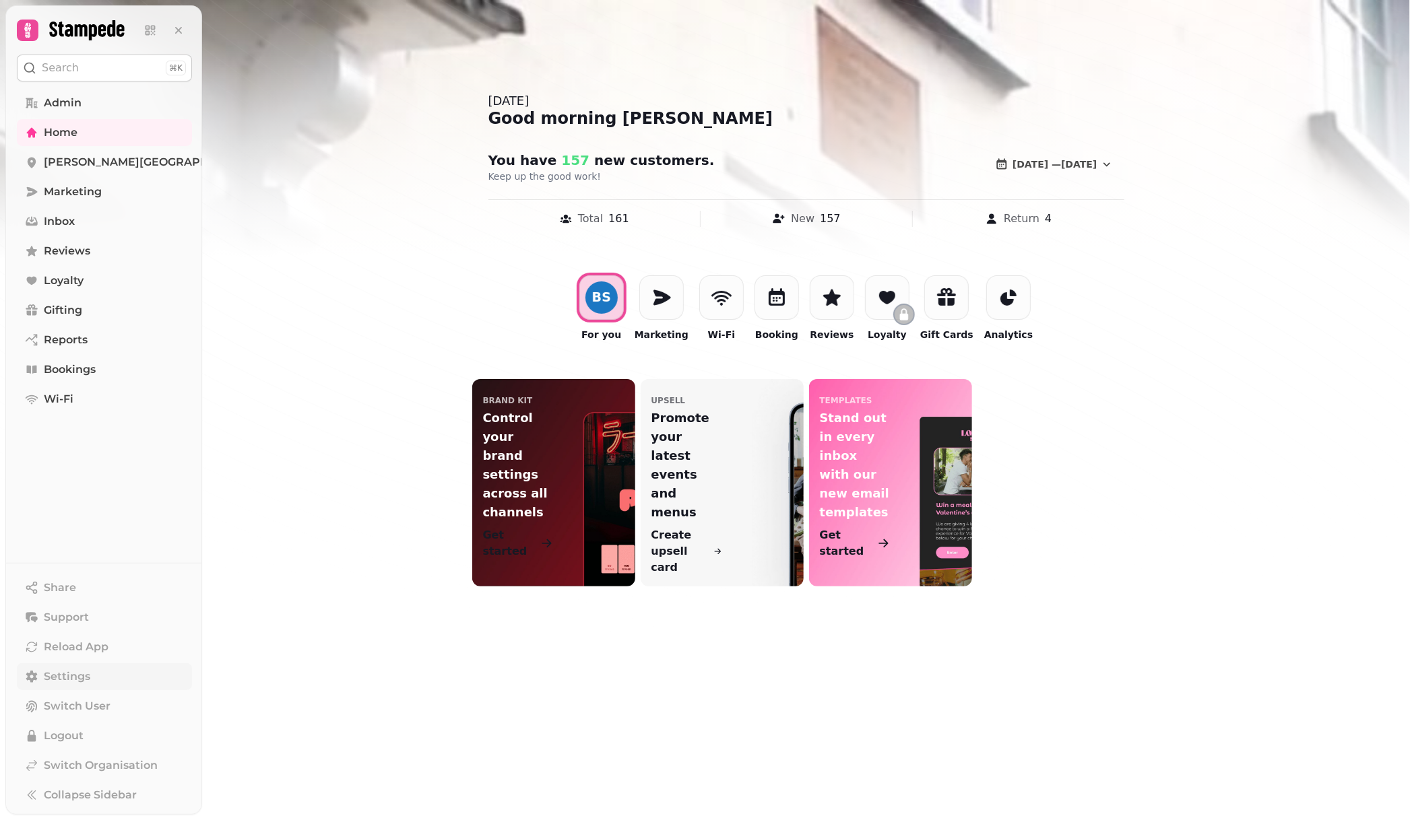
click at [78, 675] on span "Settings" at bounding box center [67, 677] width 46 height 16
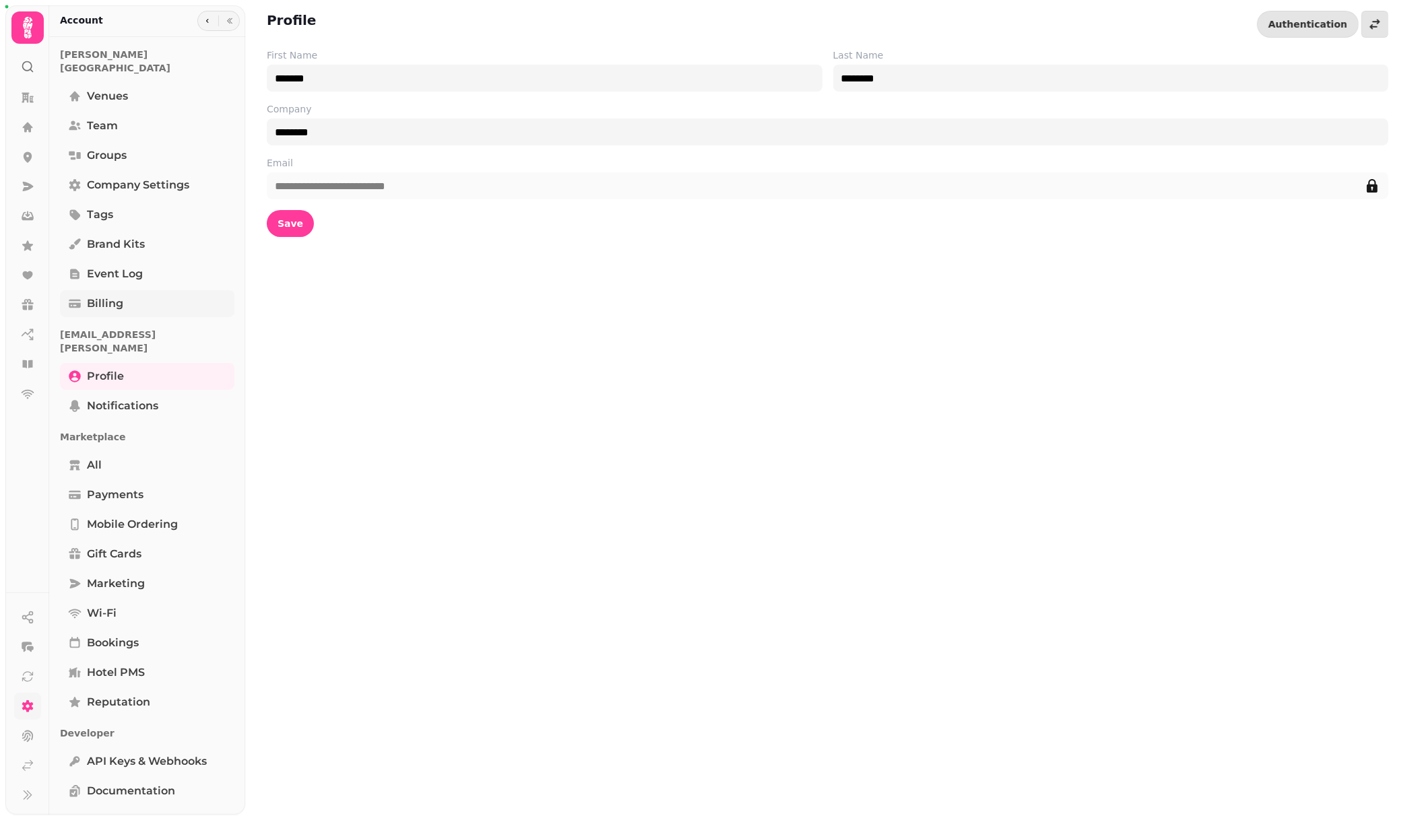
click at [138, 297] on link "Billing" at bounding box center [147, 303] width 174 height 27
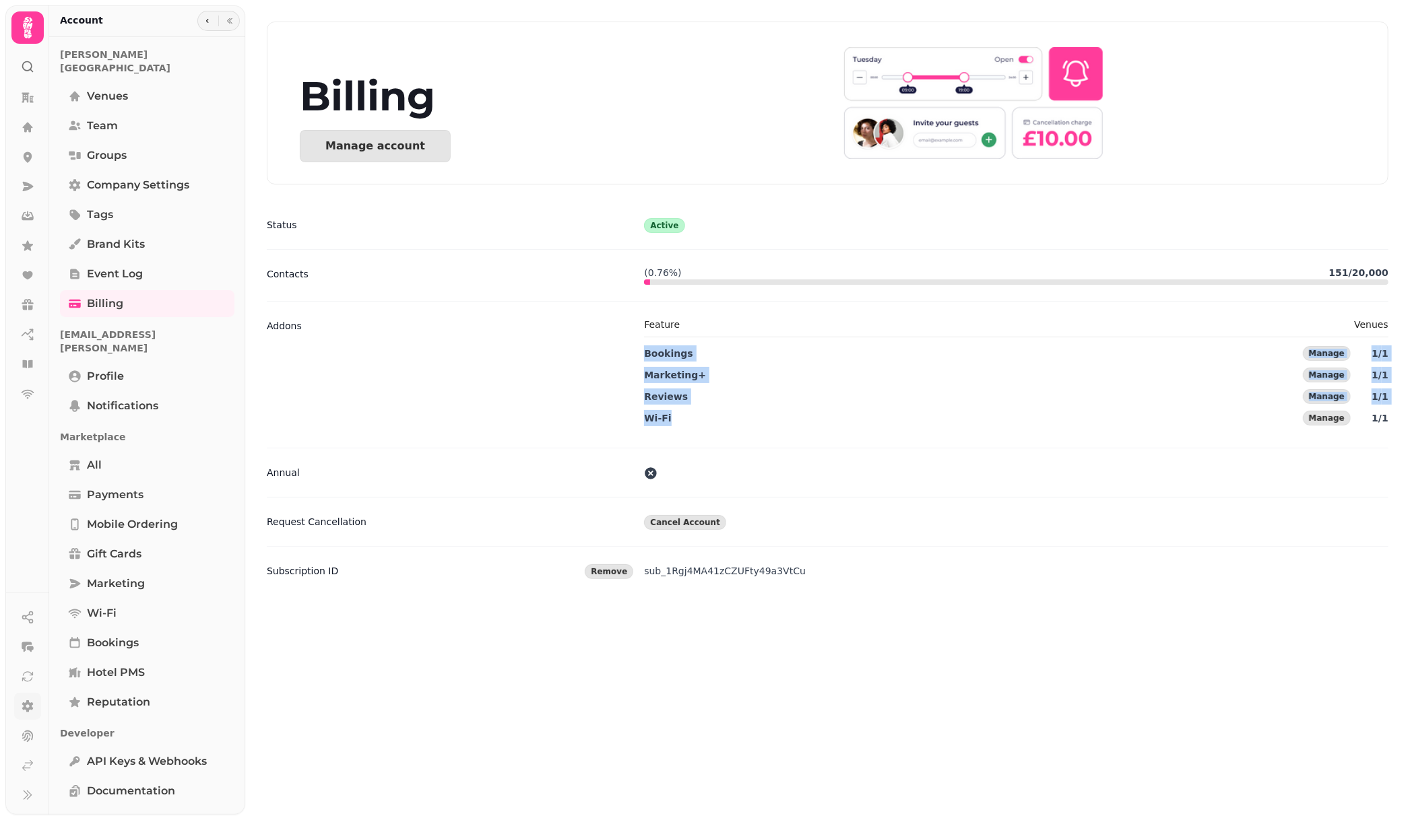
drag, startPoint x: 669, startPoint y: 419, endPoint x: 639, endPoint y: 356, distance: 69.9
click at [639, 356] on div "Addons Feature Venues Bookings Manage 1 / 1 Marketing+ Manage 1 / 1 Reviews Man…" at bounding box center [827, 374] width 1121 height 147
copy div "Bookings Manage 1 / 1 Marketing+ Manage 1 / 1 Reviews Manage 1 / 1 Wi-Fi"
click at [29, 246] on icon at bounding box center [27, 245] width 11 height 10
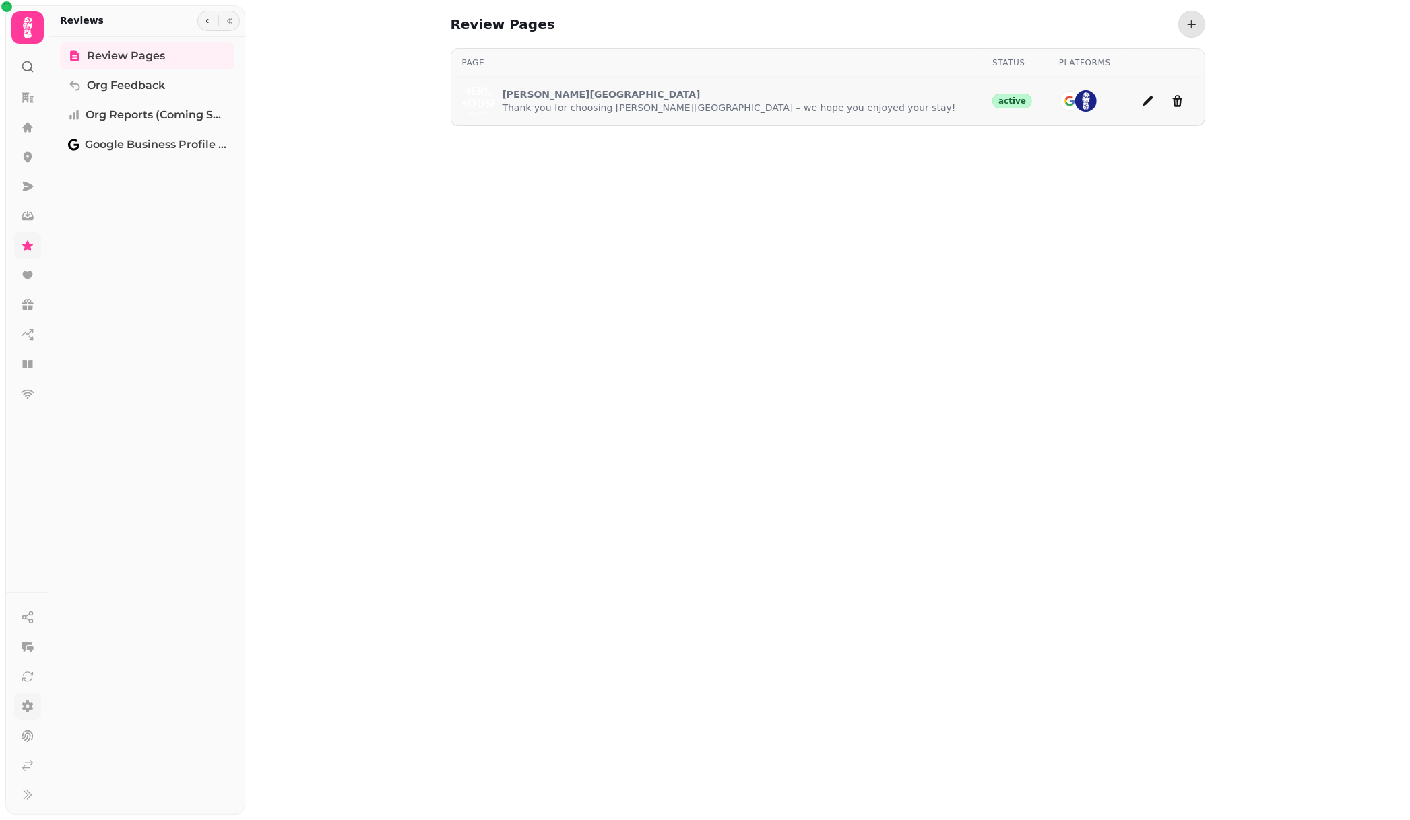
click at [535, 91] on p "Sutherland House" at bounding box center [728, 94] width 453 height 13
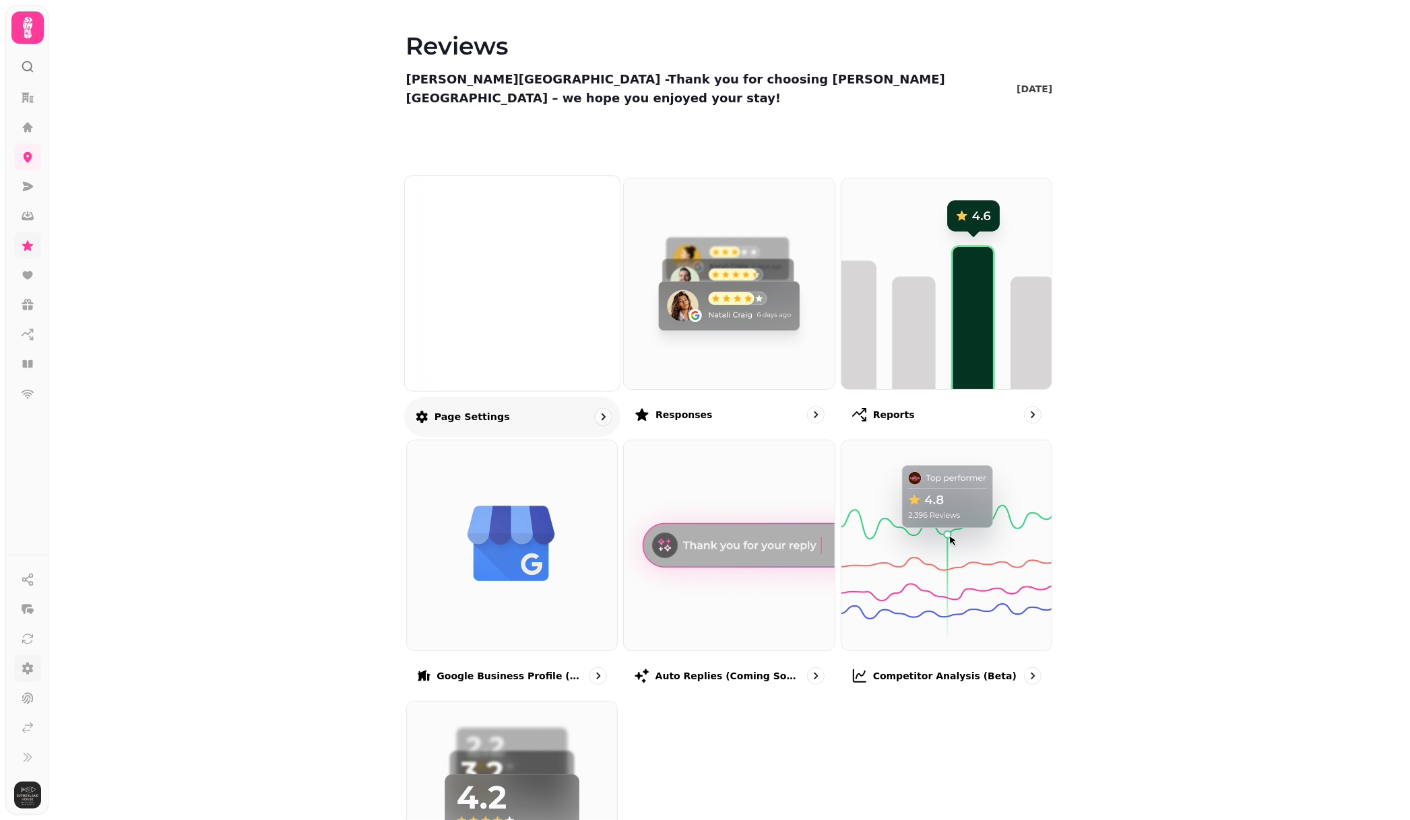
click at [520, 300] on img at bounding box center [511, 283] width 161 height 88
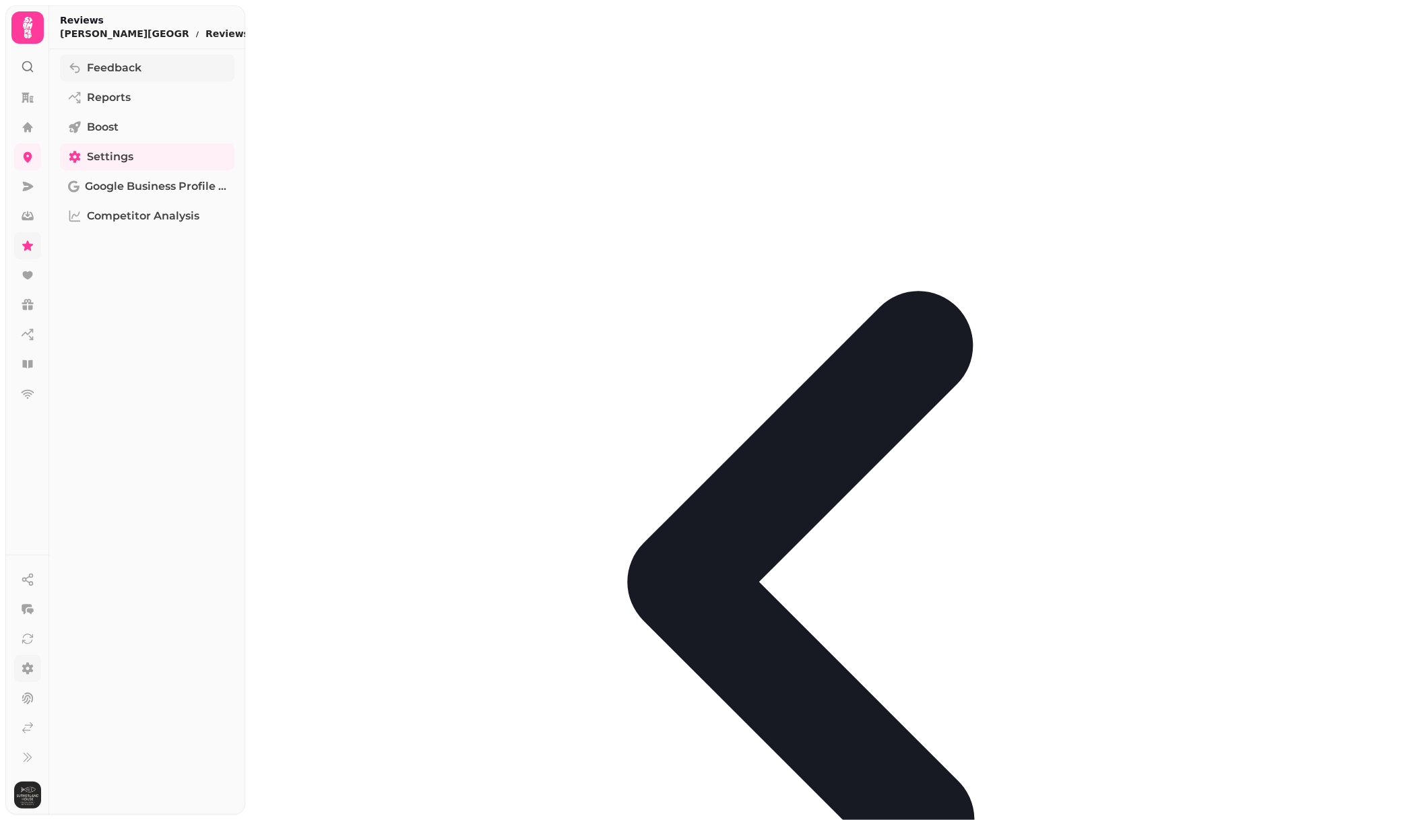
click at [157, 65] on link "Feedback" at bounding box center [147, 68] width 174 height 27
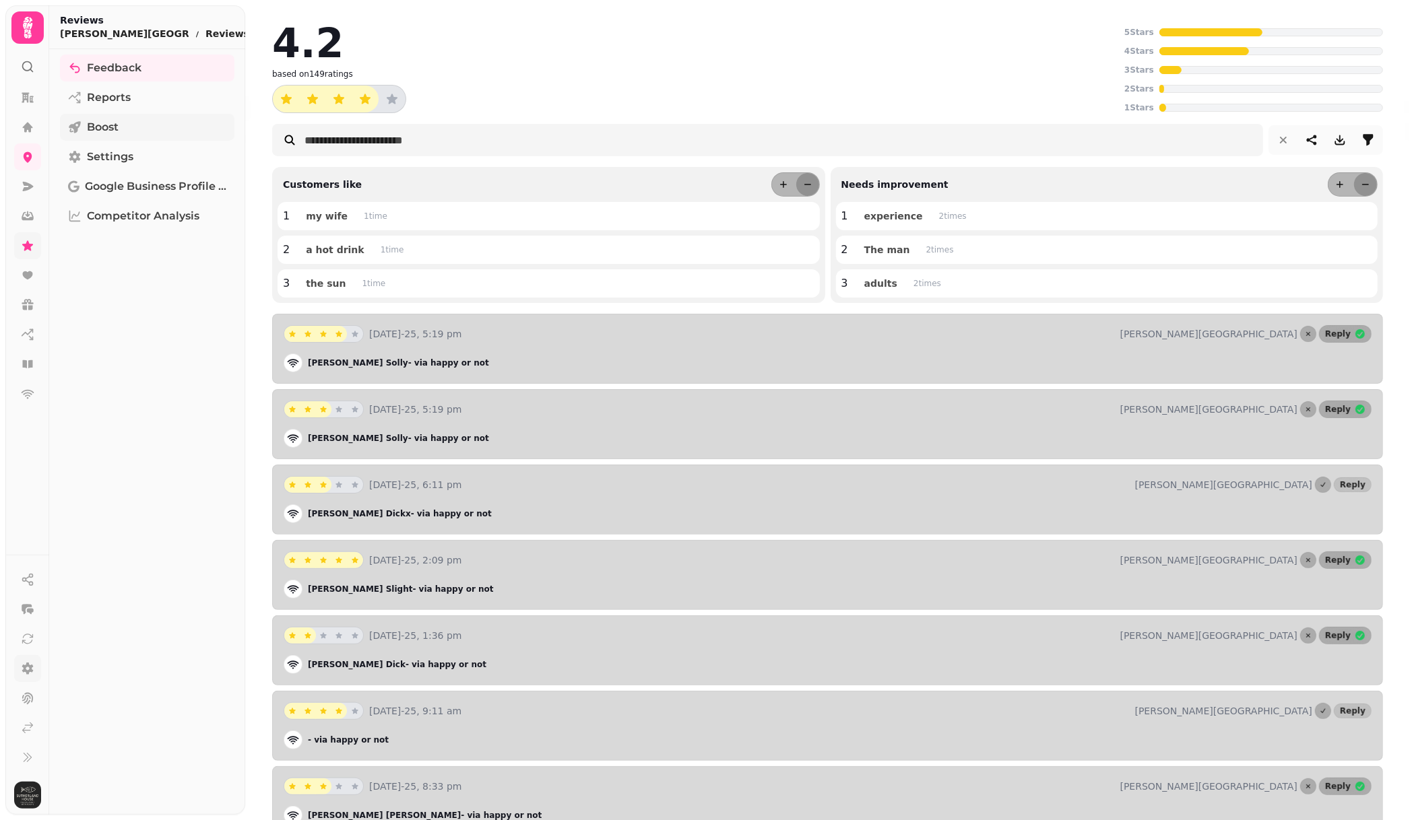
click at [158, 122] on link "Boost" at bounding box center [147, 127] width 174 height 27
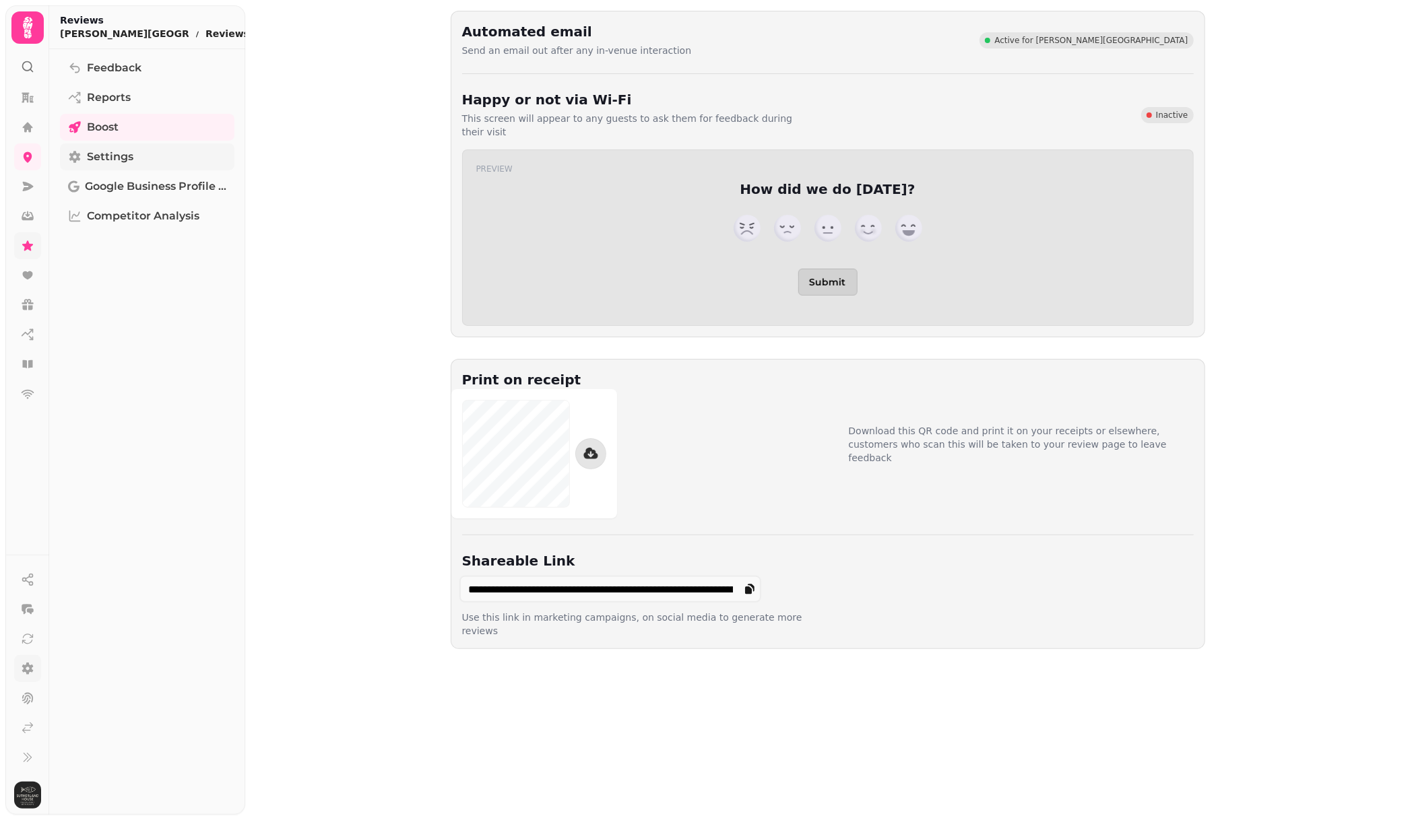
click at [141, 161] on link "Settings" at bounding box center [147, 156] width 174 height 27
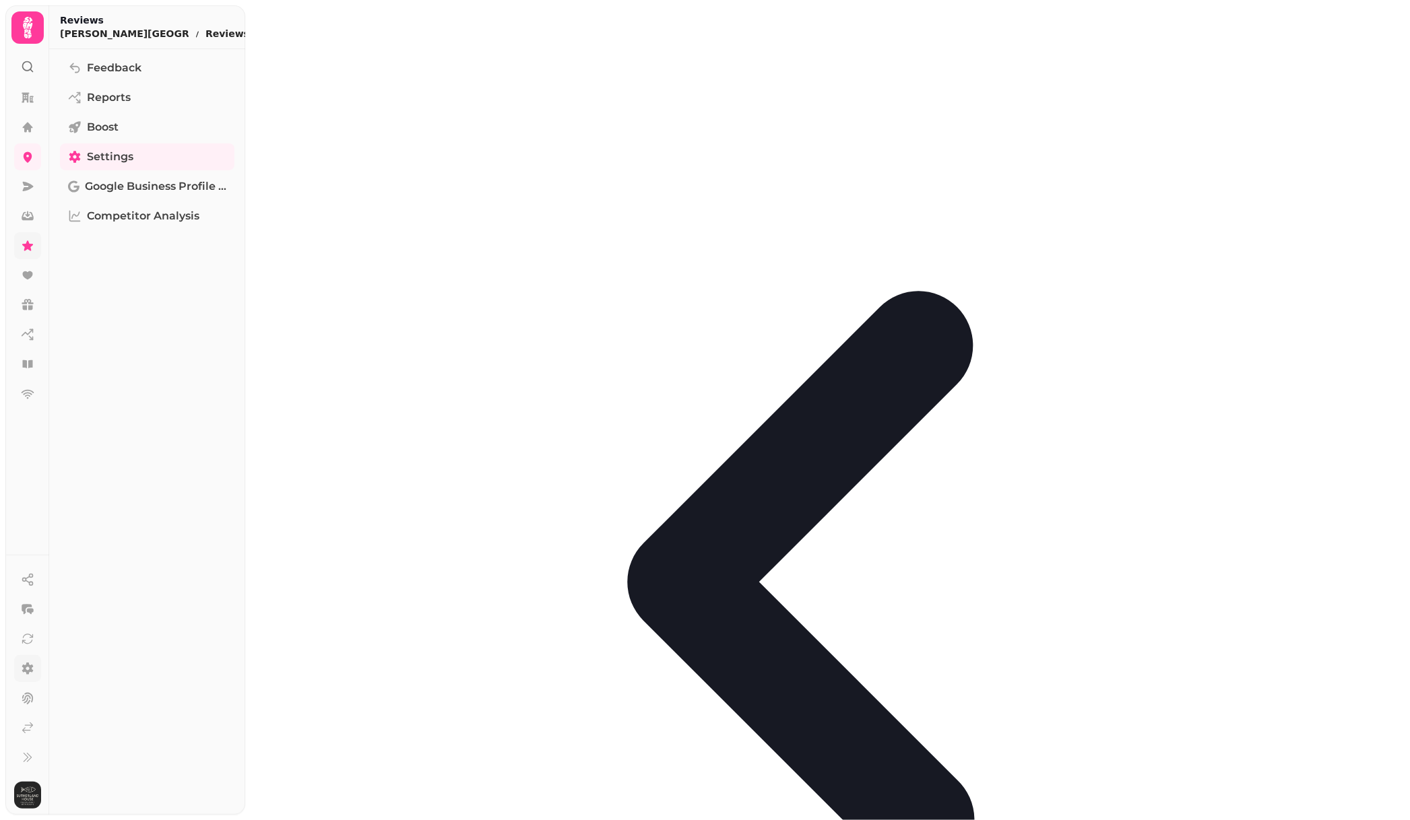
scroll to position [137, 0]
click at [144, 183] on span "Google Business Profile (Beta)" at bounding box center [155, 186] width 141 height 16
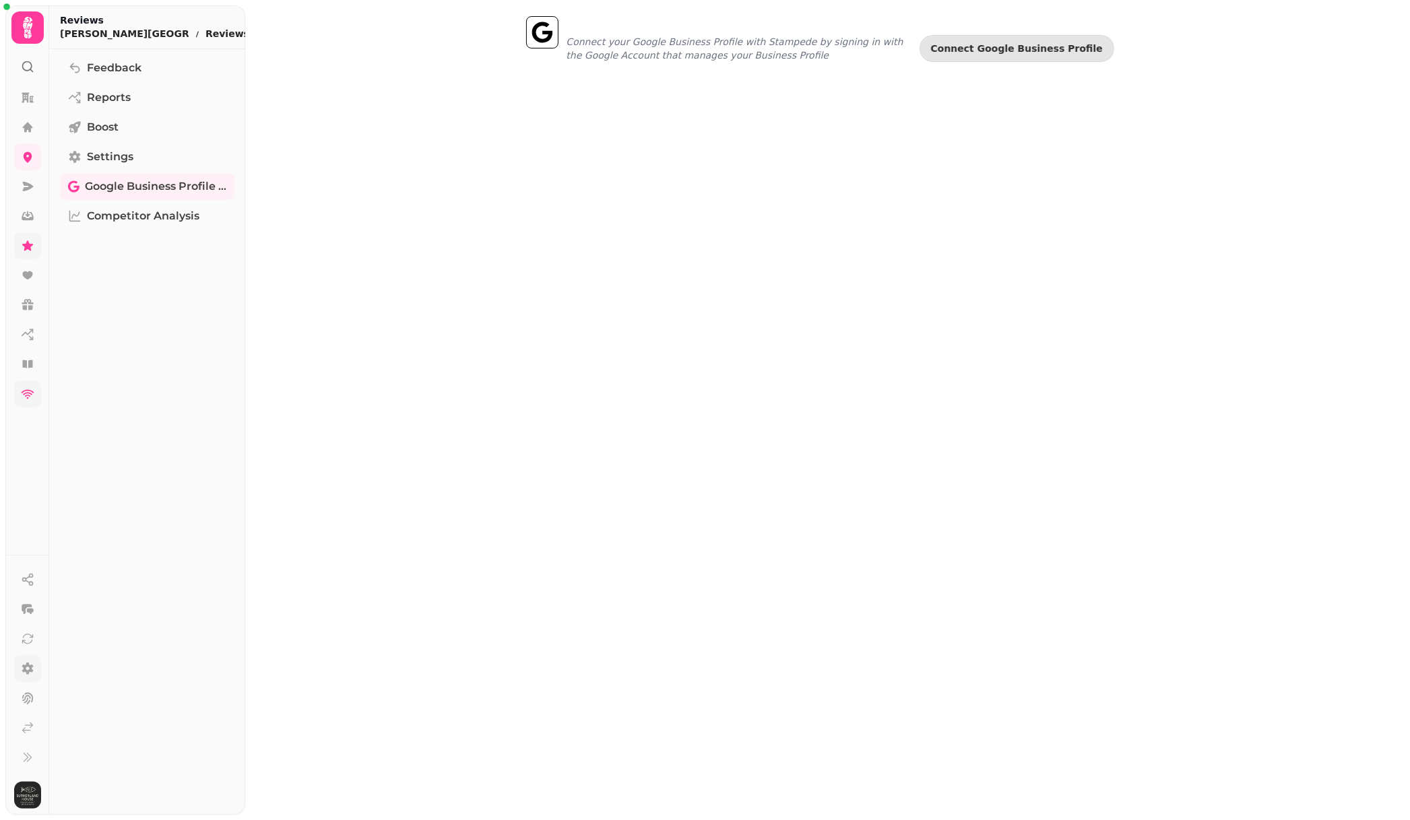
click at [28, 395] on icon at bounding box center [28, 394] width 13 height 9
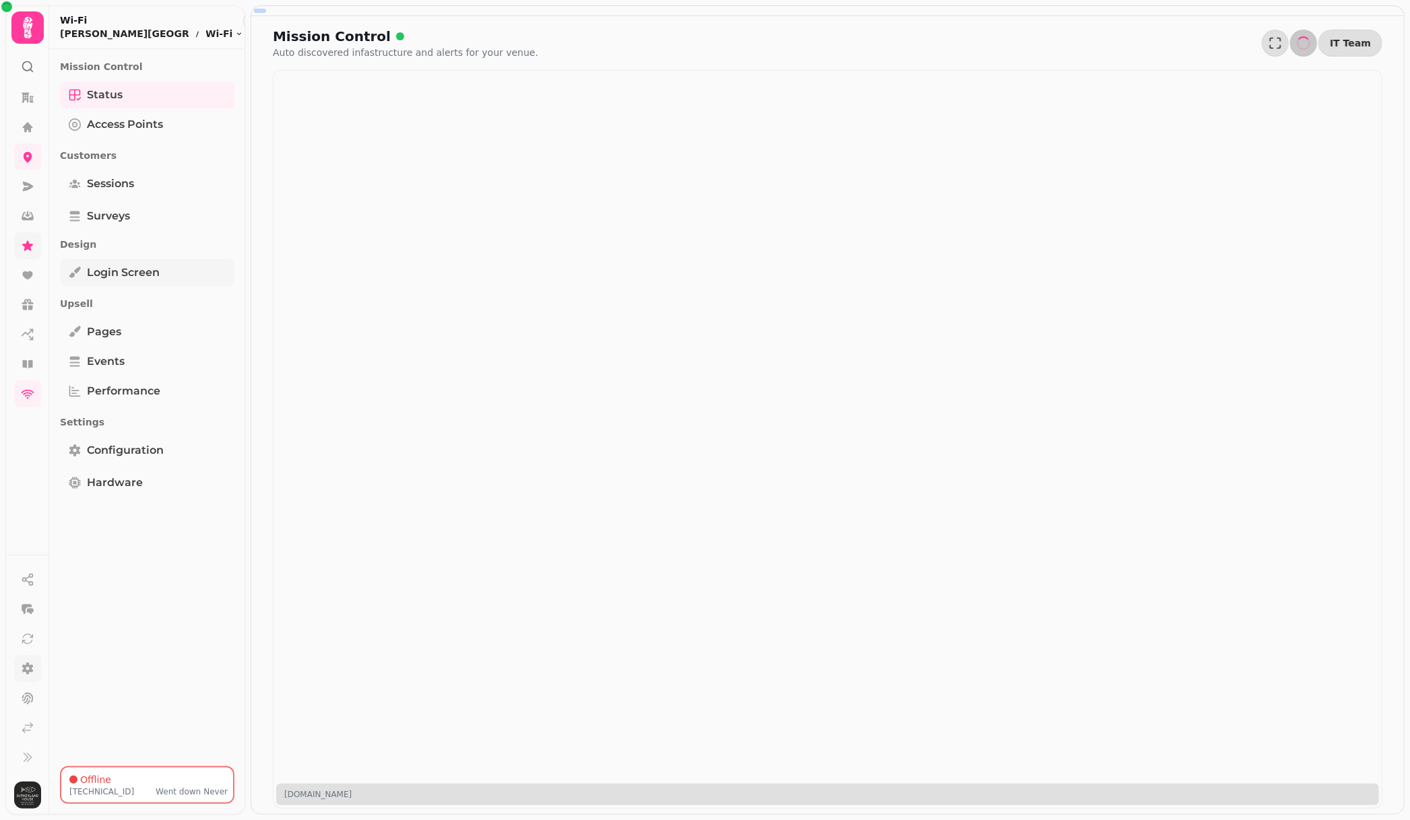
click at [131, 268] on span "Login screen" at bounding box center [123, 273] width 73 height 16
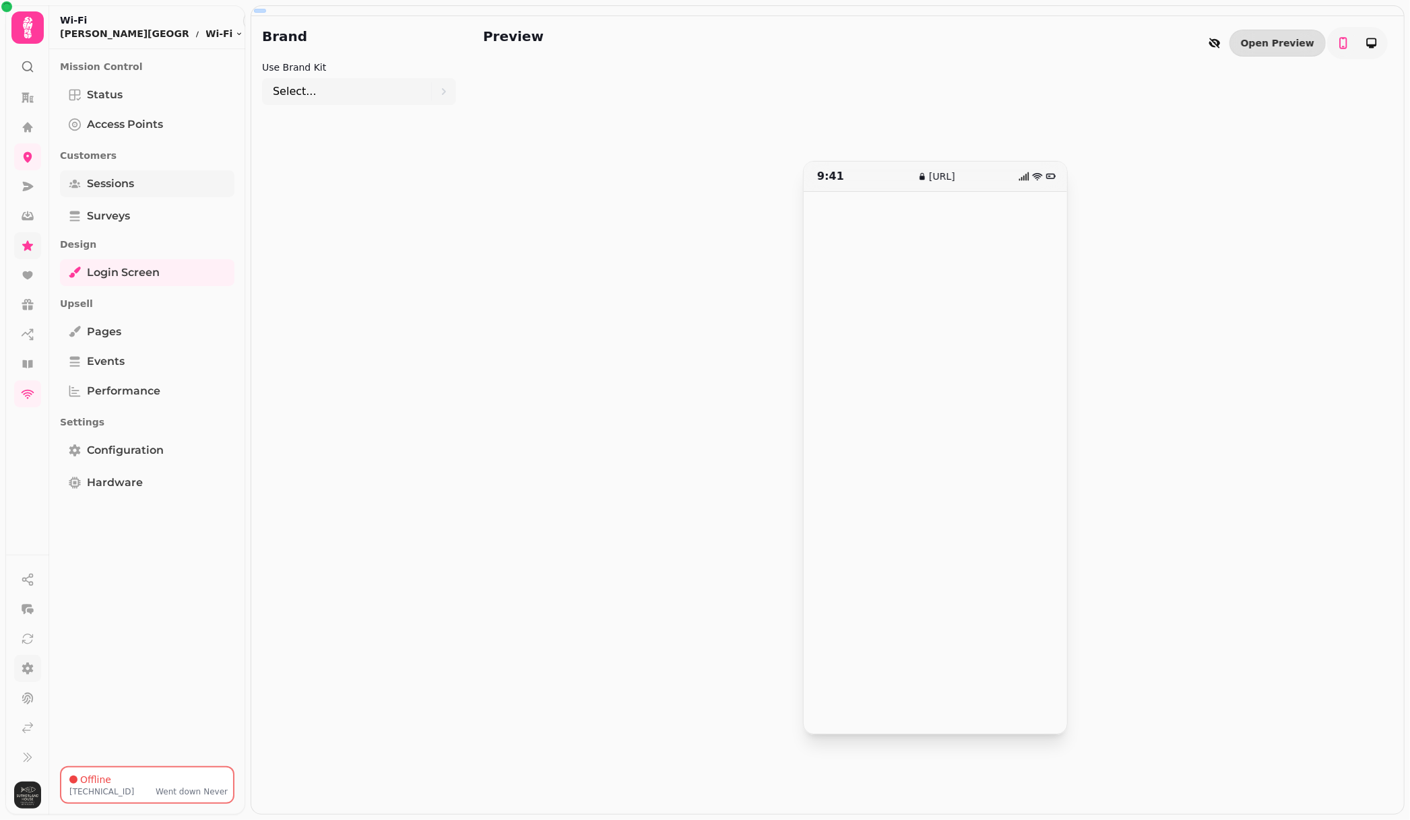
click at [106, 176] on span "Sessions" at bounding box center [110, 184] width 47 height 16
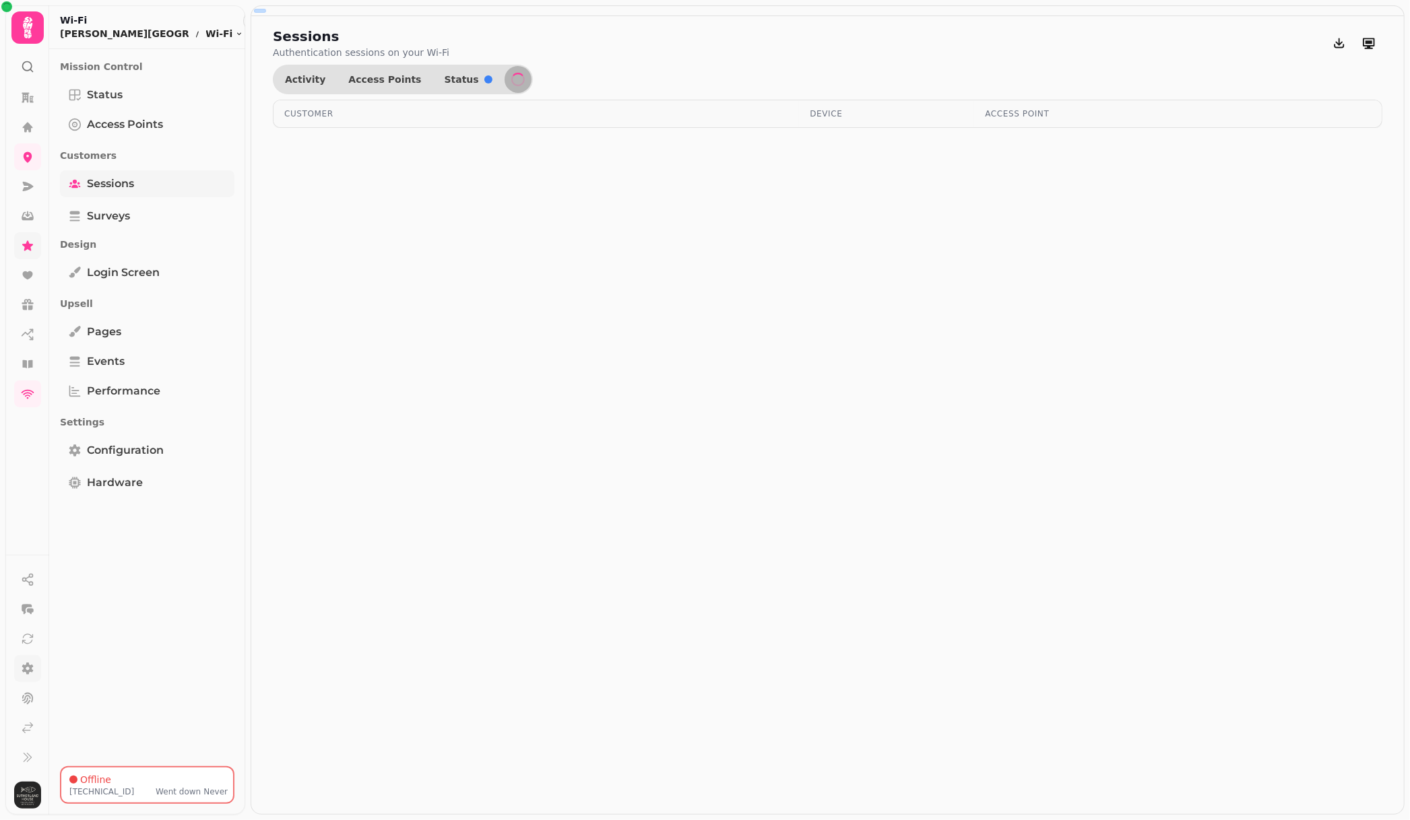
select select "**"
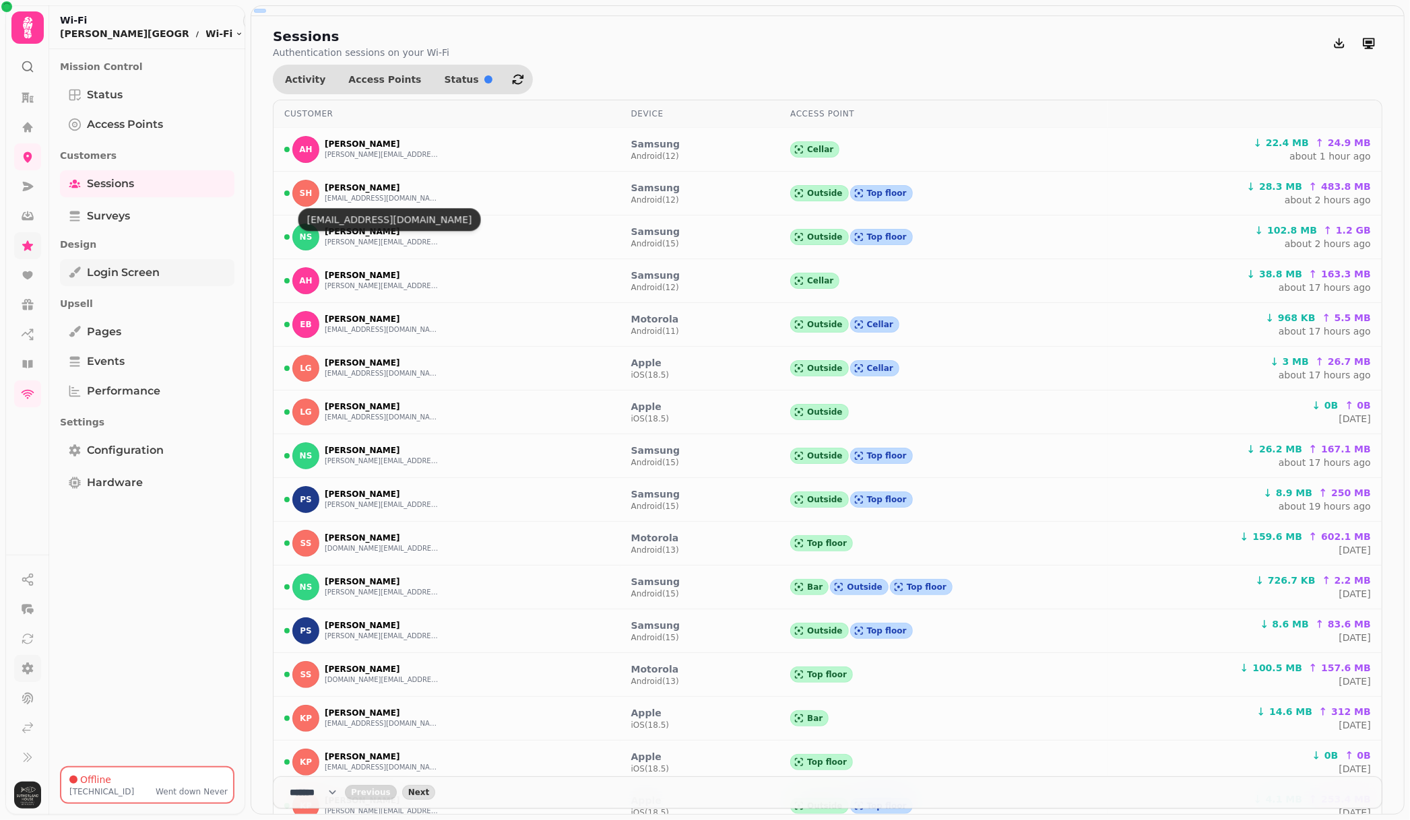
click at [143, 273] on span "Login screen" at bounding box center [123, 273] width 73 height 16
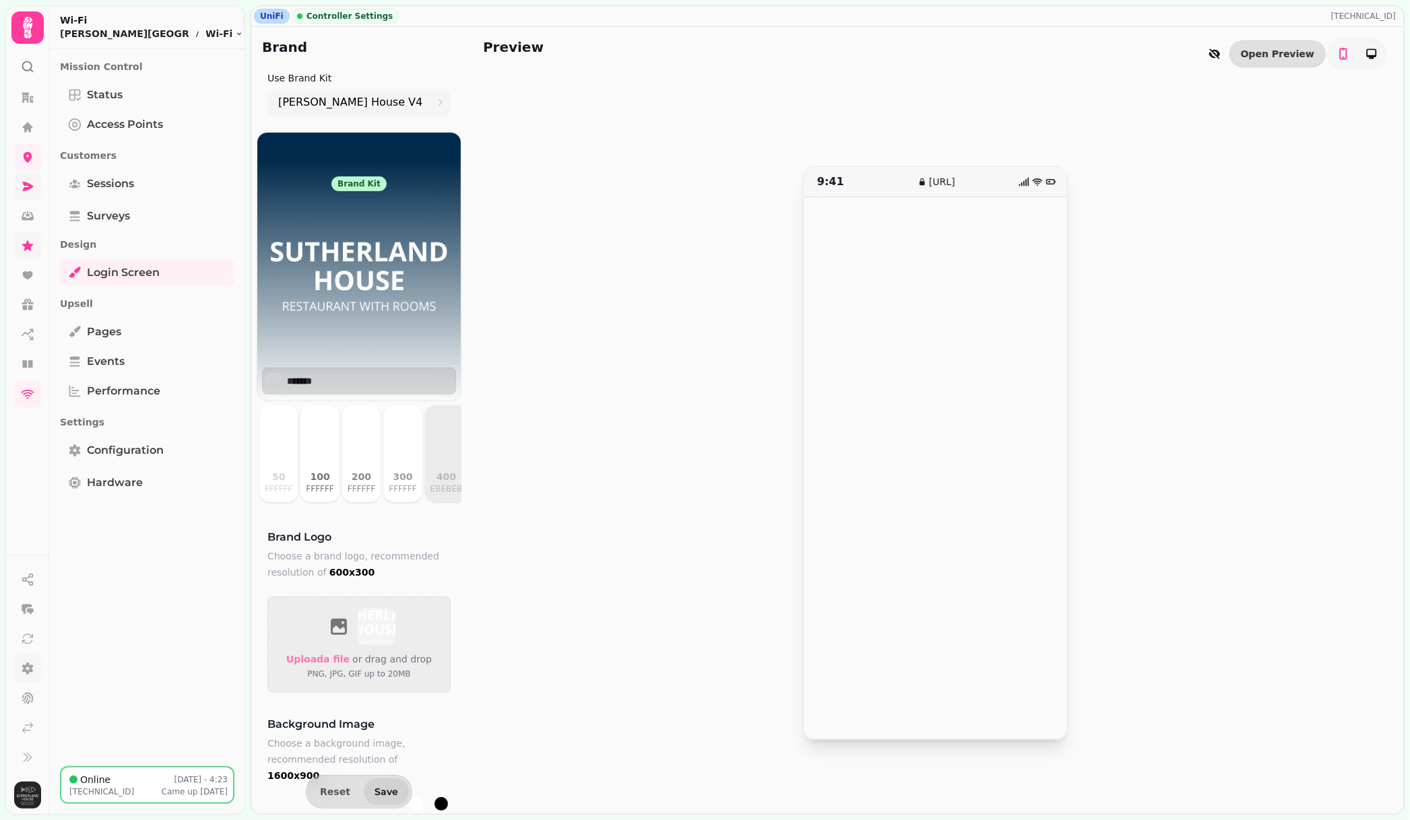
click at [24, 183] on icon at bounding box center [28, 186] width 11 height 9
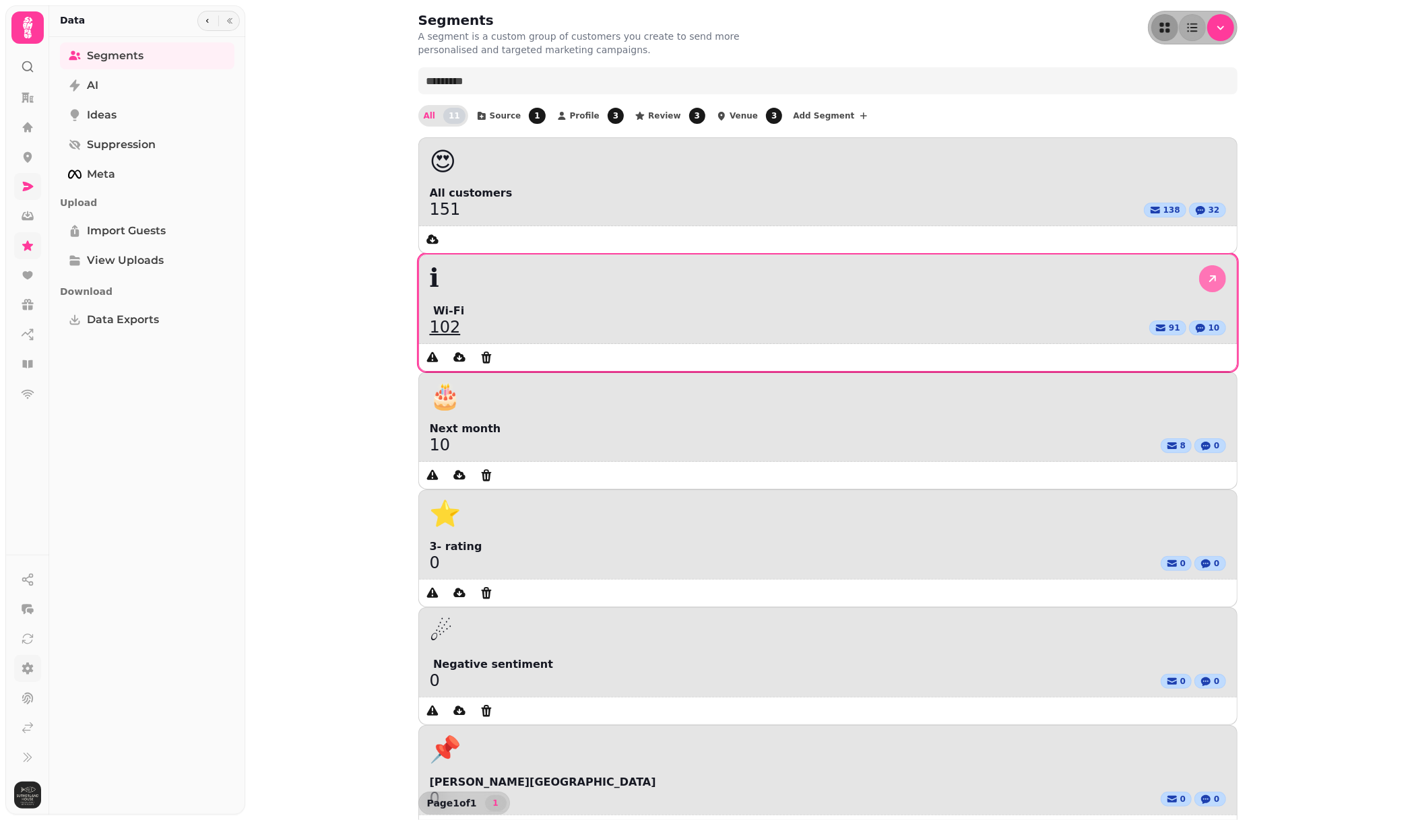
click at [1209, 275] on icon at bounding box center [1212, 278] width 7 height 7
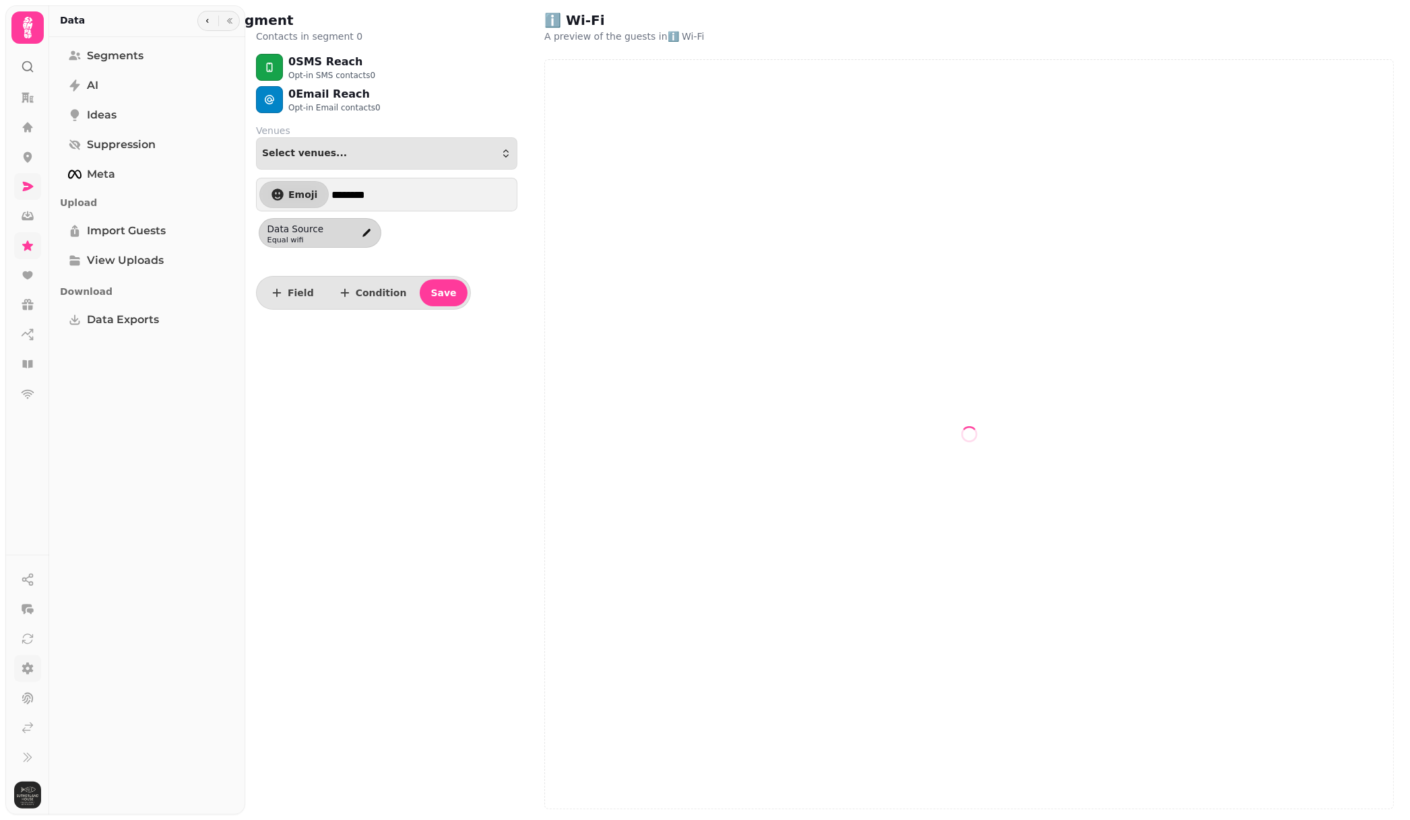
select select "**"
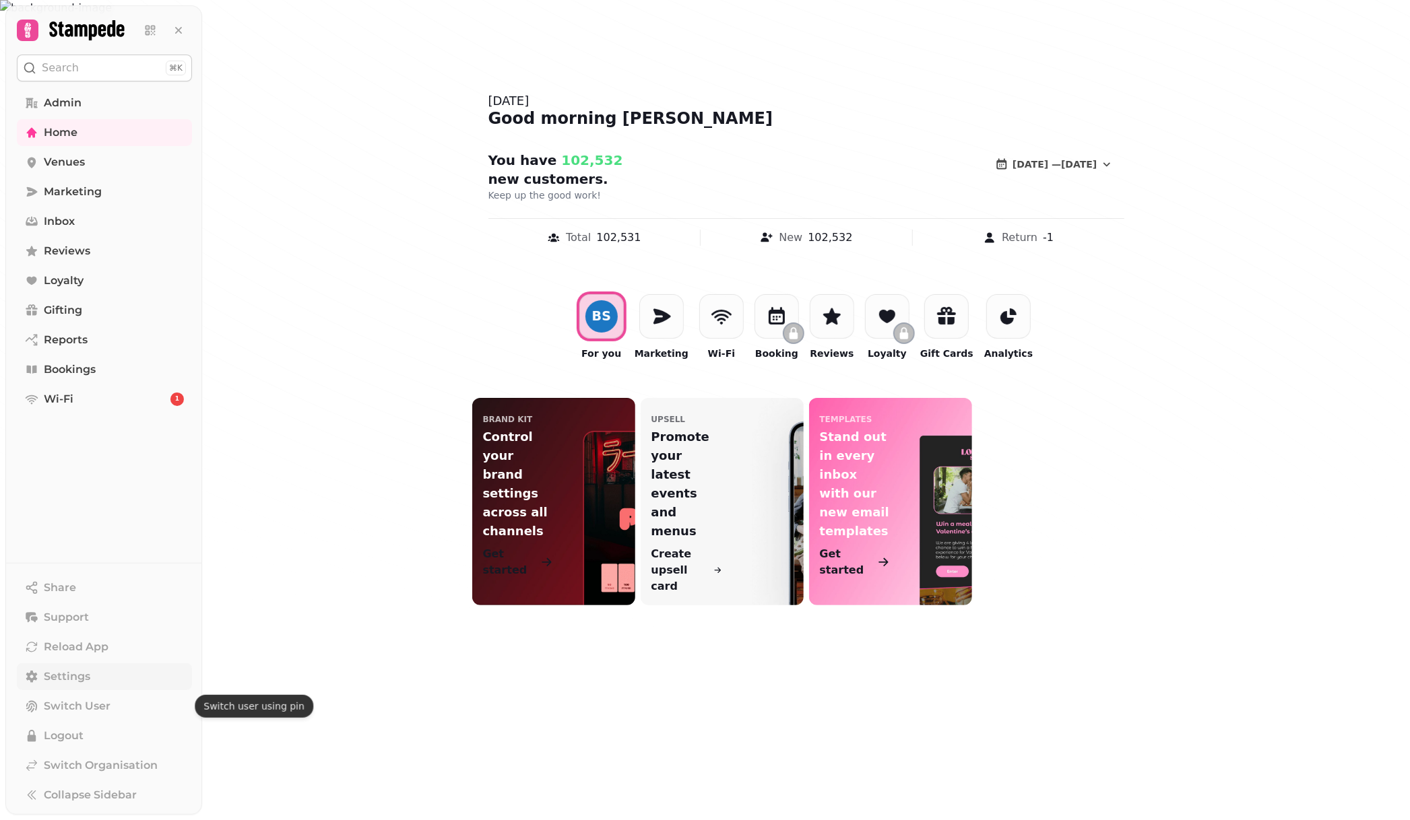
click at [84, 677] on span "Settings" at bounding box center [67, 677] width 46 height 16
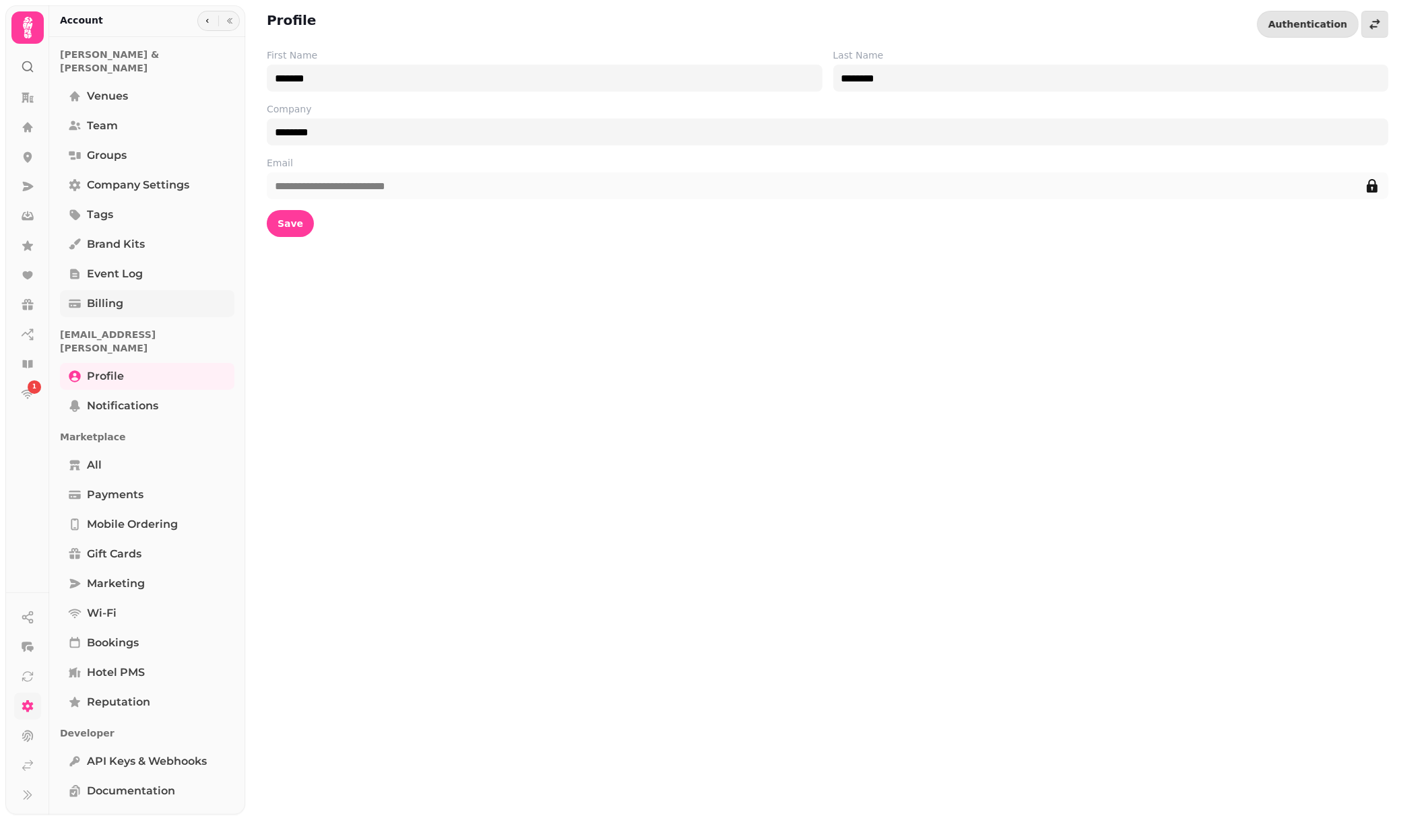
click at [135, 290] on link "Billing" at bounding box center [147, 303] width 174 height 27
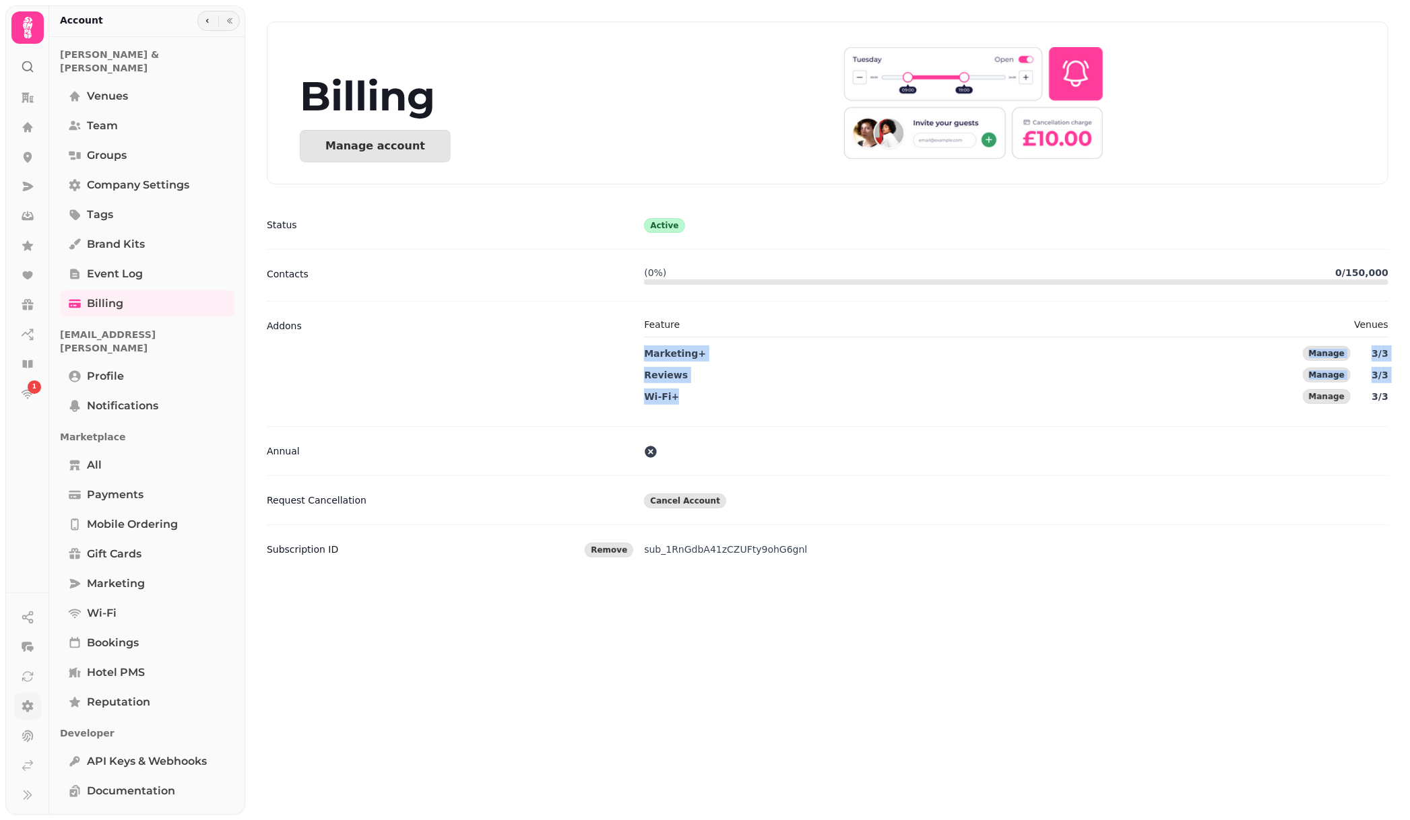
drag, startPoint x: 677, startPoint y: 401, endPoint x: 638, endPoint y: 351, distance: 62.9
click at [638, 351] on div "Addons Feature Venues Marketing+ Manage 3 / 3 Reviews Manage 3 / 3 Wi-Fi+ Manag…" at bounding box center [827, 363] width 1121 height 125
copy div "Marketing+ Manage 3 / 3 Reviews Manage 3 / 3 Wi-Fi+"
click at [28, 383] on div "1" at bounding box center [34, 387] width 13 height 13
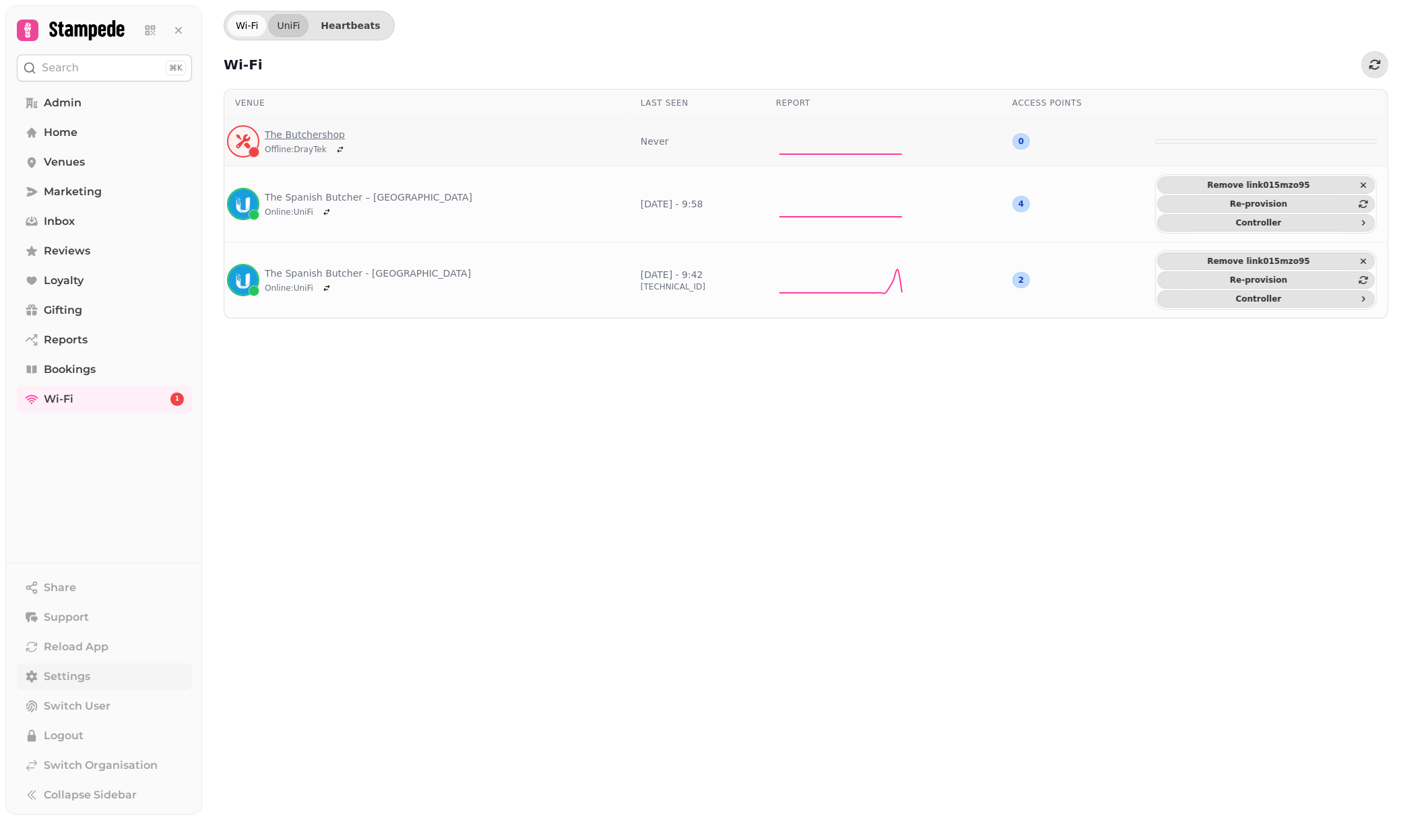
click at [300, 132] on link "The Butchershop" at bounding box center [307, 134] width 84 height 13
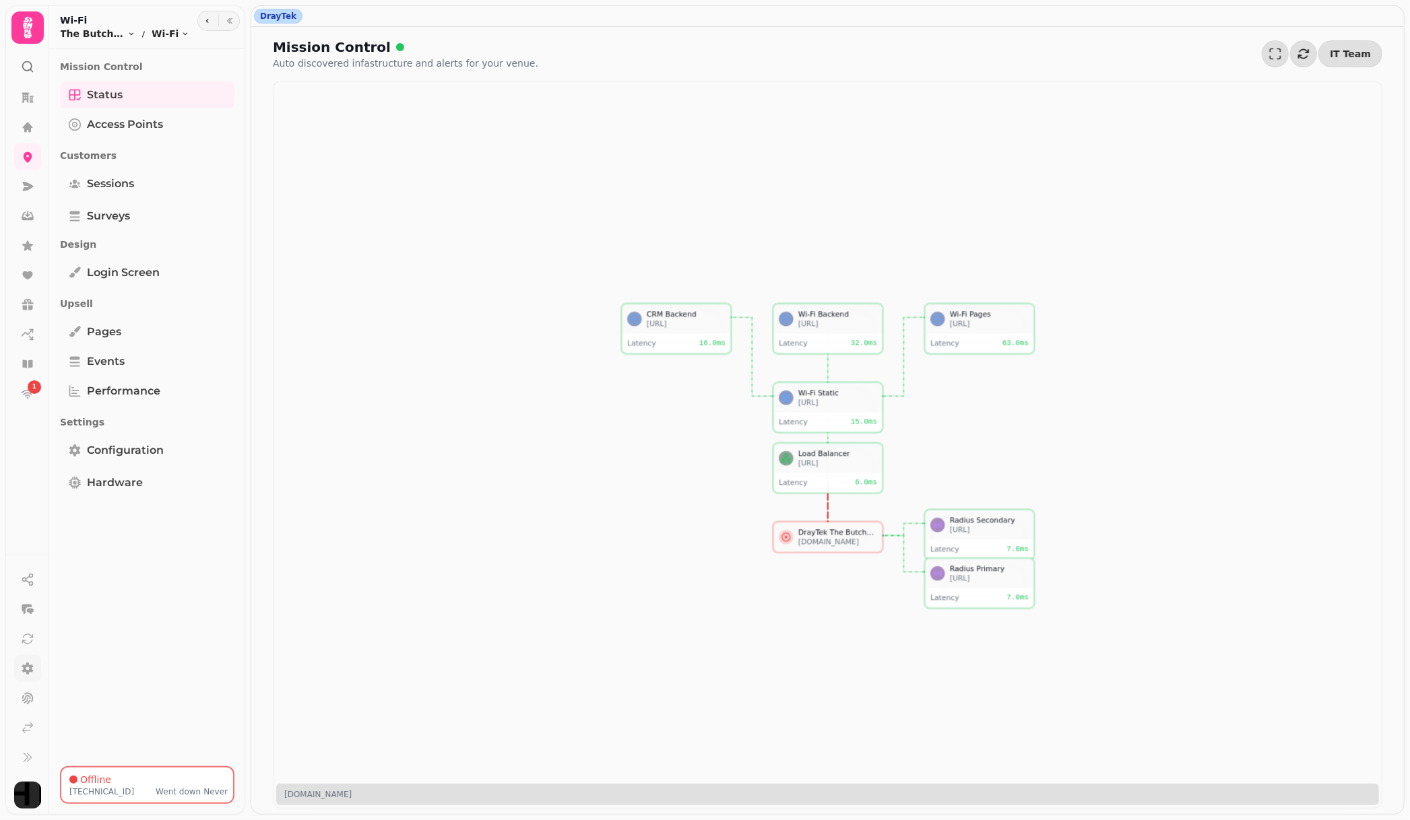
click at [159, 552] on div "Mission Control Status Access Points Customers Sessions Surveys Design Login sc…" at bounding box center [147, 408] width 196 height 706
click at [35, 185] on link at bounding box center [27, 186] width 27 height 27
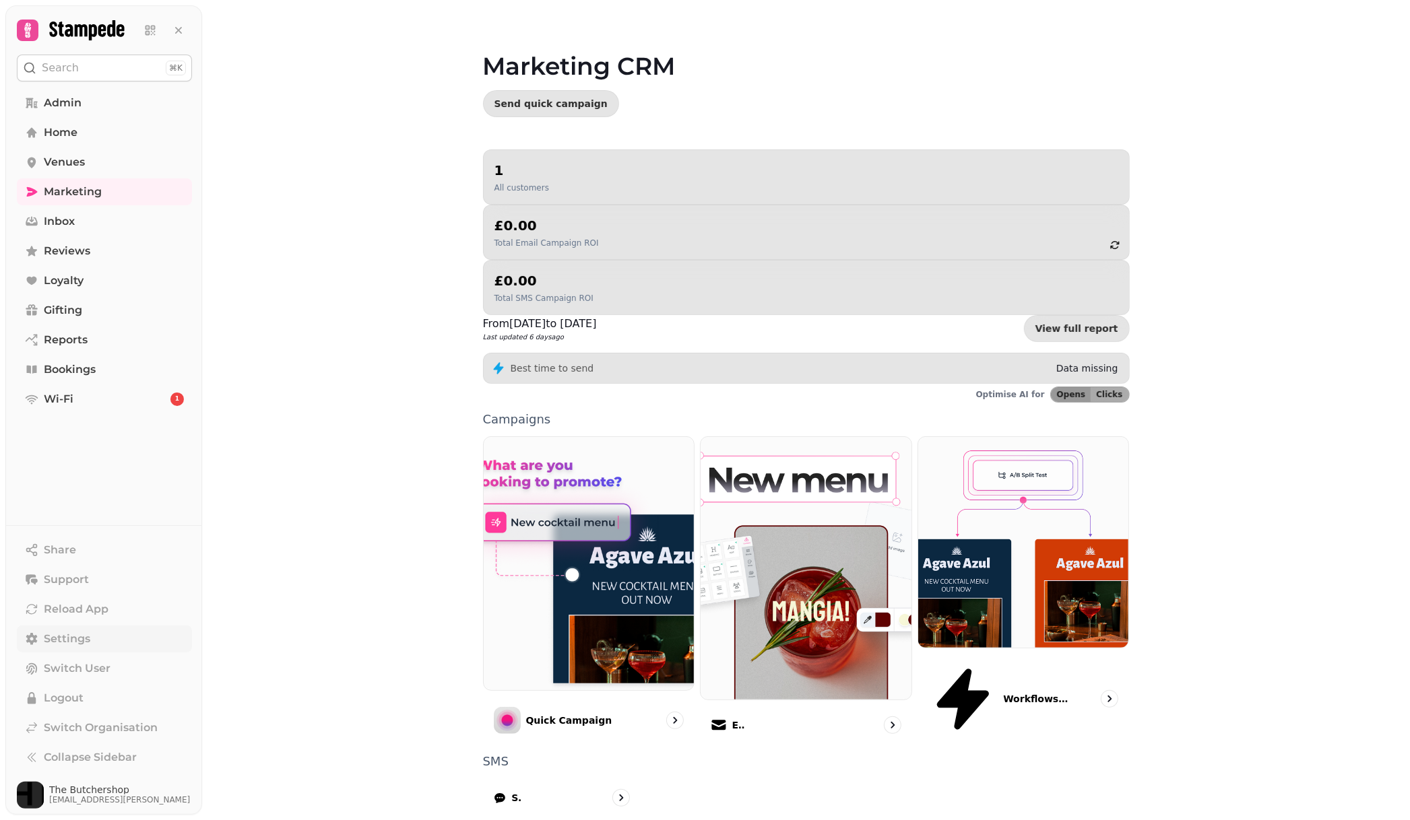
scroll to position [23, 0]
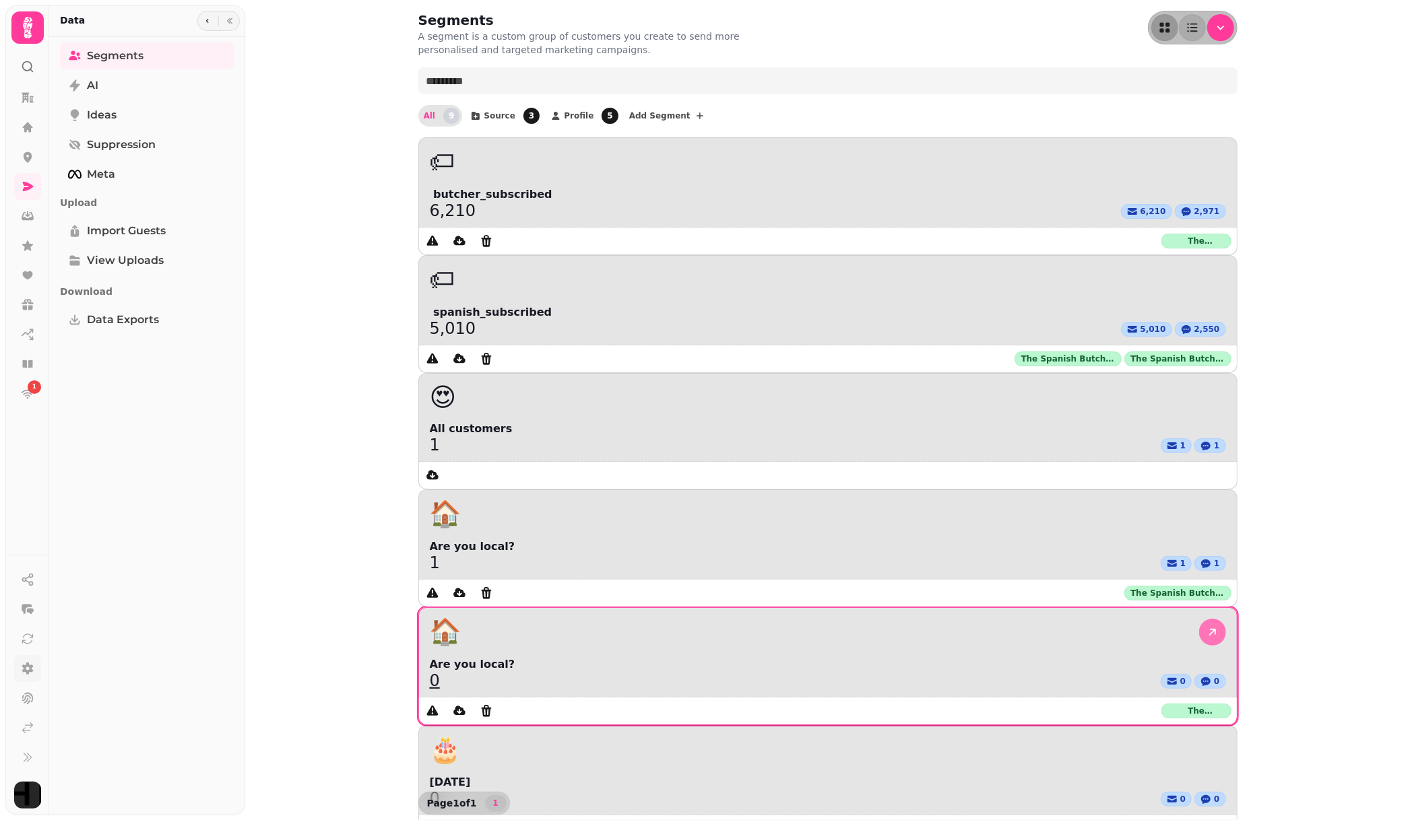
click at [1206, 626] on icon at bounding box center [1212, 632] width 13 height 13
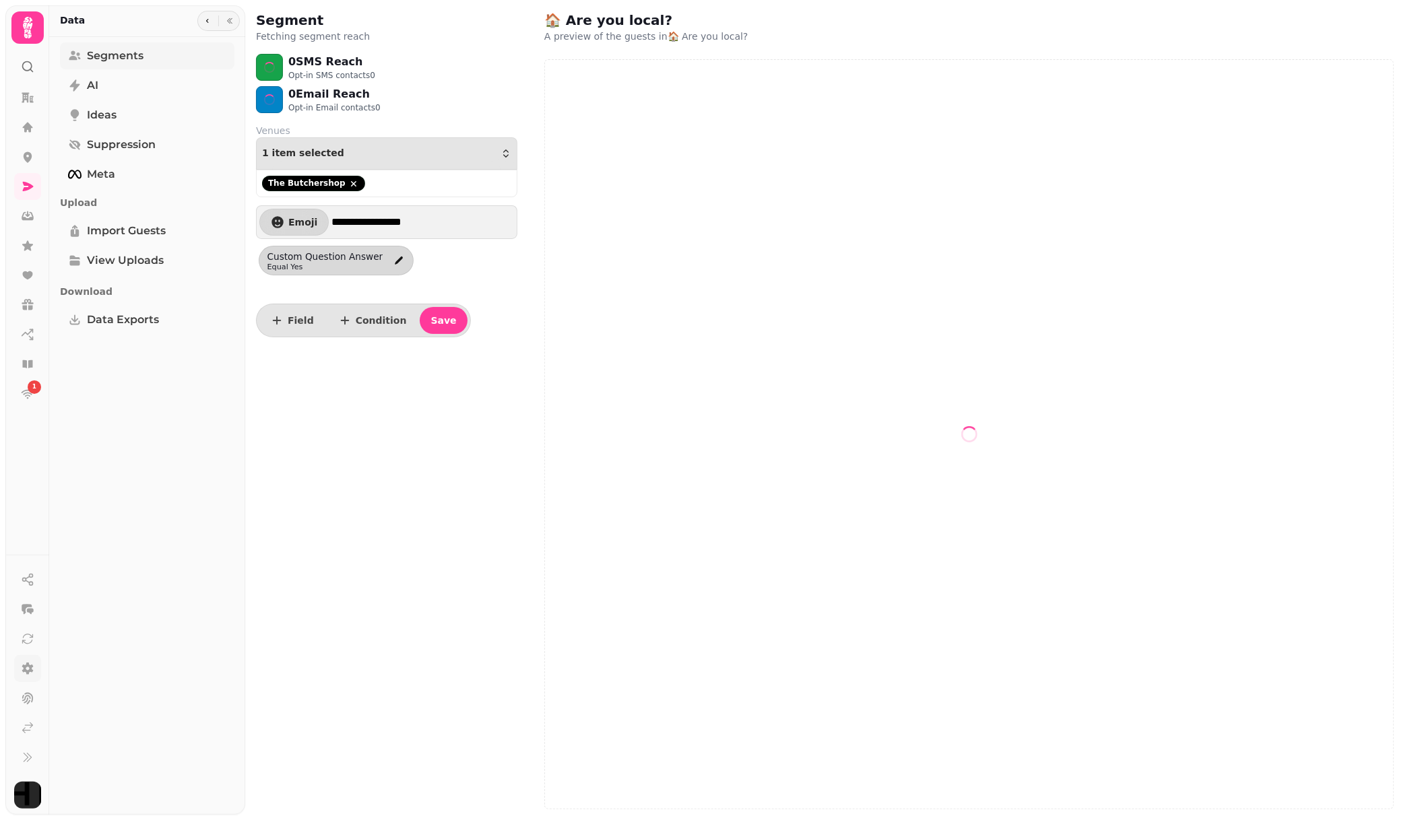
click at [150, 61] on link "Segments" at bounding box center [147, 55] width 174 height 27
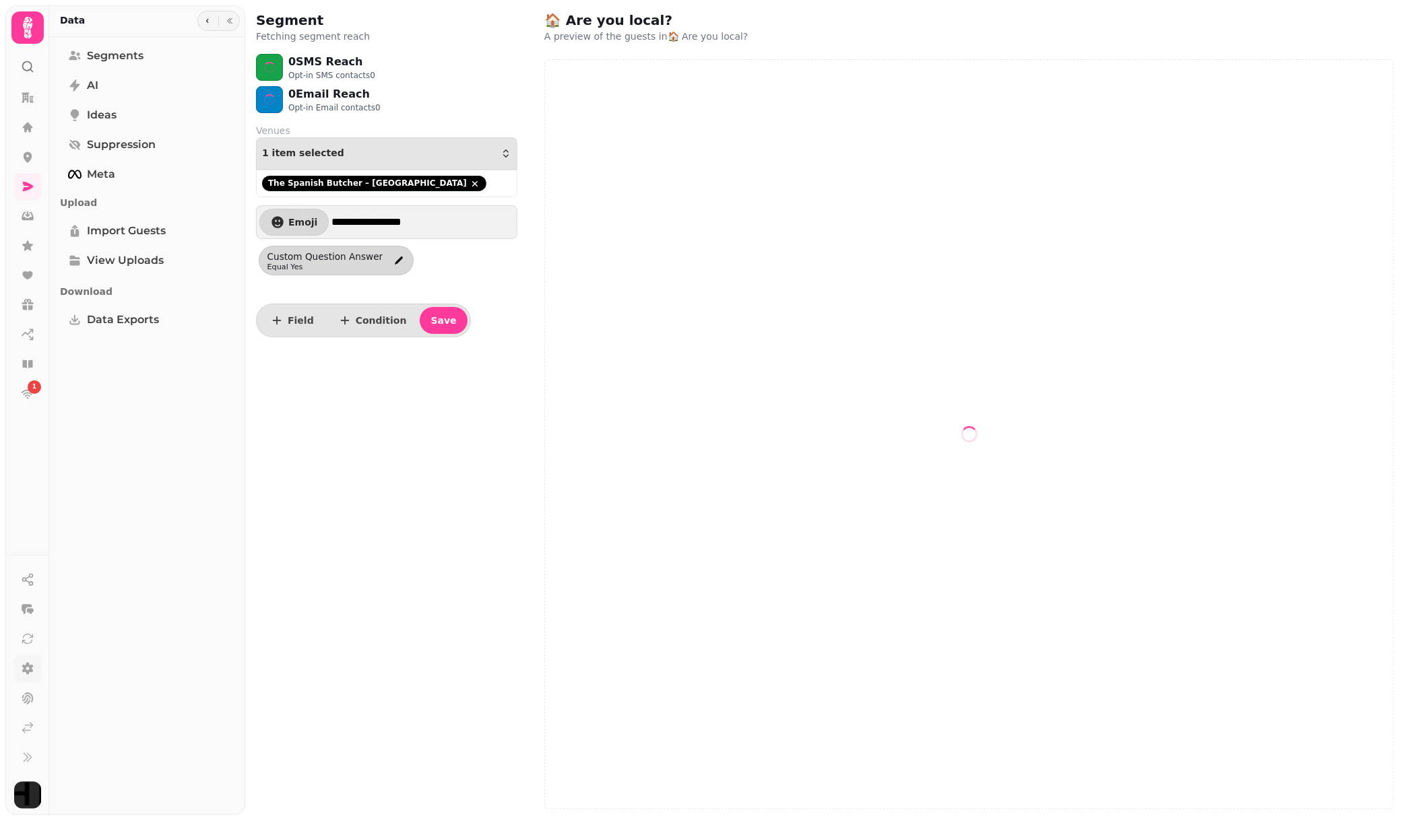
select select "**"
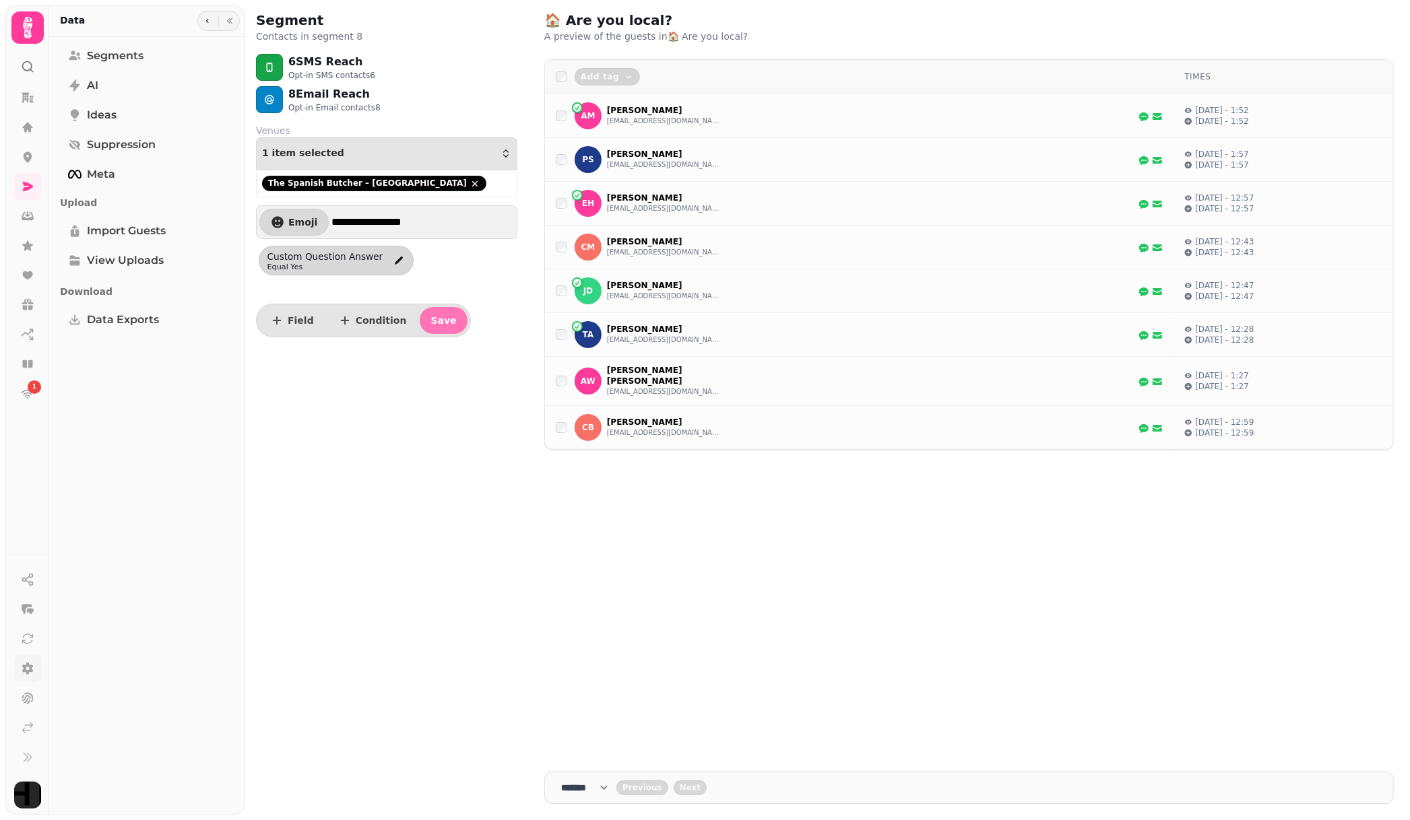
click at [430, 328] on button "Save" at bounding box center [443, 320] width 47 height 27
click at [151, 48] on link "Segments" at bounding box center [147, 55] width 174 height 27
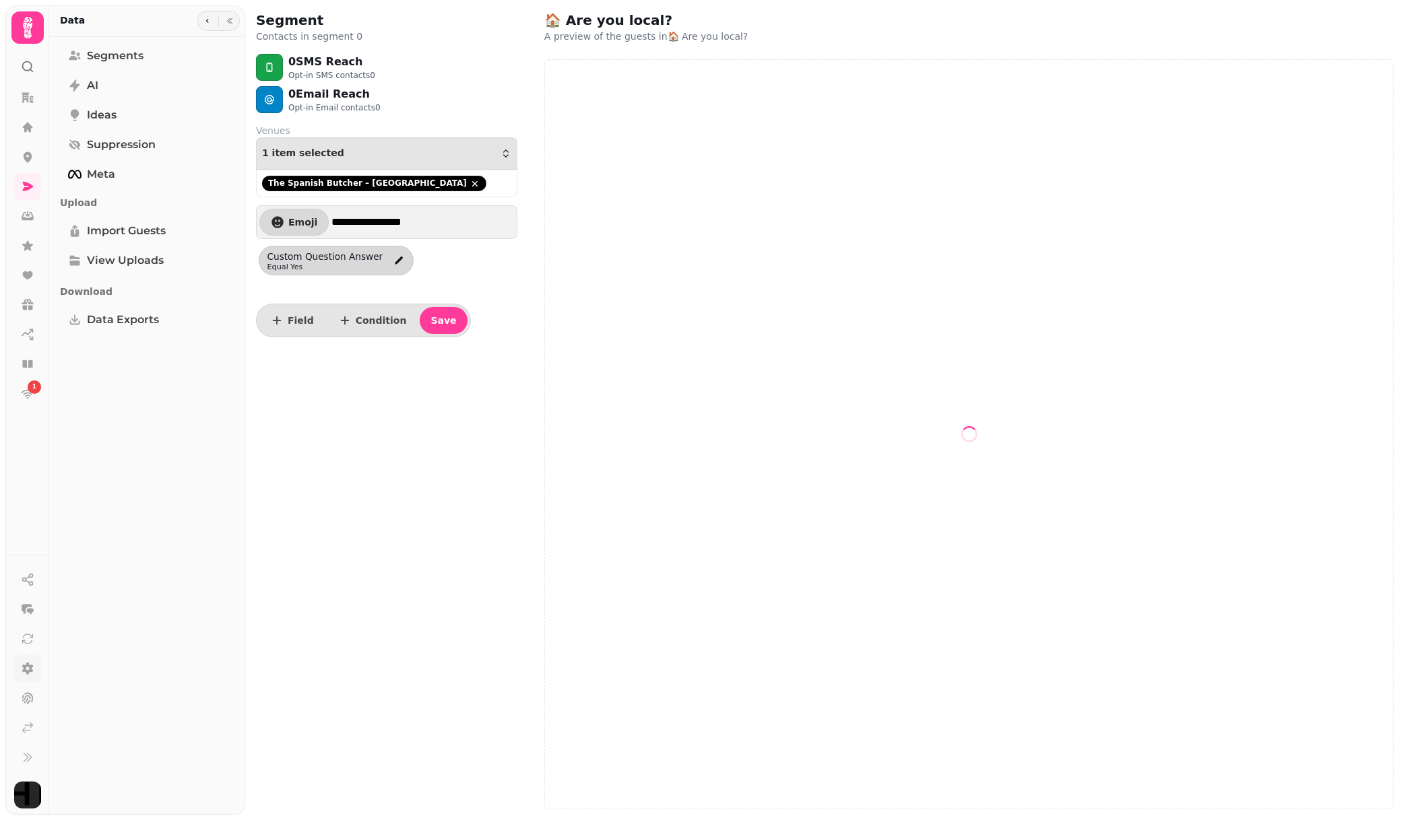
select select "**"
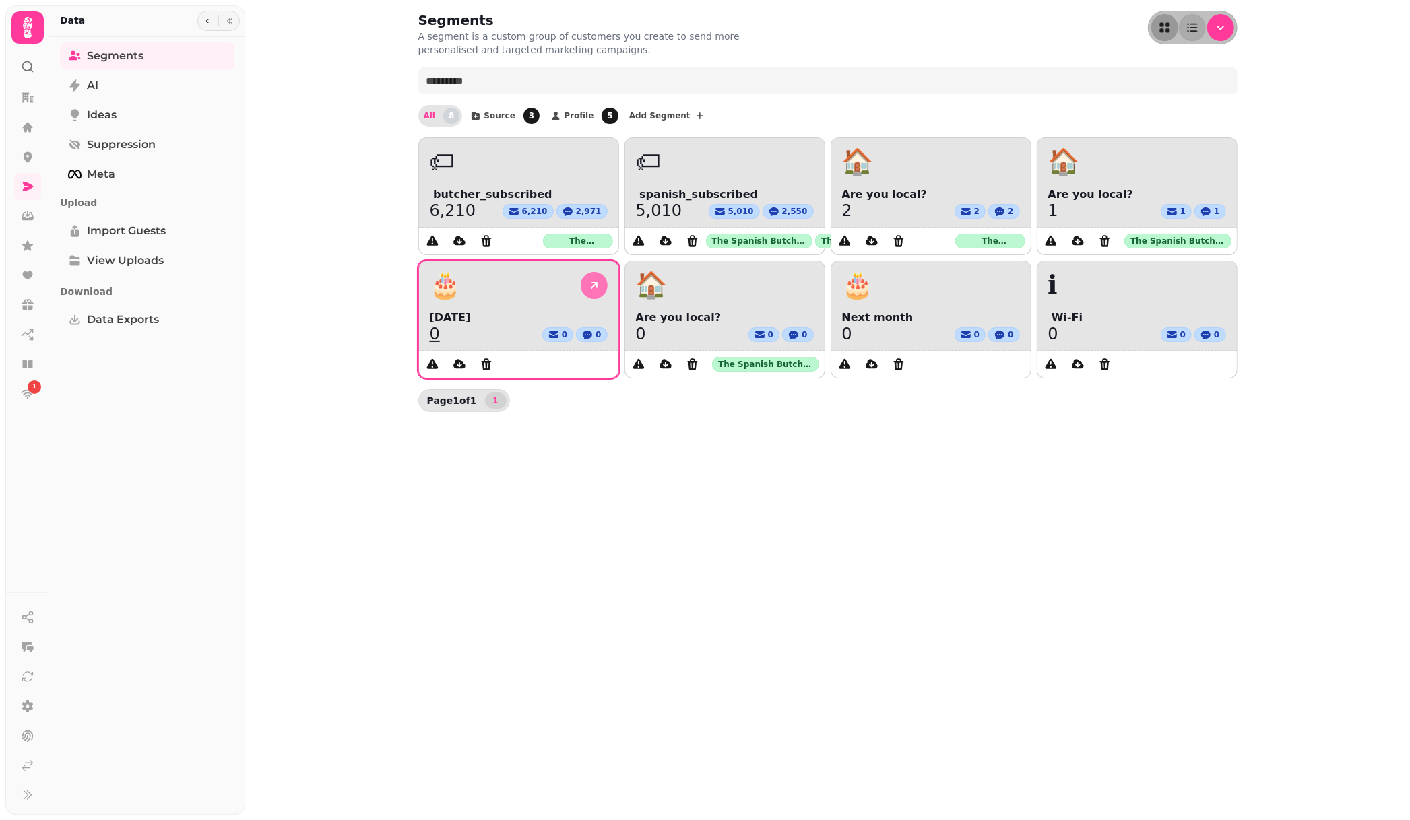
click at [593, 288] on icon at bounding box center [593, 285] width 13 height 13
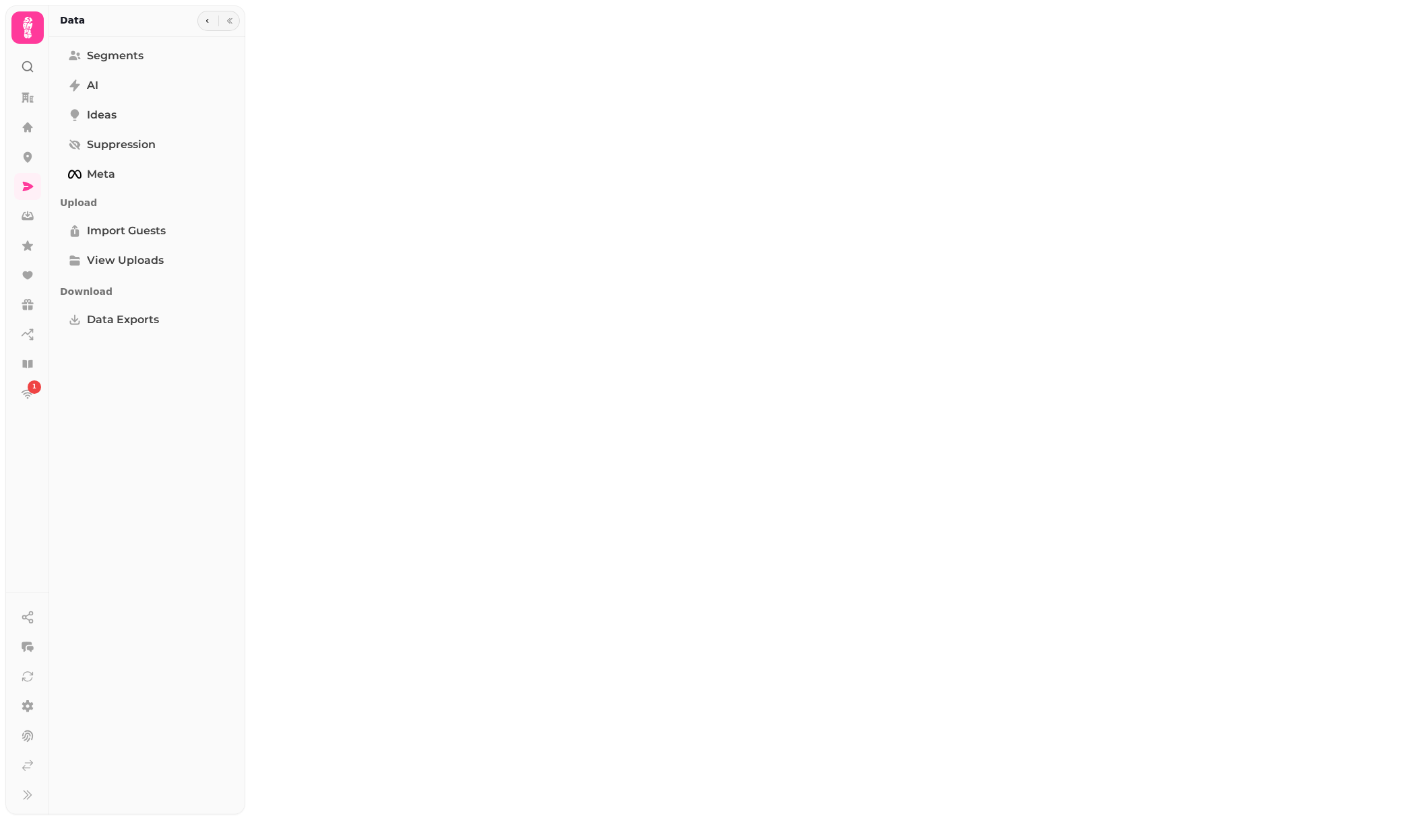
select select "**"
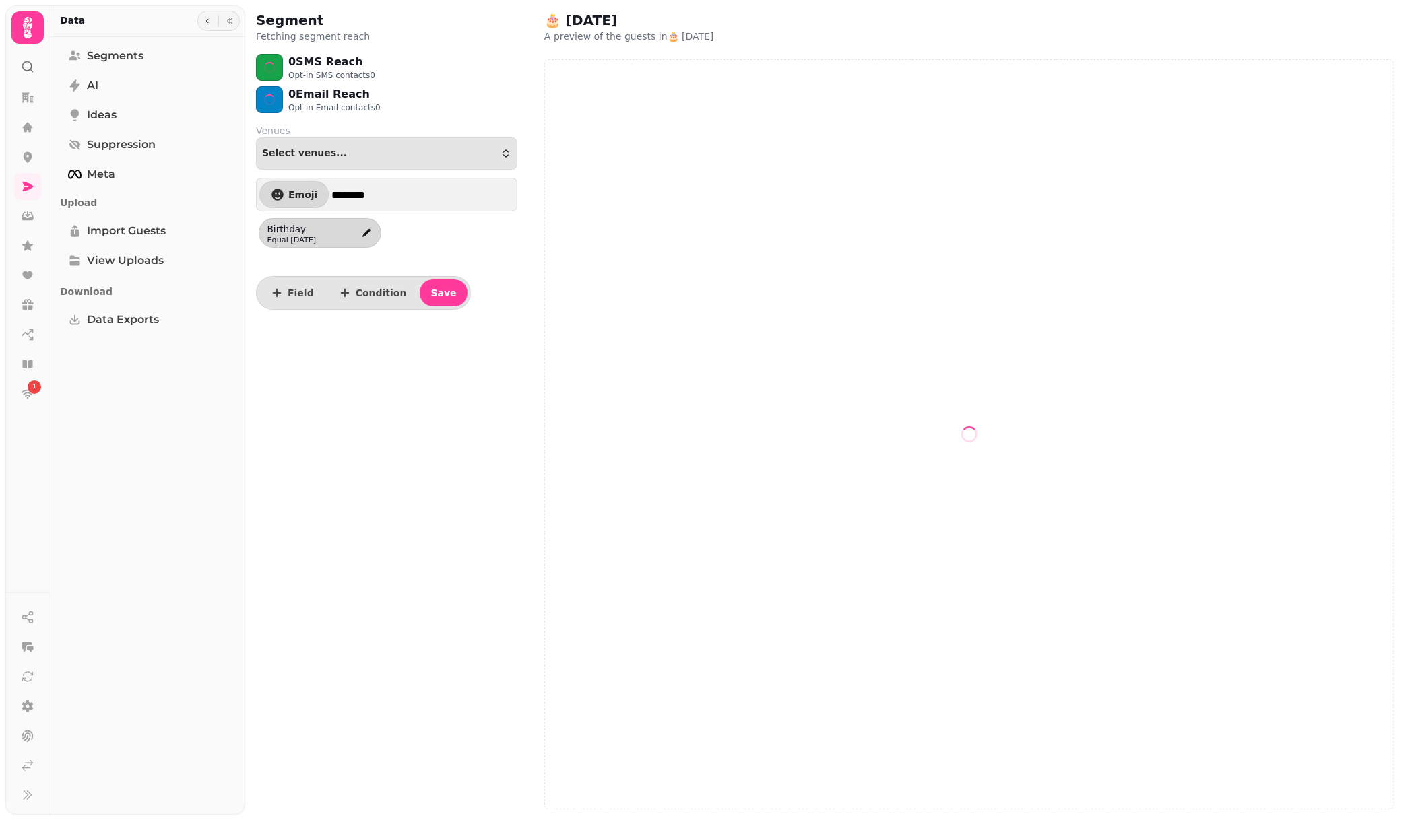
select select "**"
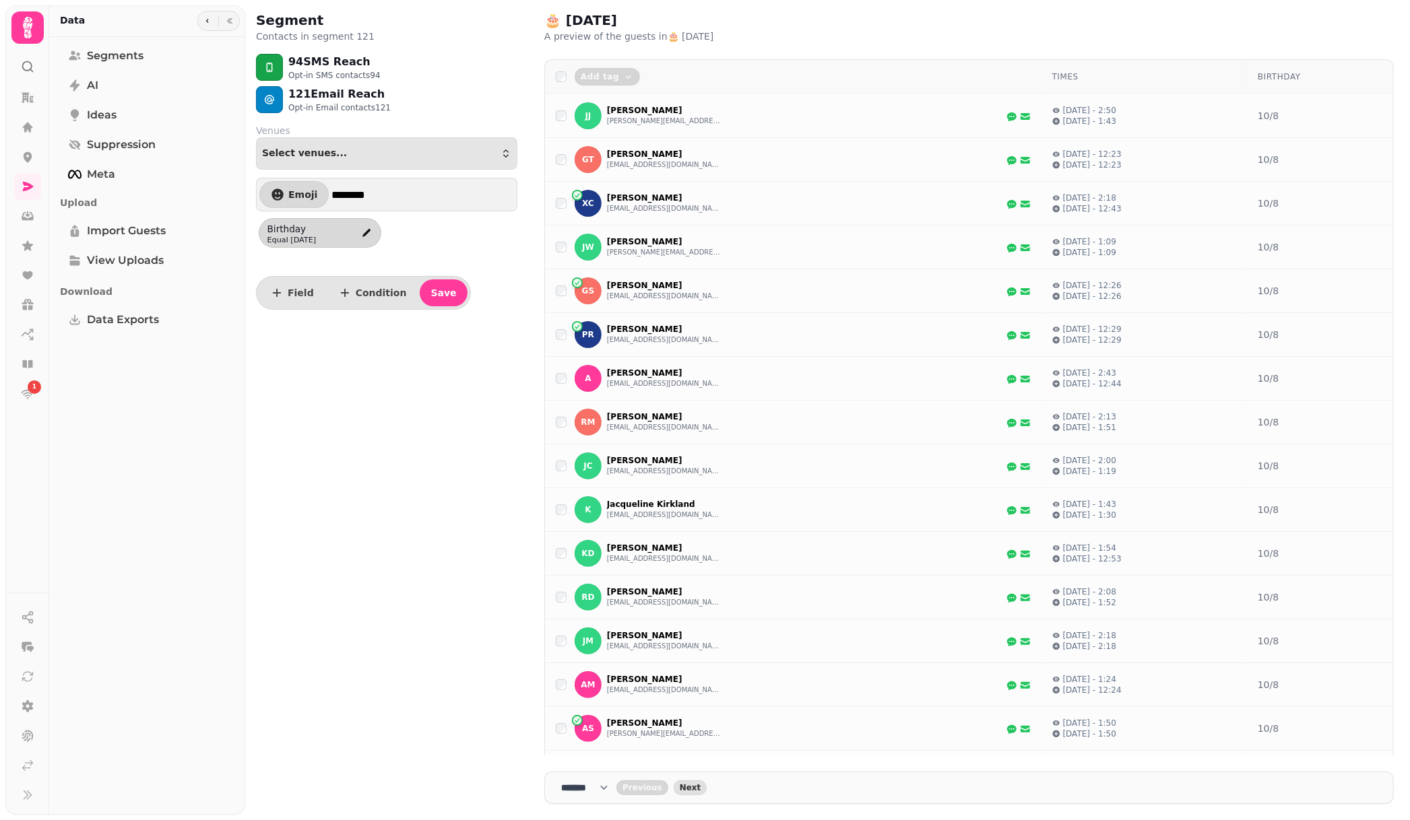
click at [451, 375] on div "Segment Contacts in segment 121 94 SMS Reach Opt-in SMS contacts 94 121 Email R…" at bounding box center [386, 410] width 283 height 820
click at [434, 296] on span "Save" at bounding box center [443, 292] width 26 height 9
click at [176, 46] on link "Segments" at bounding box center [147, 55] width 174 height 27
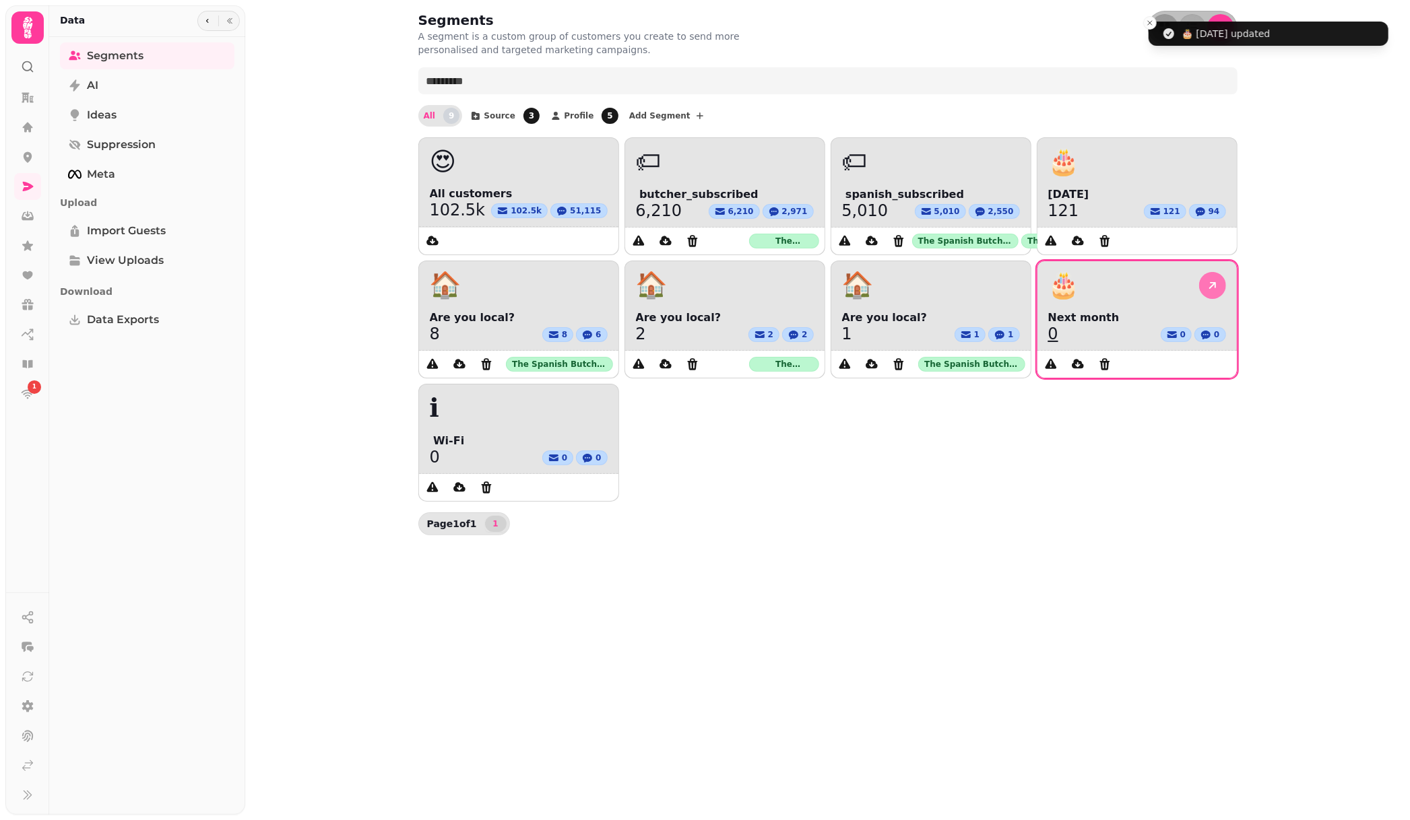
click at [1212, 284] on icon at bounding box center [1212, 285] width 7 height 7
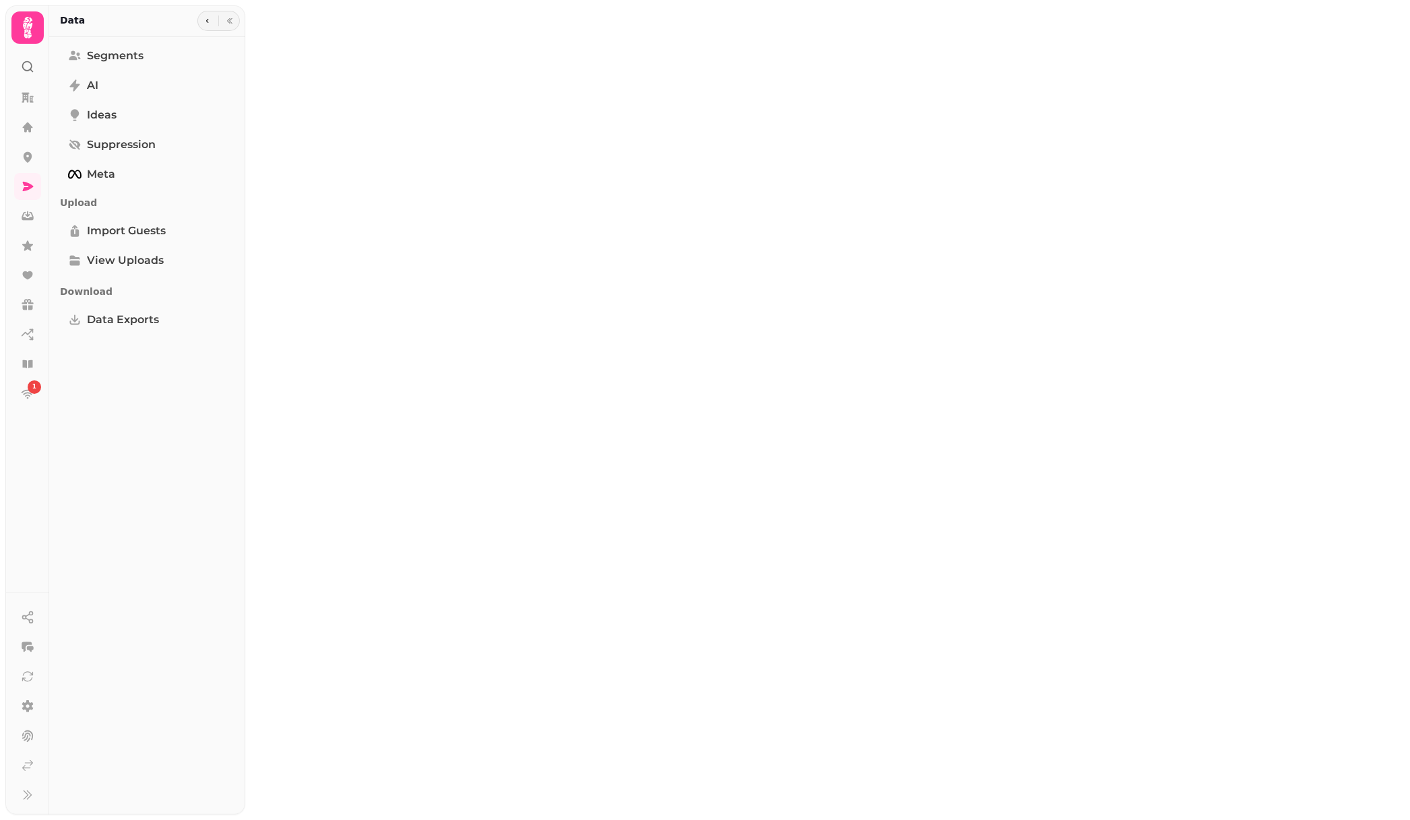
select select "**"
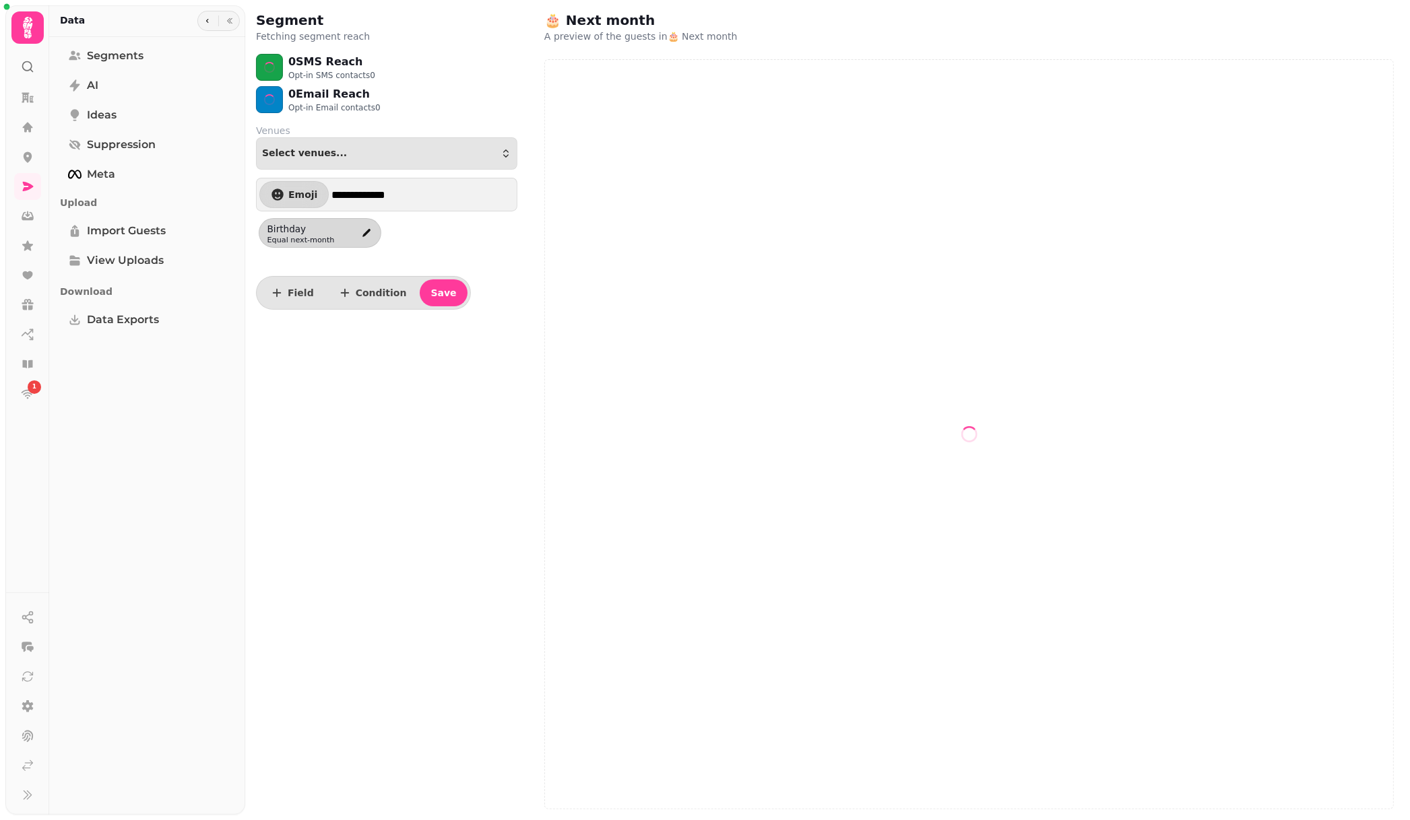
select select "**"
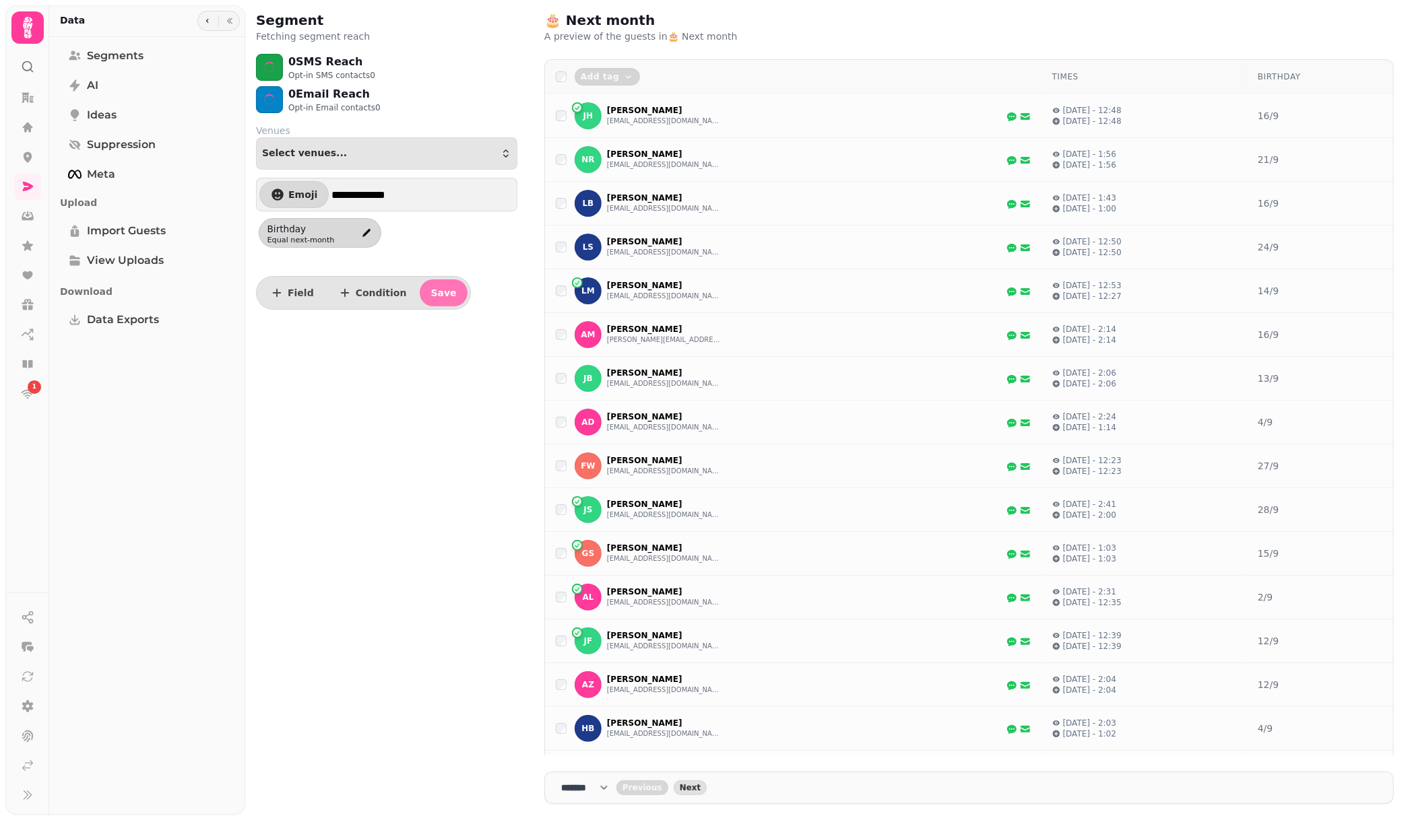
click at [433, 288] on span "Save" at bounding box center [443, 292] width 26 height 9
click at [180, 64] on link "Segments" at bounding box center [147, 55] width 174 height 27
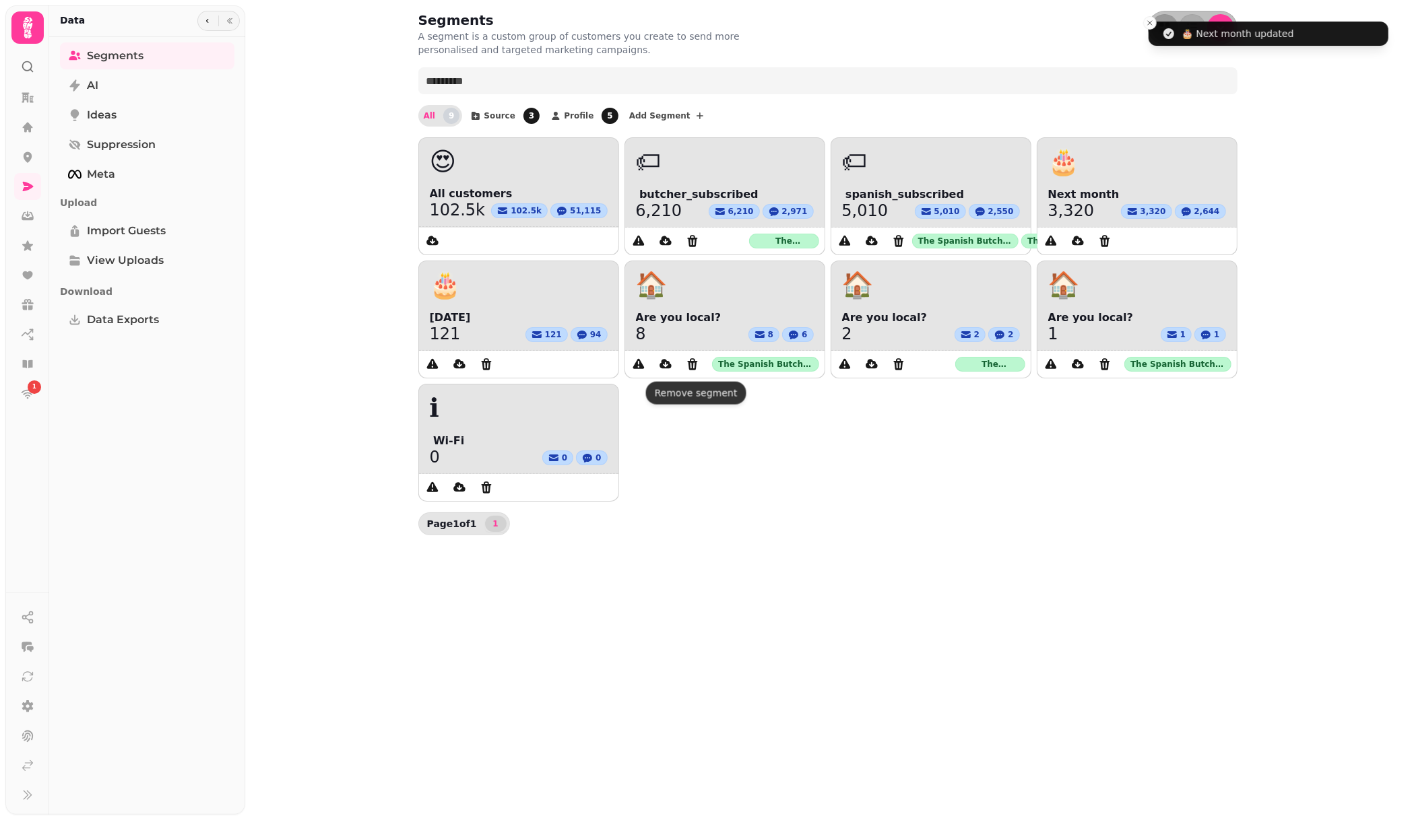
click at [1013, 484] on div "😍 All customers 102.5k 102.5k 51,115 🏷 ️ butcher_subscribed 6,210 6,210 2,971 T…" at bounding box center [827, 319] width 819 height 364
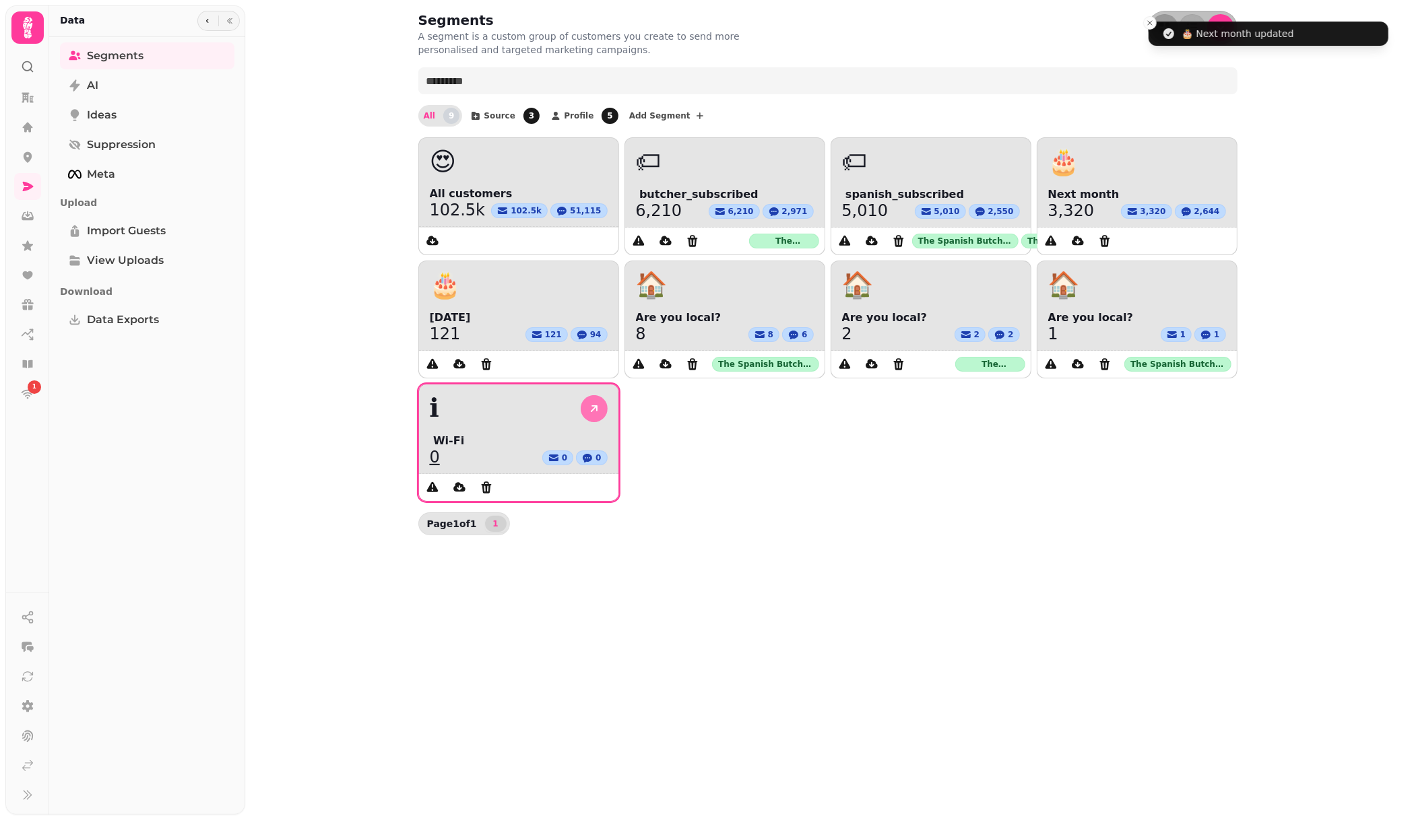
click at [597, 405] on icon at bounding box center [593, 408] width 13 height 13
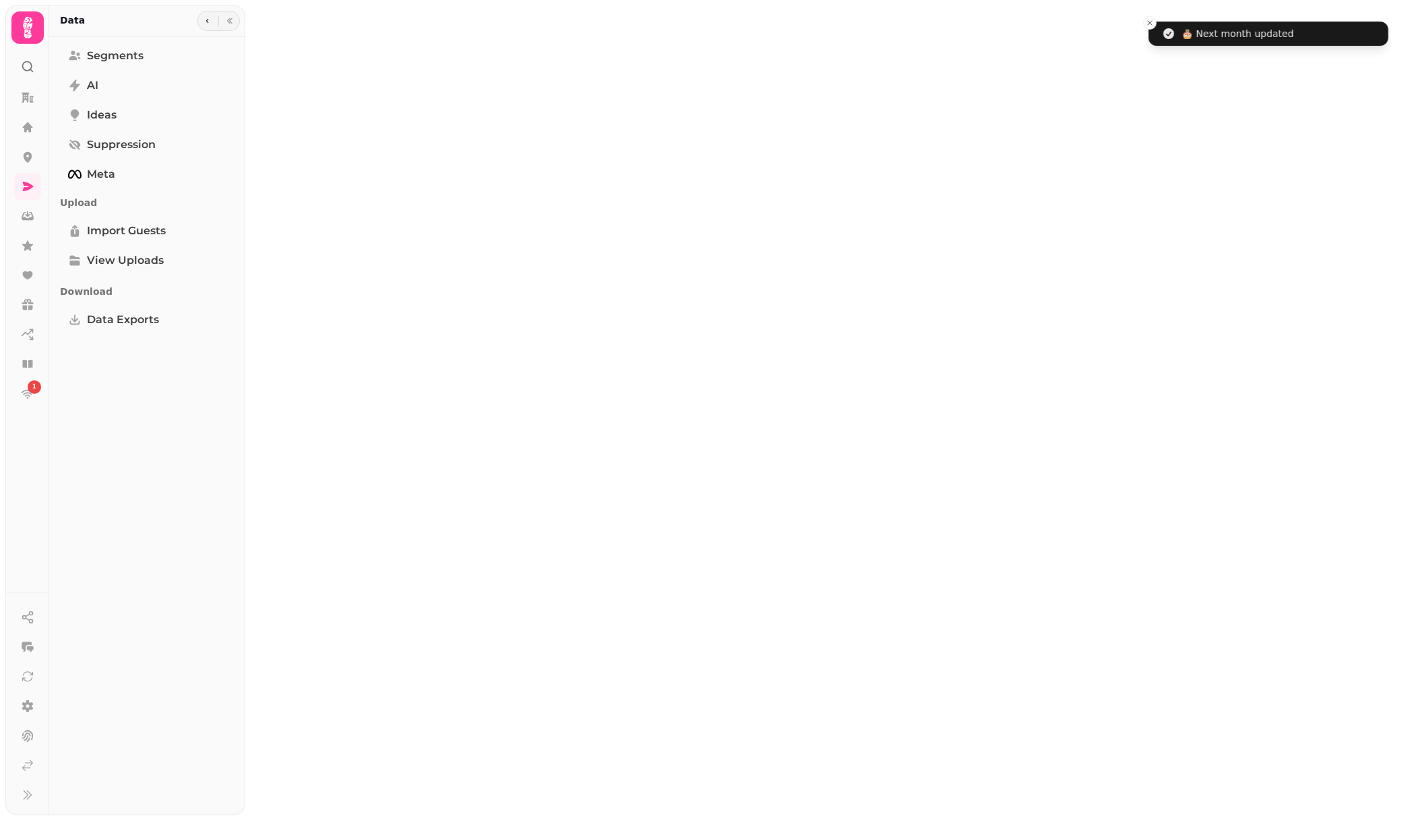
select select "**"
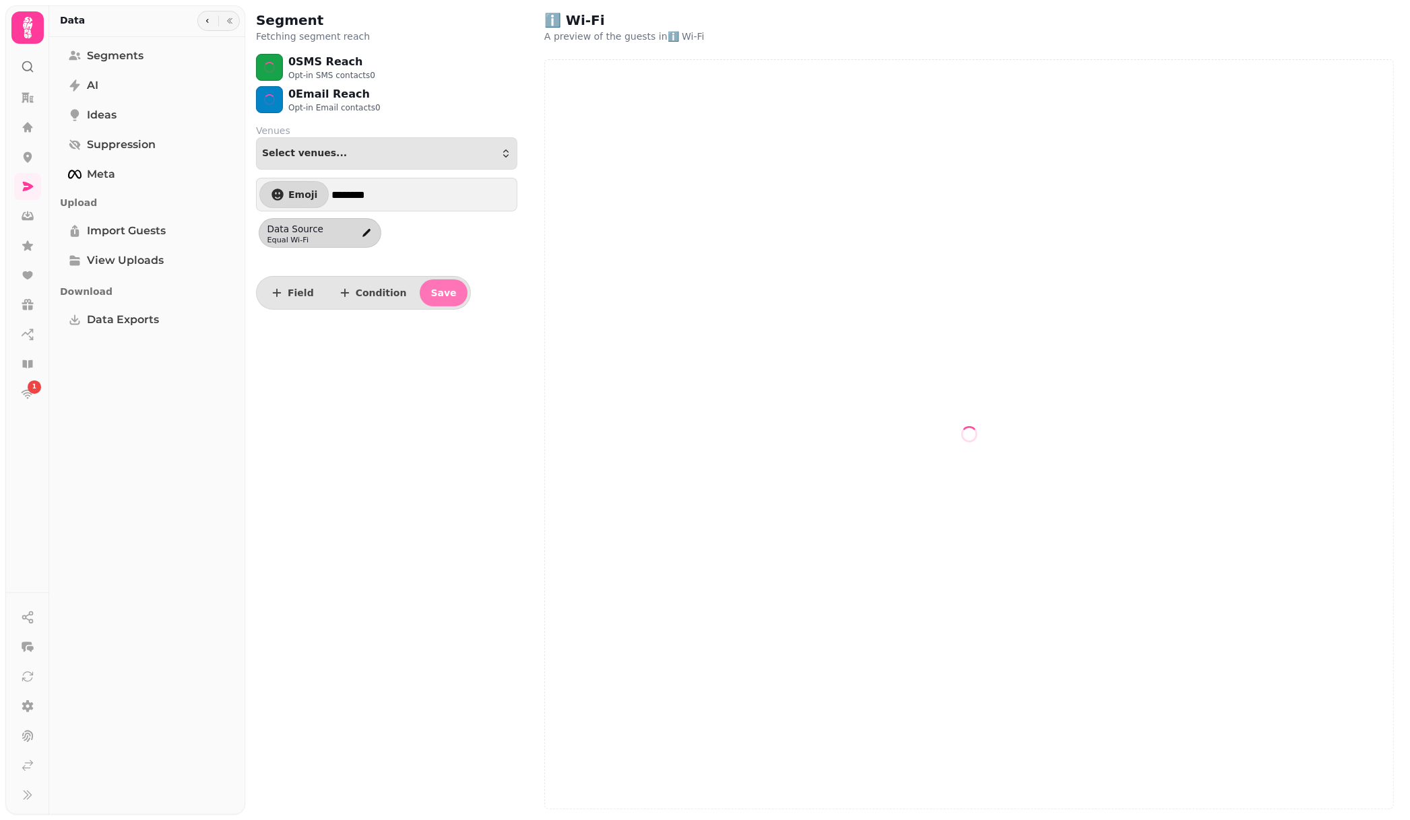
click at [433, 294] on span "Save" at bounding box center [443, 292] width 26 height 9
drag, startPoint x: 134, startPoint y: 400, endPoint x: 63, endPoint y: 386, distance: 72.8
click at [132, 400] on div "Segments AI Ideas Suppression Meta Upload Import Guests View Uploads Download D…" at bounding box center [147, 425] width 196 height 767
click at [32, 388] on div "1" at bounding box center [34, 387] width 13 height 13
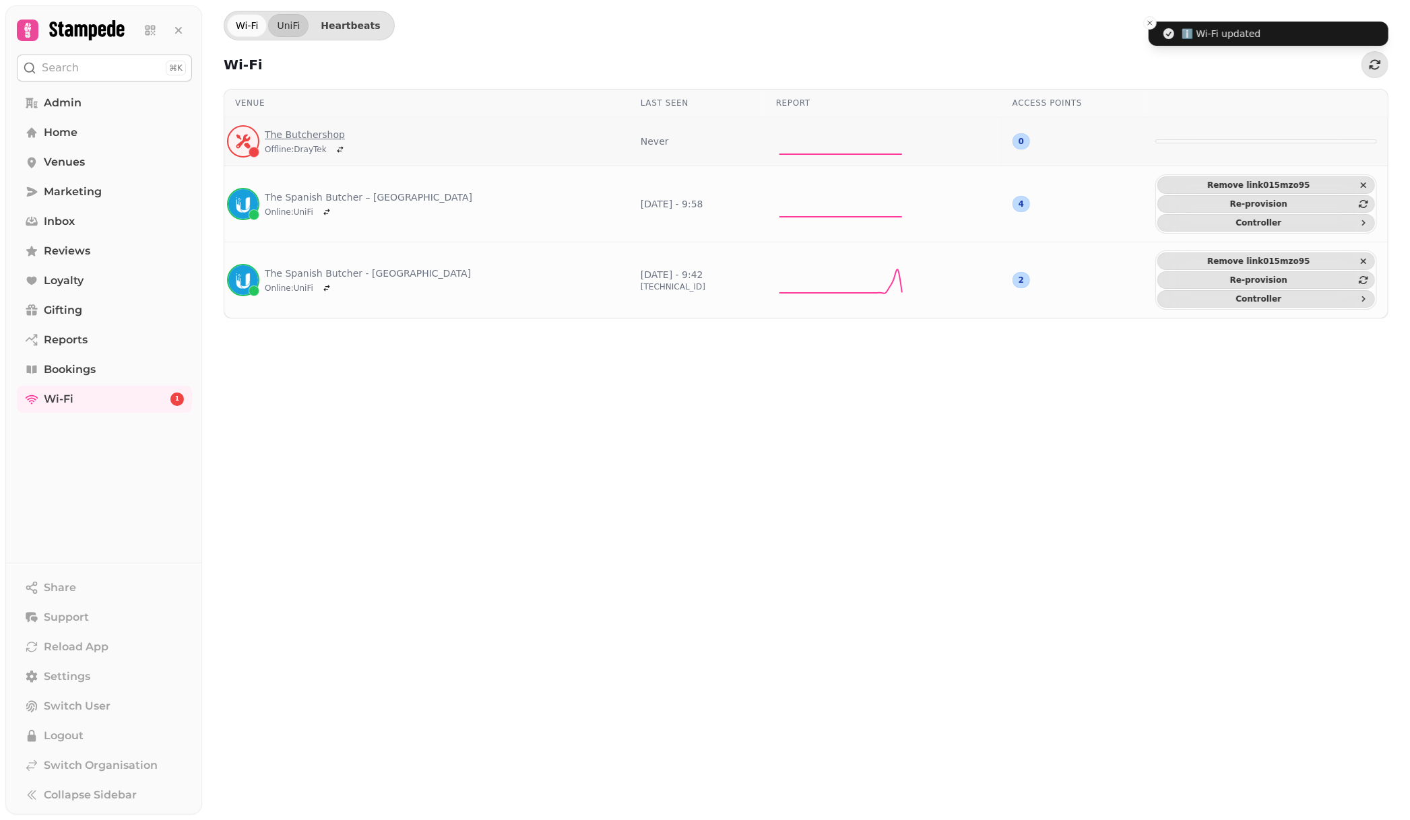
click at [323, 131] on link "The Butchershop" at bounding box center [307, 134] width 84 height 13
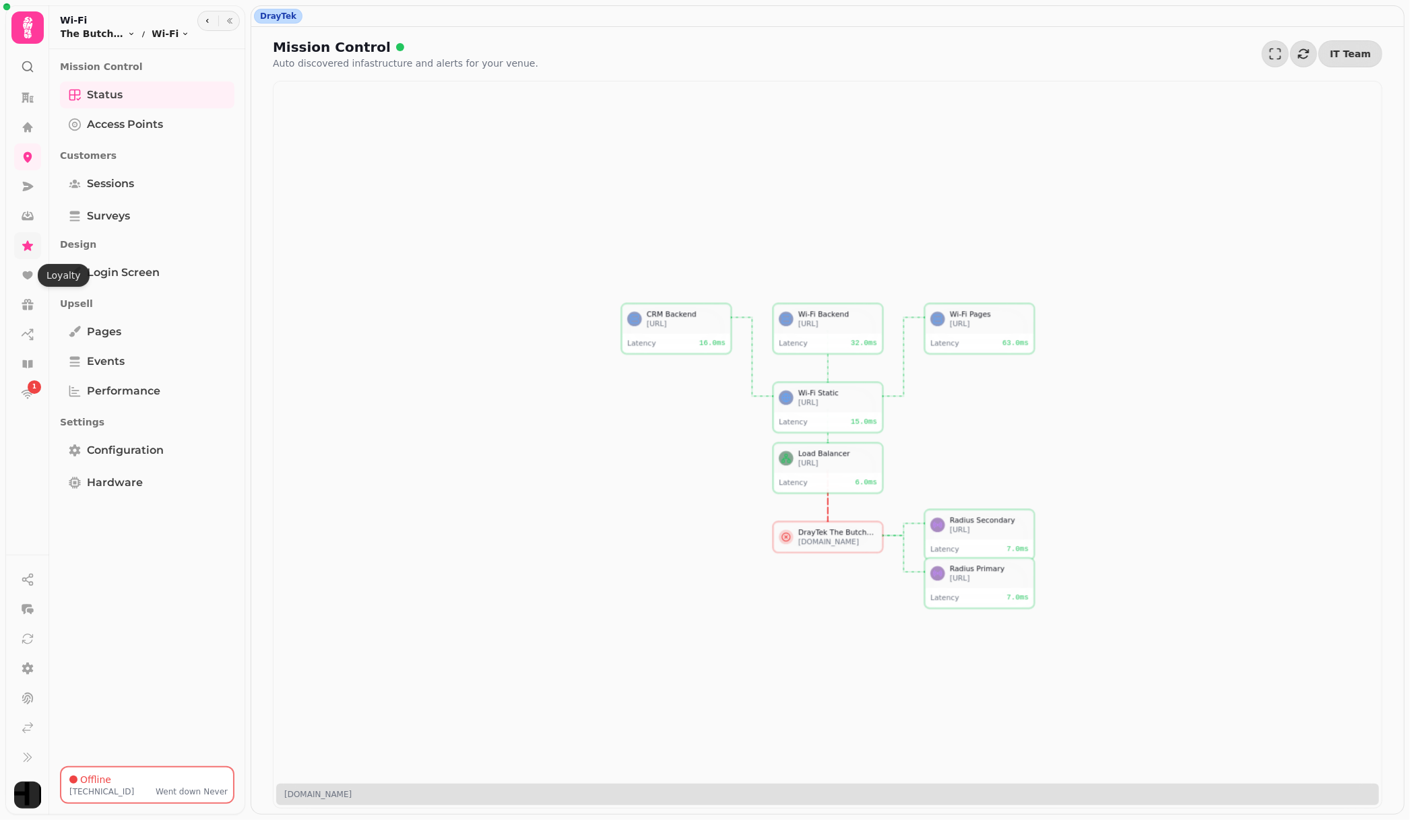
click at [32, 244] on icon at bounding box center [27, 245] width 13 height 13
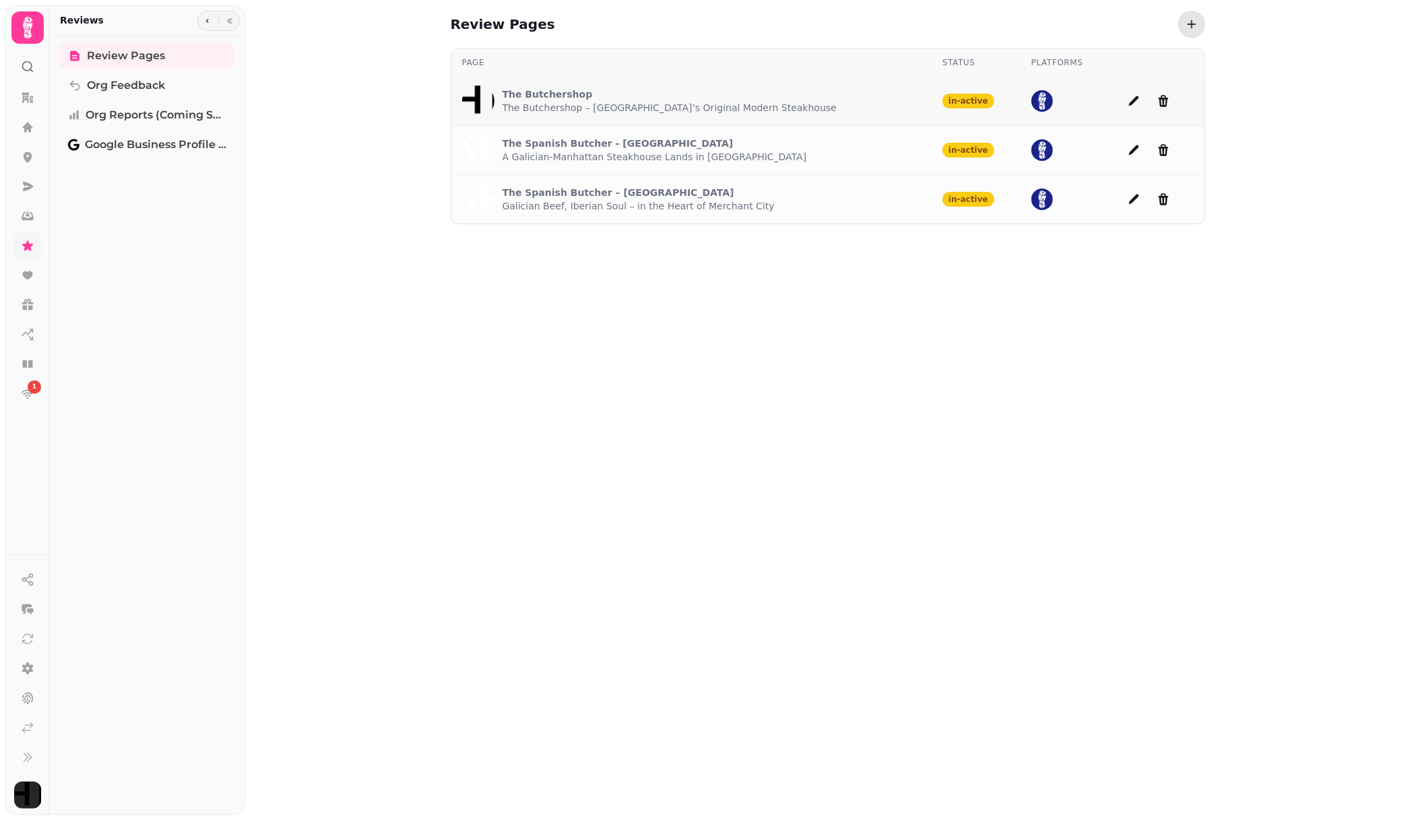
click at [553, 96] on p "The Butchershop" at bounding box center [669, 94] width 334 height 13
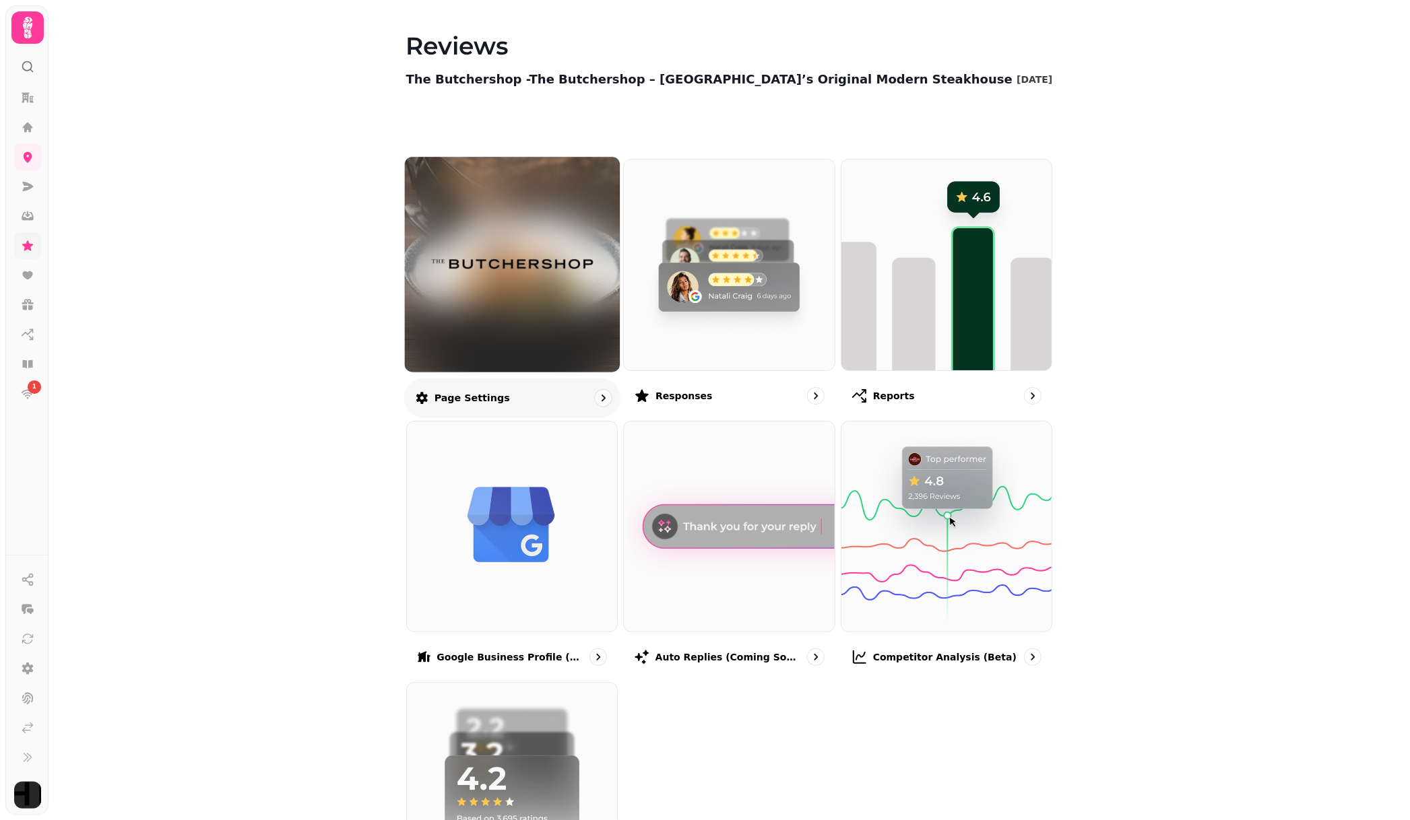
click at [539, 317] on div at bounding box center [511, 264] width 215 height 215
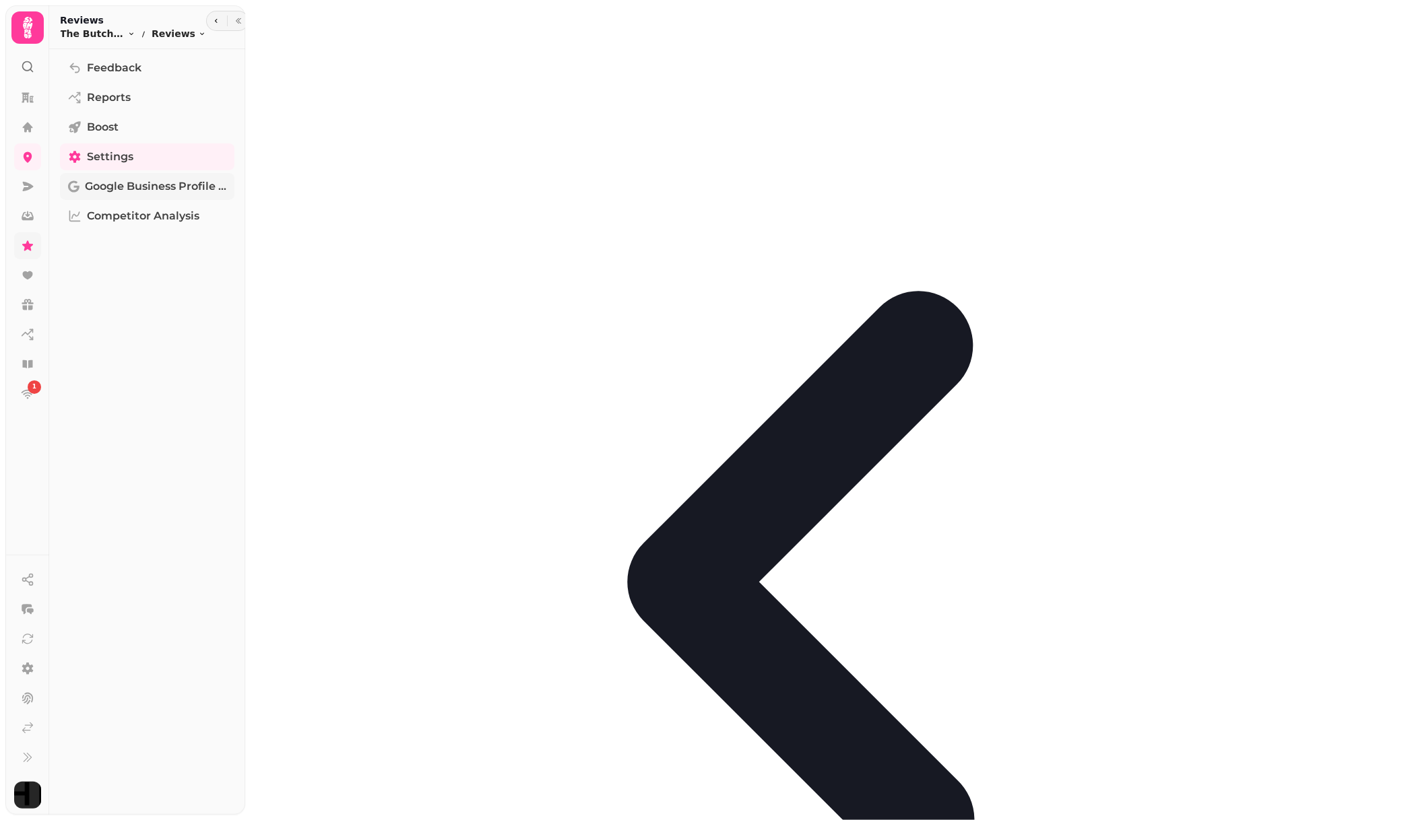
click at [156, 185] on span "Google Business Profile (Beta)" at bounding box center [155, 186] width 141 height 16
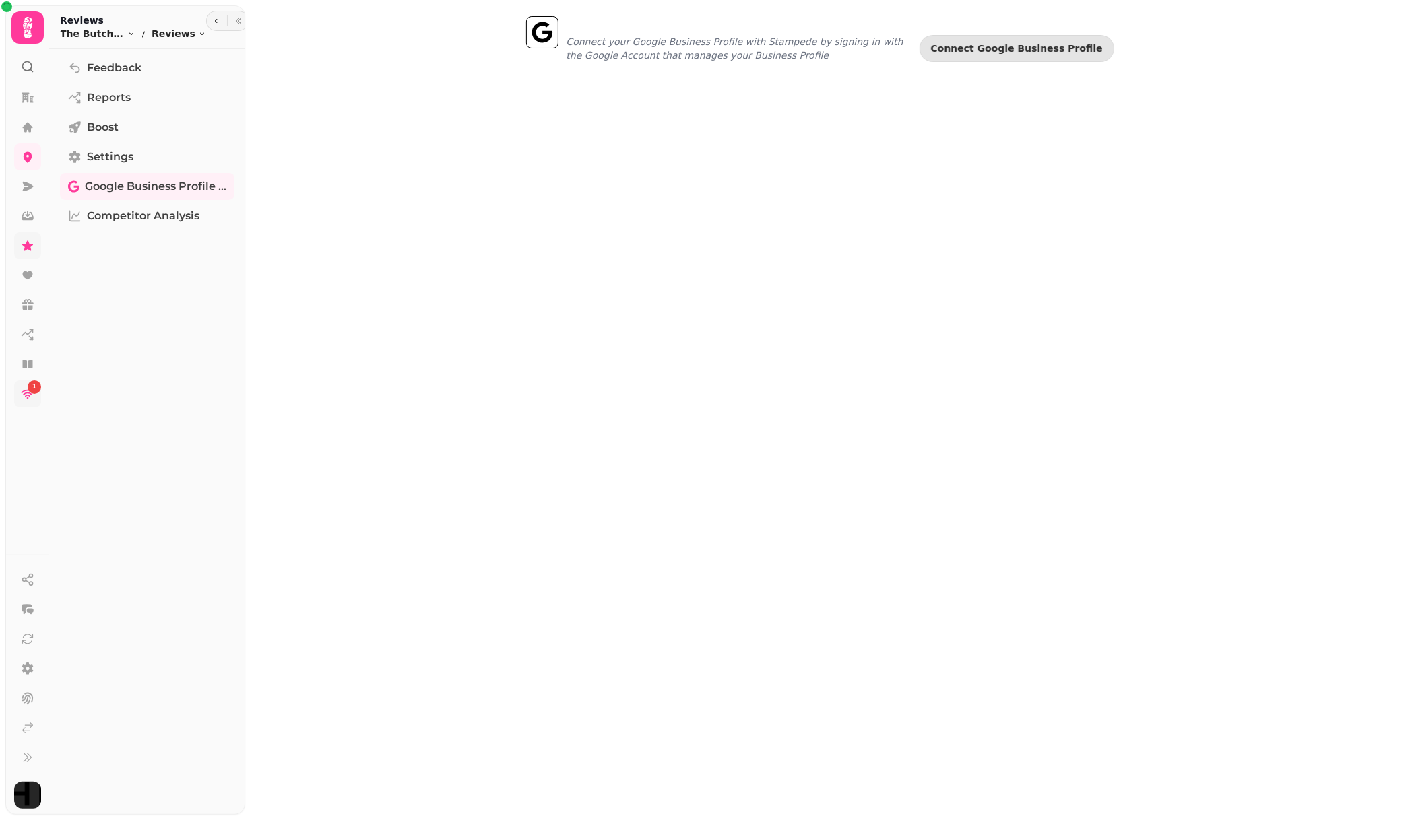
click at [37, 388] on div "1" at bounding box center [34, 387] width 13 height 13
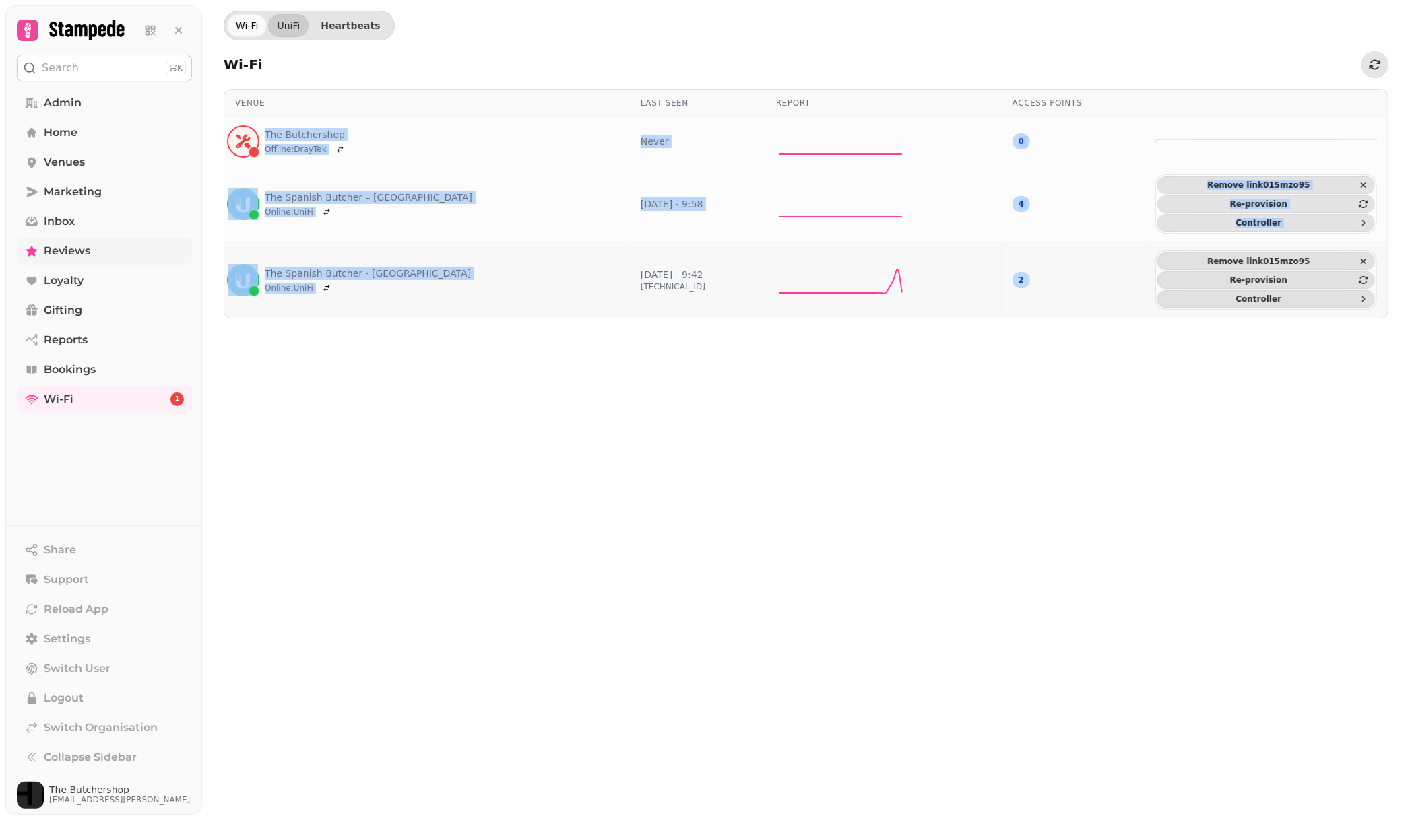
drag, startPoint x: 263, startPoint y: 129, endPoint x: 430, endPoint y: 295, distance: 234.8
click at [430, 295] on tbody "The Butchershop Offline : DrayTek Never 0 The Spanish Butcher – Glasgow Online …" at bounding box center [805, 217] width 1163 height 201
copy tbody "The Butchershop Offline : DrayTek Never 0 The Spanish Butcher – Glasgow Online …"
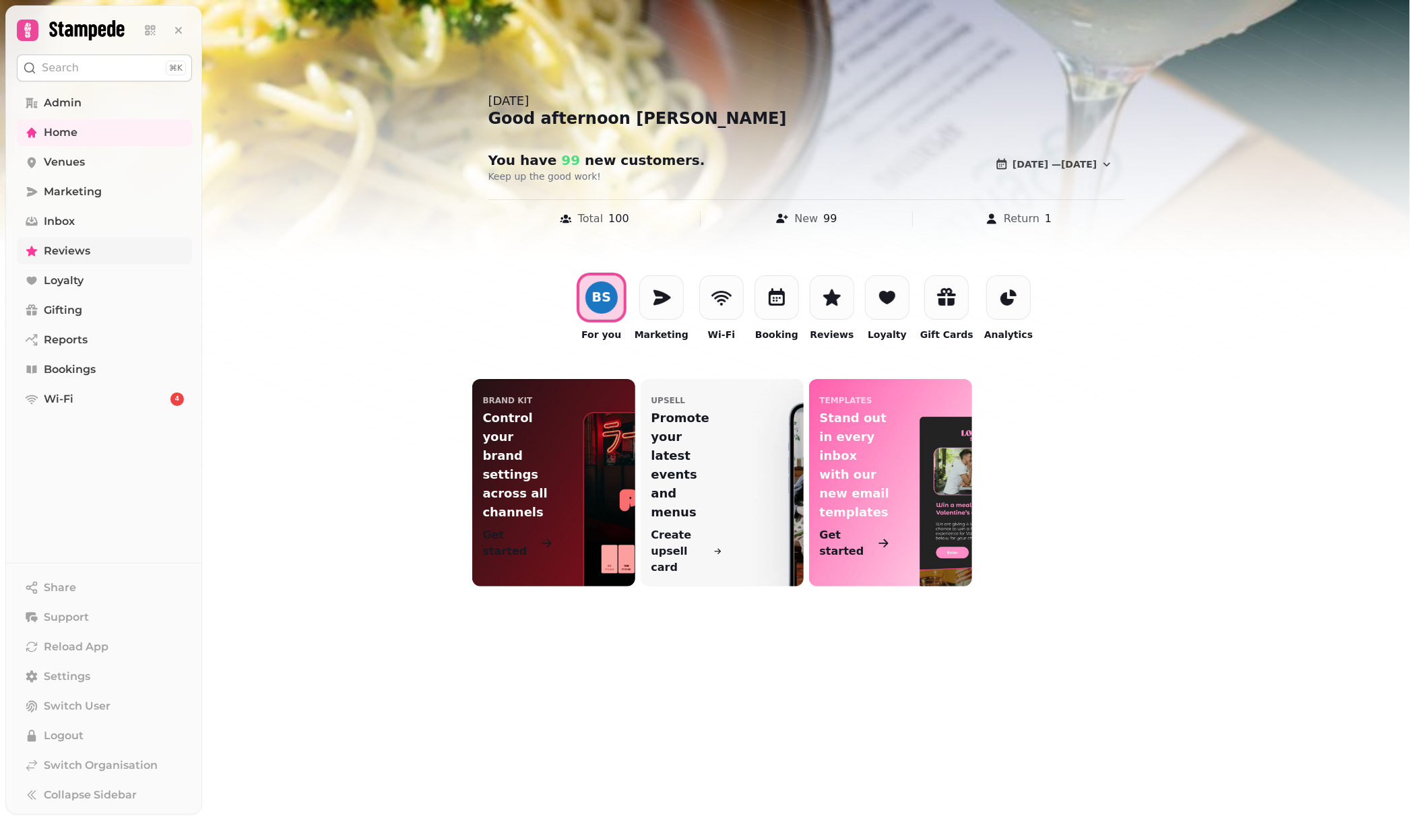
click at [105, 249] on link "Reviews" at bounding box center [104, 251] width 175 height 27
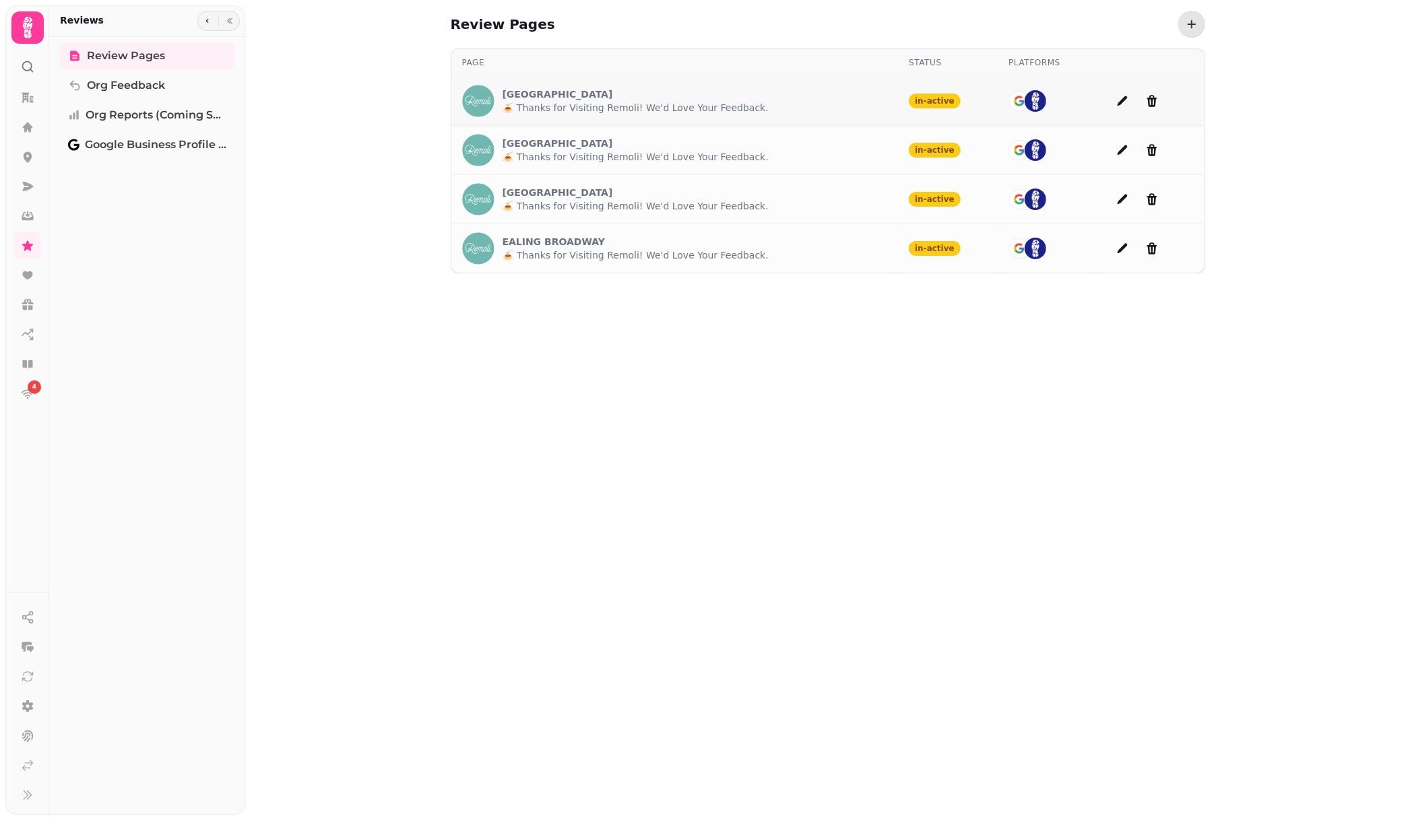
click at [645, 96] on p "[GEOGRAPHIC_DATA]" at bounding box center [635, 94] width 266 height 13
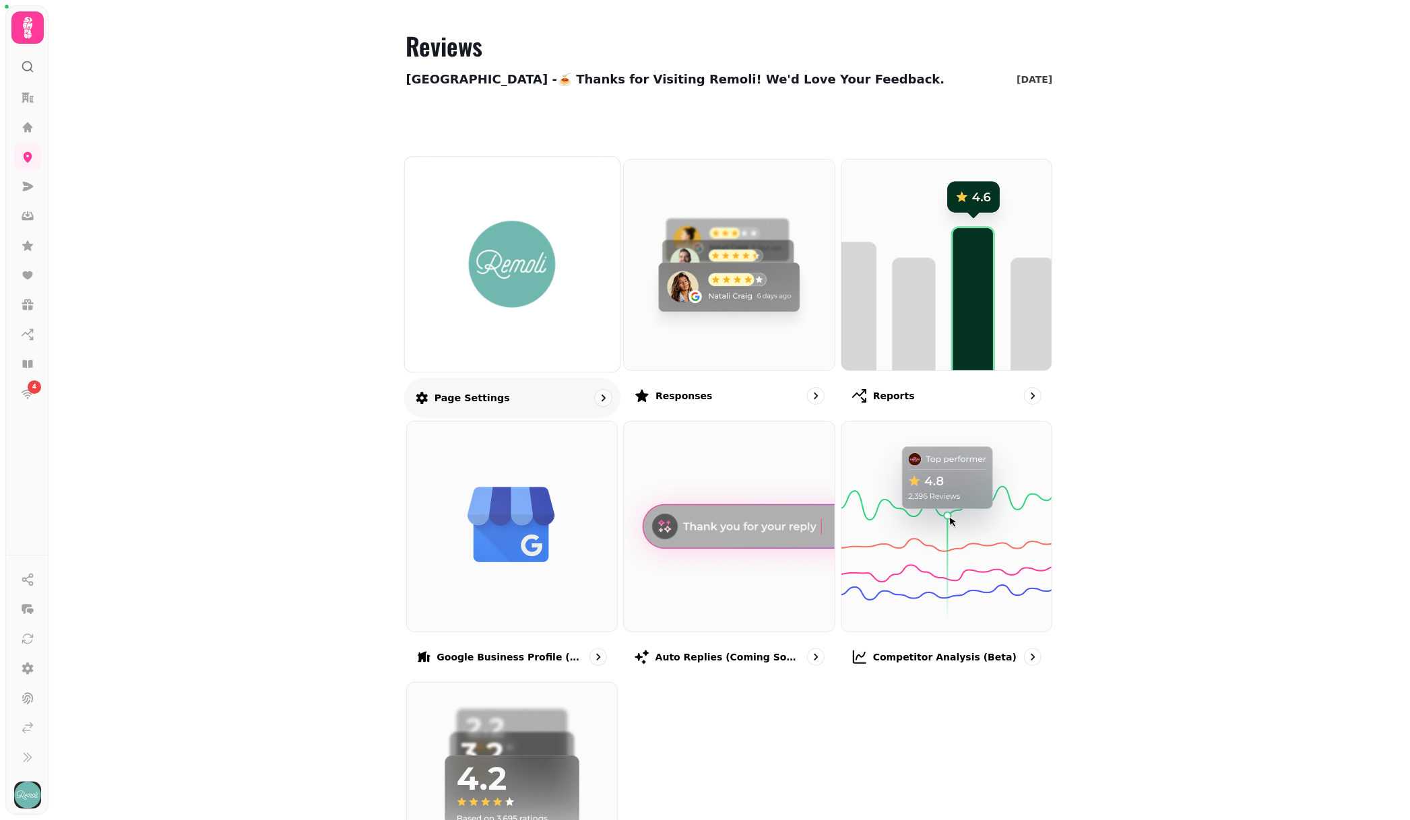
click at [544, 284] on img at bounding box center [511, 264] width 161 height 88
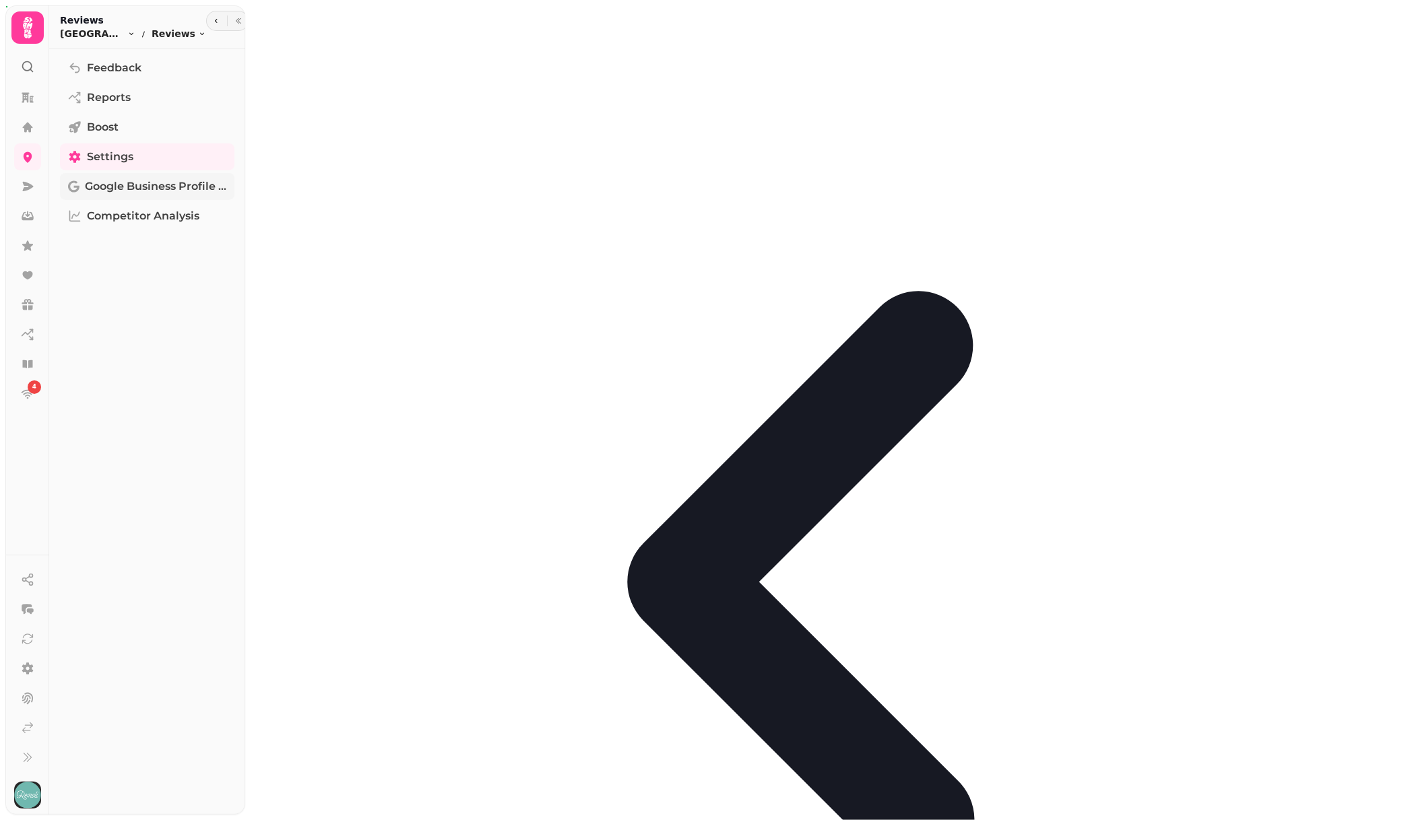
click at [136, 183] on span "Google Business Profile (Beta)" at bounding box center [155, 186] width 141 height 16
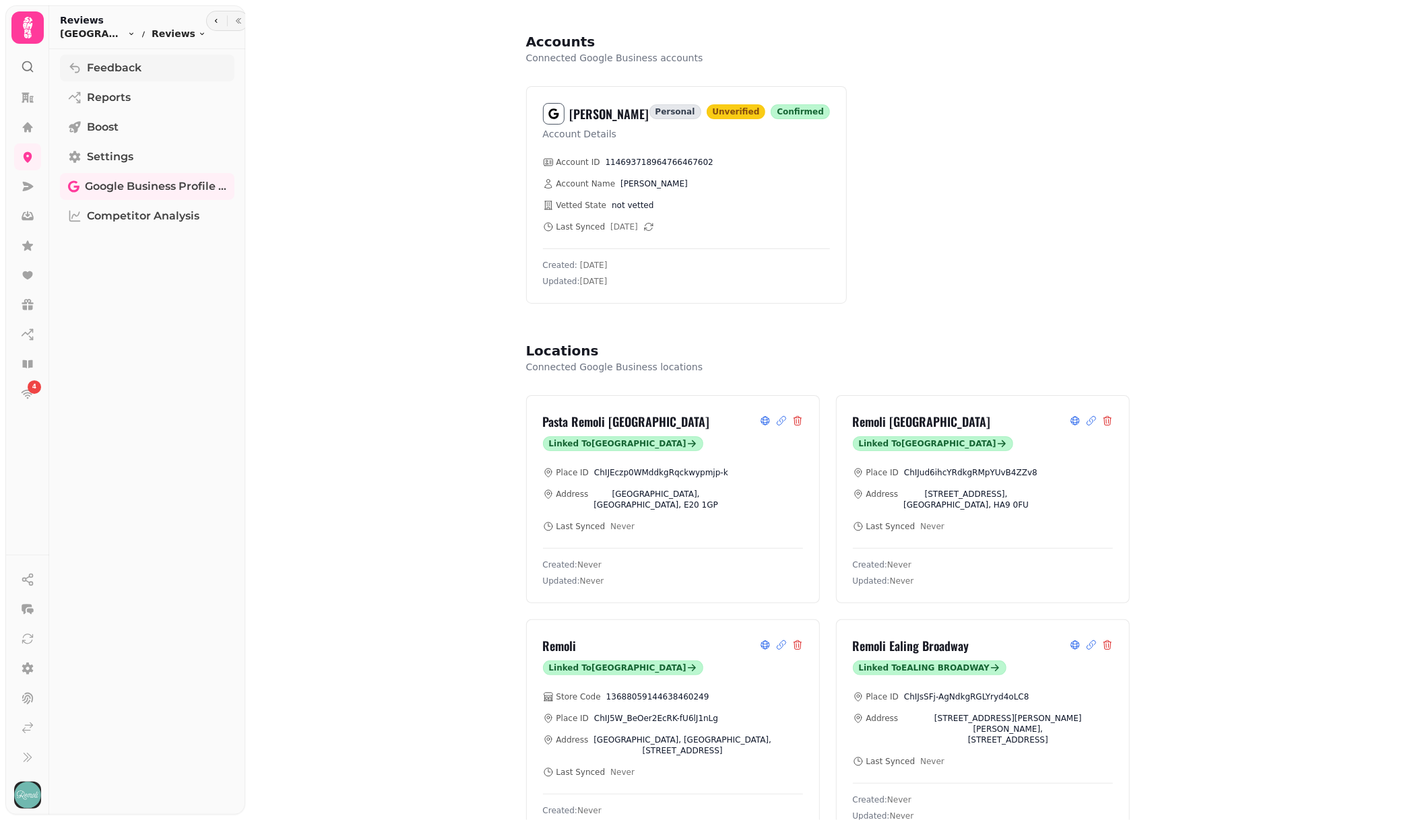
click at [134, 66] on span "Feedback" at bounding box center [114, 68] width 55 height 16
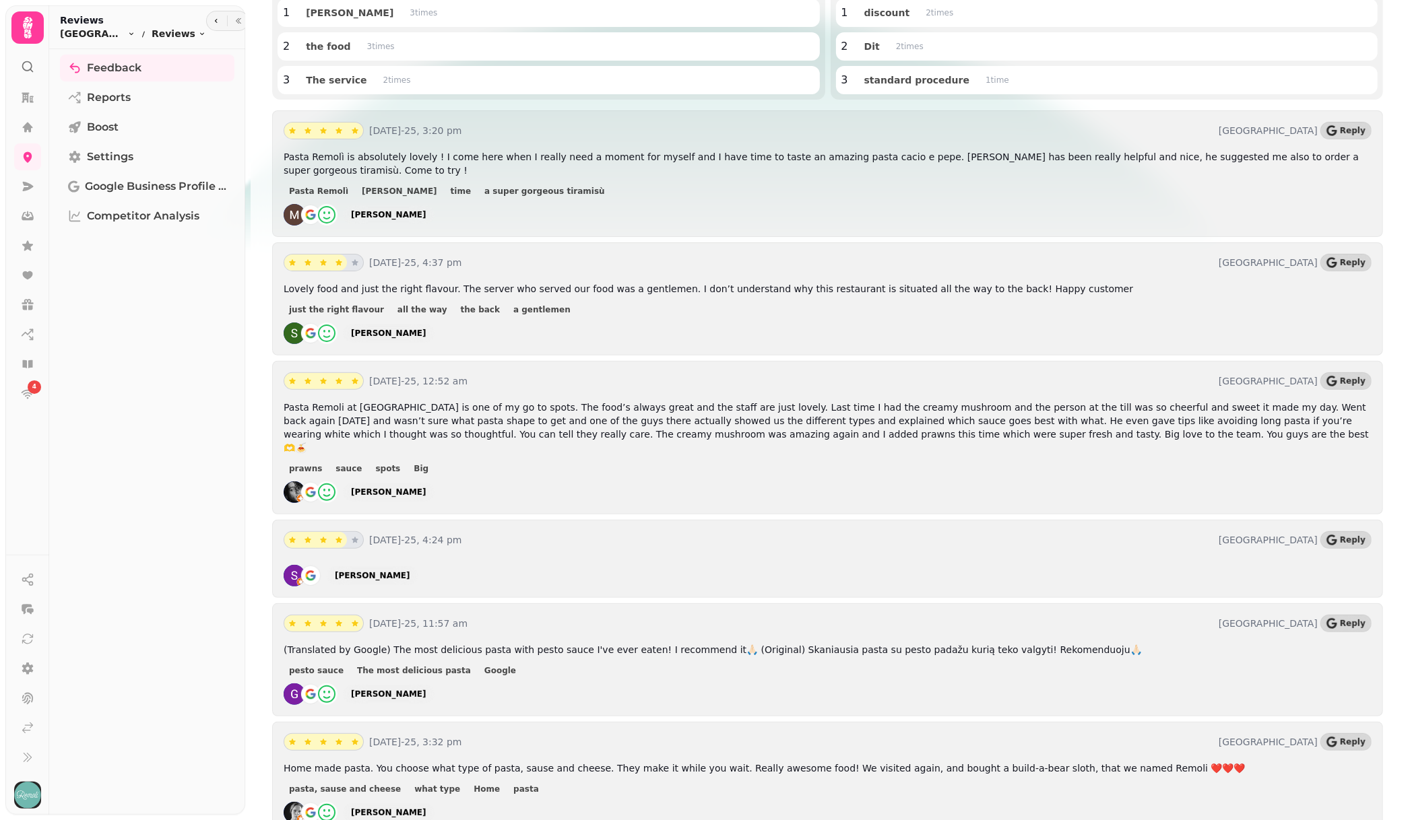
scroll to position [8, 0]
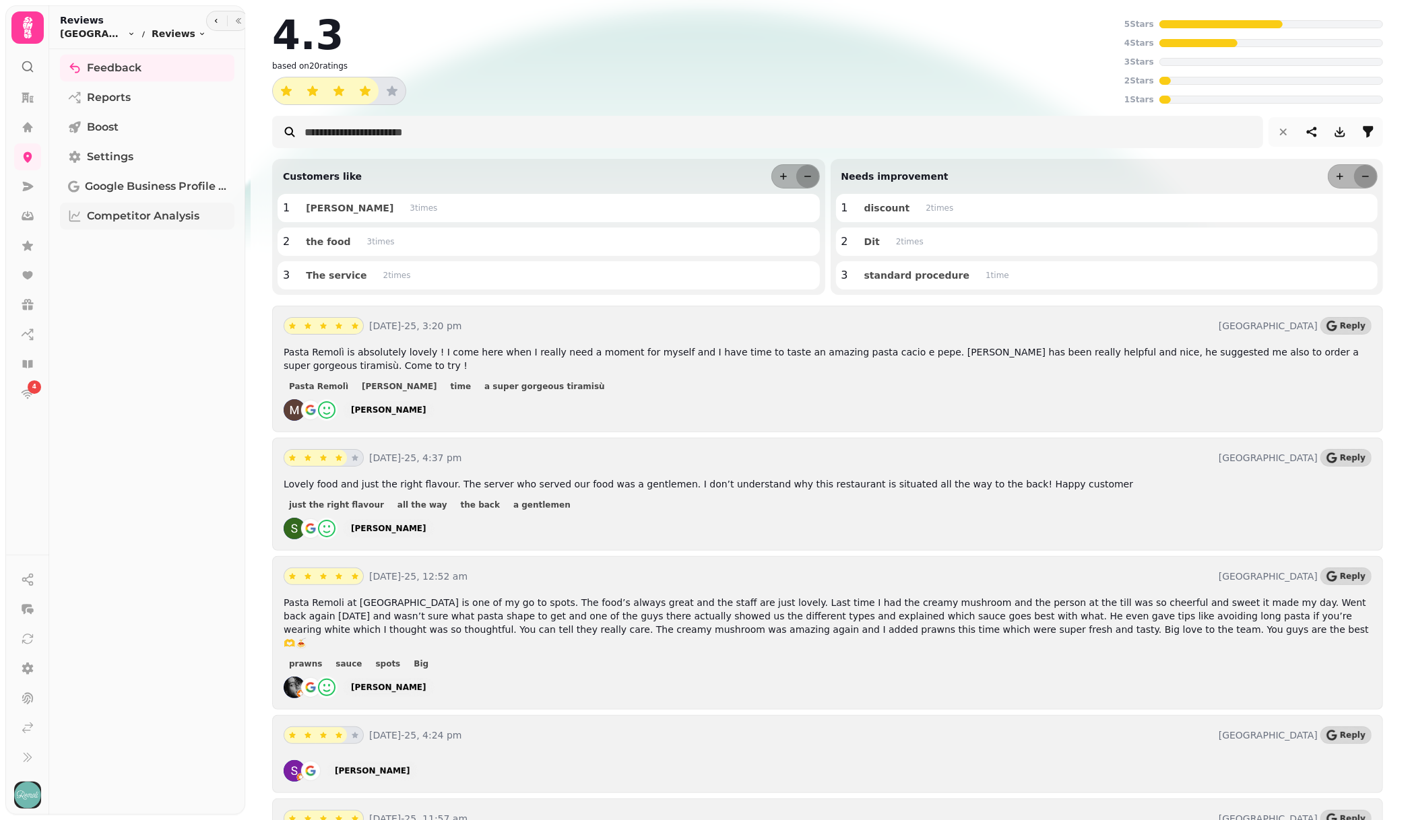
drag, startPoint x: 144, startPoint y: 323, endPoint x: 156, endPoint y: 214, distance: 109.1
click at [144, 322] on div "Feedback Reports Boost Settings Google Business Profile (Beta) Competitor Analy…" at bounding box center [147, 432] width 196 height 755
click at [150, 186] on span "Google Business Profile (Beta)" at bounding box center [155, 186] width 141 height 16
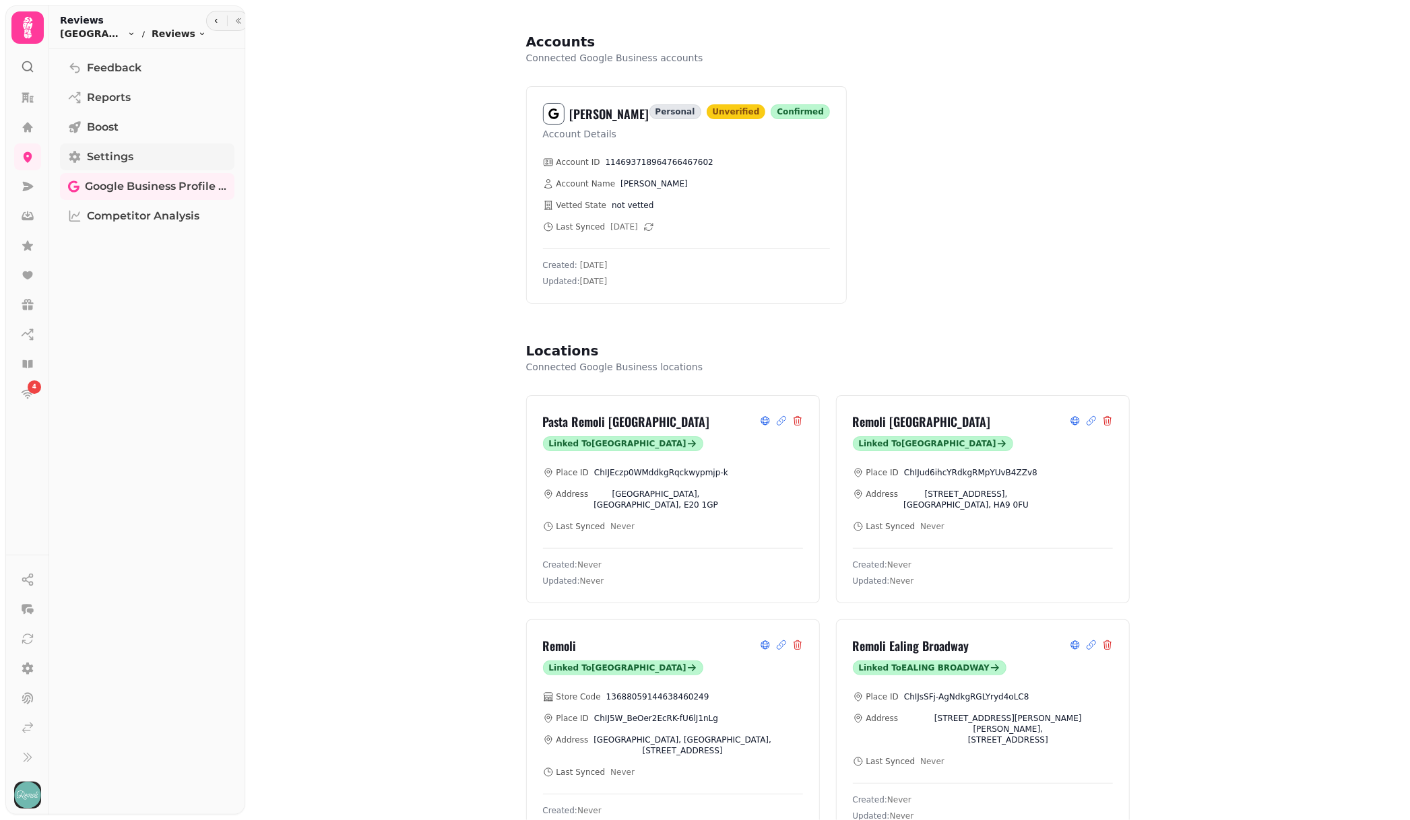
click at [118, 162] on span "Settings" at bounding box center [110, 157] width 46 height 16
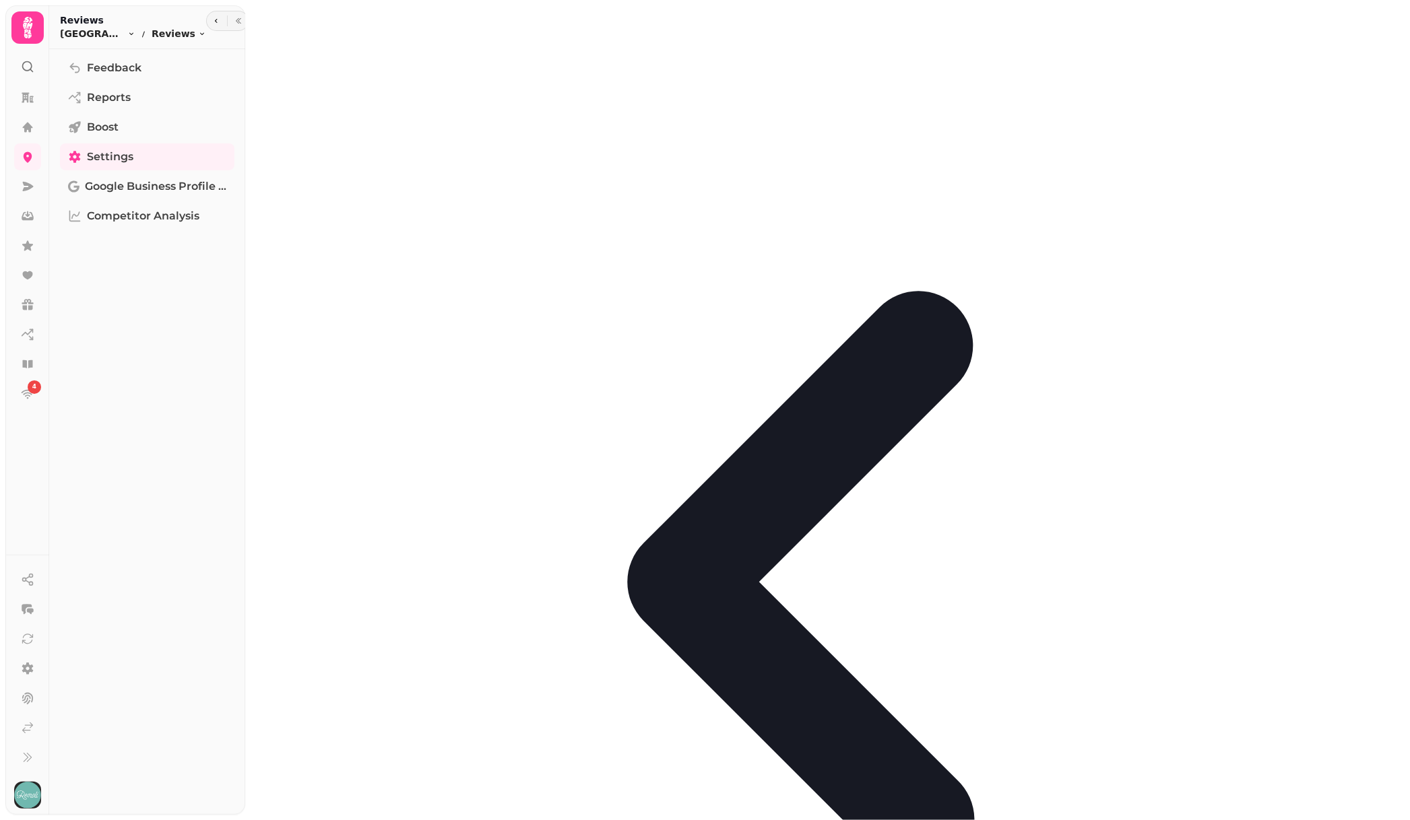
click at [180, 281] on div "Feedback Reports Boost Settings Google Business Profile (Beta) Competitor Analy…" at bounding box center [147, 432] width 196 height 755
click at [24, 385] on link "4" at bounding box center [27, 394] width 27 height 27
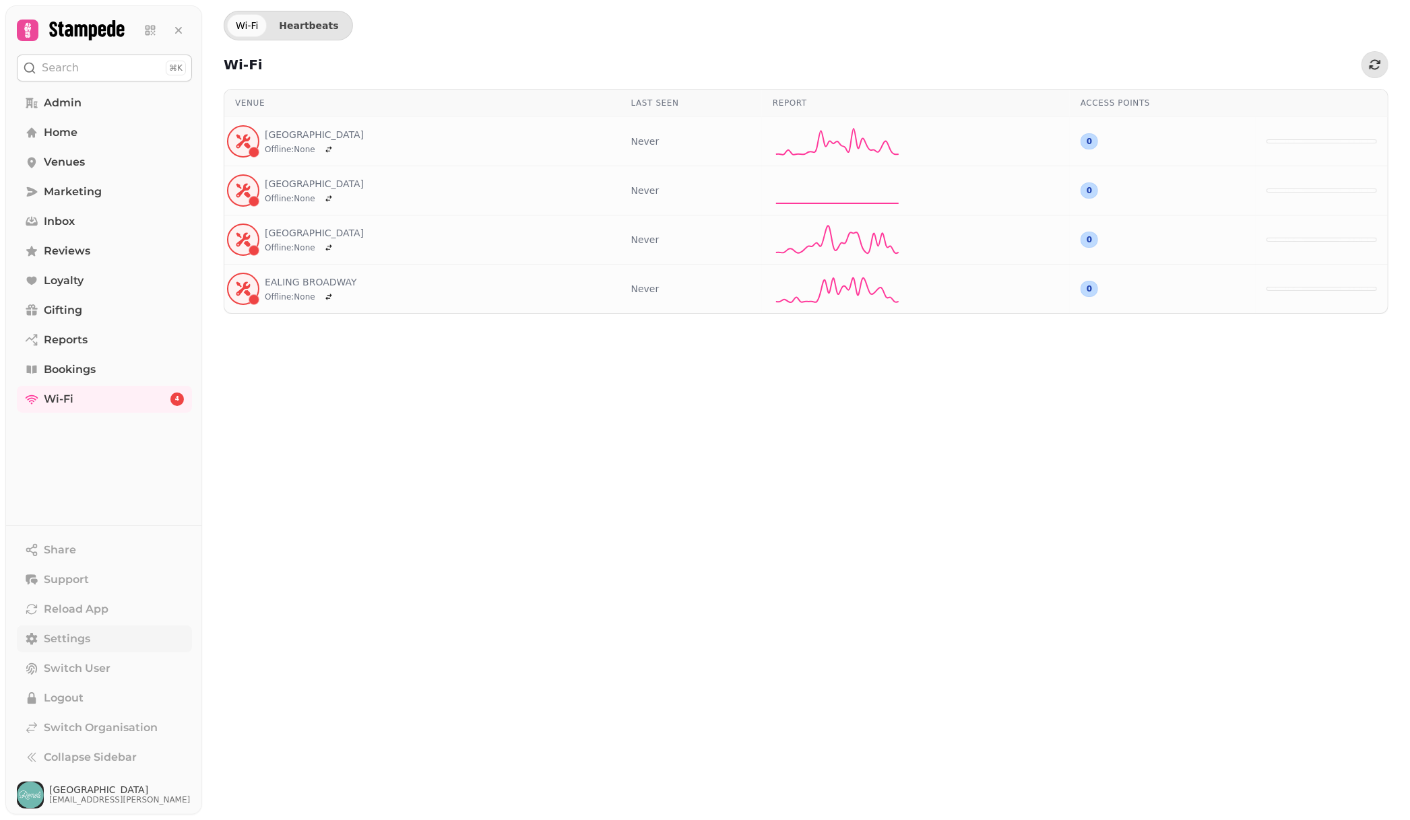
click at [78, 634] on span "Settings" at bounding box center [67, 639] width 46 height 16
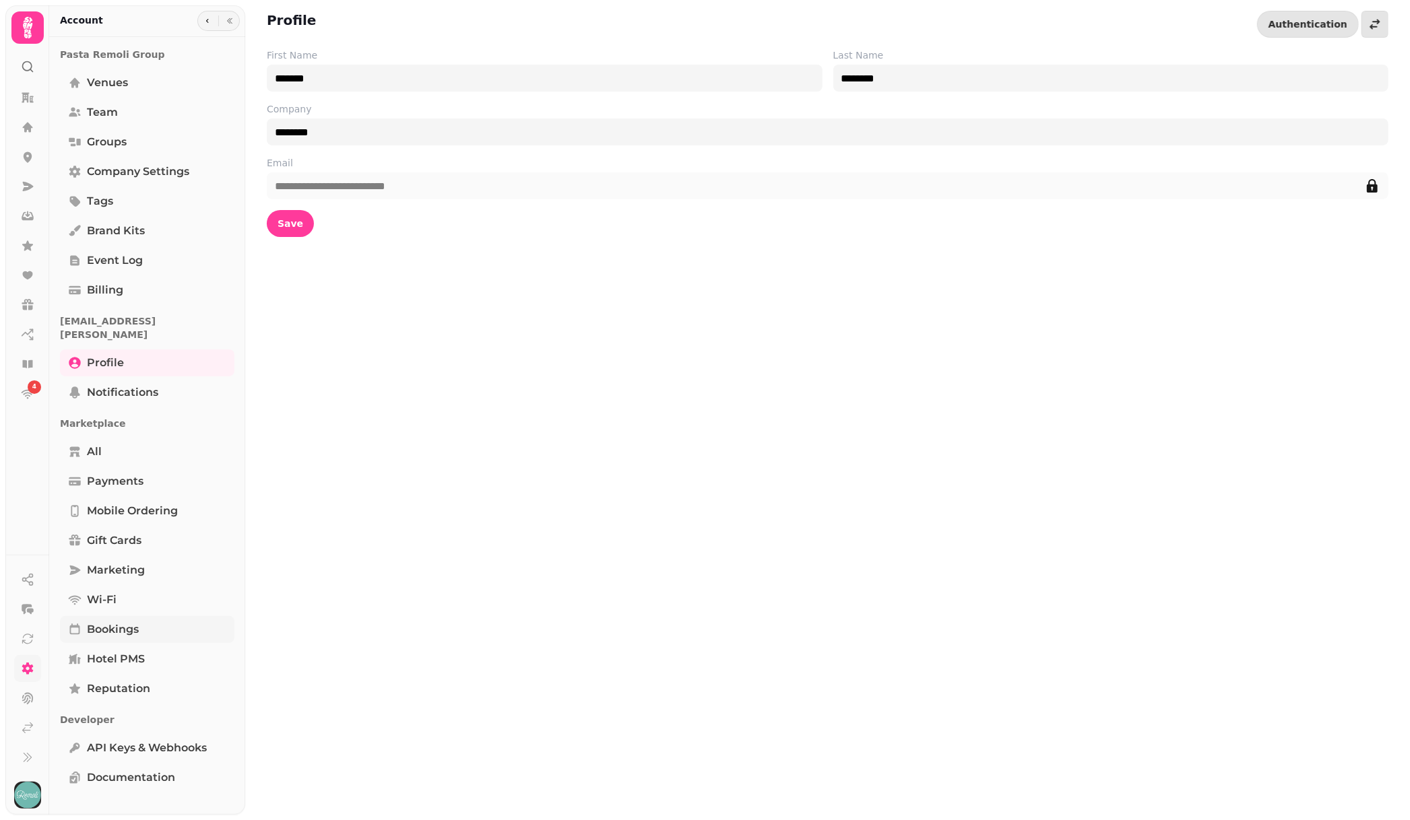
click at [133, 622] on span "Bookings" at bounding box center [113, 630] width 52 height 16
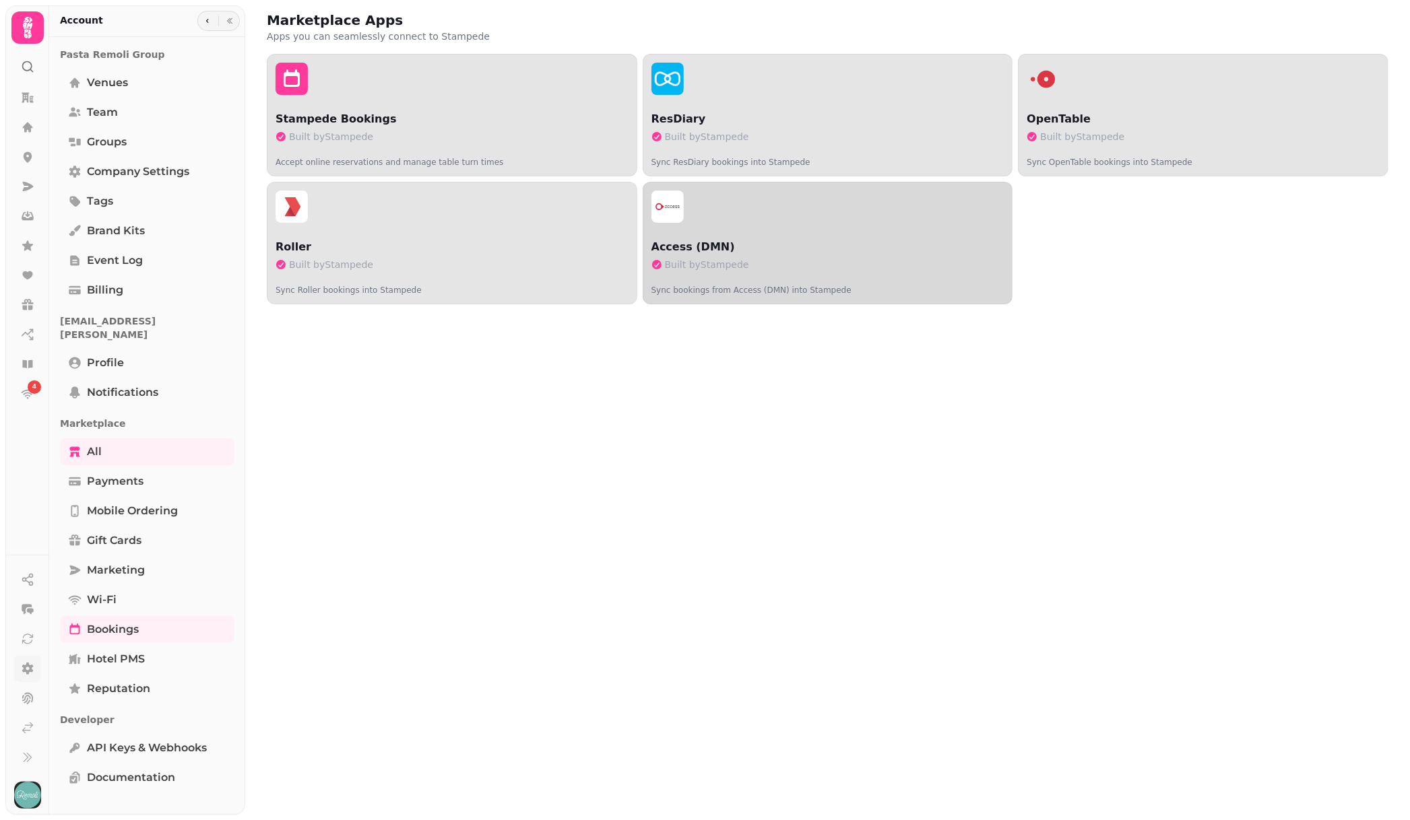
click at [775, 227] on button "Access (DMN) Built by Stampede Sync bookings from Access (DMN) into Stampede" at bounding box center [827, 243] width 370 height 123
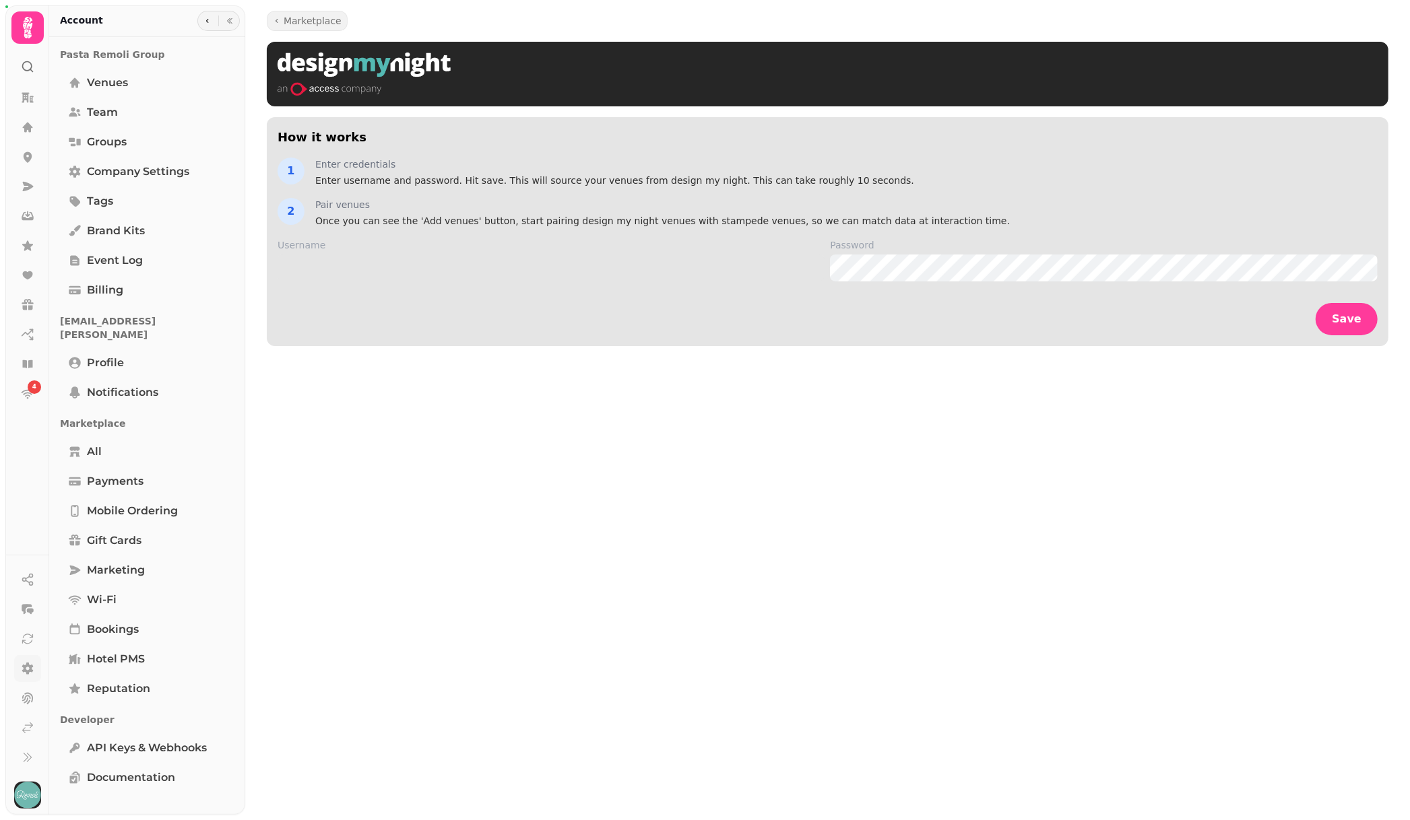
type input "**********"
select select "**********"
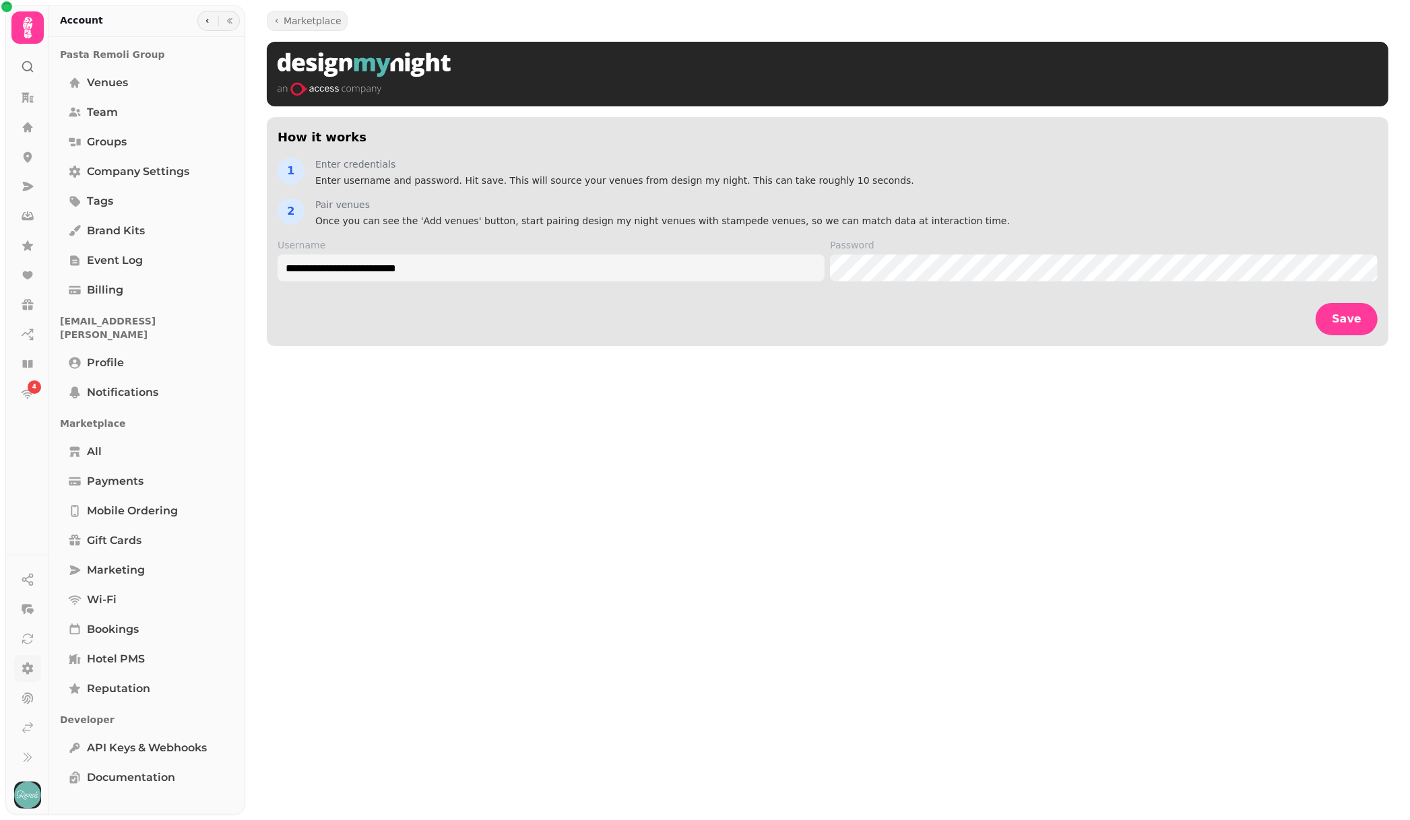
select select "**********"
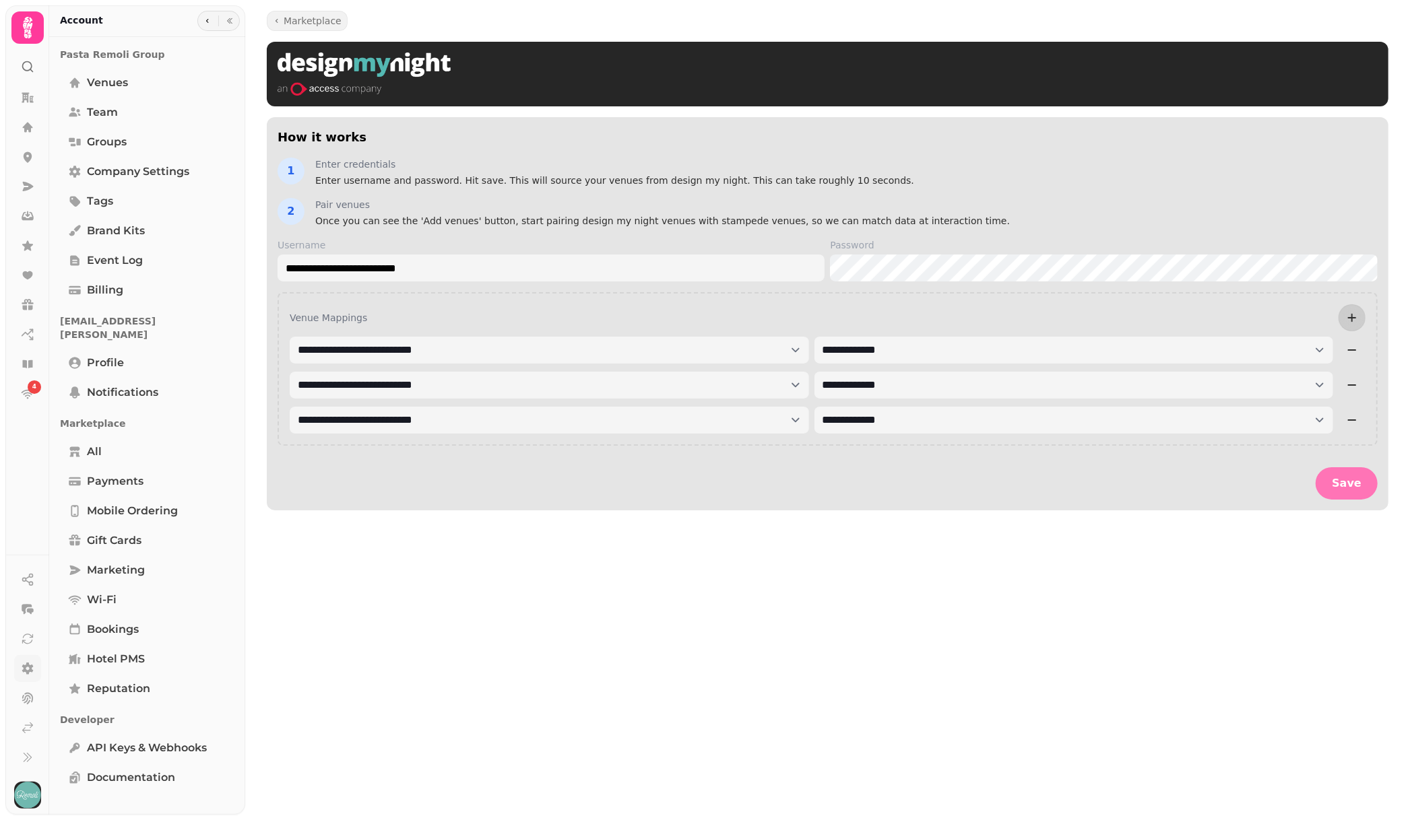
click at [1351, 480] on span "Save" at bounding box center [1346, 483] width 30 height 11
click at [34, 187] on icon at bounding box center [27, 186] width 13 height 13
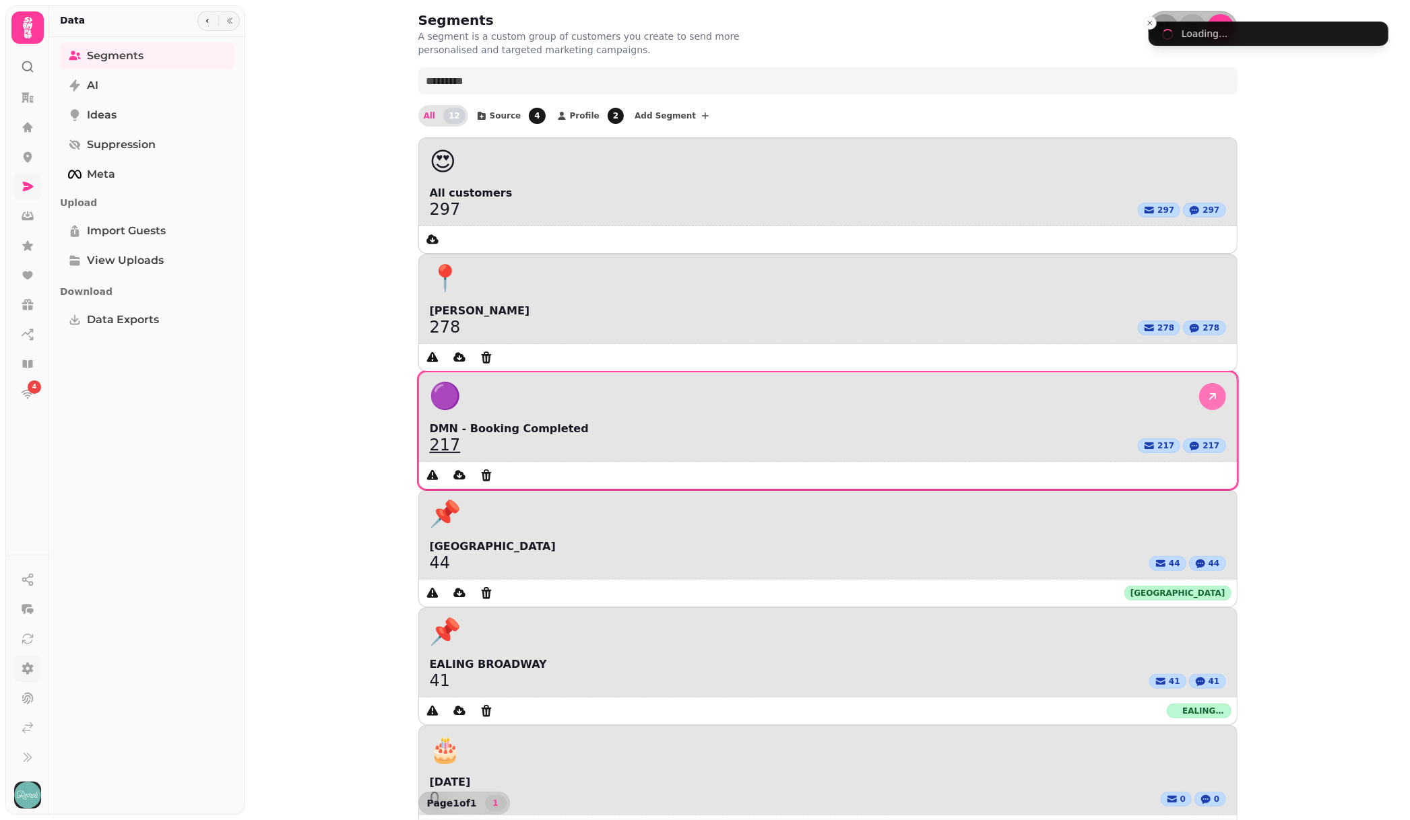
click at [1206, 390] on icon at bounding box center [1212, 396] width 13 height 13
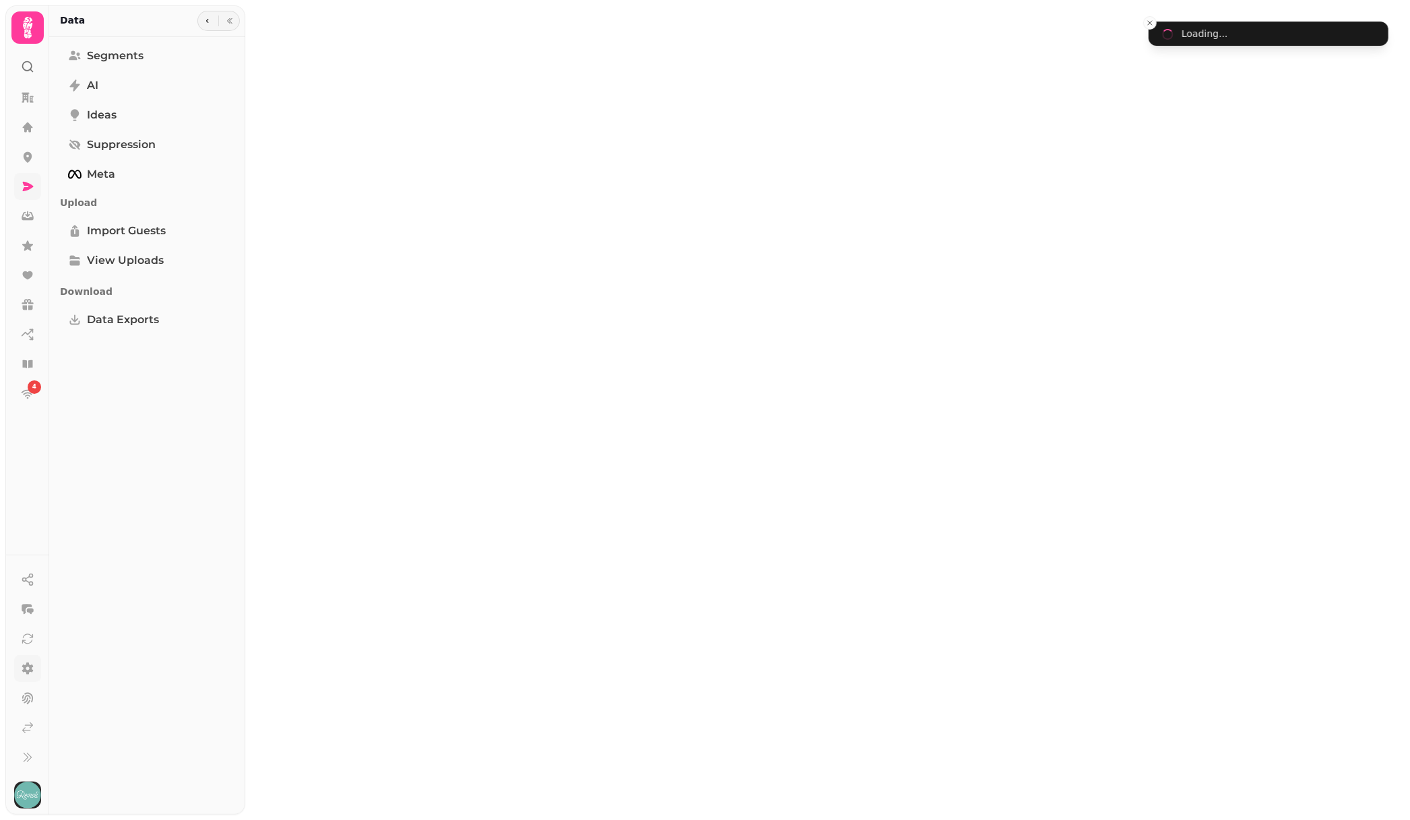
select select "**"
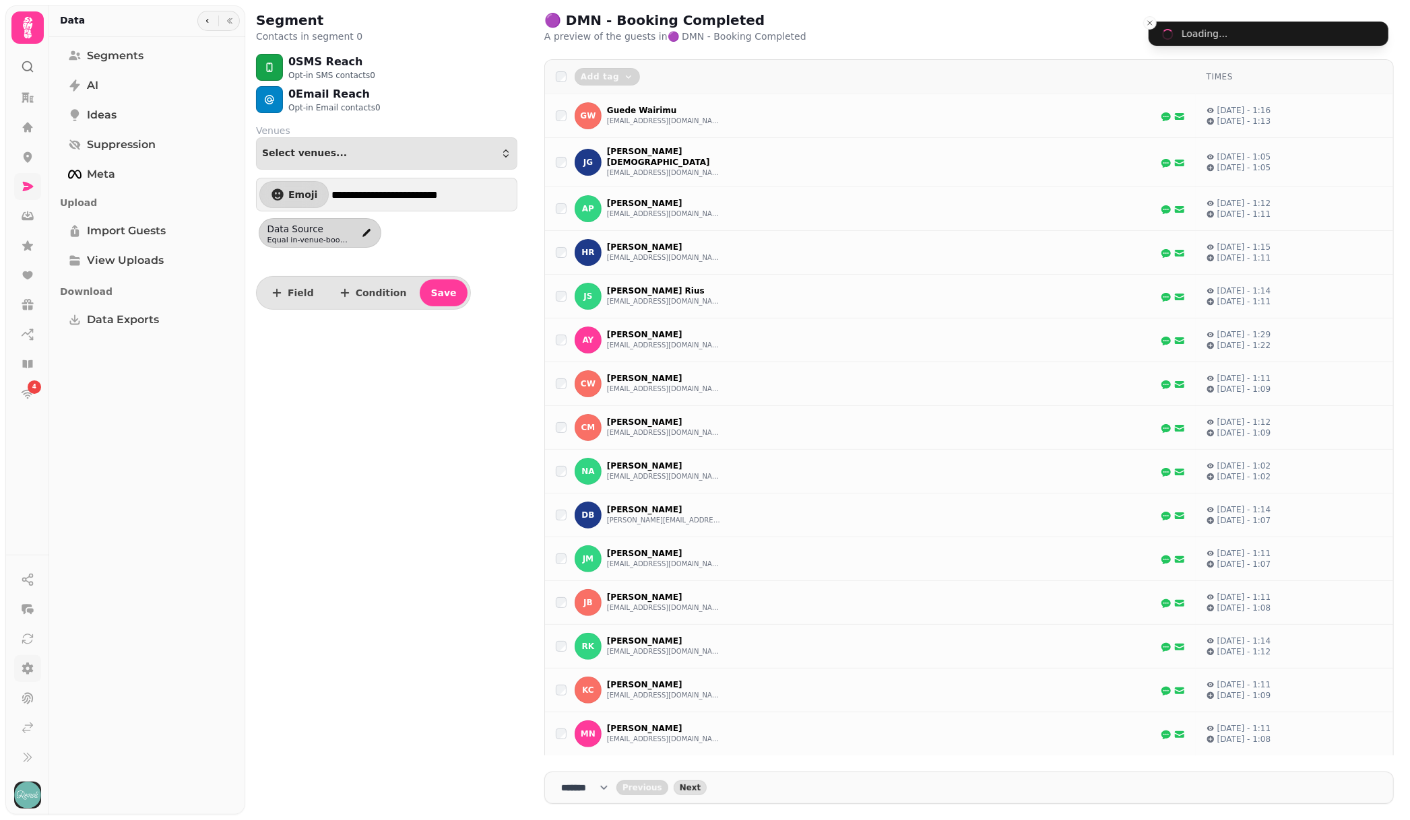
select select "**"
click at [430, 288] on span "Save" at bounding box center [443, 292] width 26 height 9
click at [364, 228] on icon "edit" at bounding box center [366, 233] width 11 height 11
select select "**********"
select select "**"
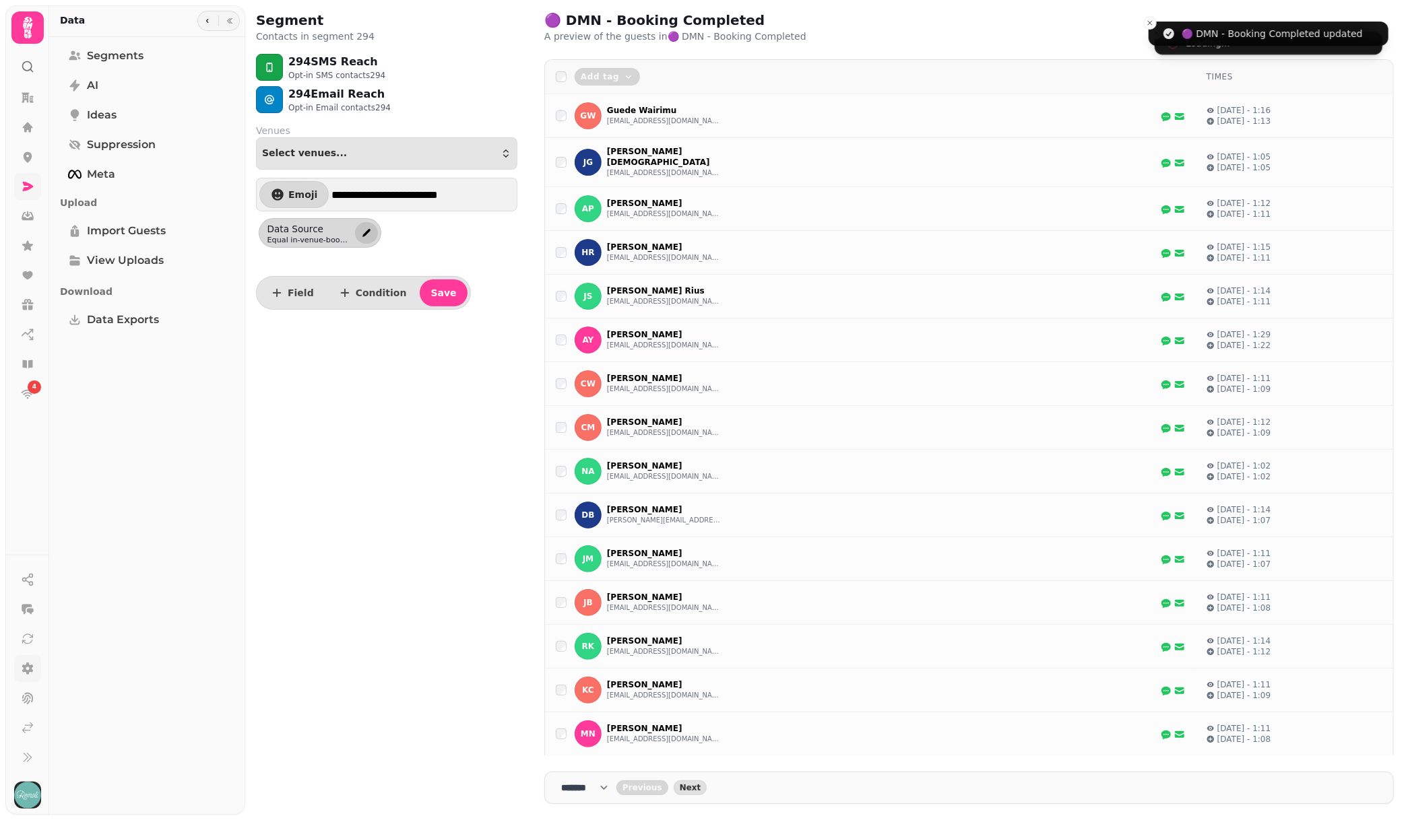
select select "**********"
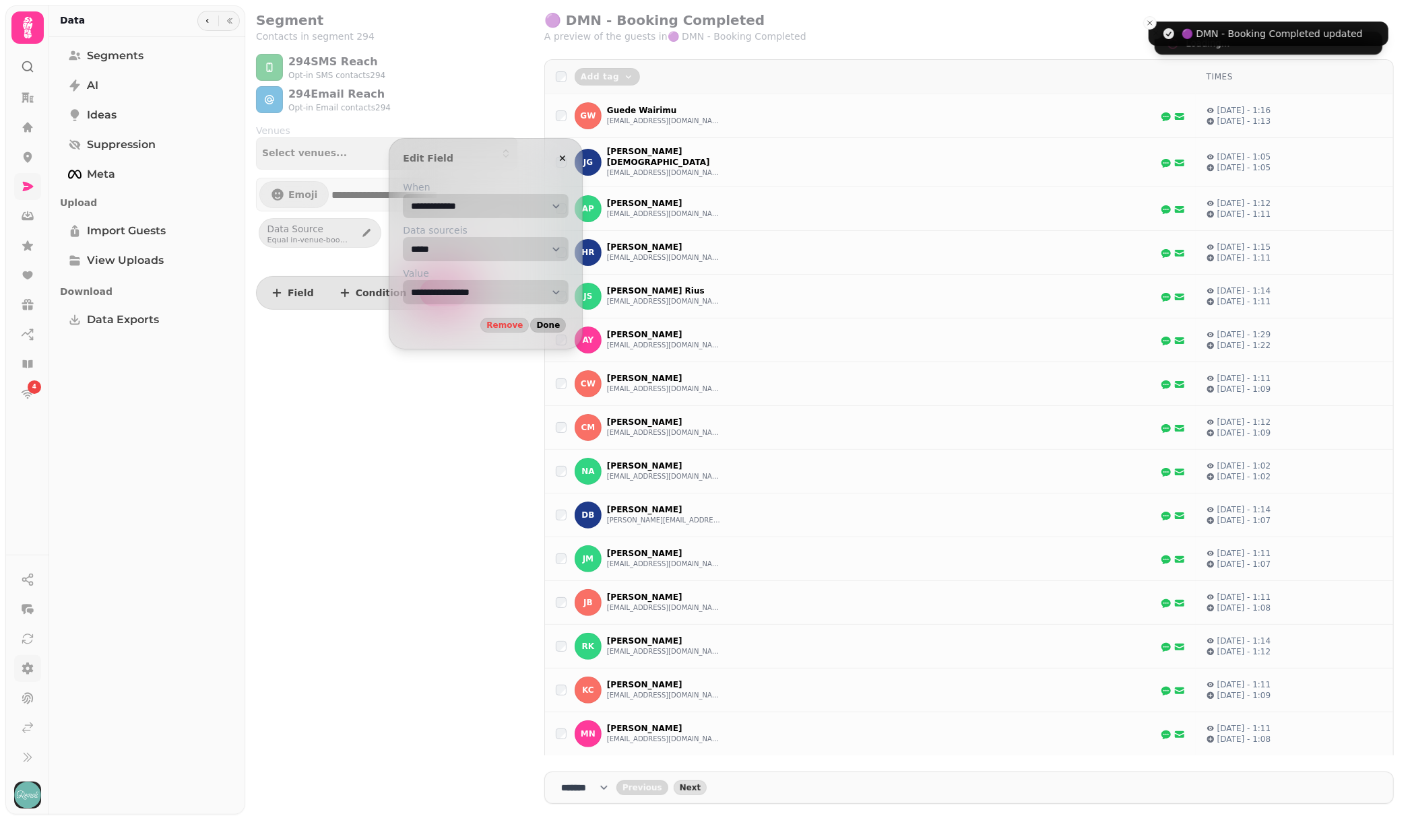
click at [560, 322] on span "Done" at bounding box center [548, 325] width 24 height 8
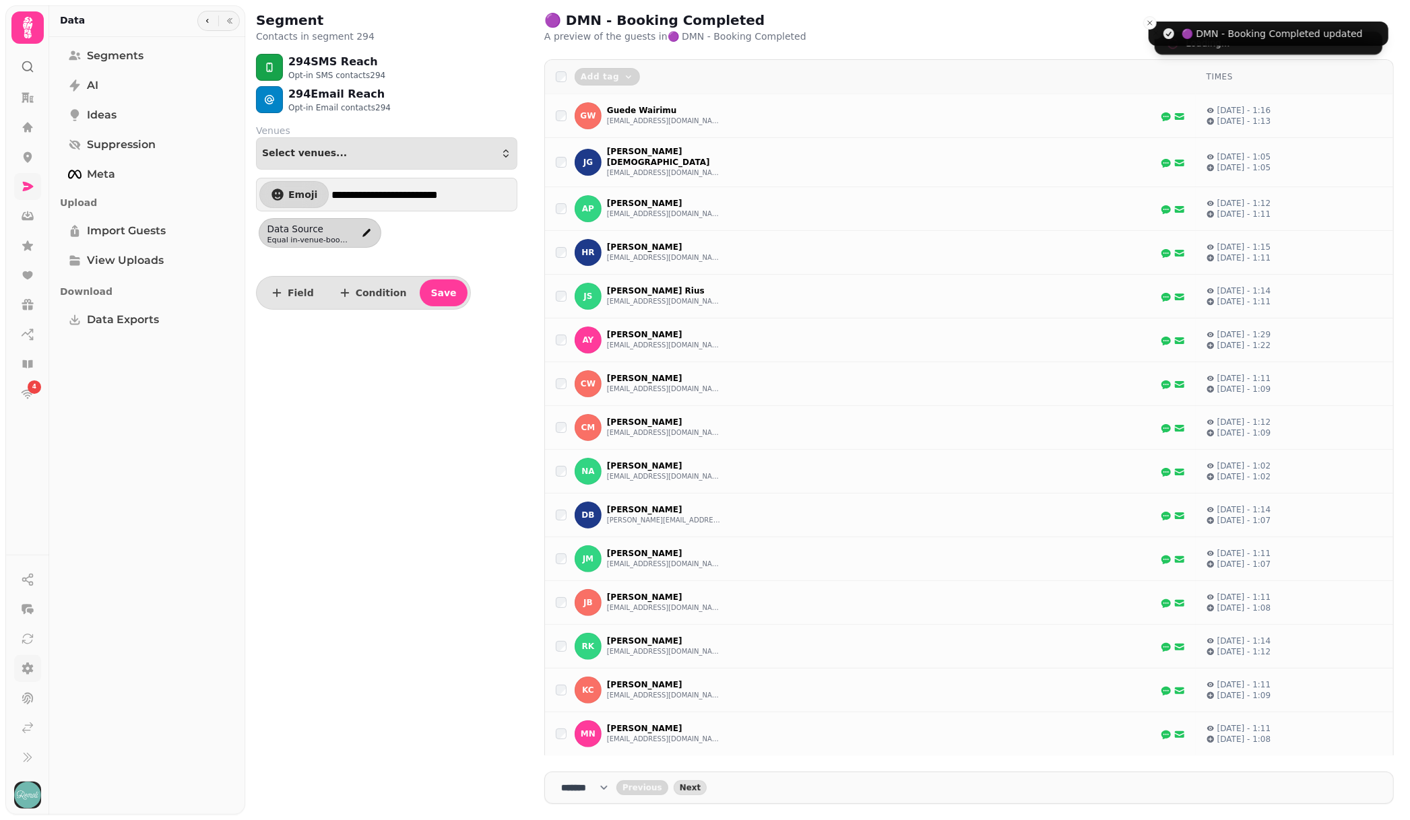
click at [381, 427] on div "**********" at bounding box center [386, 410] width 283 height 820
click at [399, 423] on div "**********" at bounding box center [386, 410] width 283 height 820
click at [20, 236] on link at bounding box center [27, 245] width 27 height 27
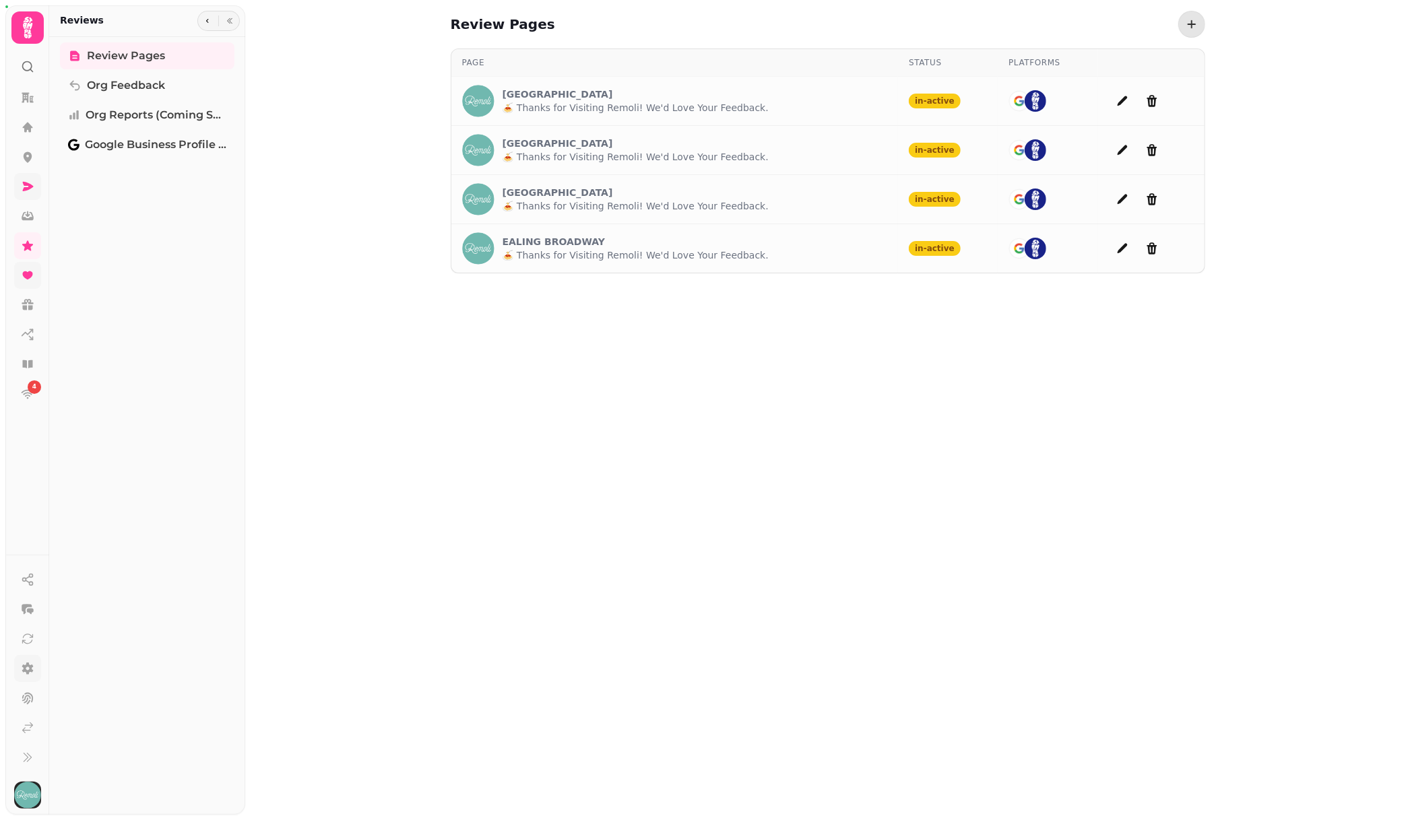
click at [34, 284] on link at bounding box center [27, 275] width 27 height 27
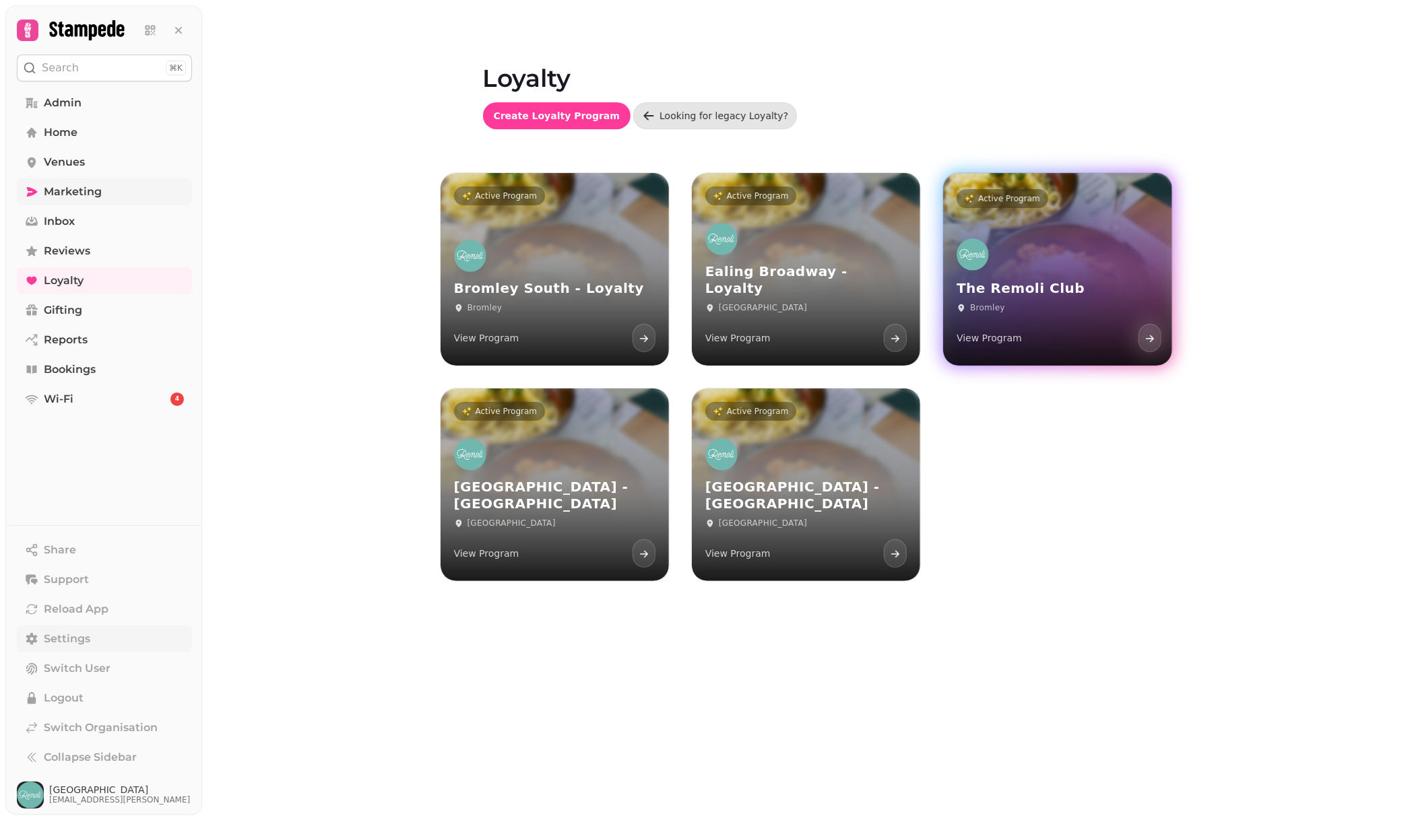
click at [1013, 220] on link "Active Program The Remoli Club Bromley View Program" at bounding box center [1057, 269] width 228 height 193
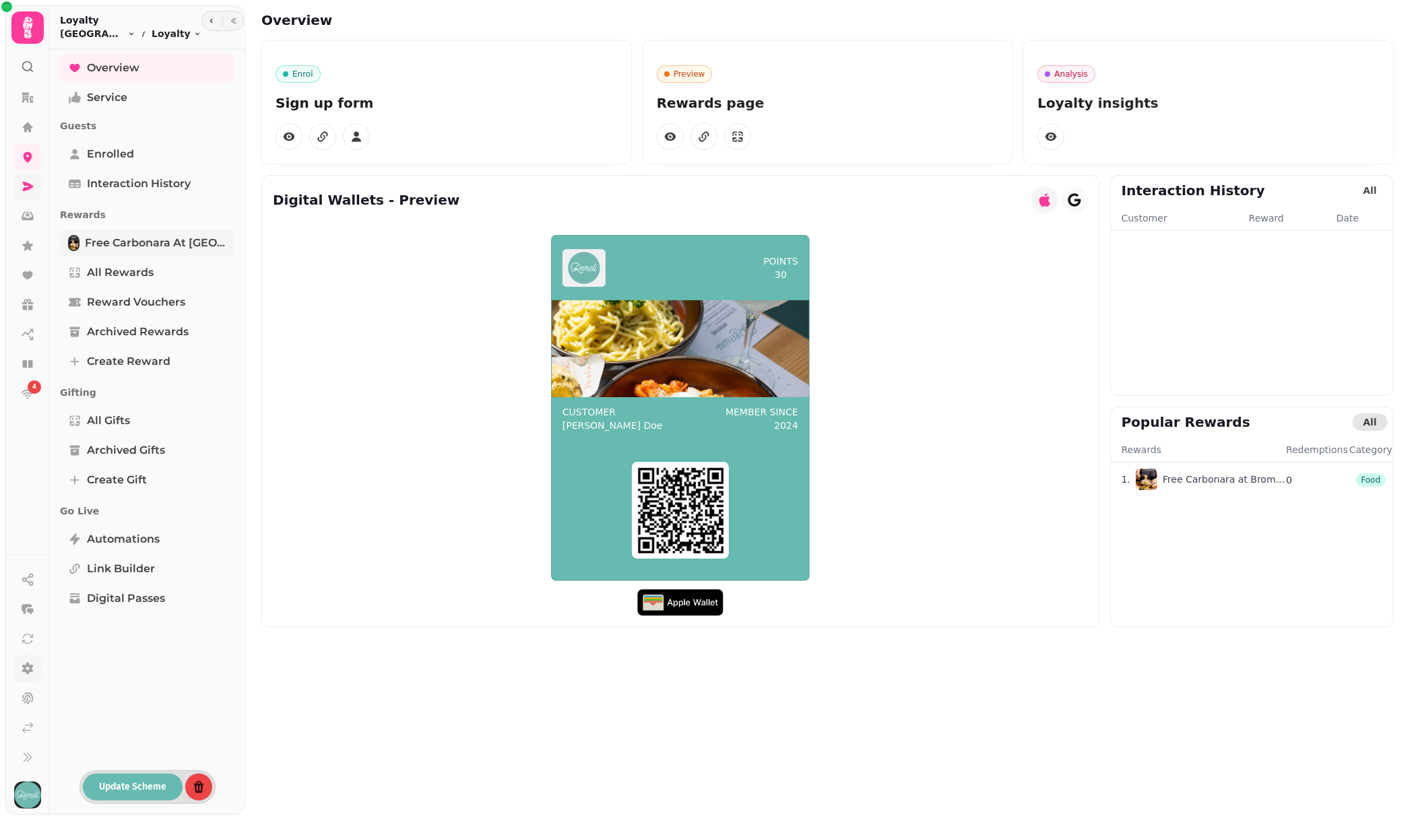
click at [139, 241] on span "Free Carbonara at Bromley" at bounding box center [155, 243] width 141 height 16
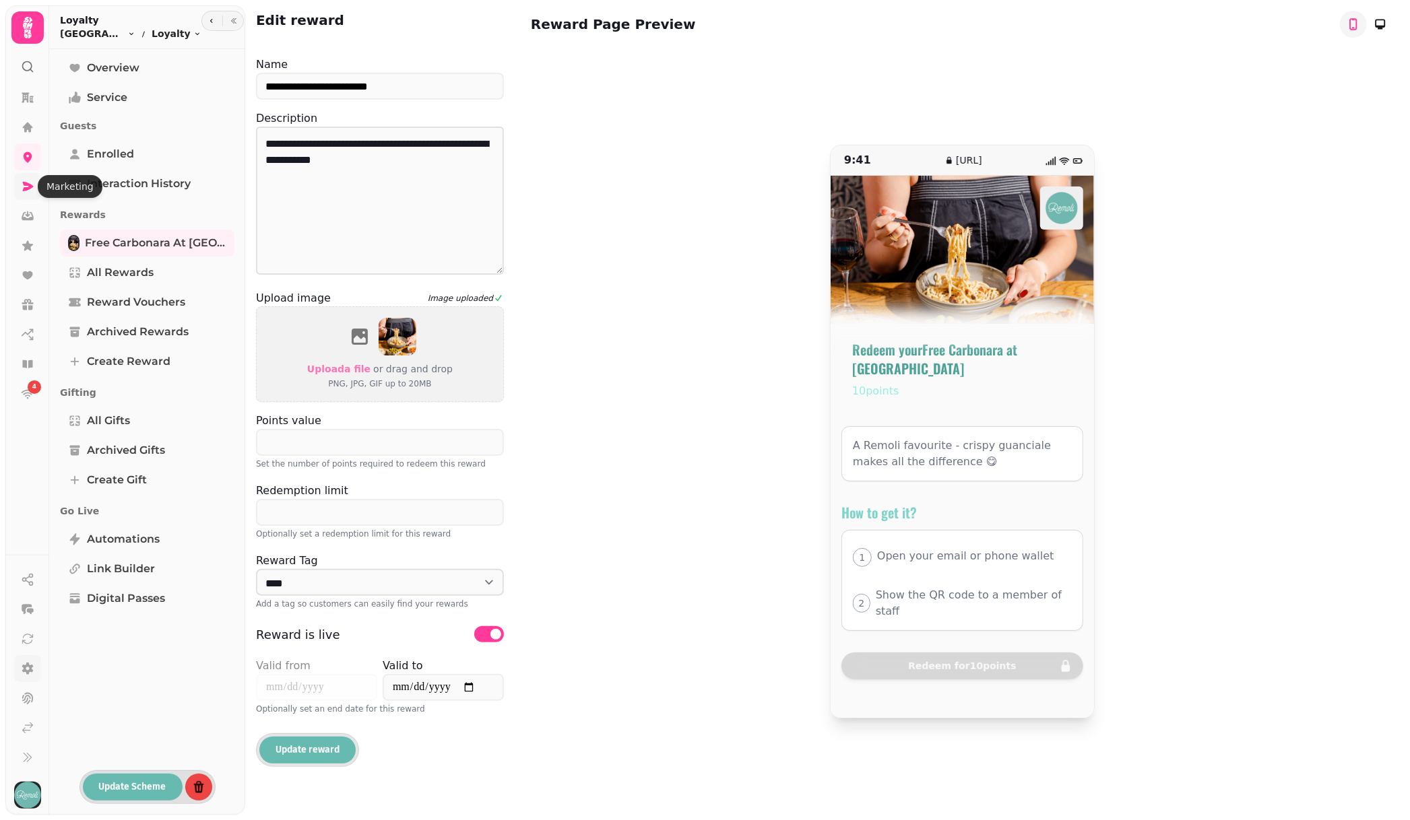
click at [19, 185] on link at bounding box center [27, 186] width 27 height 27
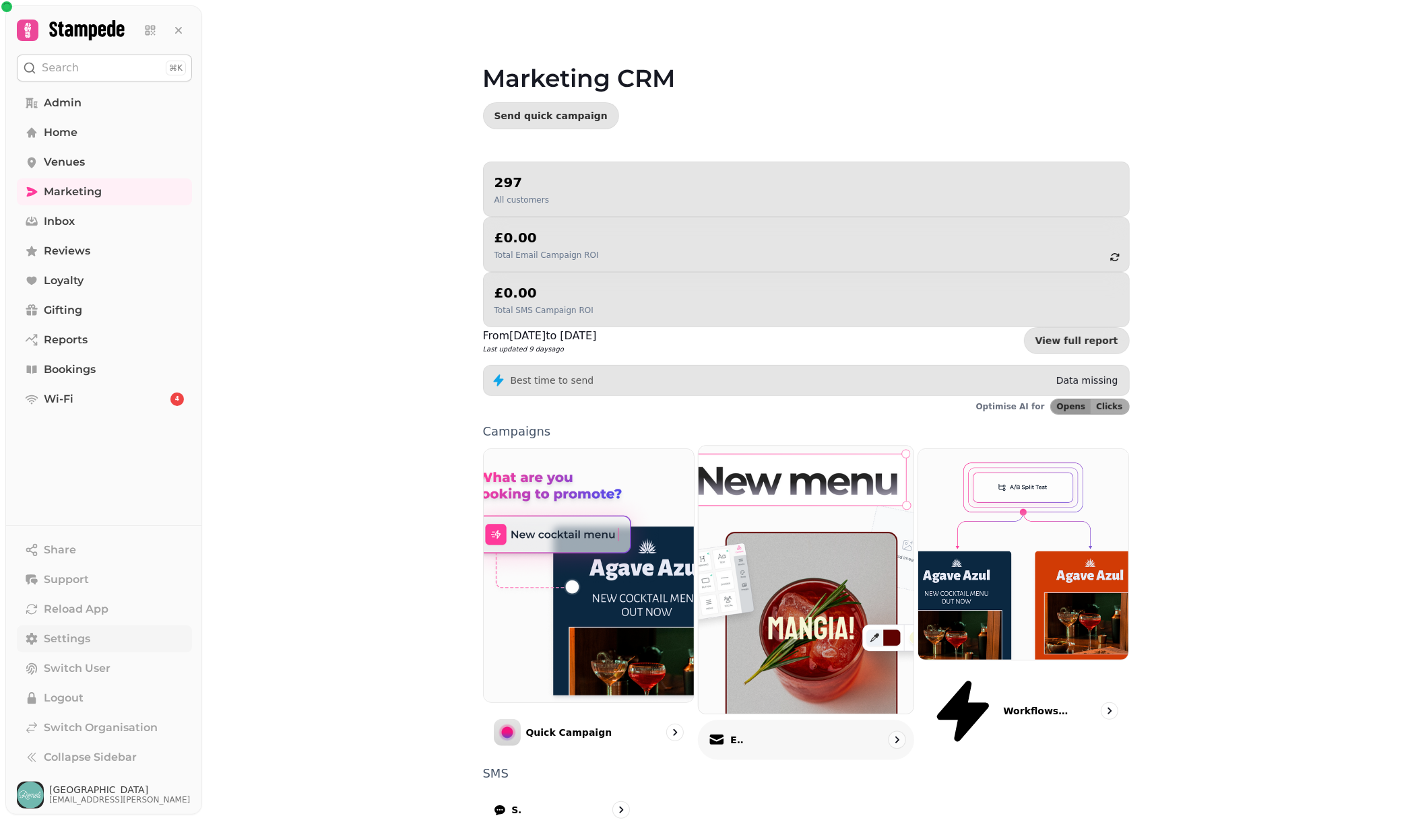
click at [742, 537] on img at bounding box center [806, 580] width 236 height 295
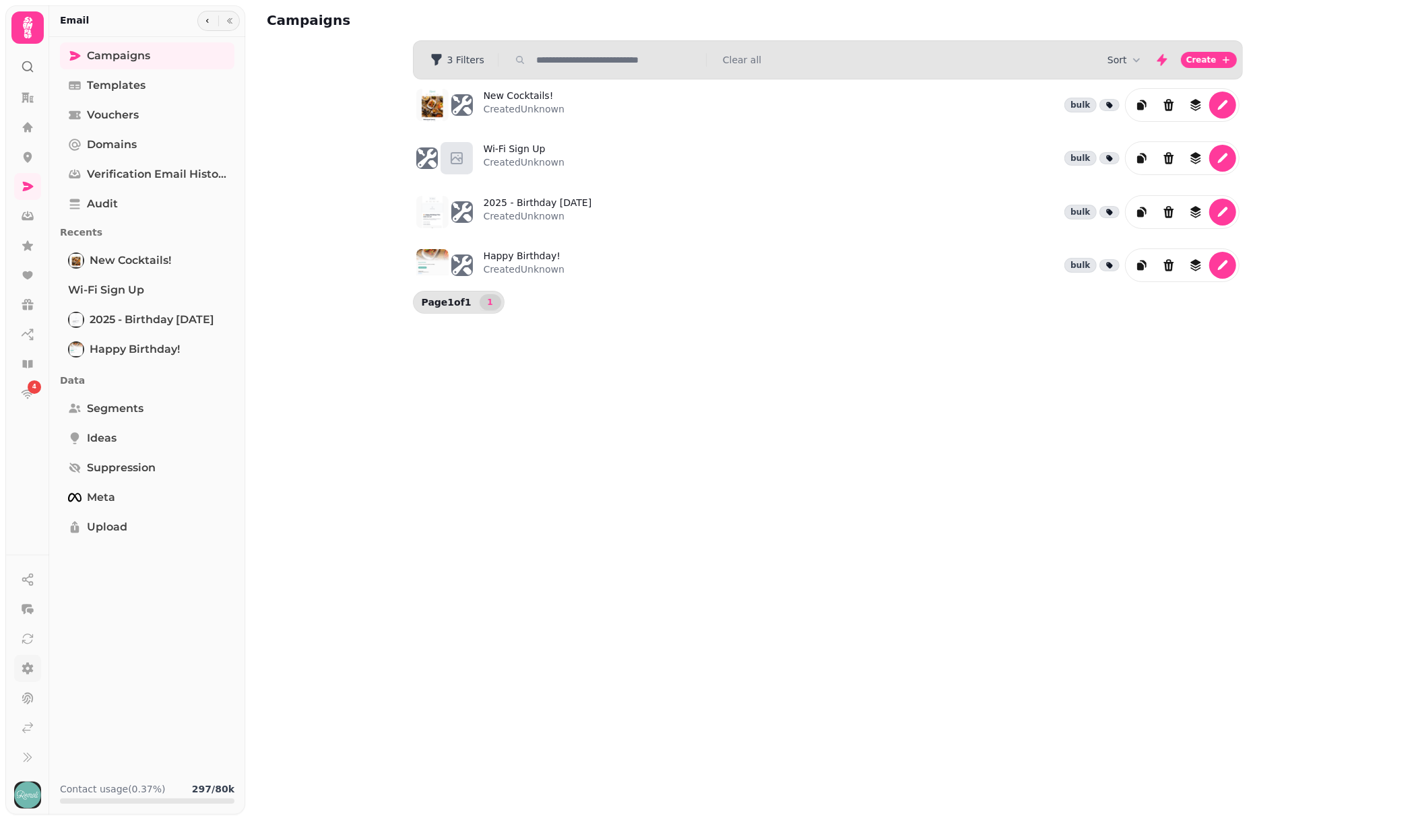
click at [371, 467] on div "Campaigns Filters 3 Filters Clear all Sort Create New Cocktails! Created Unknow…" at bounding box center [827, 410] width 1164 height 820
drag, startPoint x: 541, startPoint y: 552, endPoint x: 627, endPoint y: 517, distance: 92.7
click at [543, 552] on div "Campaigns Filters 3 Filters Clear all Sort Create New Cocktails! Created Unknow…" at bounding box center [827, 410] width 1164 height 820
click at [24, 667] on icon at bounding box center [27, 669] width 11 height 12
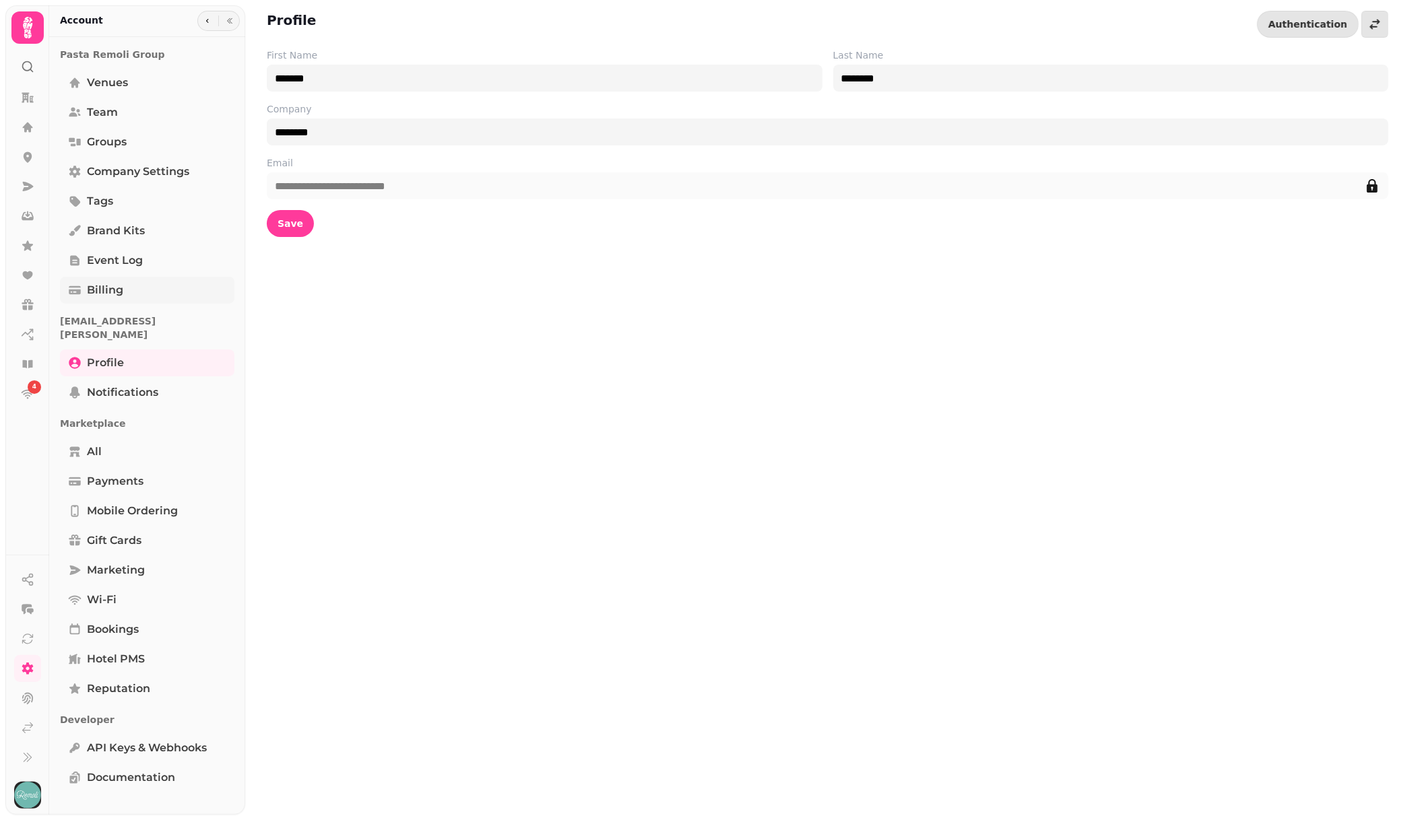
click at [135, 294] on link "Billing" at bounding box center [147, 290] width 174 height 27
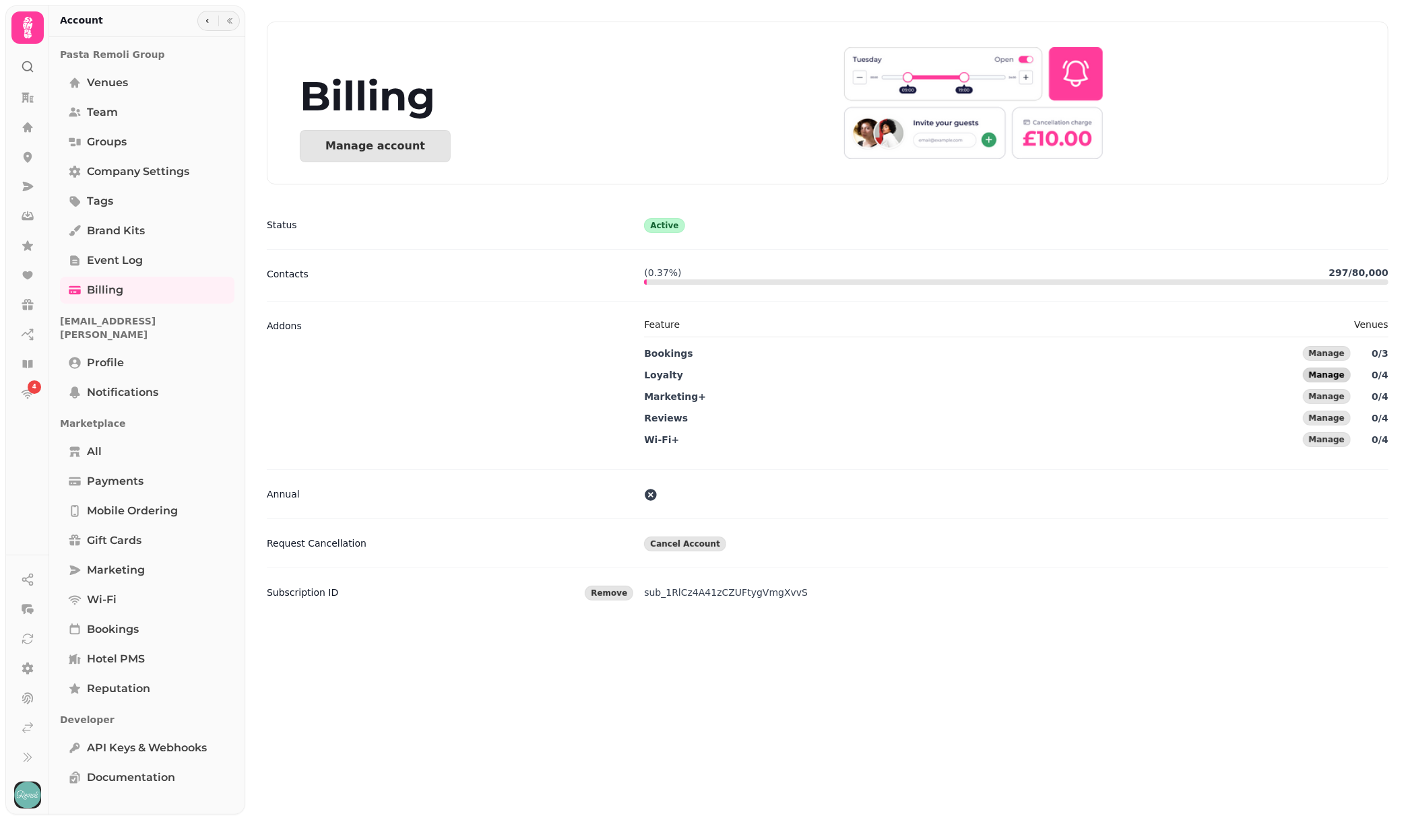
click at [1332, 378] on span "Manage" at bounding box center [1327, 375] width 36 height 8
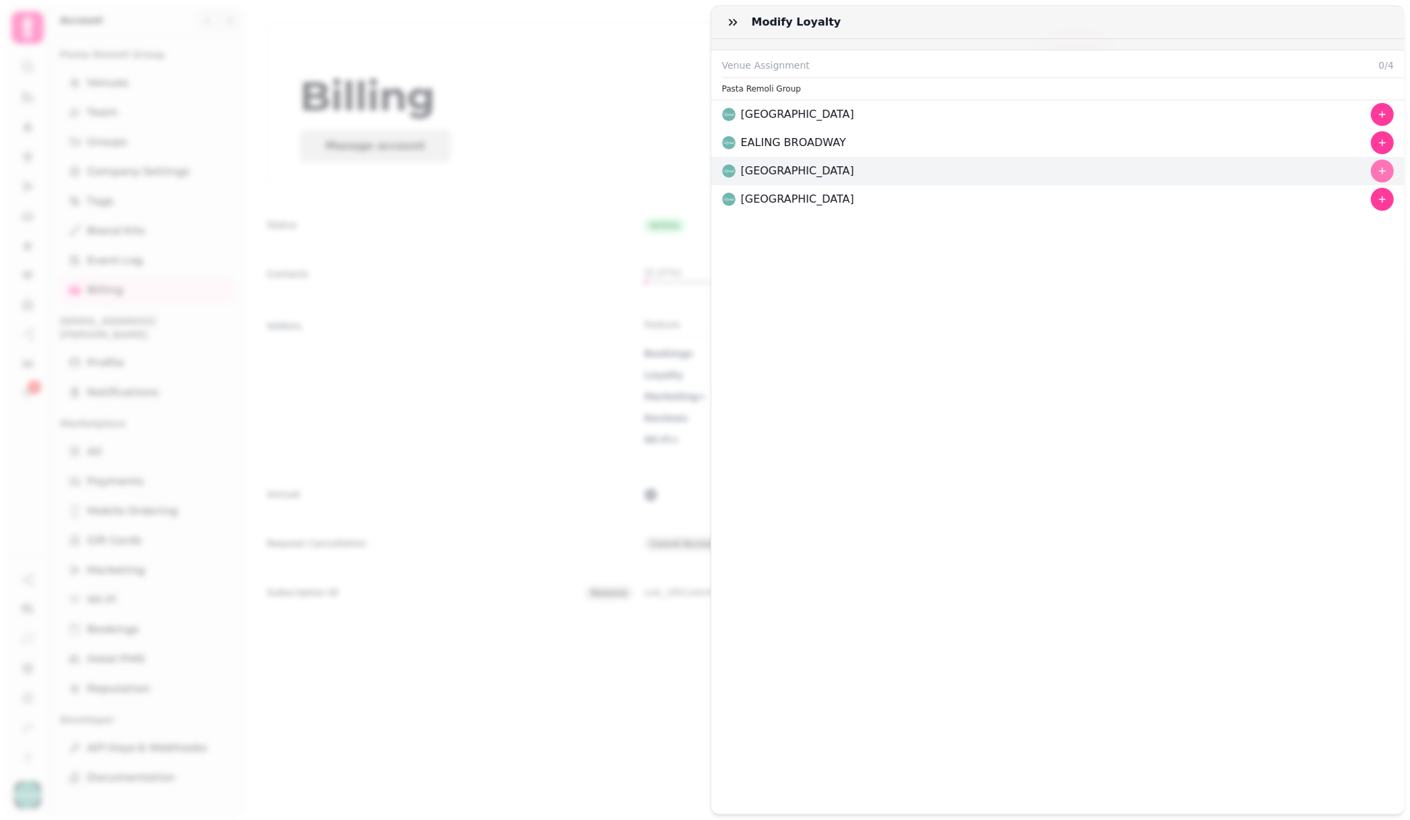
drag, startPoint x: 1364, startPoint y: 201, endPoint x: 1367, endPoint y: 168, distance: 33.2
click at [1377, 201] on icon "button" at bounding box center [1382, 199] width 11 height 11
click at [1377, 168] on icon "button" at bounding box center [1382, 171] width 11 height 11
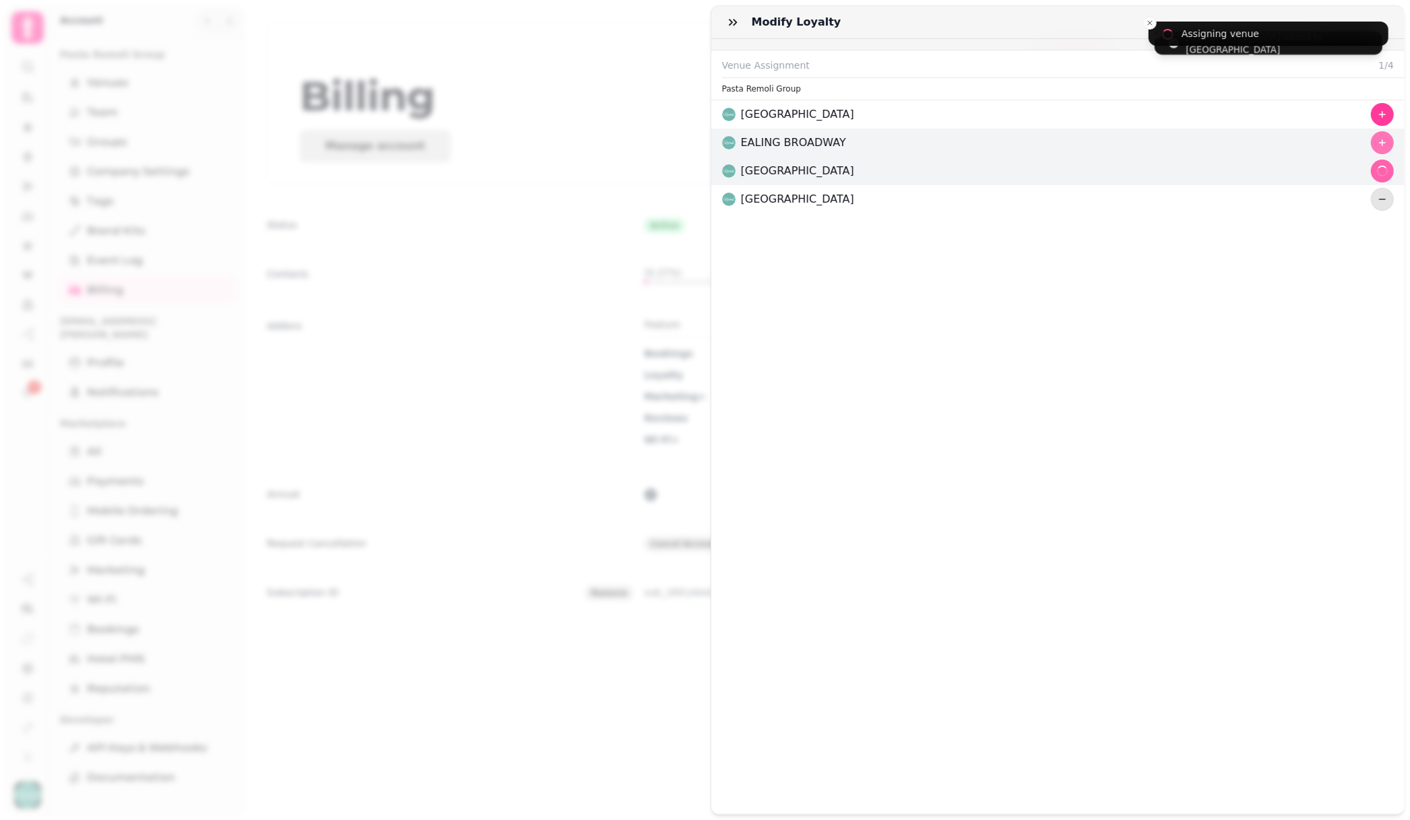
click at [1377, 139] on icon "button" at bounding box center [1382, 142] width 11 height 11
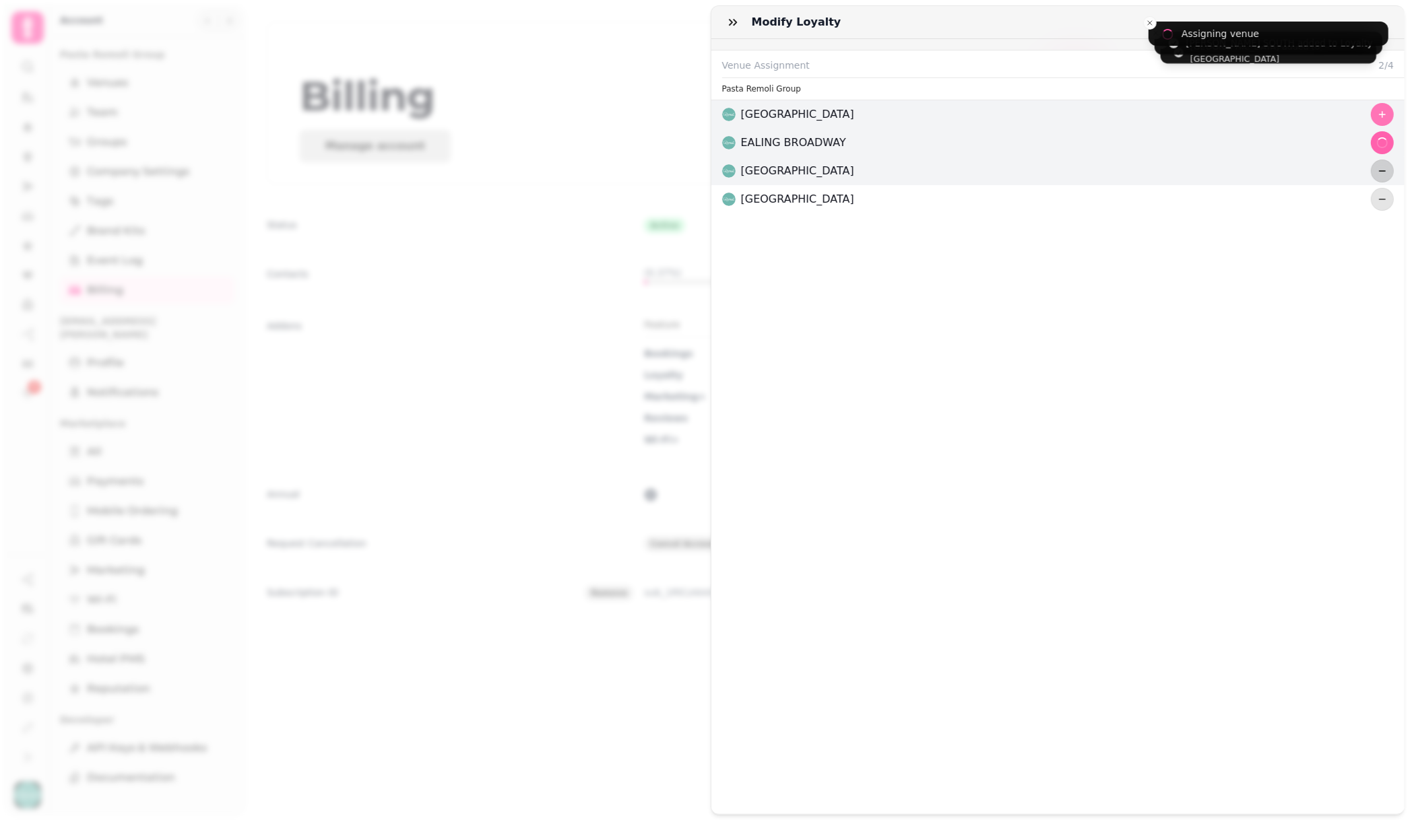
click at [1370, 103] on button "button" at bounding box center [1381, 114] width 23 height 23
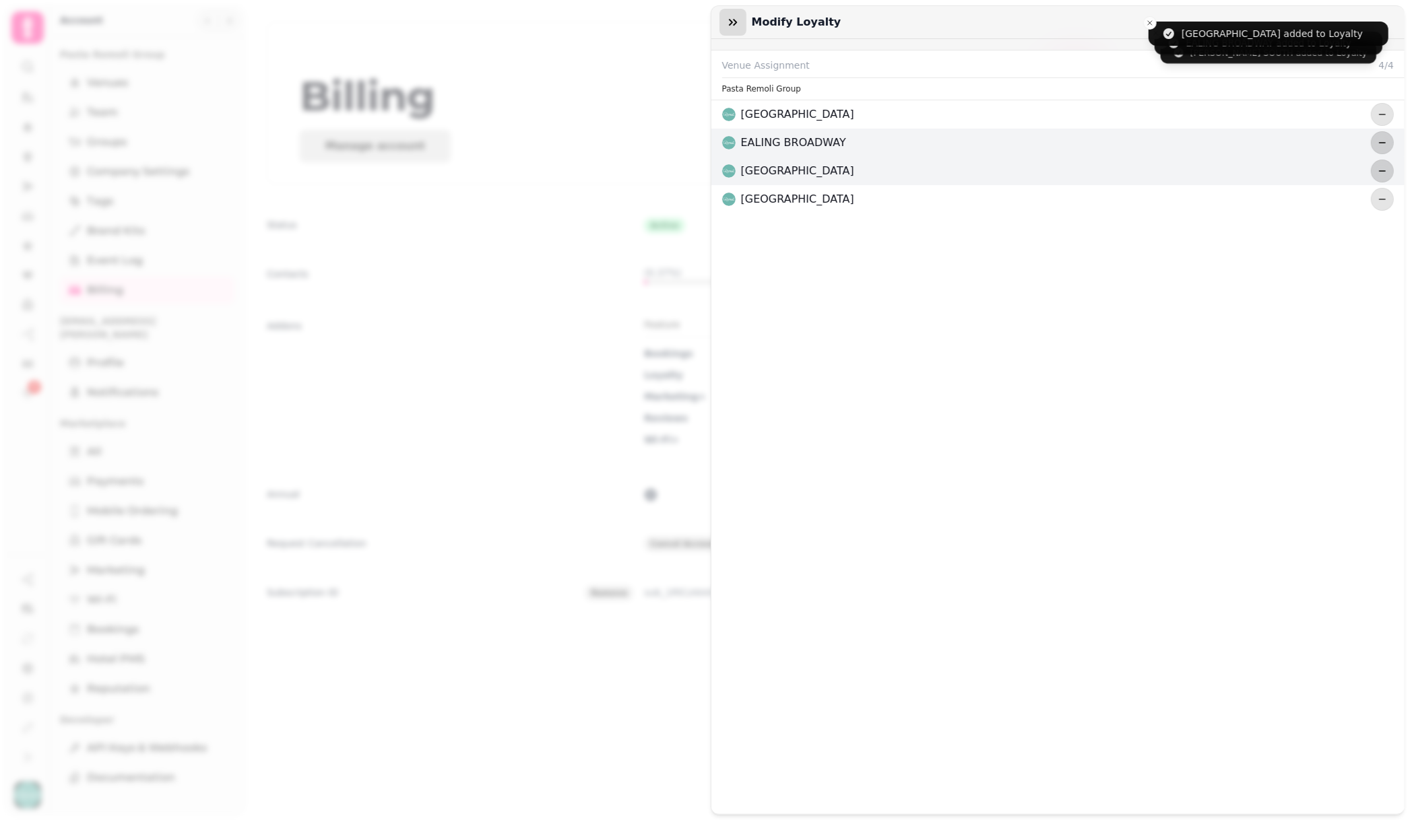
click at [730, 24] on icon "button" at bounding box center [733, 22] width 8 height 7
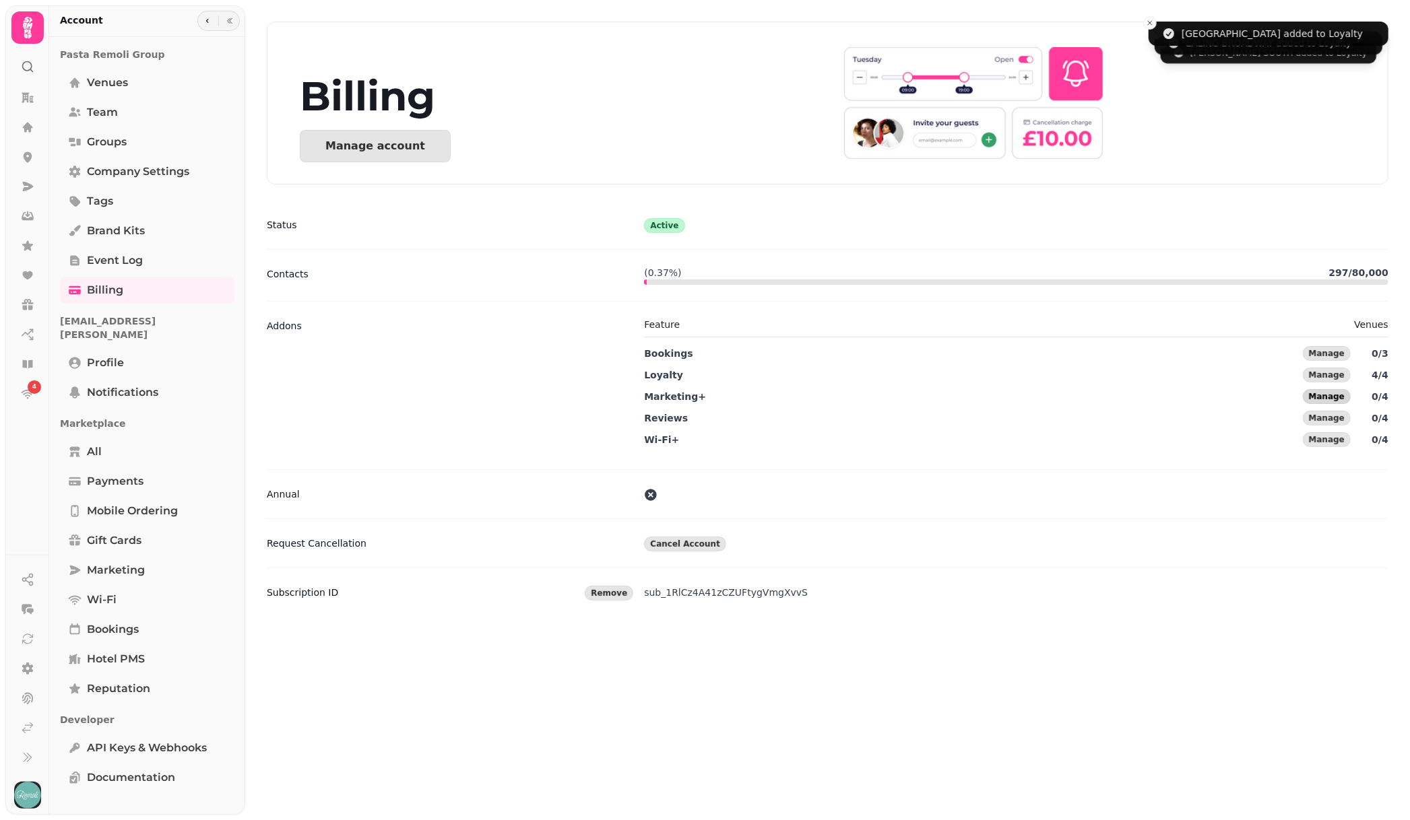
click at [1314, 399] on span "Manage" at bounding box center [1327, 397] width 36 height 8
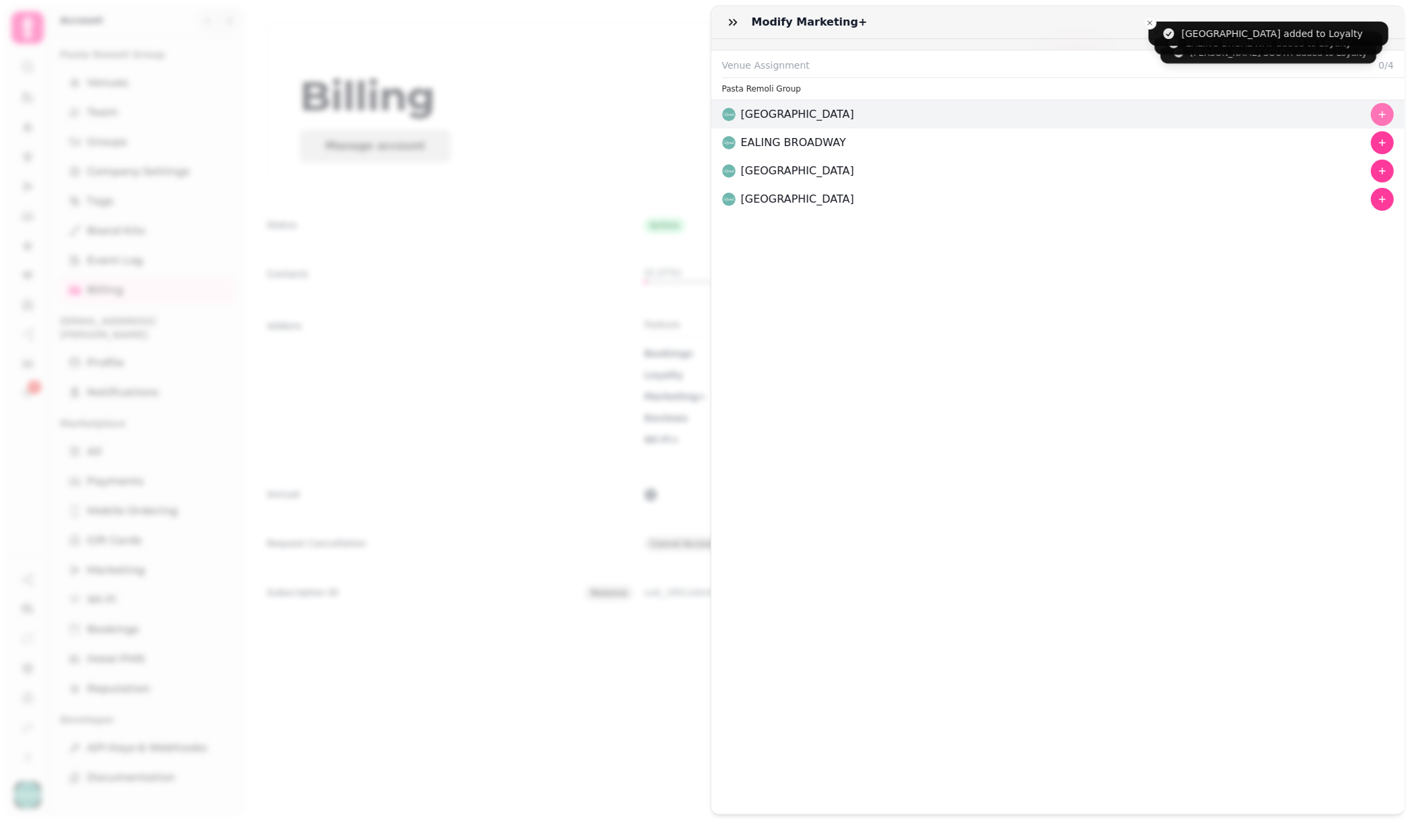
click at [1377, 118] on icon "button" at bounding box center [1382, 114] width 11 height 11
click at [1377, 145] on icon "button" at bounding box center [1382, 142] width 11 height 11
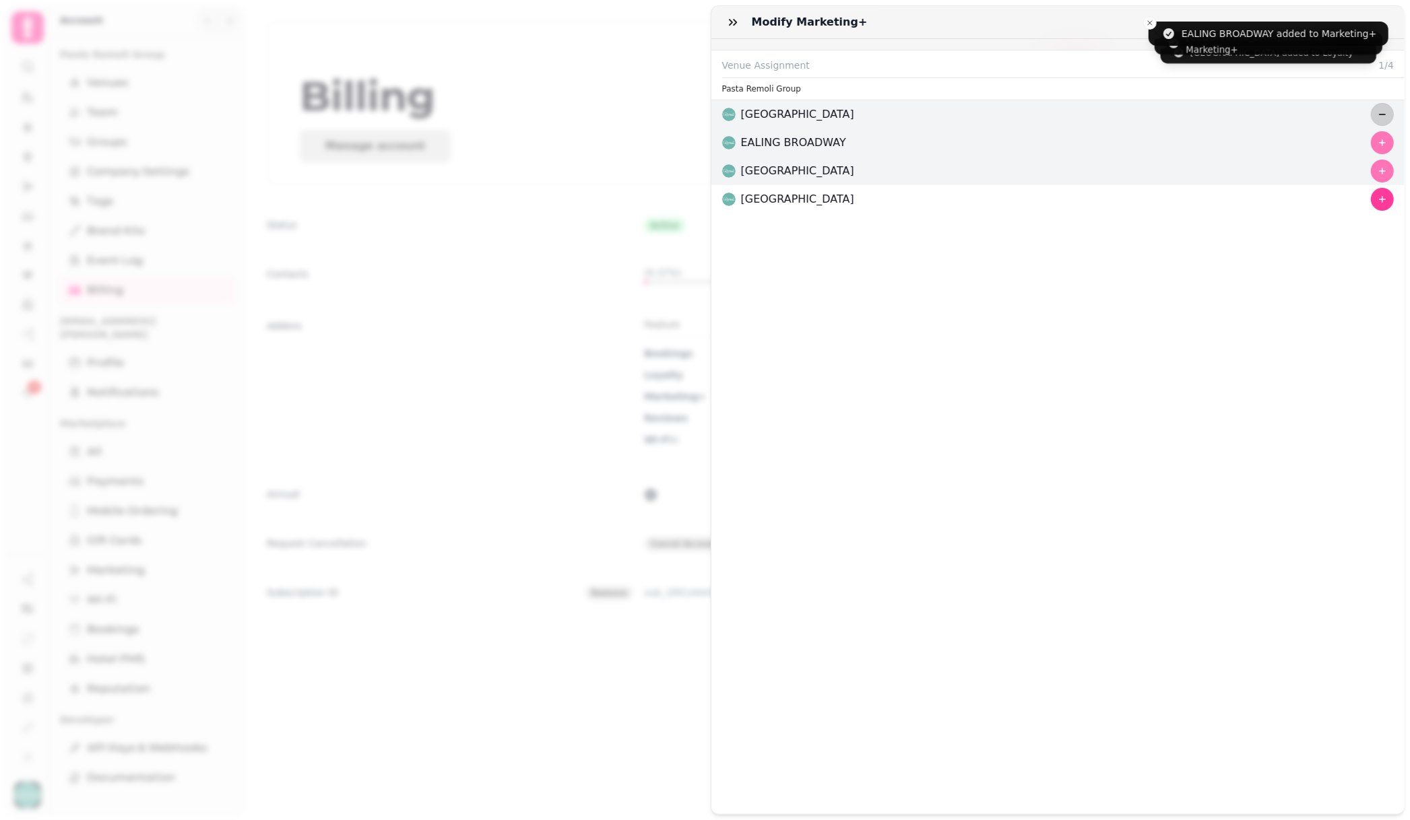
click at [1377, 172] on icon "button" at bounding box center [1382, 171] width 11 height 11
click at [1371, 207] on button "button" at bounding box center [1381, 199] width 23 height 23
click at [733, 20] on icon "button" at bounding box center [732, 21] width 13 height 13
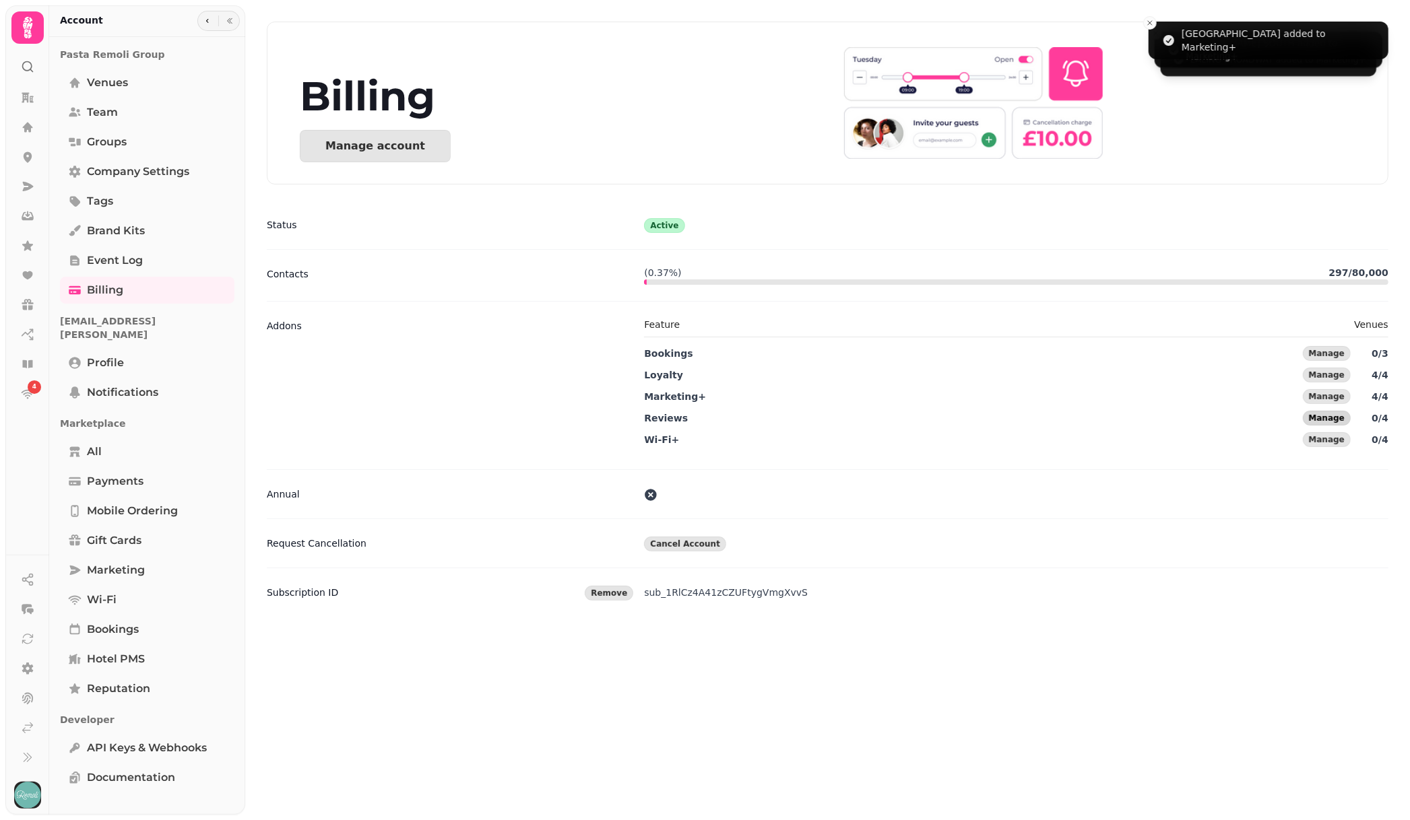
click at [1324, 416] on span "Manage" at bounding box center [1327, 418] width 36 height 8
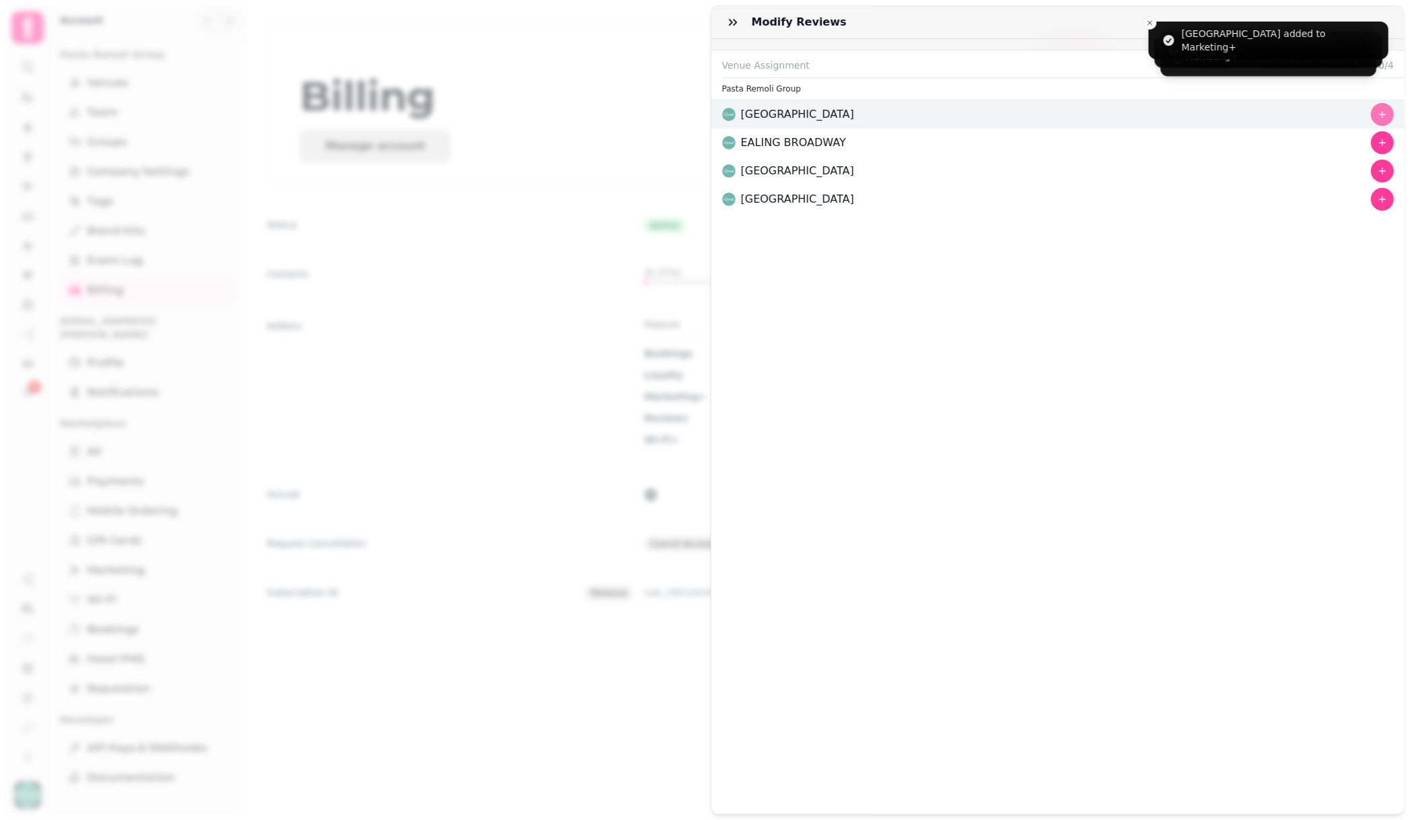
click at [1377, 115] on icon "button" at bounding box center [1382, 114] width 11 height 11
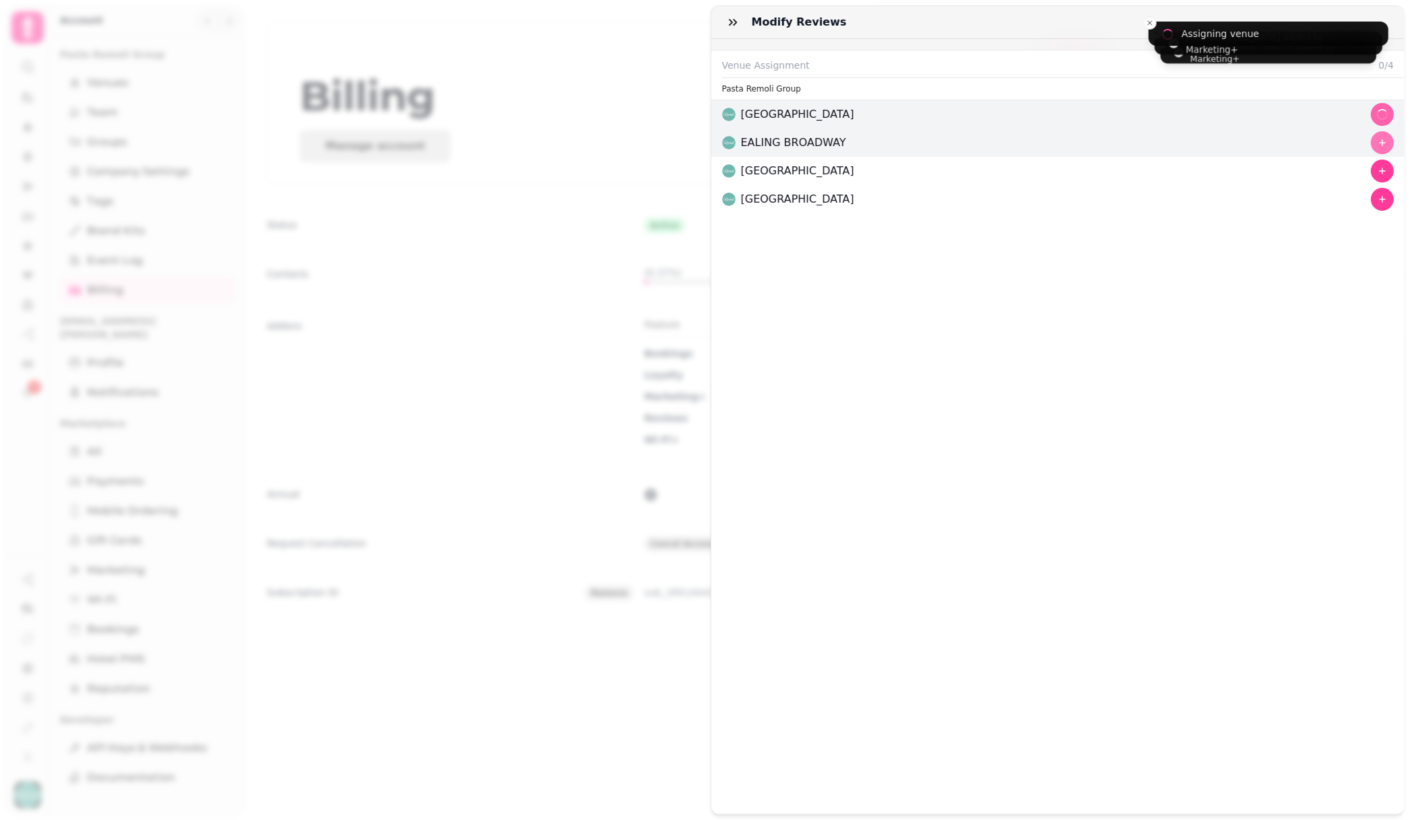
click at [1377, 147] on icon "button" at bounding box center [1382, 142] width 11 height 11
click at [1379, 174] on icon "button" at bounding box center [1382, 171] width 7 height 7
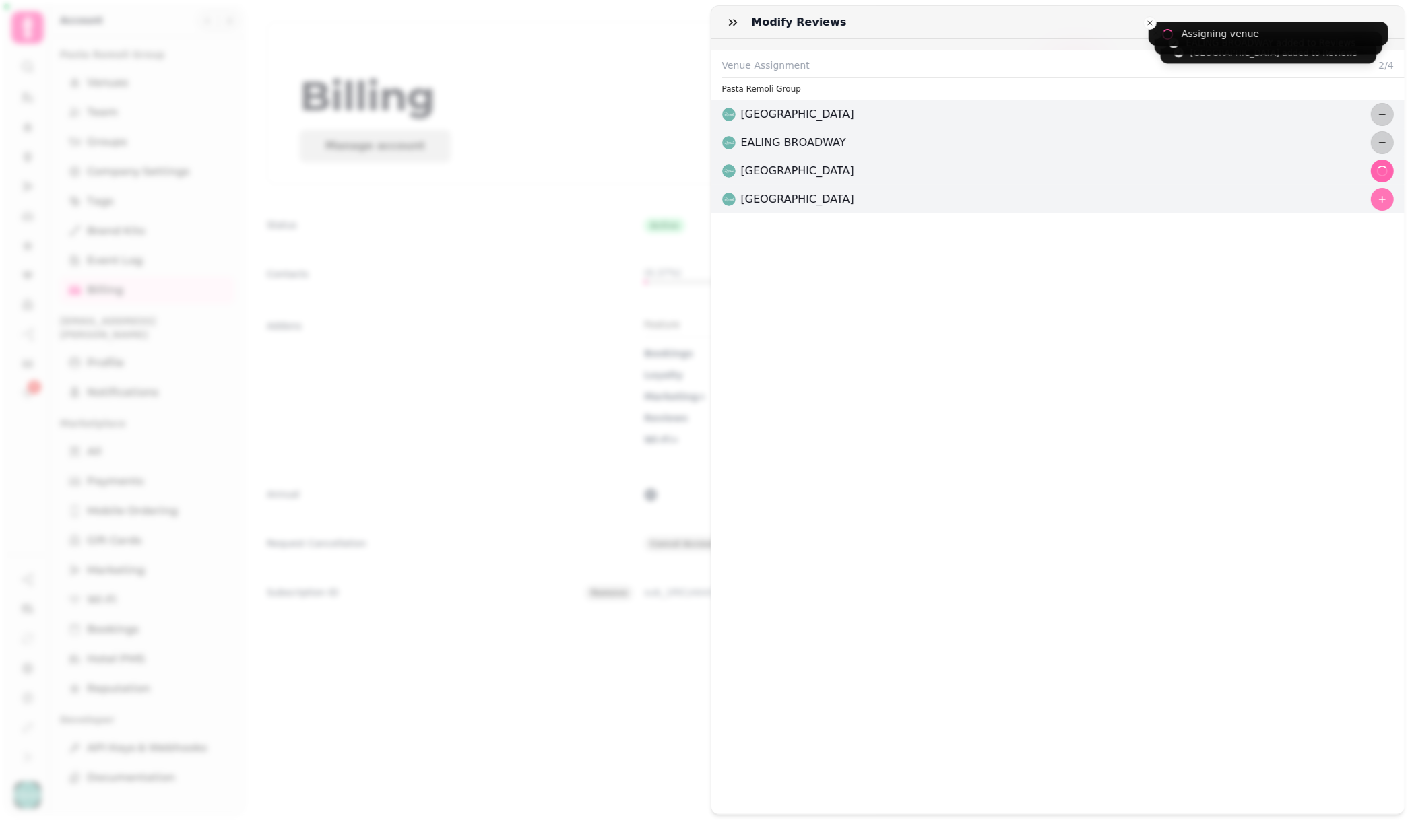
click at [1377, 202] on icon "button" at bounding box center [1382, 199] width 11 height 11
click at [727, 22] on icon "button" at bounding box center [732, 21] width 13 height 13
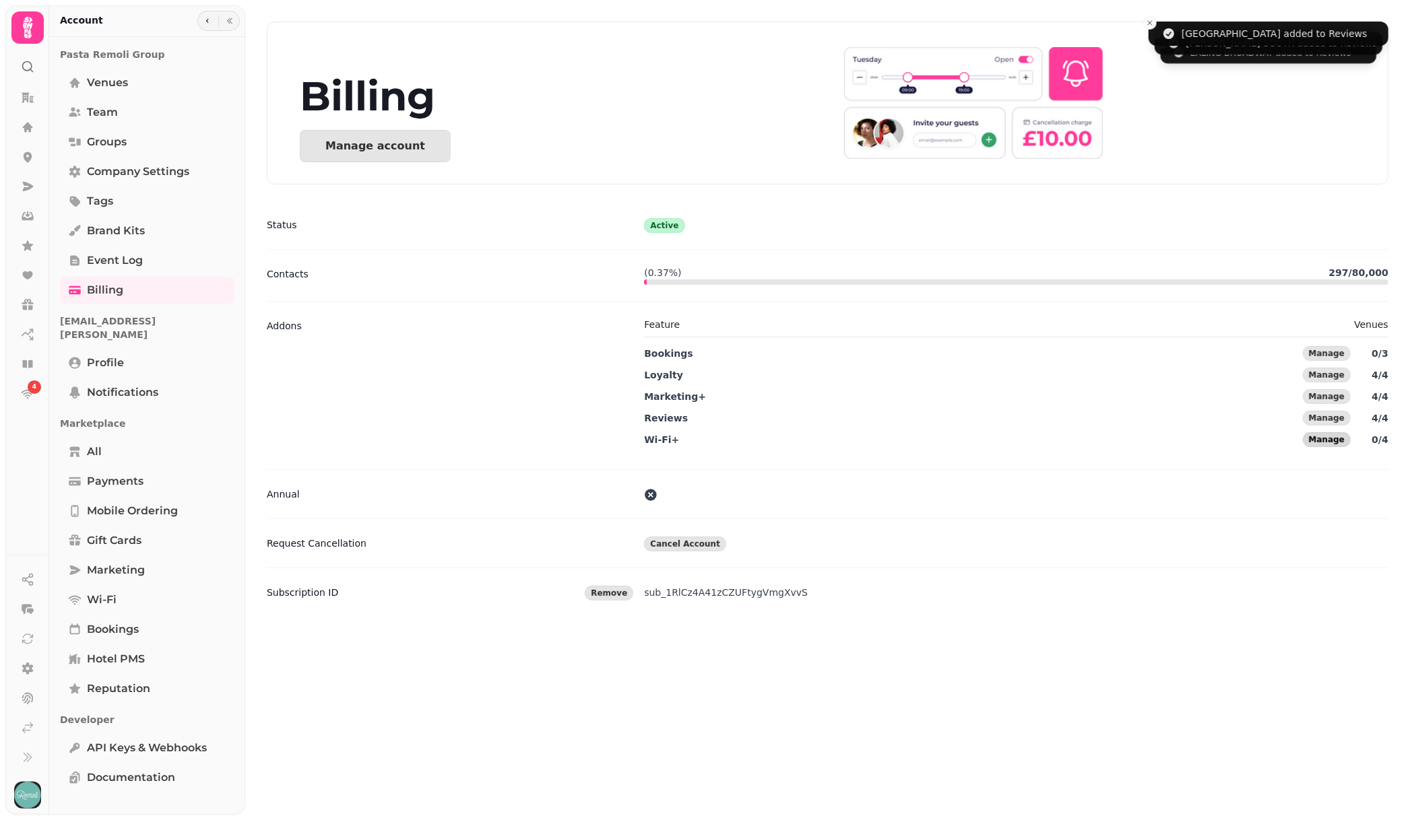
click at [1337, 444] on span "Manage" at bounding box center [1327, 440] width 36 height 8
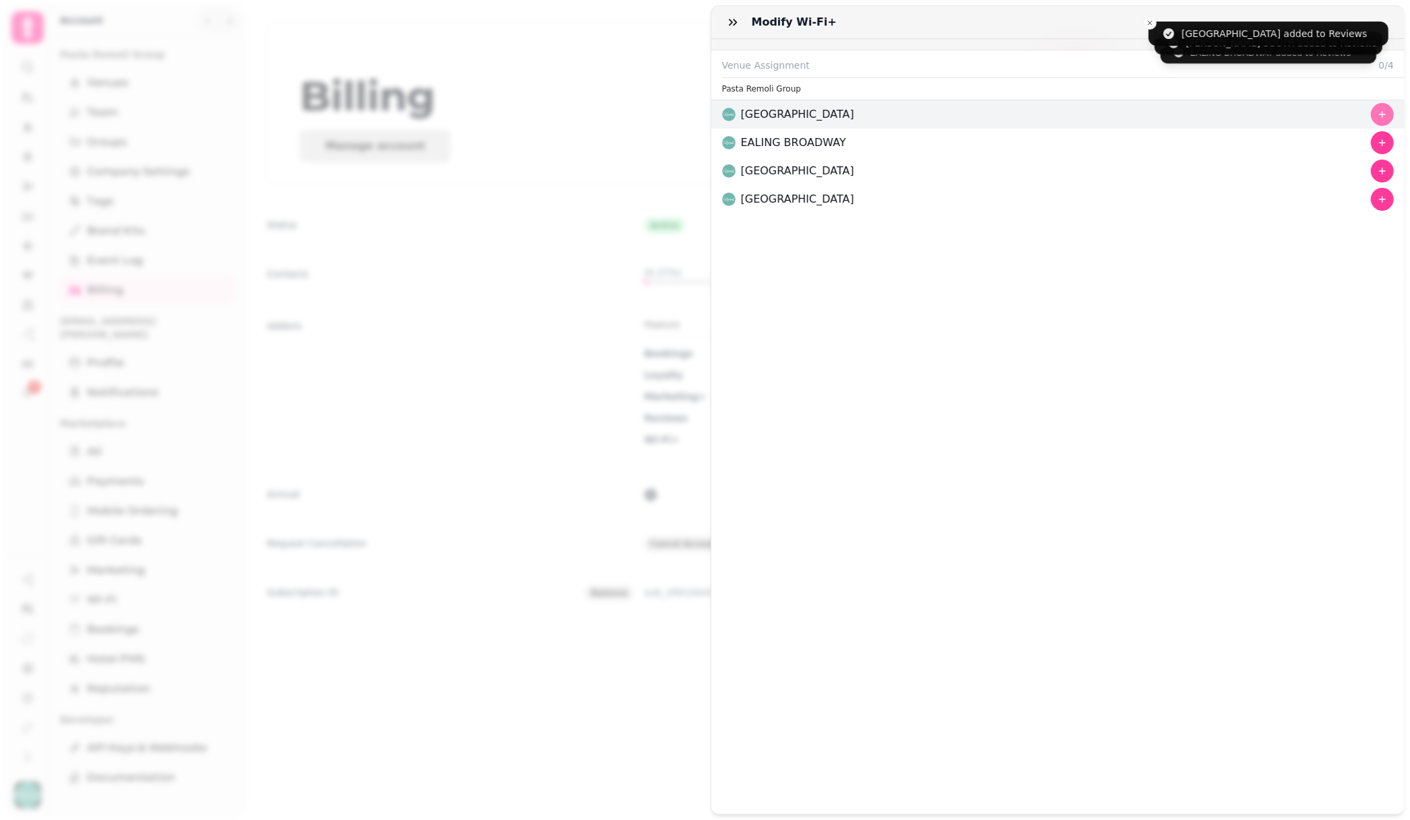
click at [1377, 110] on icon "button" at bounding box center [1382, 114] width 11 height 11
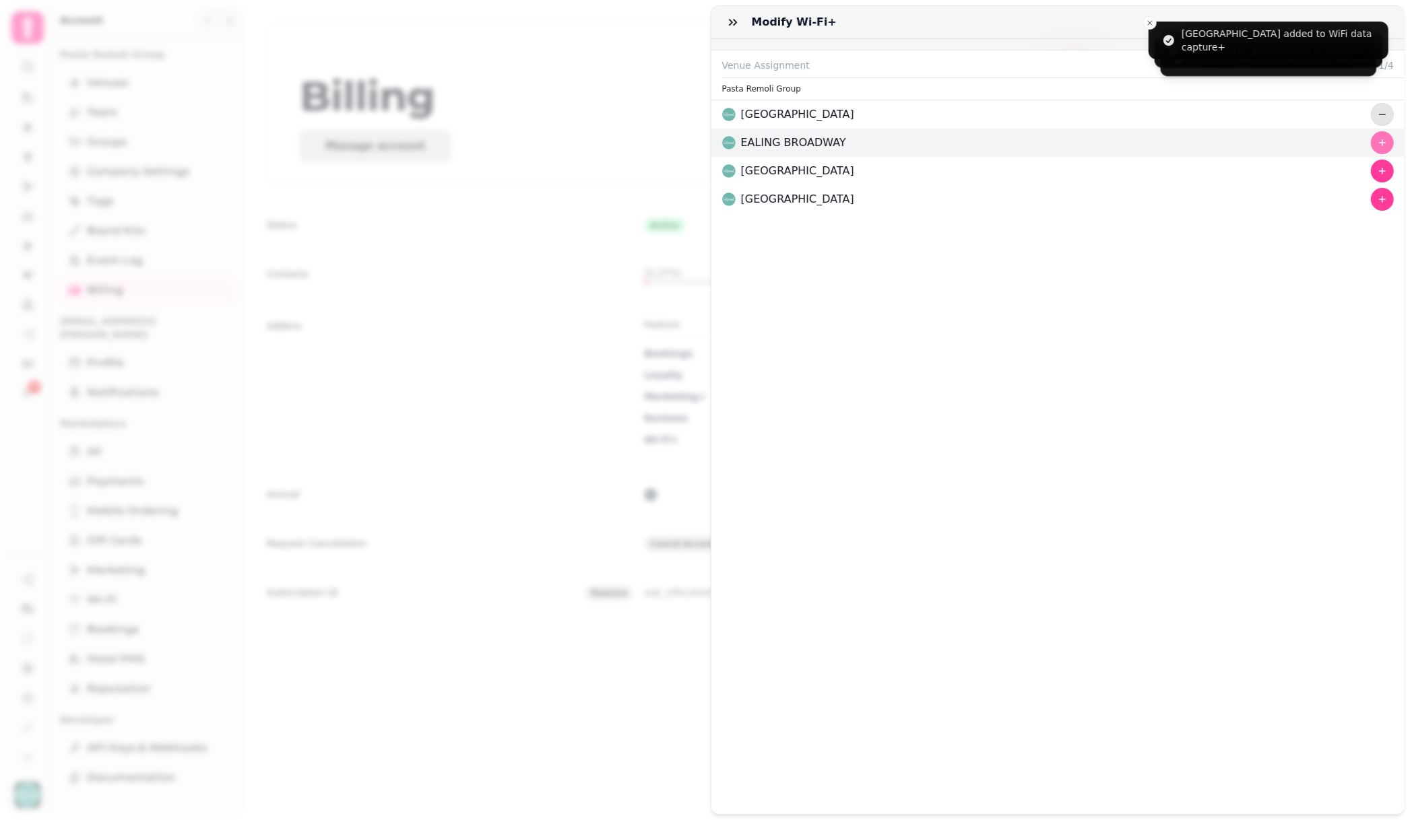
click at [1379, 143] on icon "button" at bounding box center [1382, 142] width 7 height 7
click at [1371, 183] on button "button" at bounding box center [1381, 171] width 23 height 23
click at [1371, 209] on button "button" at bounding box center [1381, 199] width 23 height 23
click at [727, 26] on icon "button" at bounding box center [732, 21] width 13 height 13
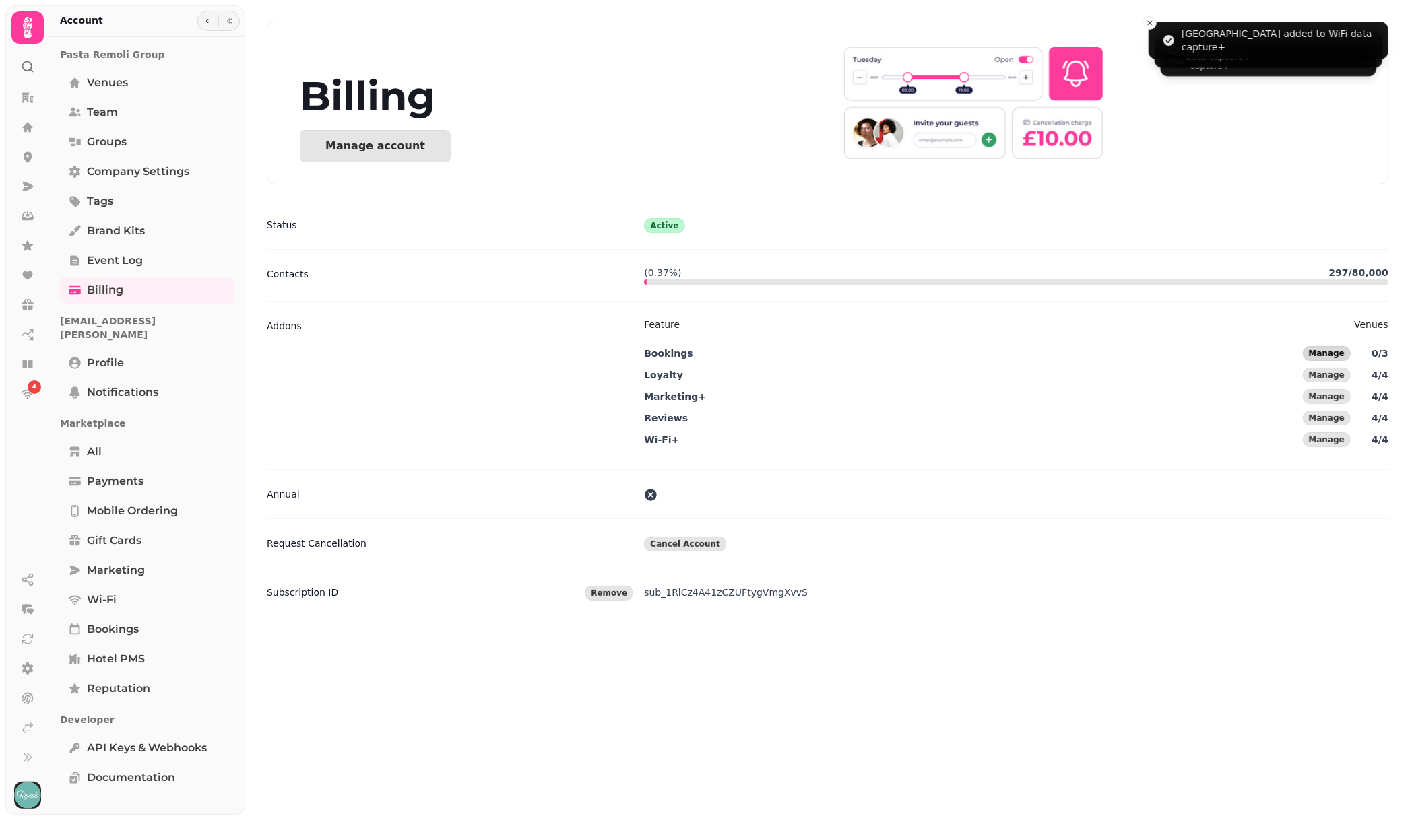
click at [1337, 354] on span "Manage" at bounding box center [1327, 354] width 36 height 8
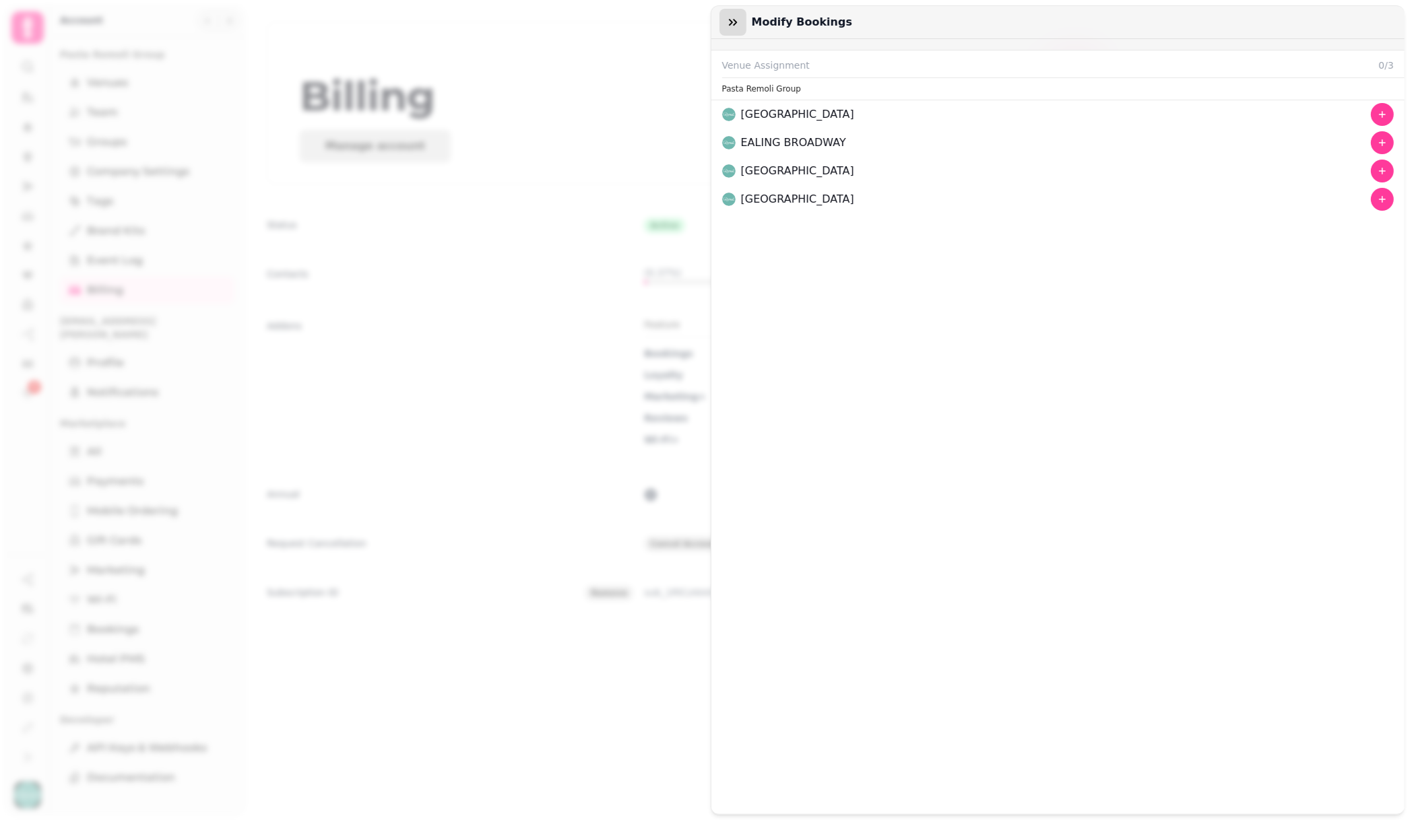
click at [728, 24] on icon "button" at bounding box center [732, 21] width 13 height 13
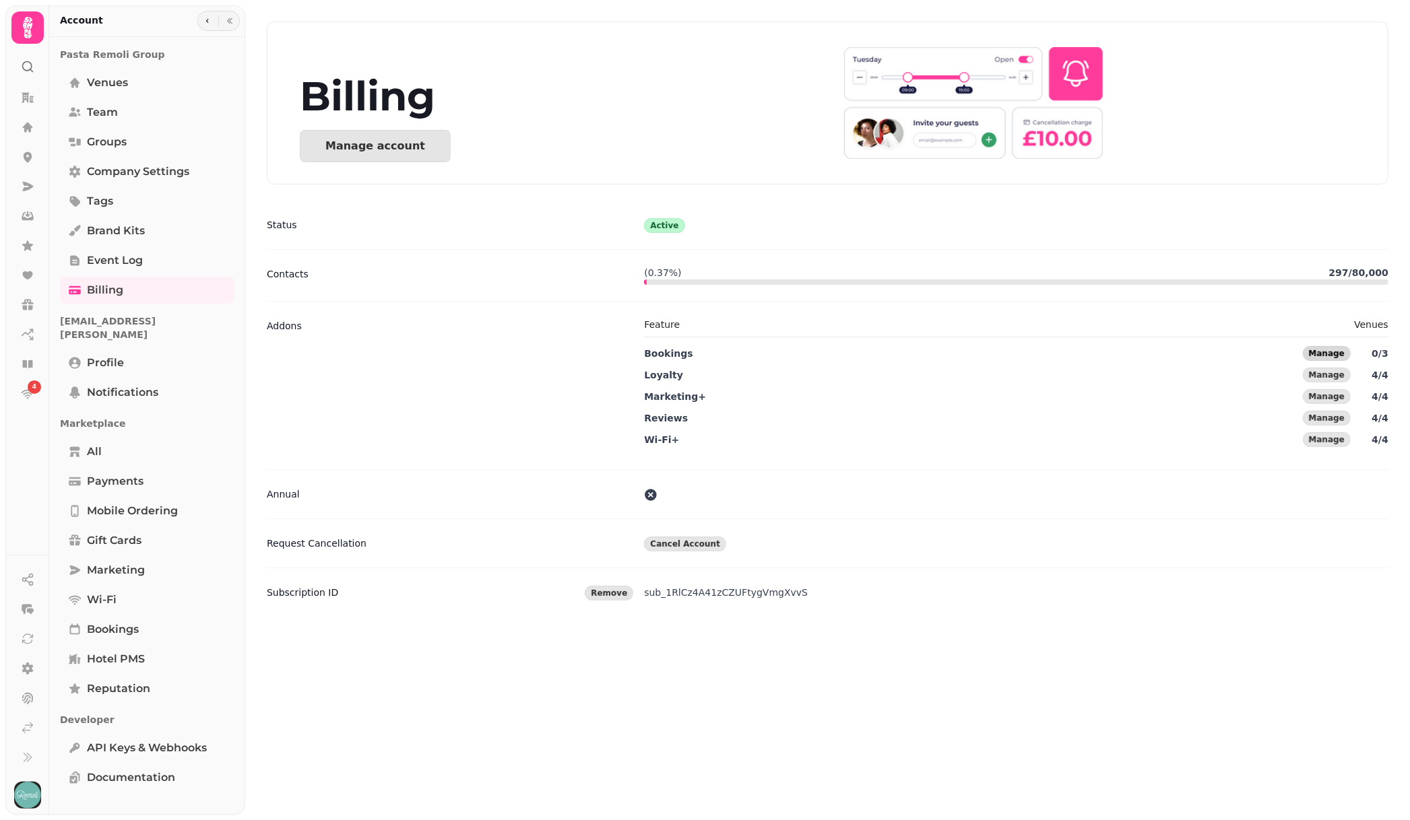
click at [1321, 356] on span "Manage" at bounding box center [1327, 354] width 36 height 8
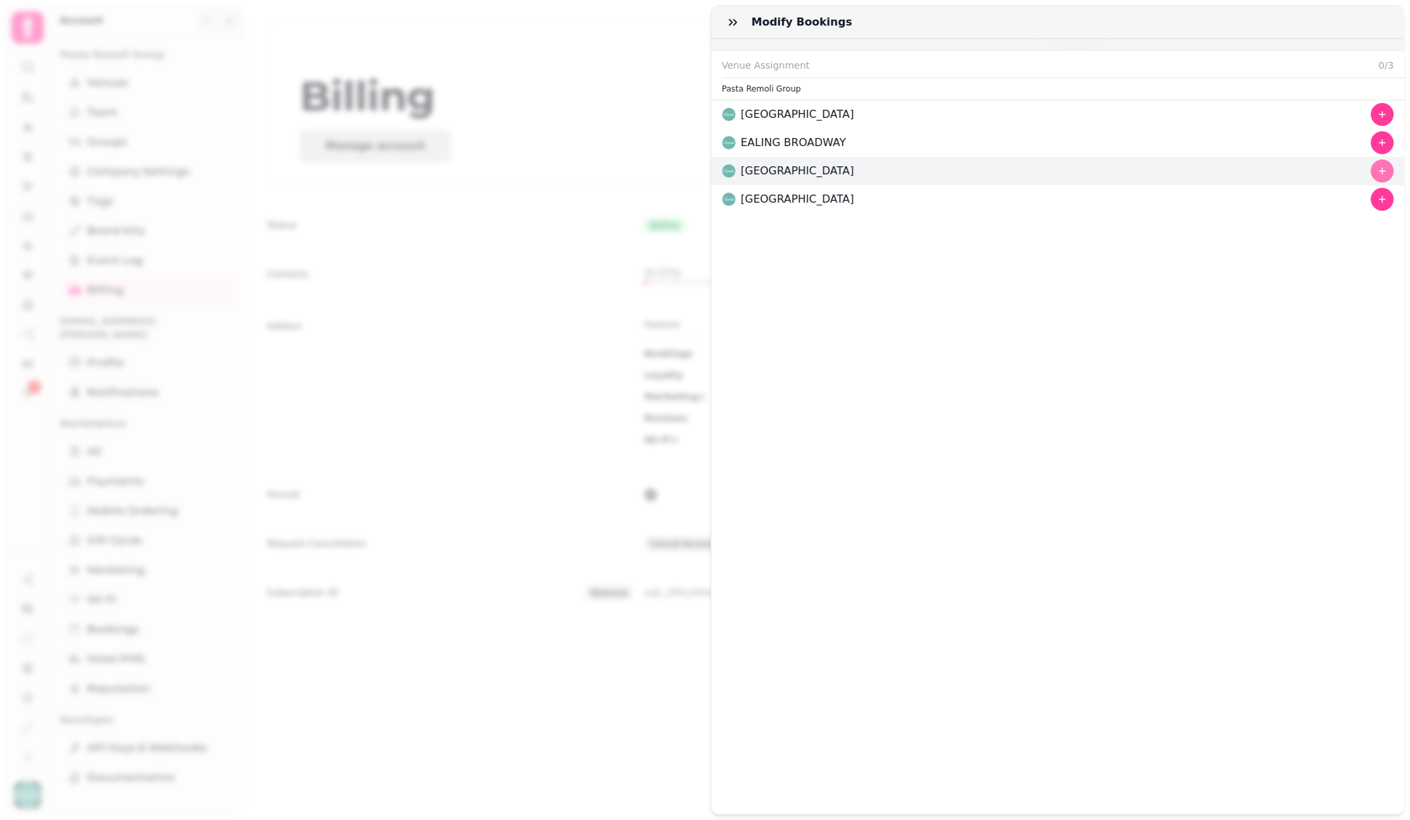
drag, startPoint x: 1370, startPoint y: 168, endPoint x: 1371, endPoint y: 152, distance: 16.9
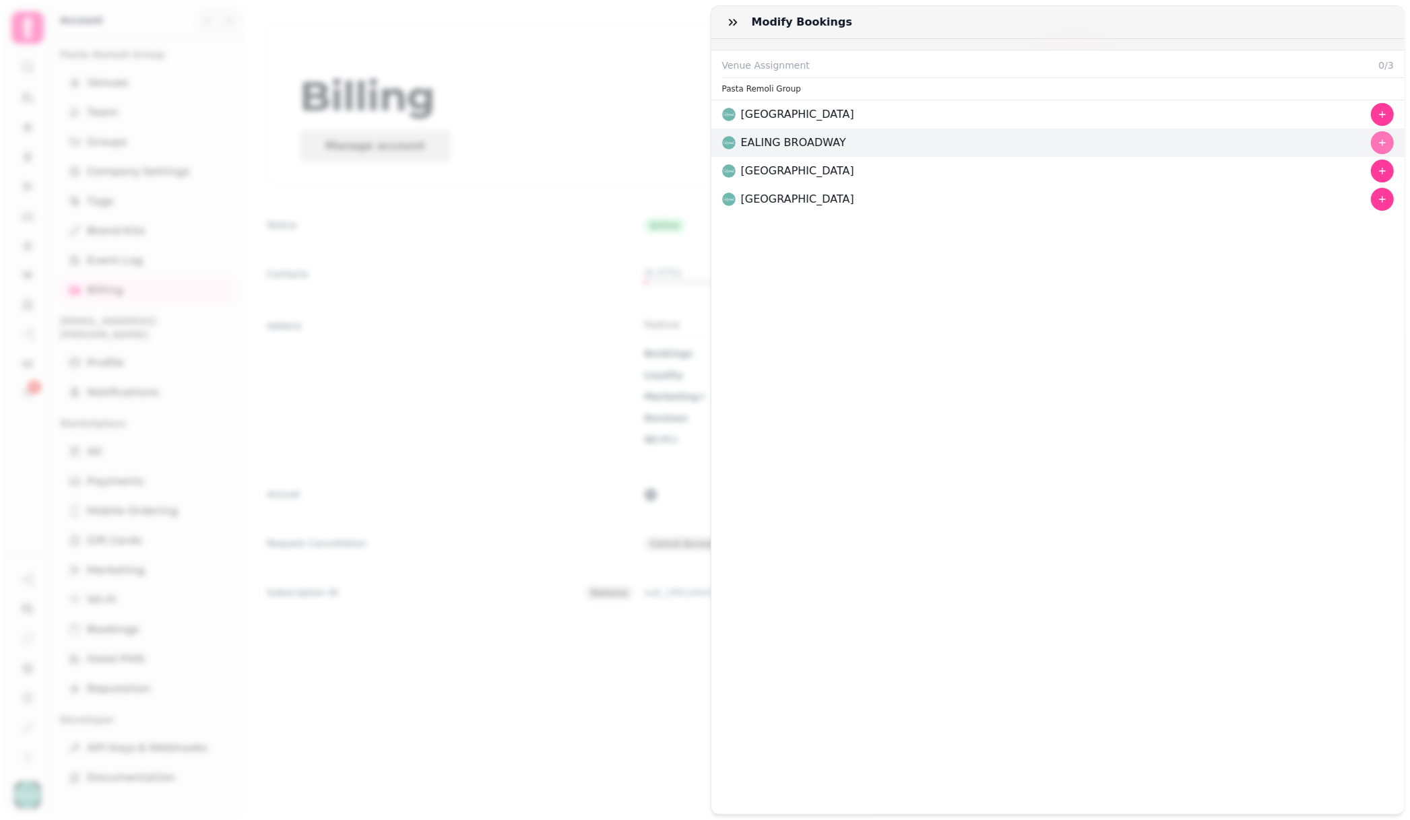
click at [1377, 168] on icon "button" at bounding box center [1382, 171] width 11 height 11
click at [1377, 145] on icon "button" at bounding box center [1382, 142] width 11 height 11
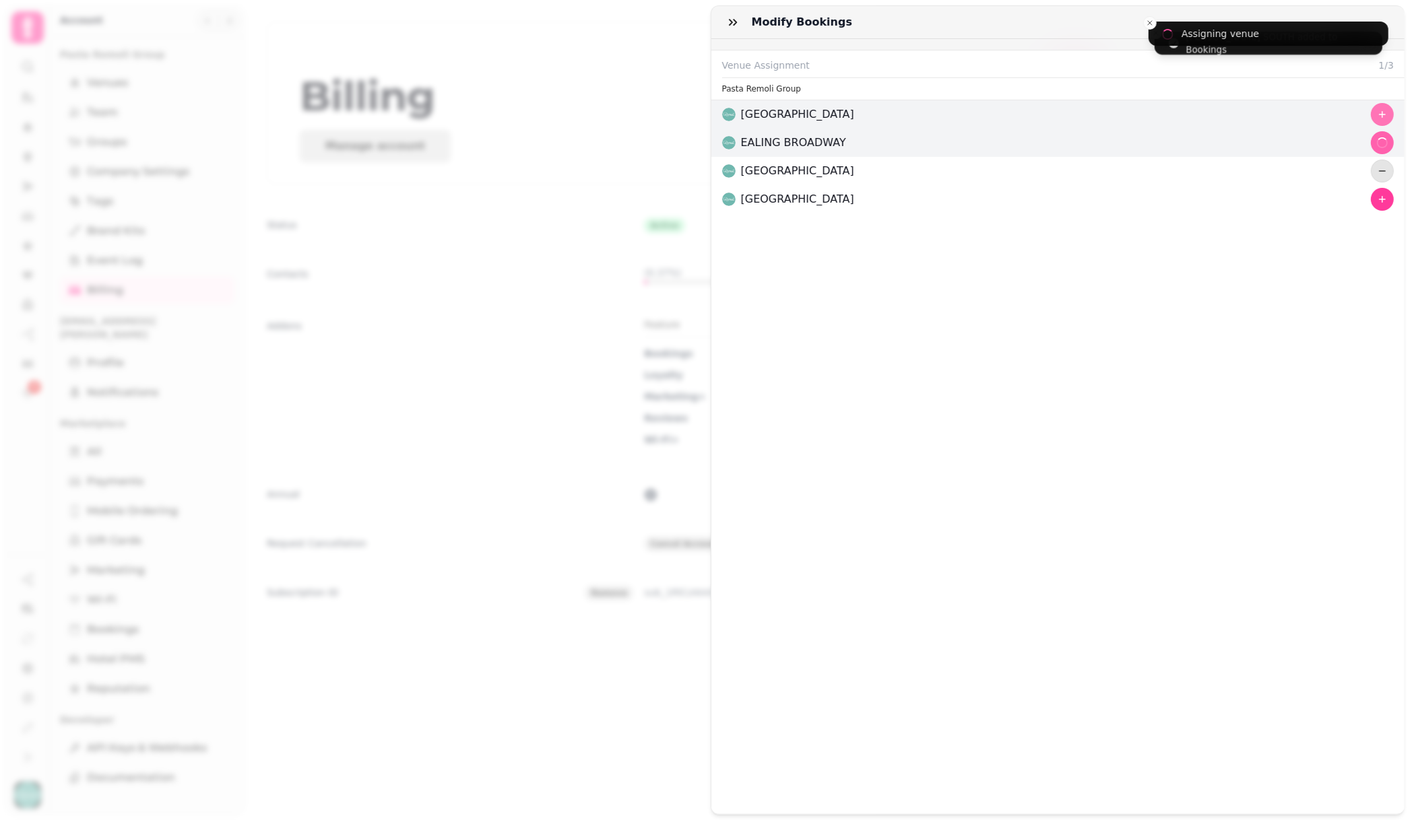
click at [1377, 119] on icon "button" at bounding box center [1382, 114] width 11 height 11
click at [734, 24] on icon "button" at bounding box center [733, 22] width 8 height 7
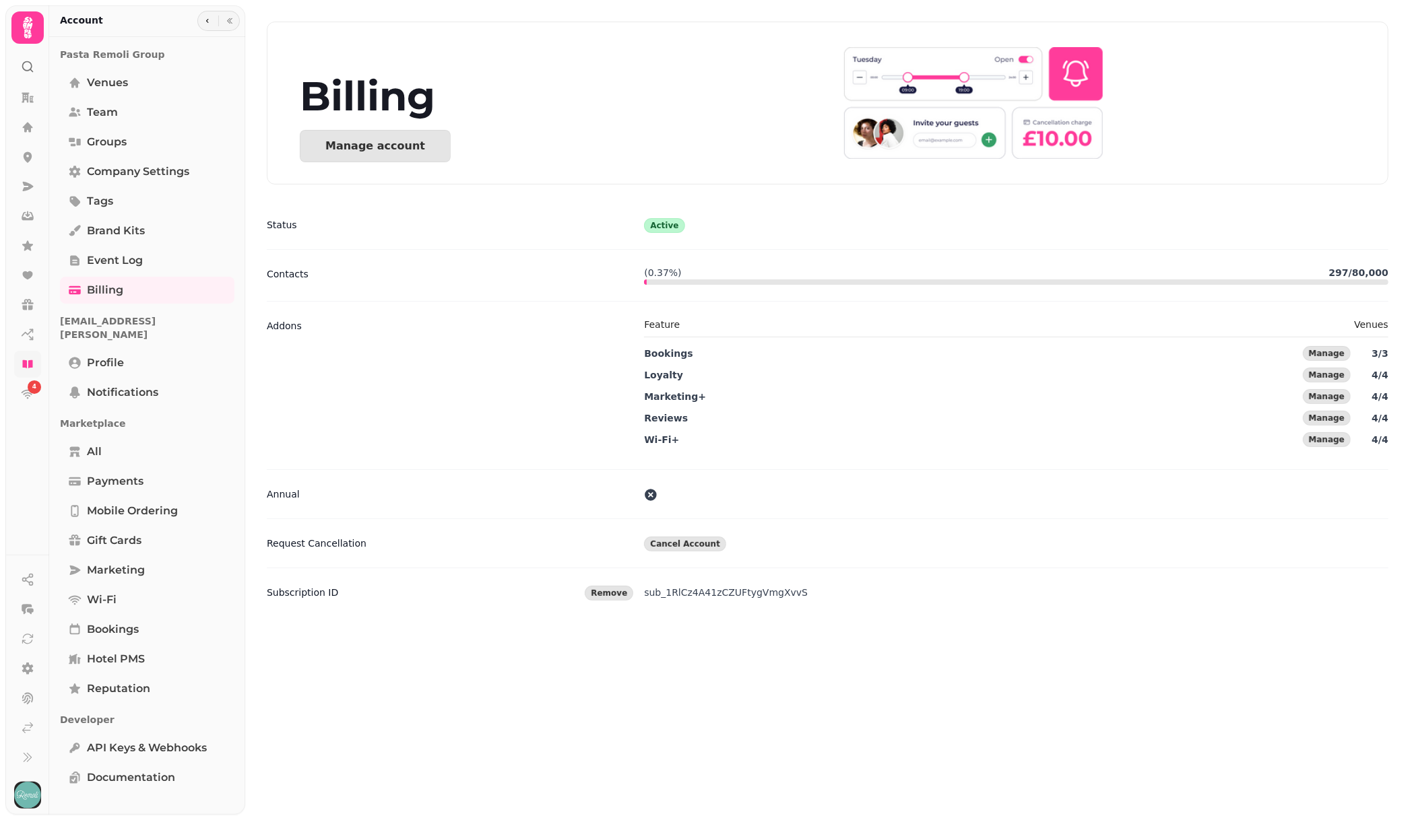
click at [36, 364] on link at bounding box center [27, 364] width 27 height 27
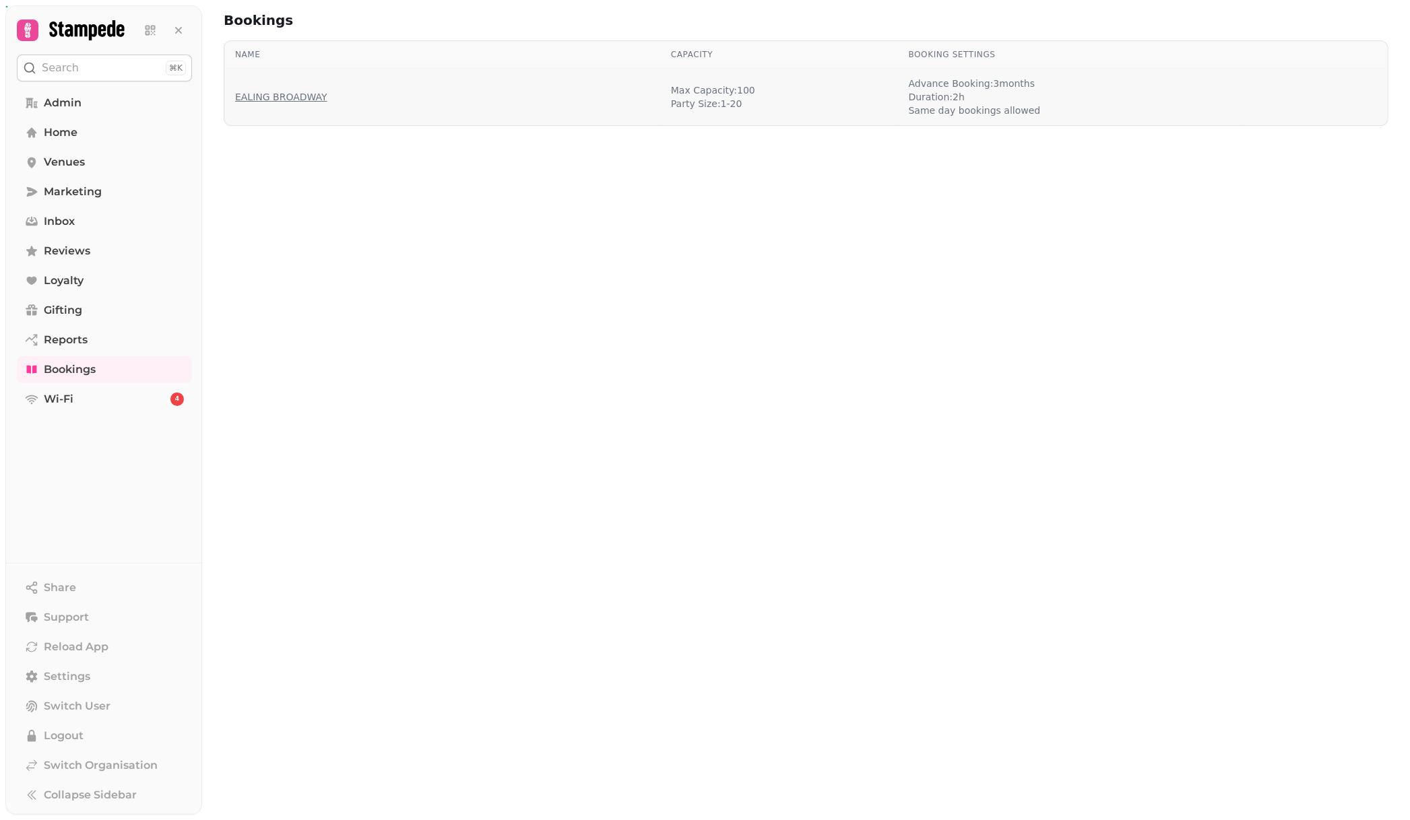
click at [268, 96] on link "EALING BROADWAY" at bounding box center [281, 96] width 92 height 13
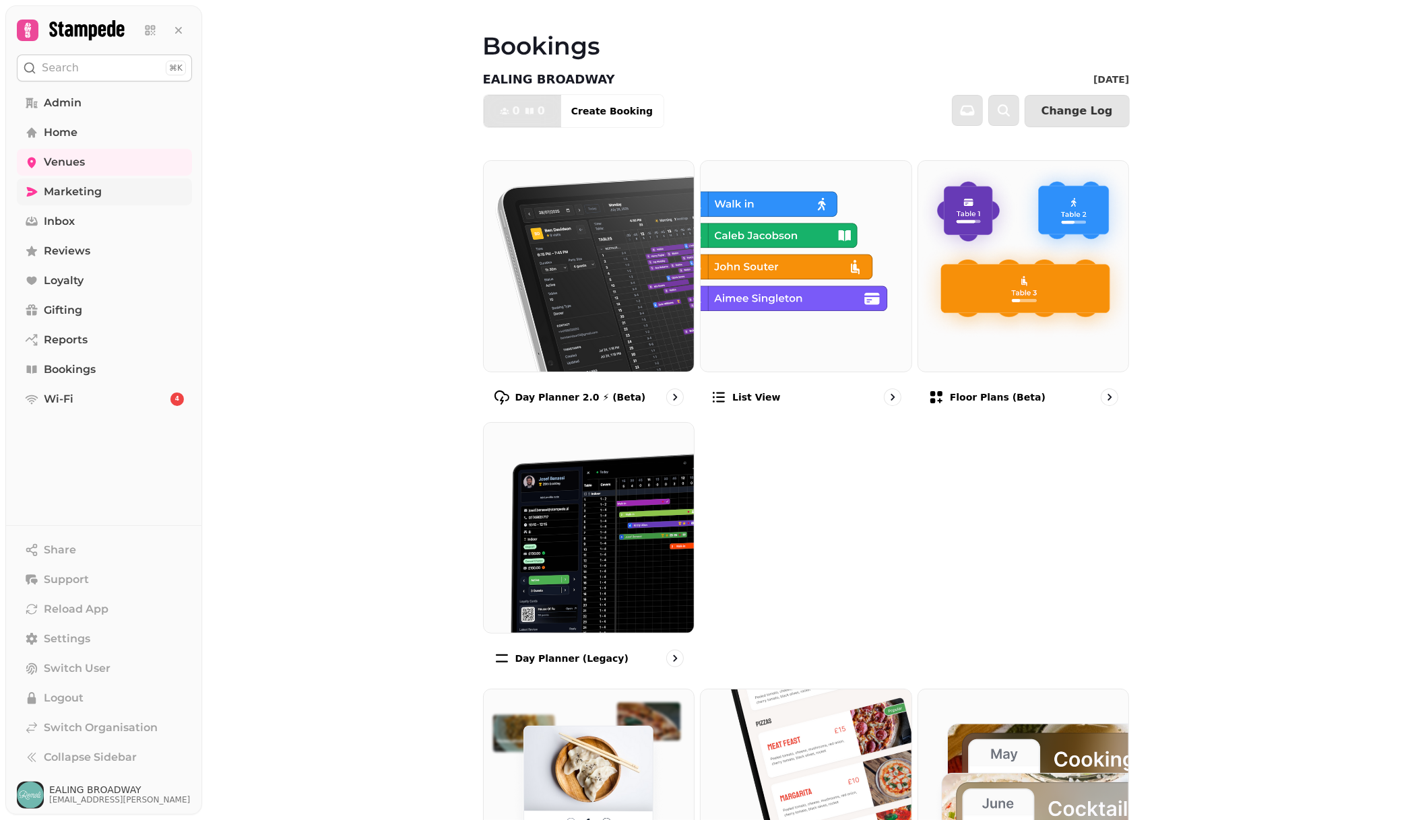
click at [65, 195] on span "Marketing" at bounding box center [73, 192] width 58 height 16
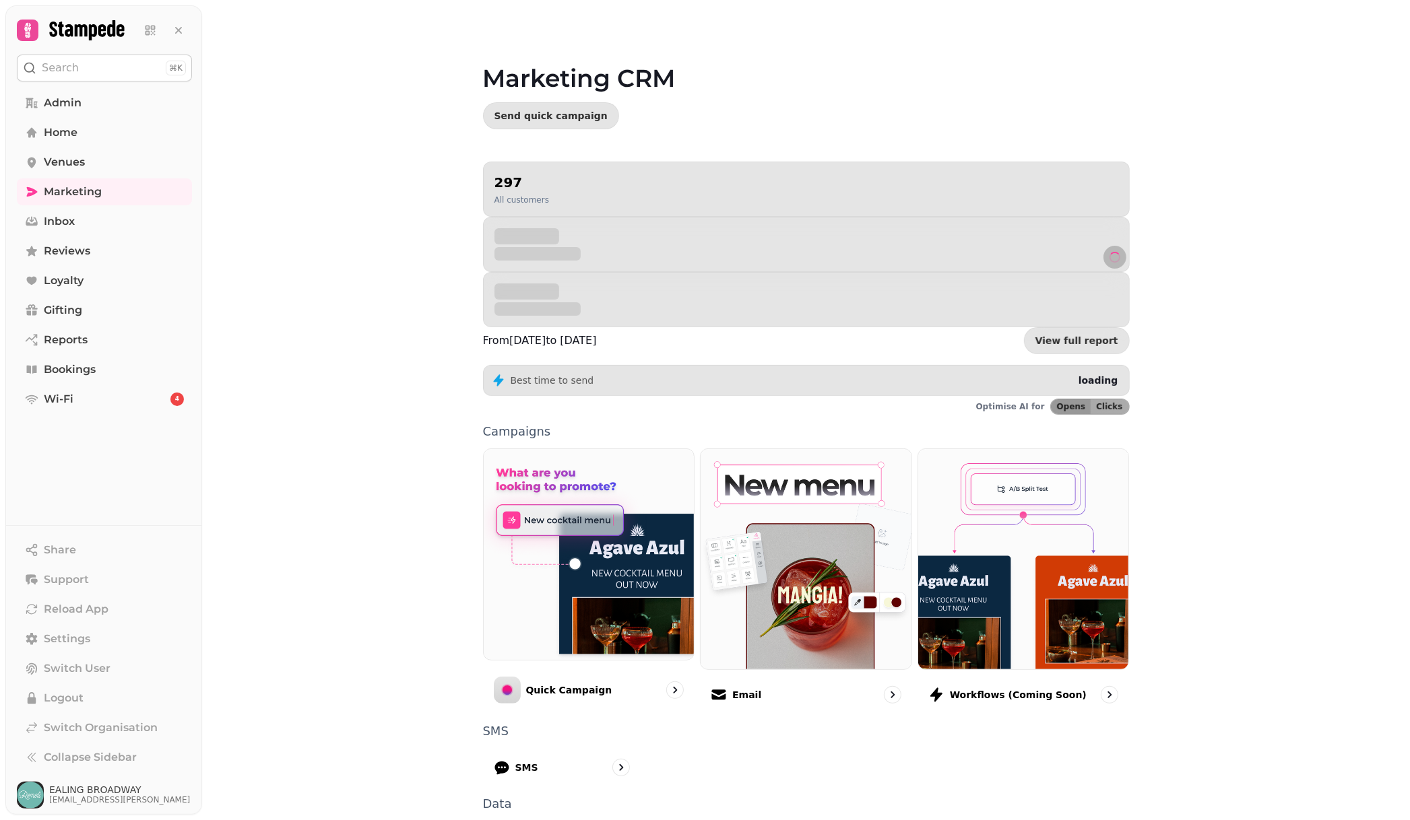
click at [741, 541] on img at bounding box center [805, 559] width 211 height 220
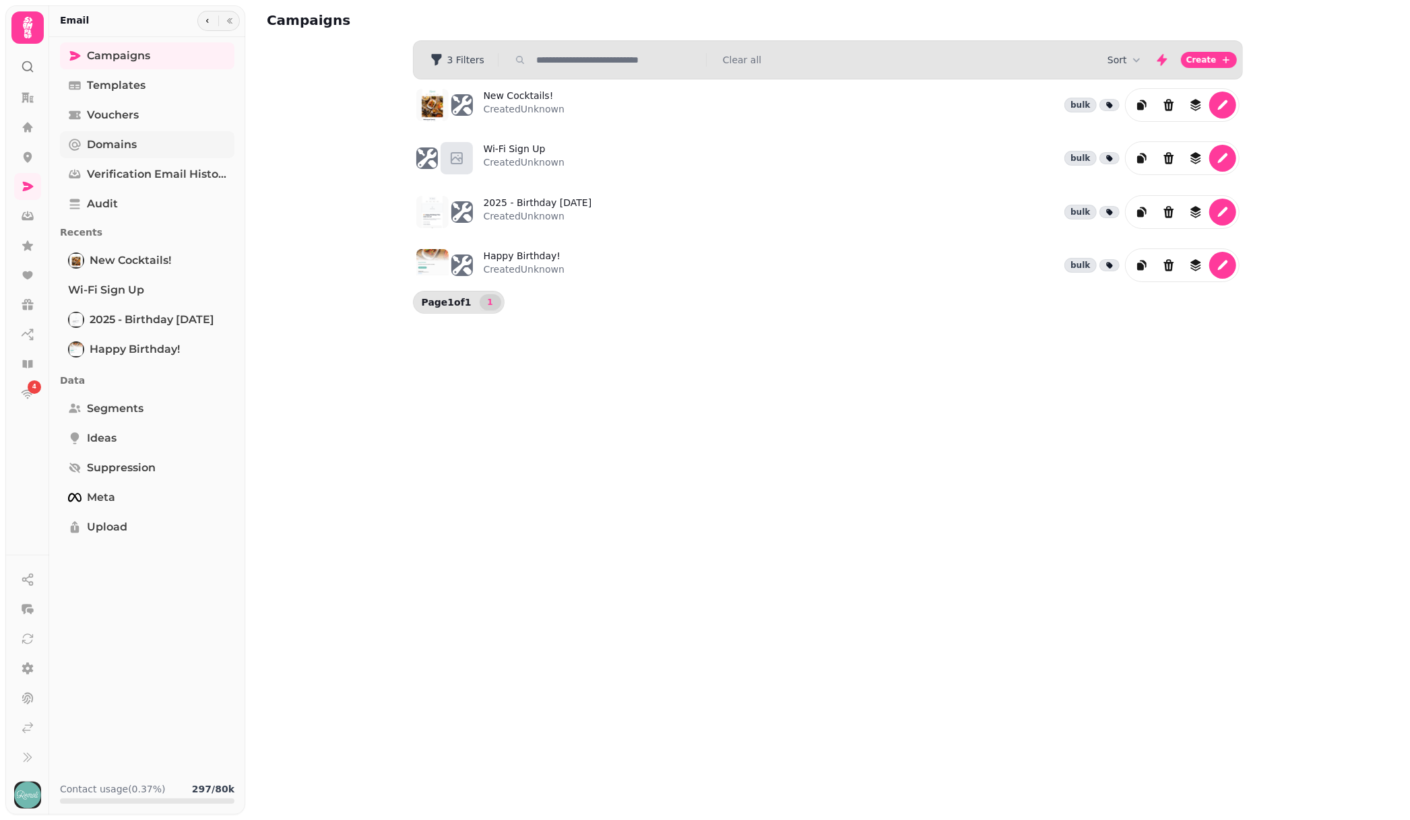
click at [117, 143] on span "Domains" at bounding box center [112, 145] width 50 height 16
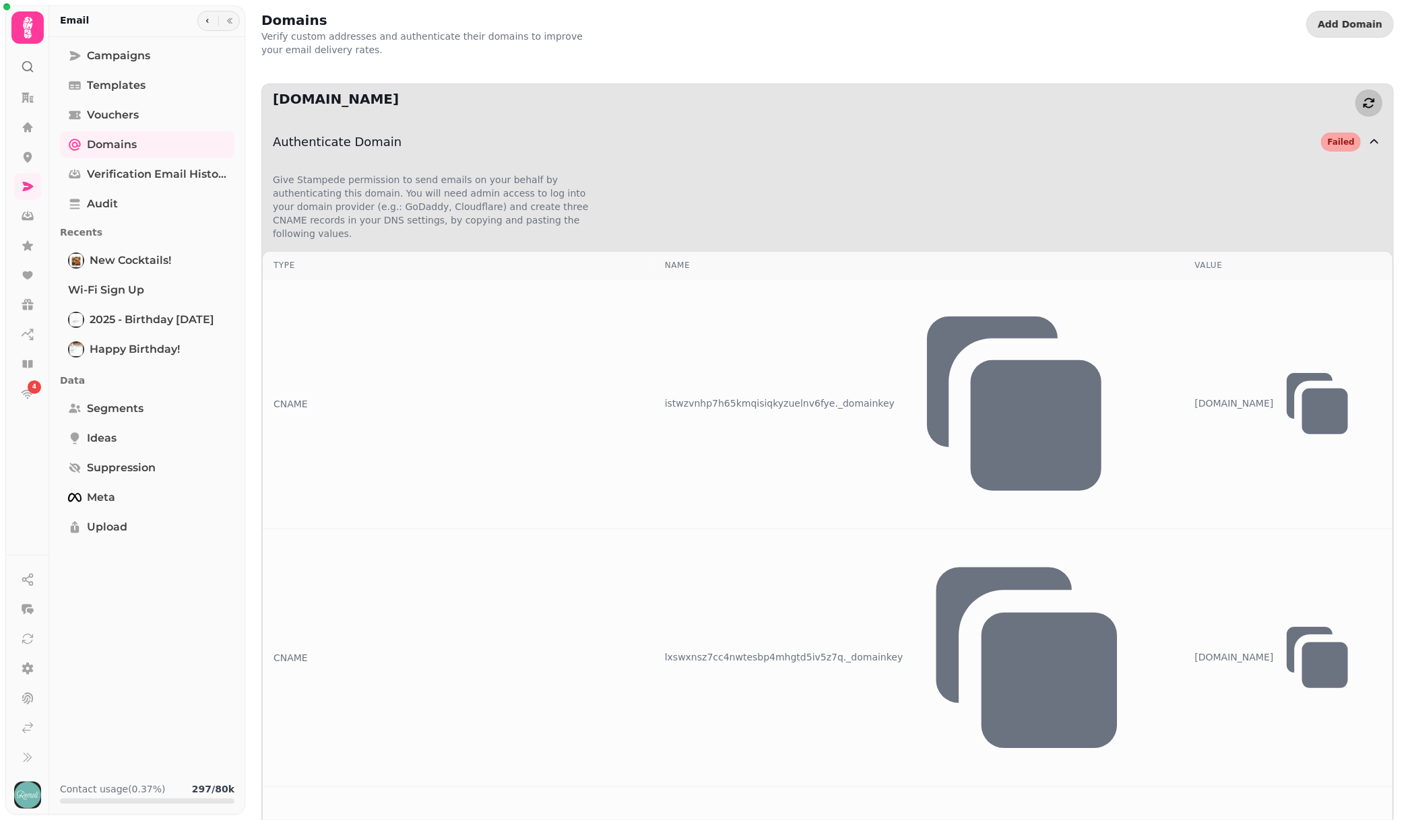
click at [1368, 98] on icon "button" at bounding box center [1368, 103] width 11 height 10
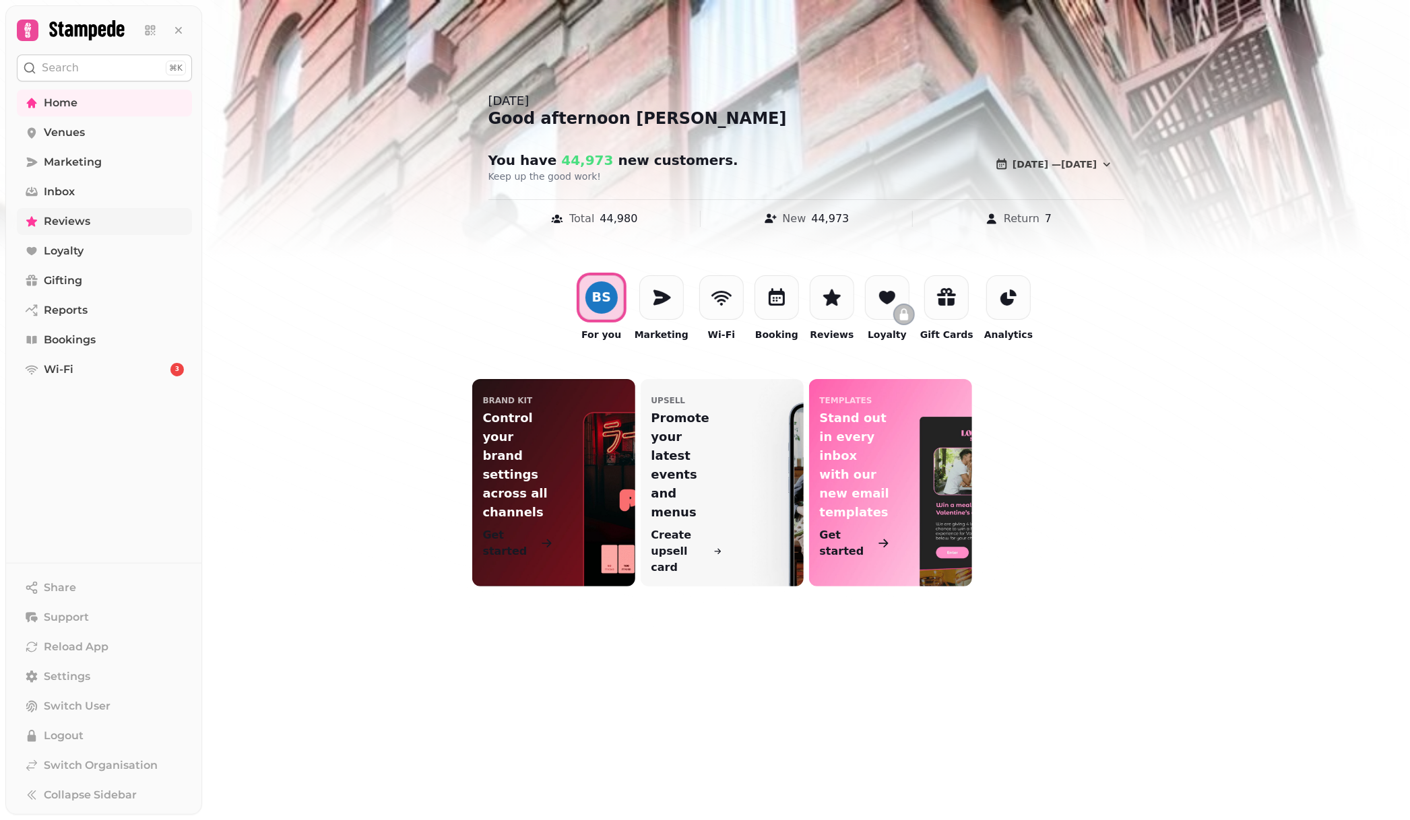
click at [115, 225] on link "Reviews" at bounding box center [104, 221] width 175 height 27
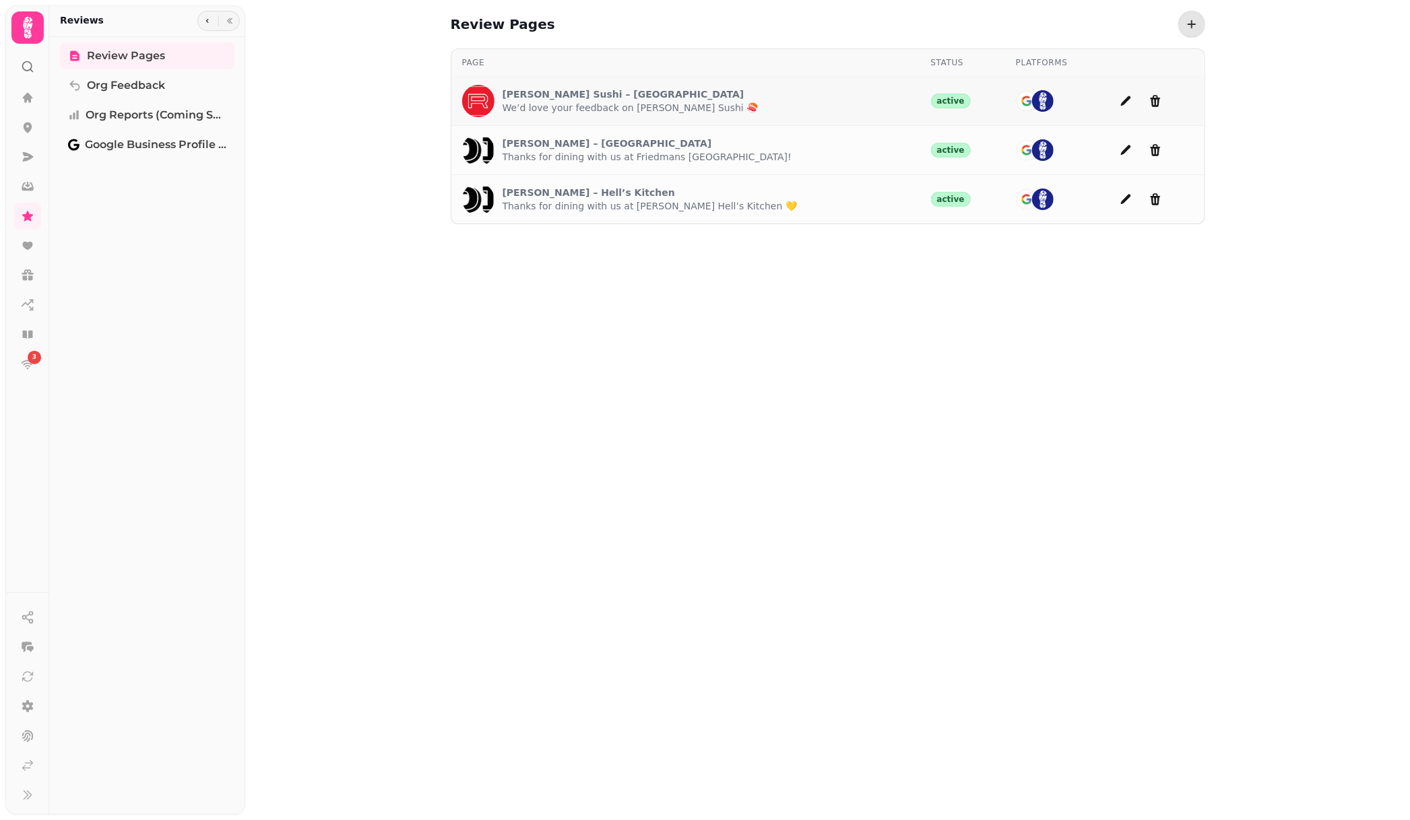
click at [564, 98] on p "[PERSON_NAME] Sushi – [GEOGRAPHIC_DATA]" at bounding box center [630, 94] width 256 height 13
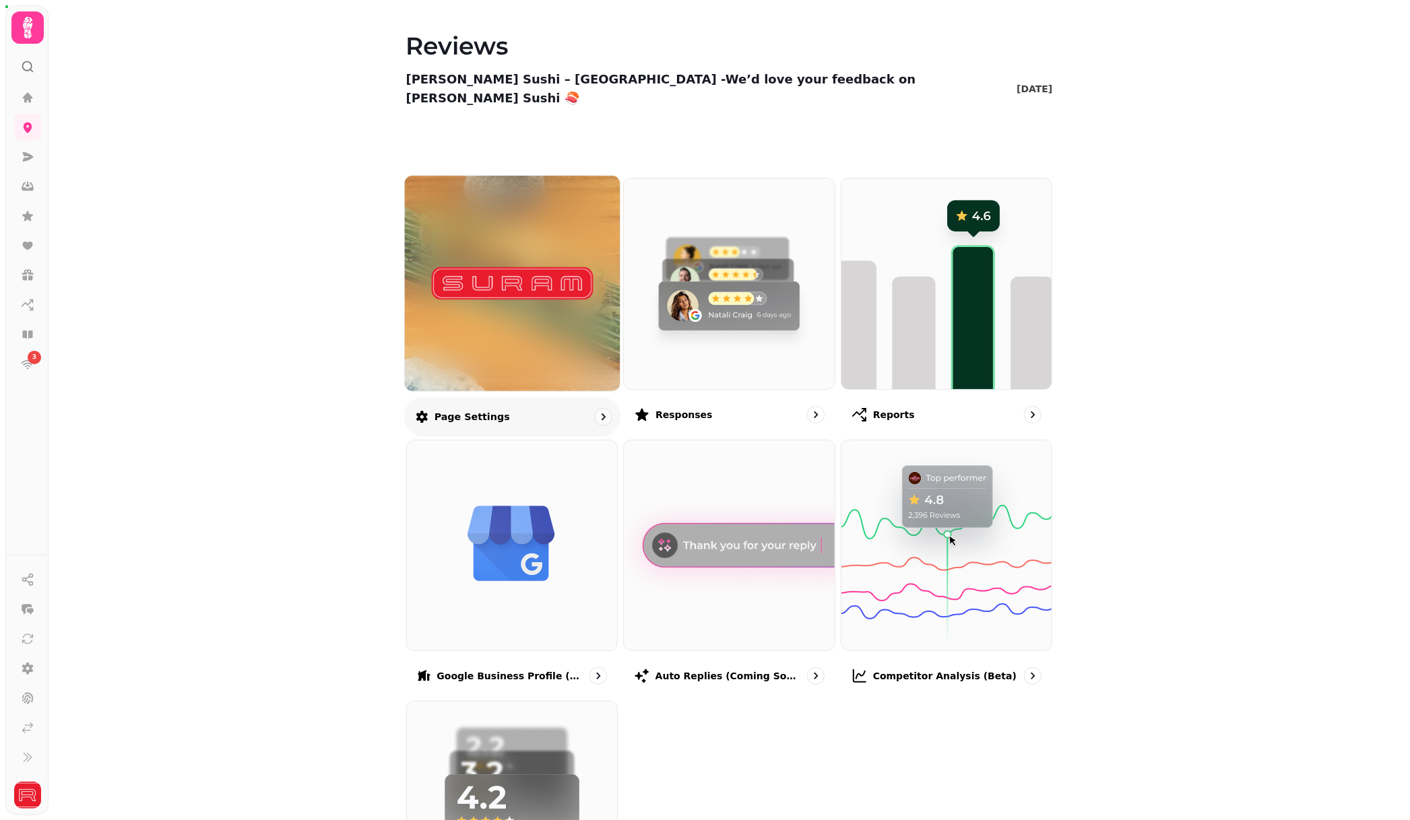
click at [543, 325] on div at bounding box center [511, 283] width 215 height 215
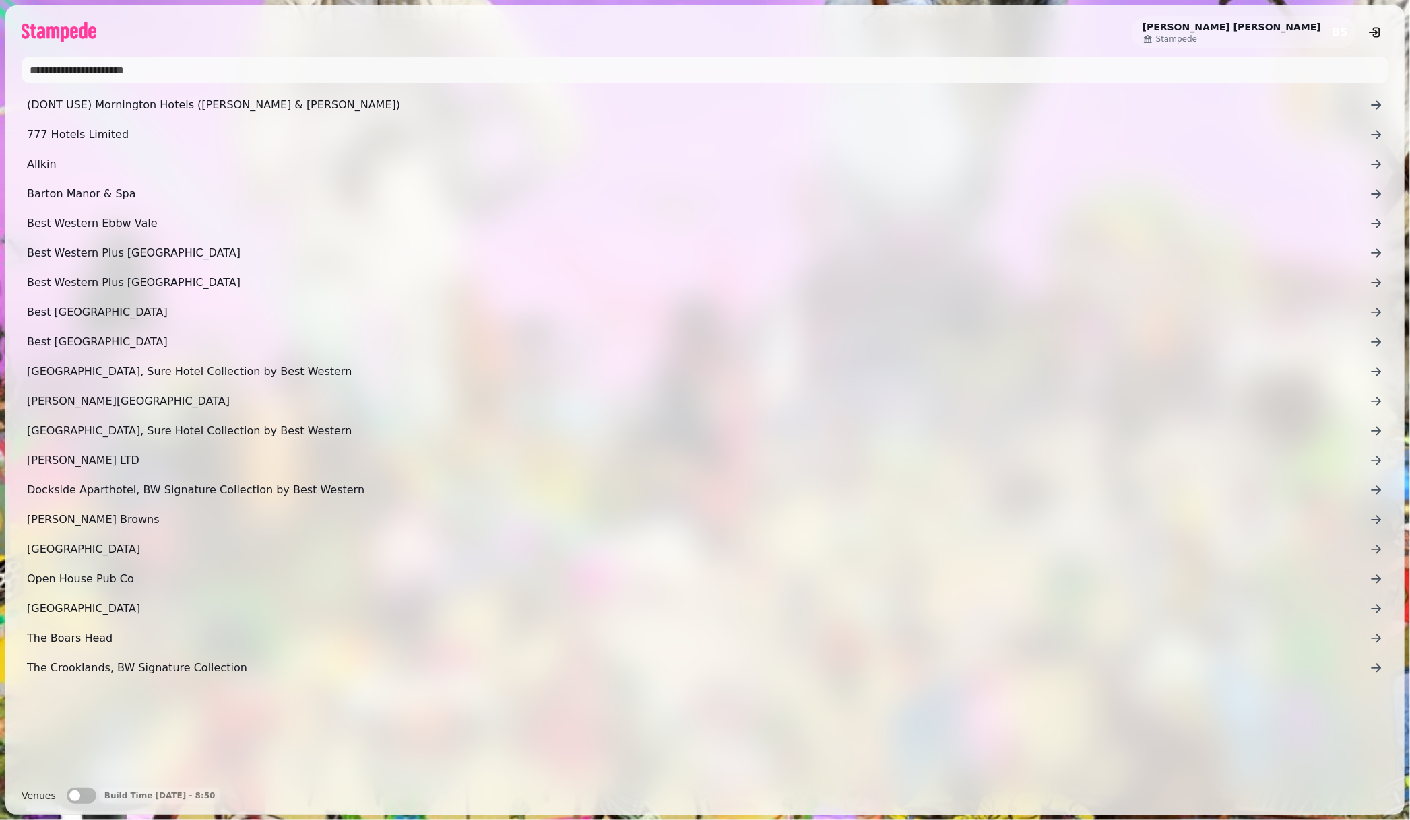
click at [107, 73] on input "text" at bounding box center [705, 70] width 1366 height 27
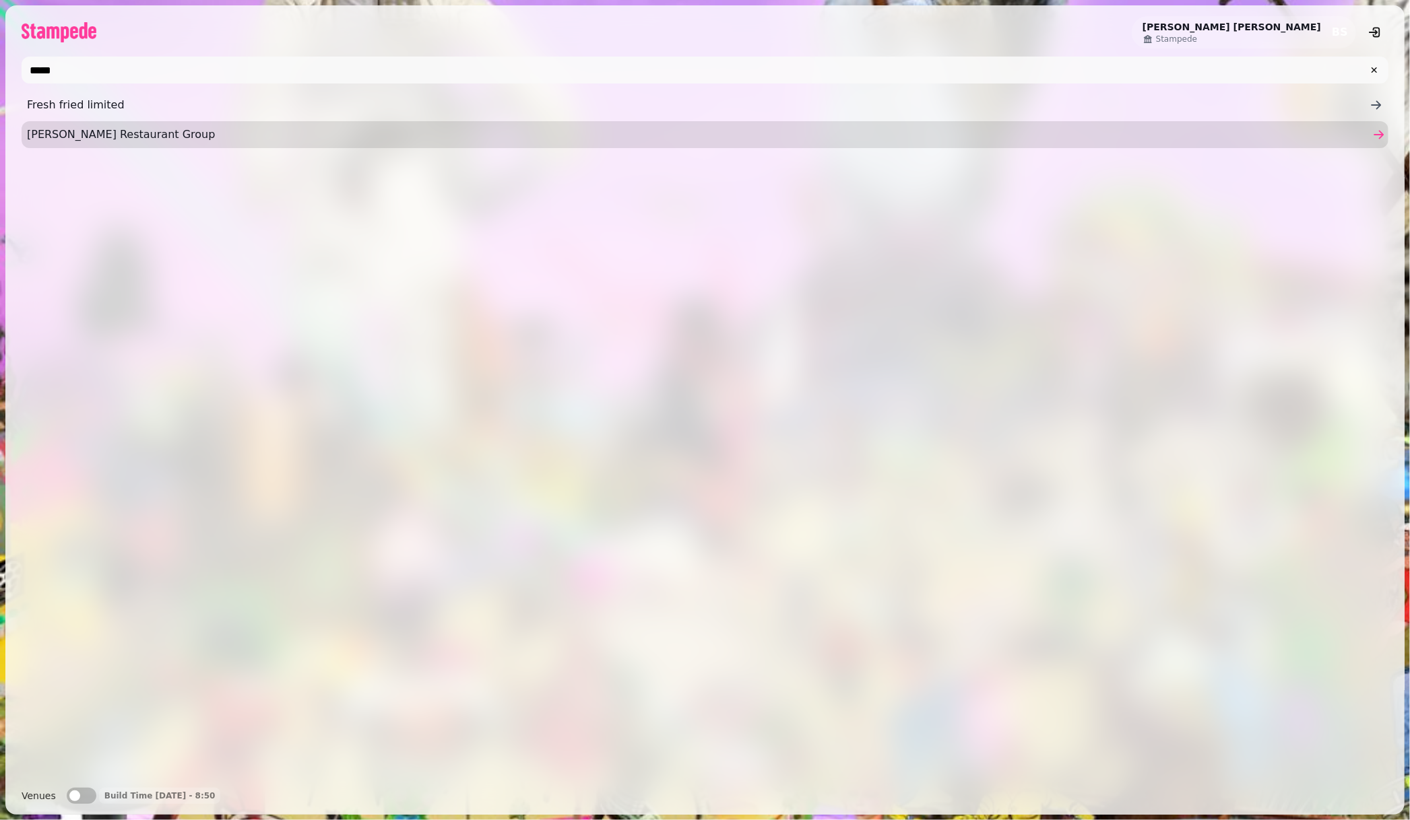
type input "*****"
click at [64, 129] on span "[PERSON_NAME] Restaurant Group" at bounding box center [698, 135] width 1342 height 16
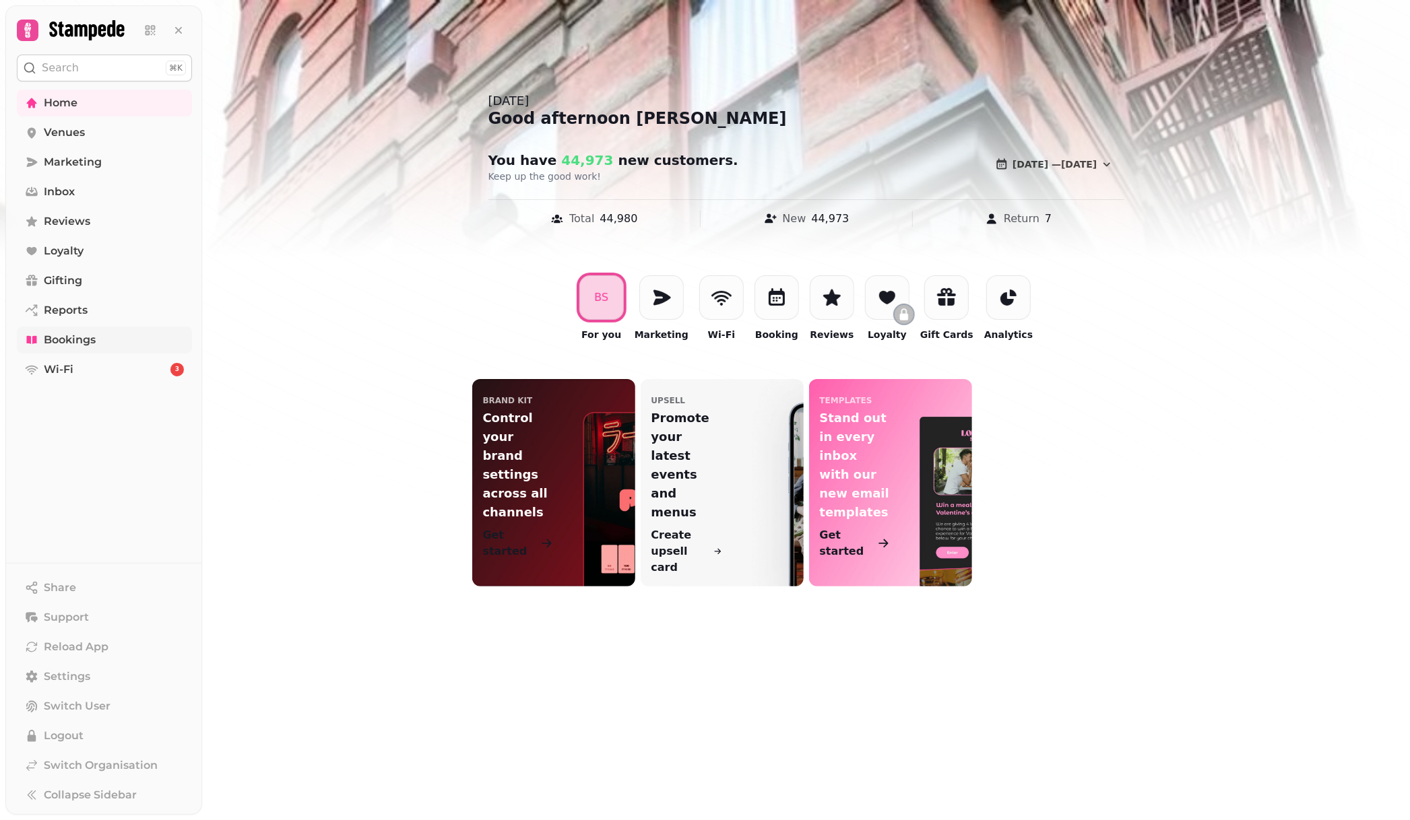
click at [94, 329] on link "Bookings" at bounding box center [104, 340] width 175 height 27
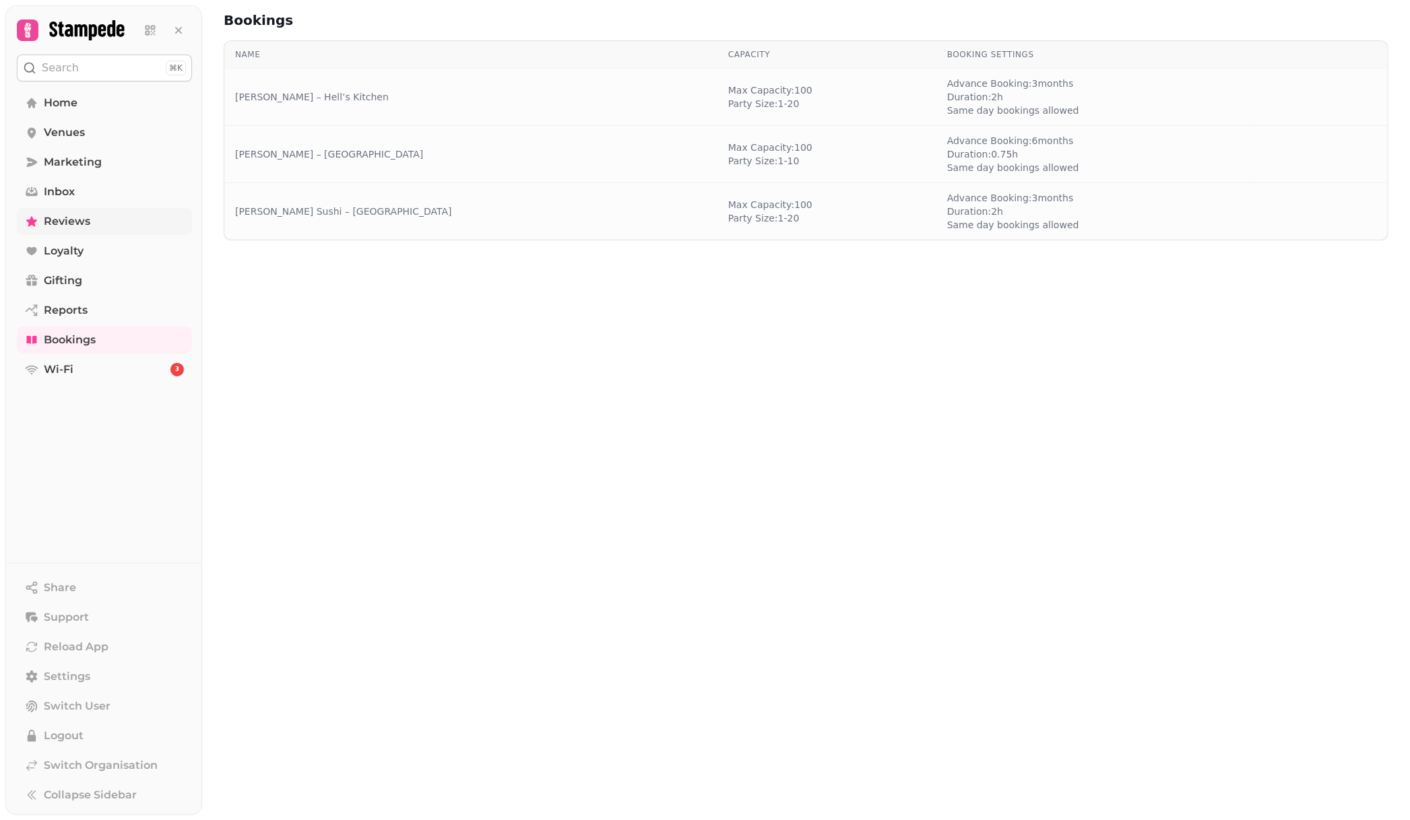
click at [92, 217] on link "Reviews" at bounding box center [104, 221] width 175 height 27
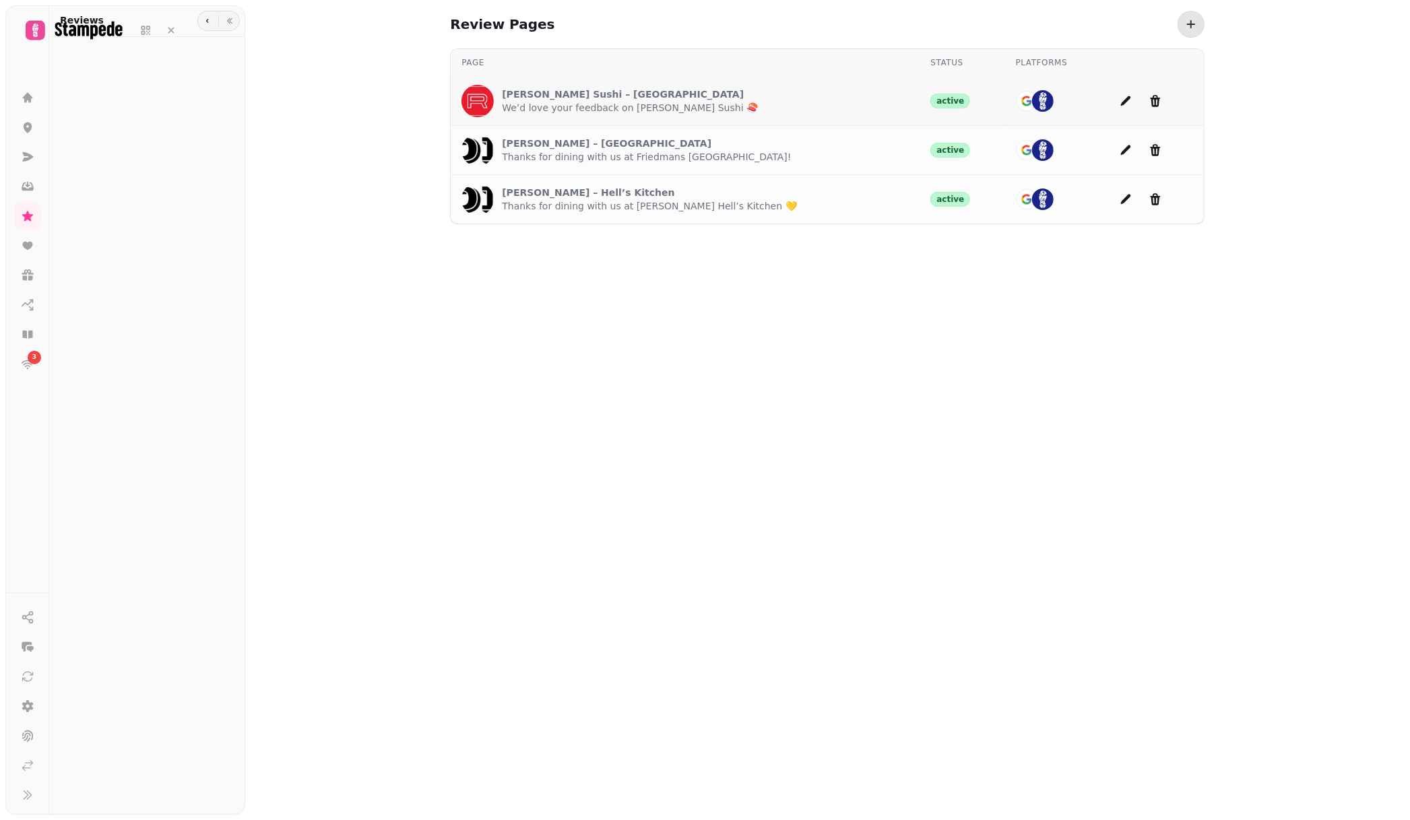
click at [557, 100] on p "[PERSON_NAME] Sushi – [GEOGRAPHIC_DATA]" at bounding box center [630, 94] width 256 height 13
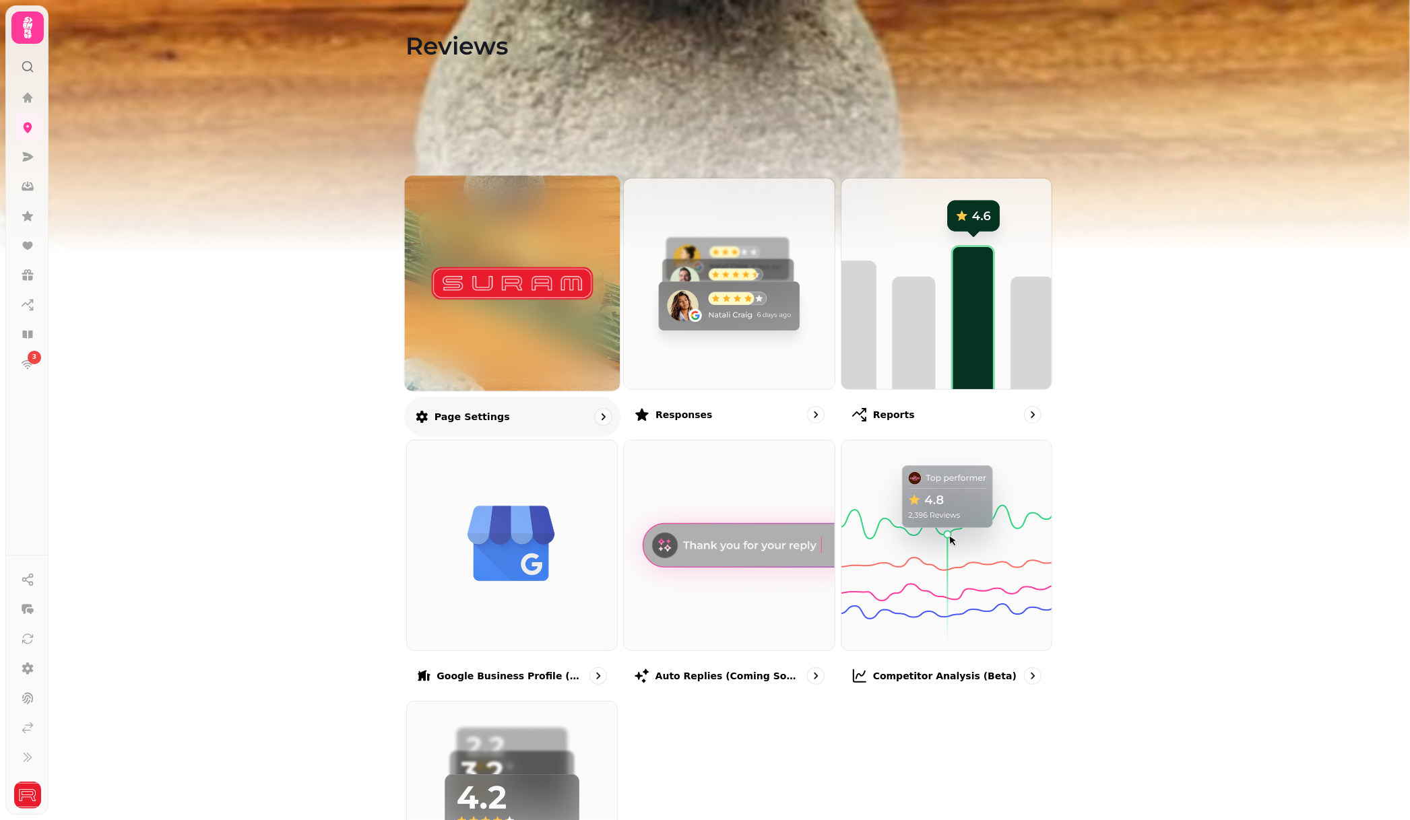
click at [516, 289] on img at bounding box center [511, 283] width 161 height 88
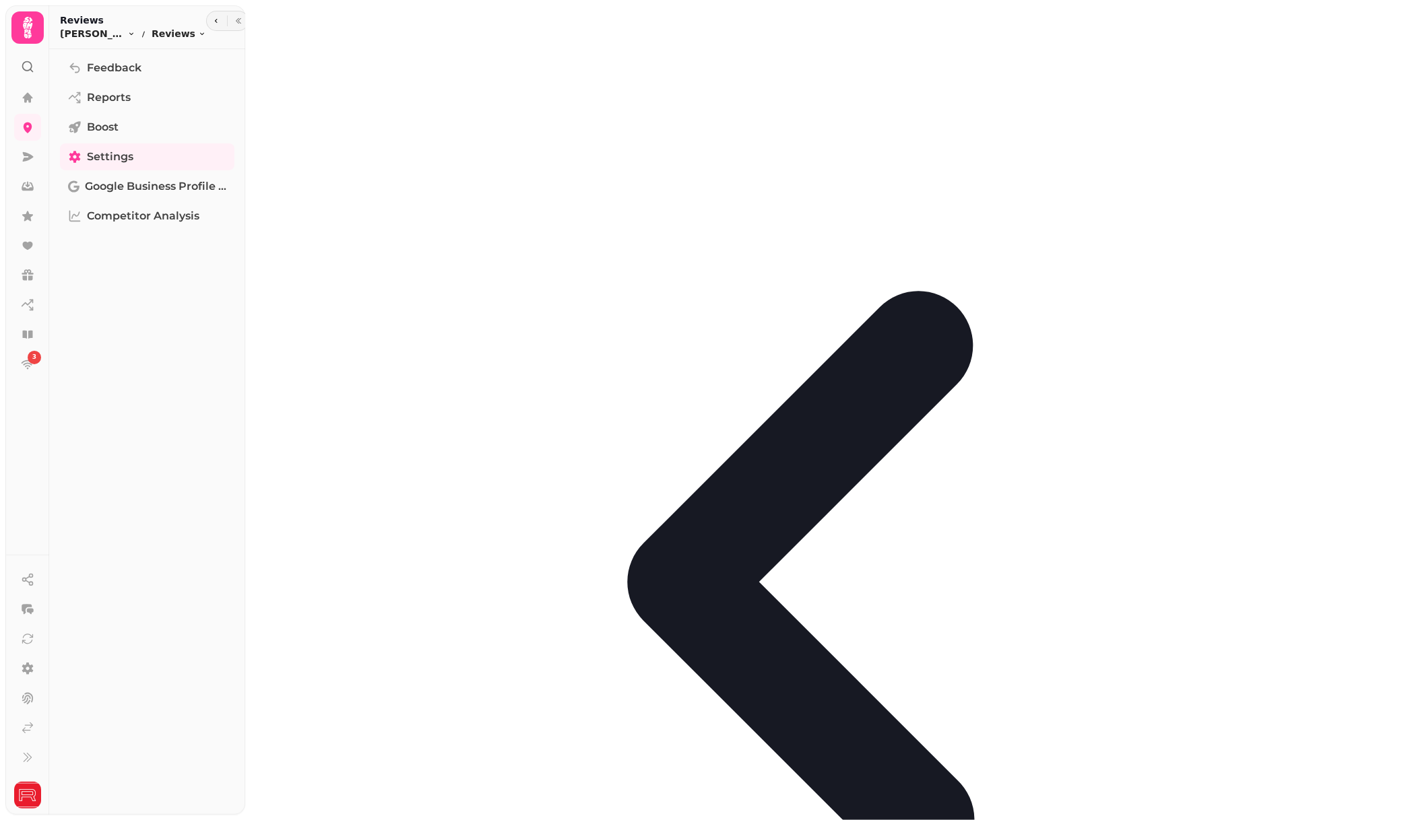
scroll to position [137, 0]
click at [180, 187] on span "Google Business Profile (Beta)" at bounding box center [155, 186] width 141 height 16
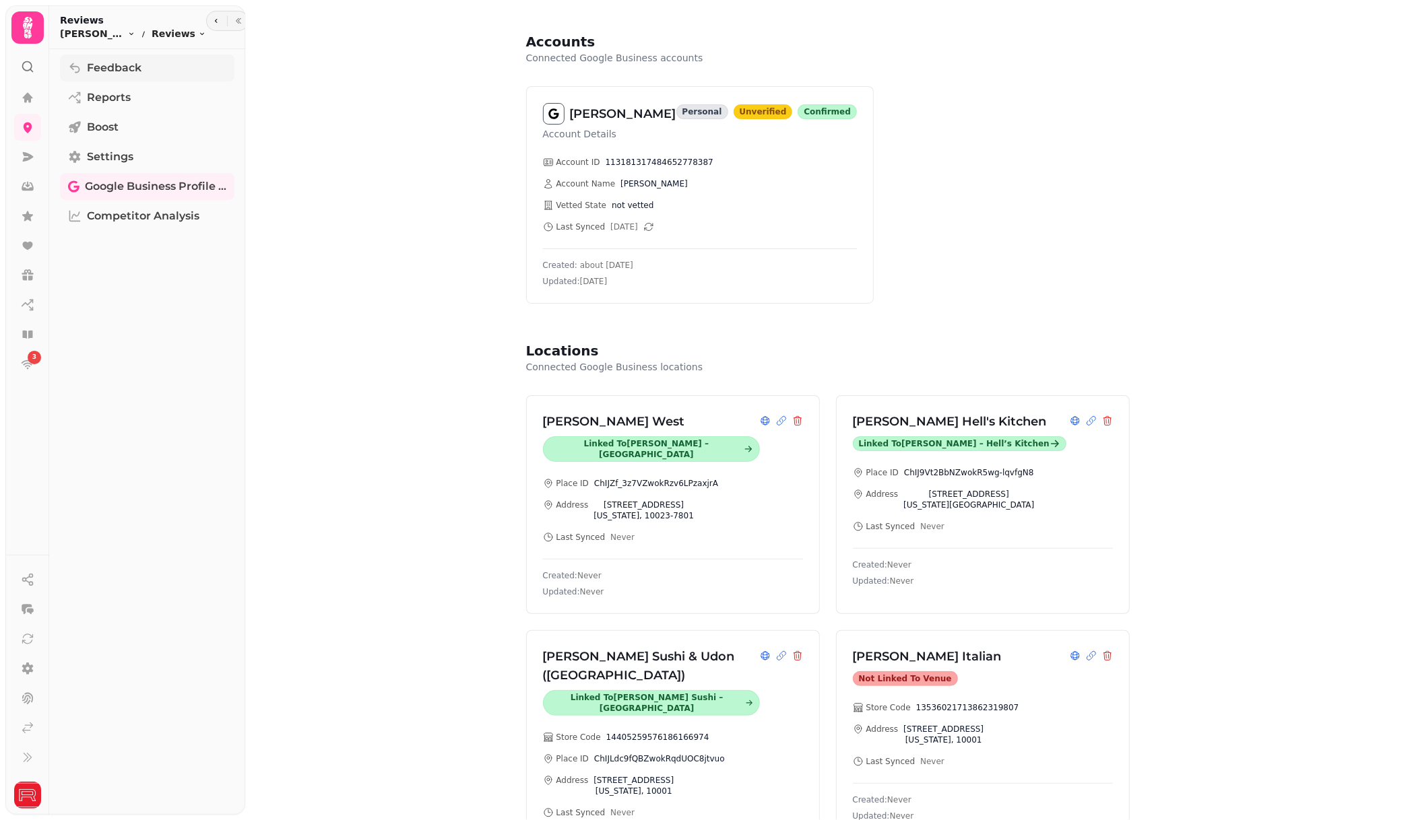
click at [111, 69] on span "Feedback" at bounding box center [114, 68] width 55 height 16
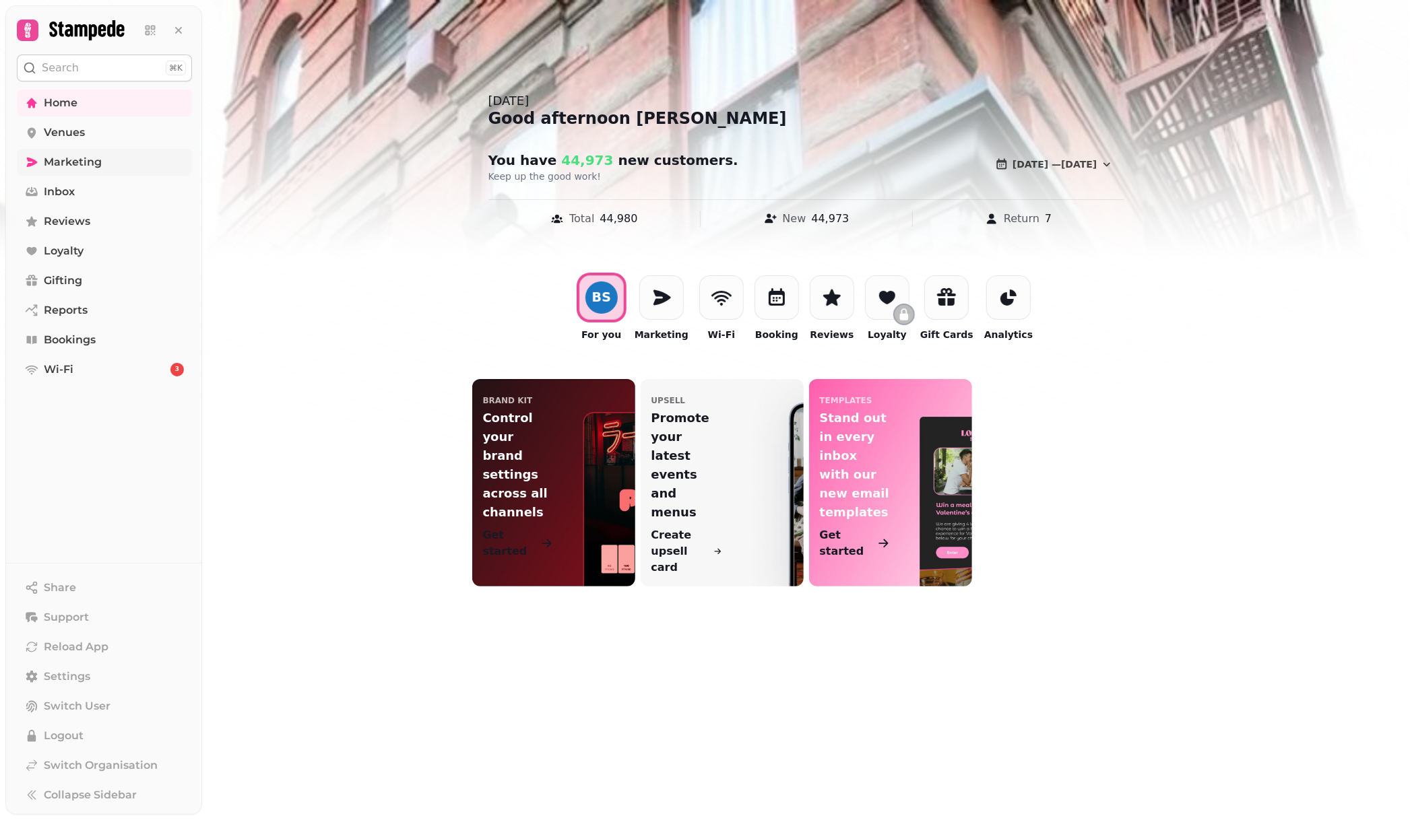
click at [113, 166] on link "Marketing" at bounding box center [104, 162] width 175 height 27
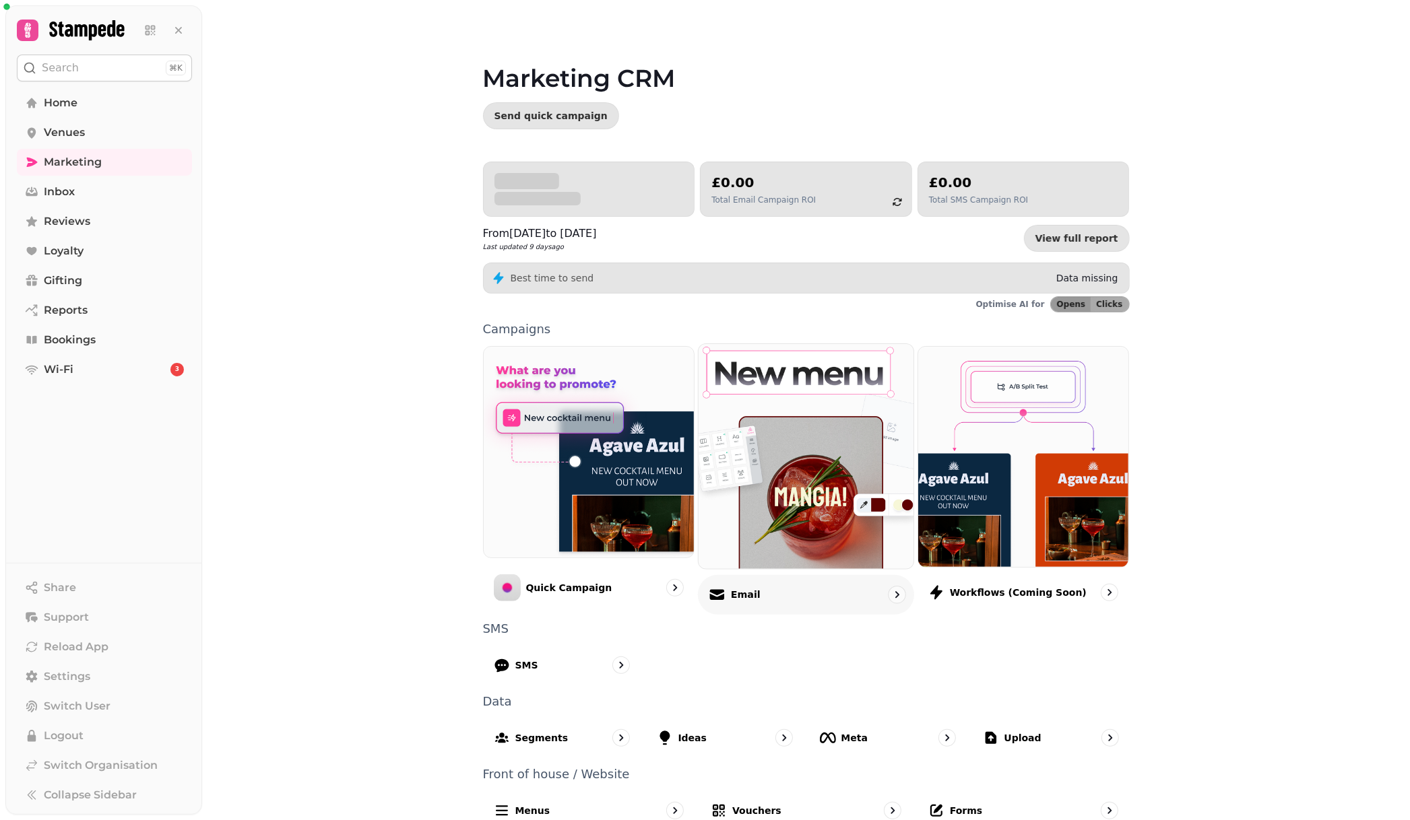
click at [778, 500] on img at bounding box center [806, 456] width 236 height 247
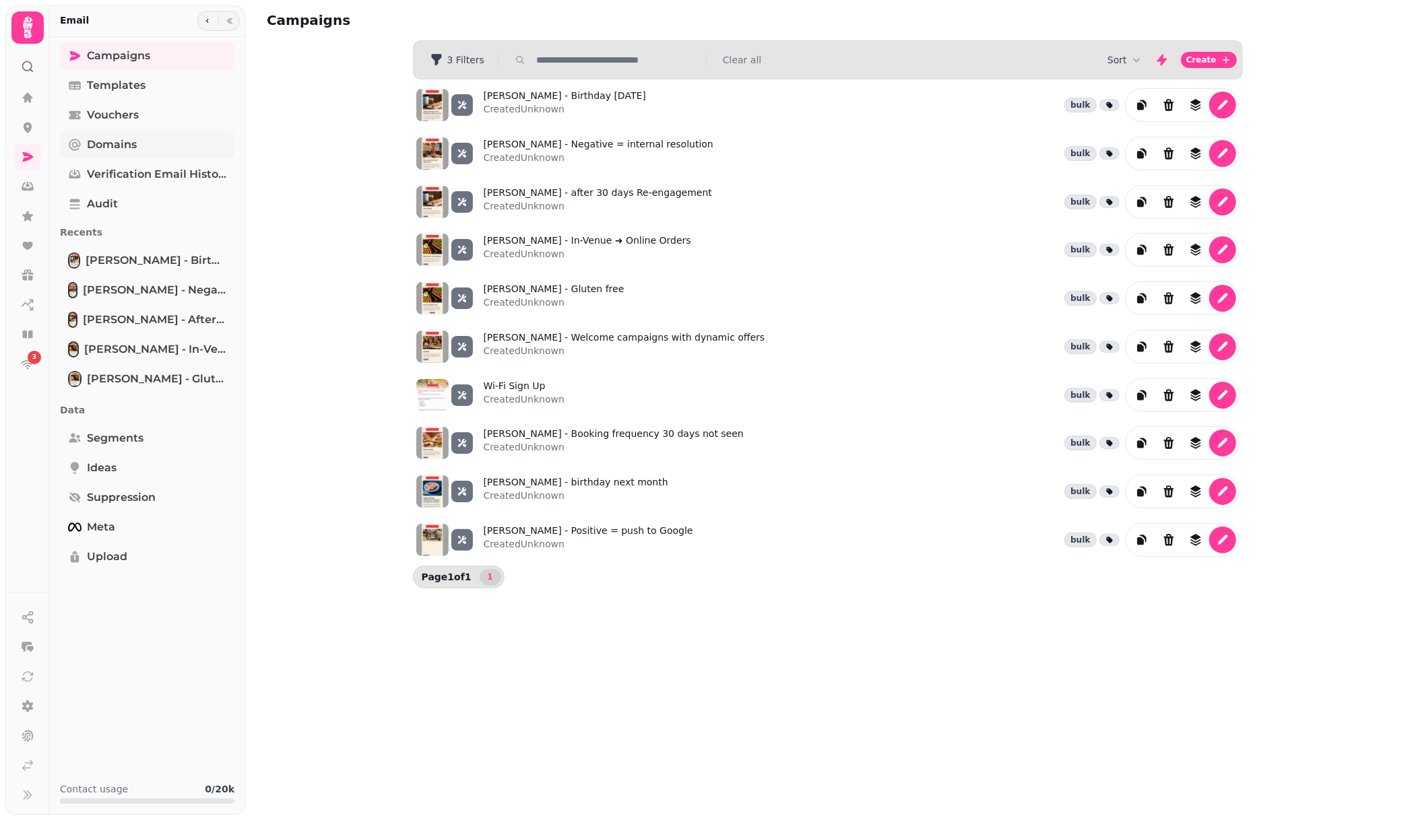
click at [177, 150] on link "Domains" at bounding box center [147, 144] width 174 height 27
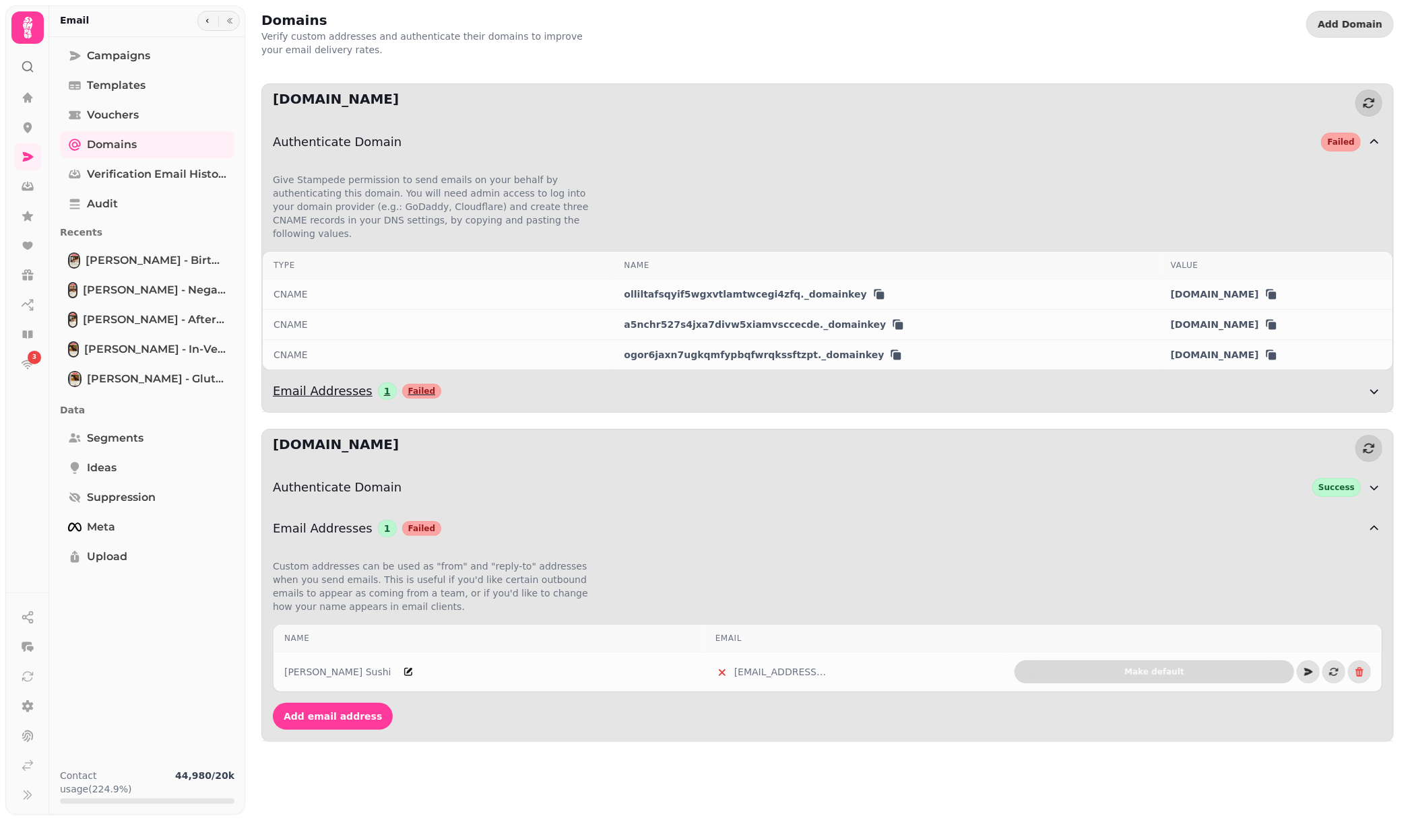
click at [515, 382] on div "Email Addresses 1 Failed" at bounding box center [819, 391] width 1093 height 19
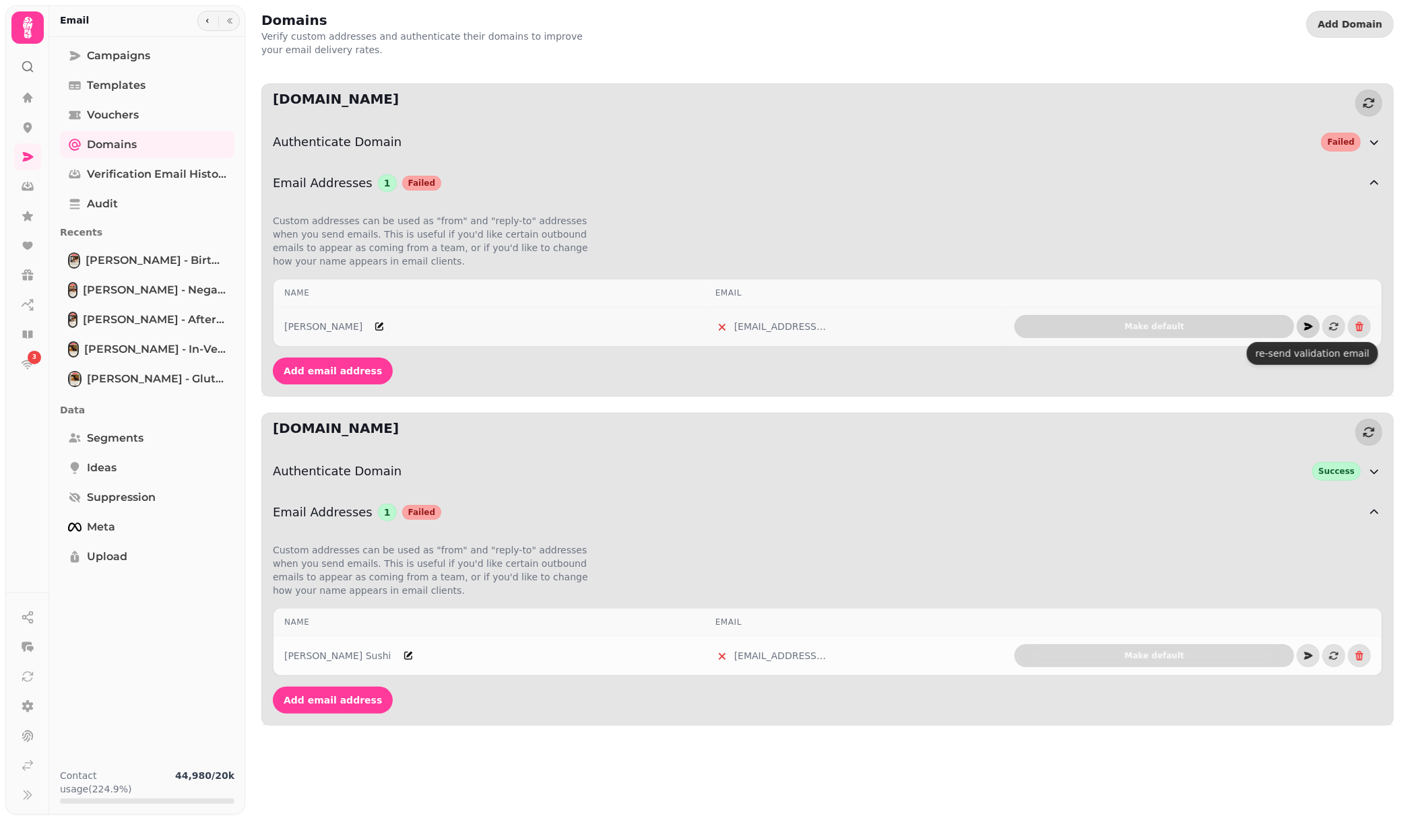
click at [1309, 325] on icon "button" at bounding box center [1307, 326] width 11 height 11
click at [1335, 326] on icon "button" at bounding box center [1333, 327] width 9 height 8
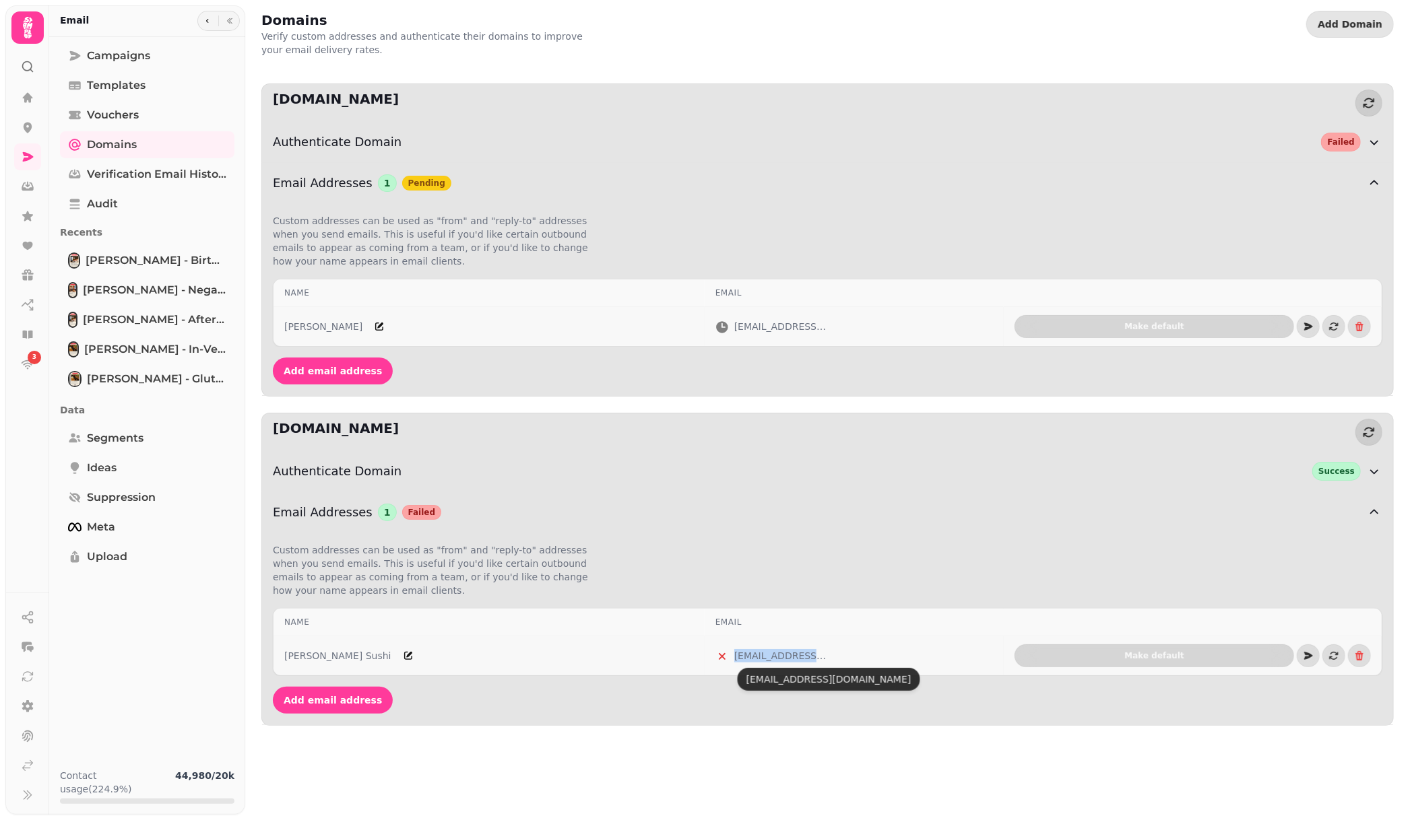
drag, startPoint x: 743, startPoint y: 657, endPoint x: 845, endPoint y: 656, distance: 101.7
click at [845, 656] on div "[EMAIL_ADDRESS][DOMAIN_NAME]" at bounding box center [853, 656] width 277 height 14
copy div "[EMAIL_ADDRESS][DOMAIN_NAME]"
click at [39, 180] on link at bounding box center [27, 186] width 27 height 27
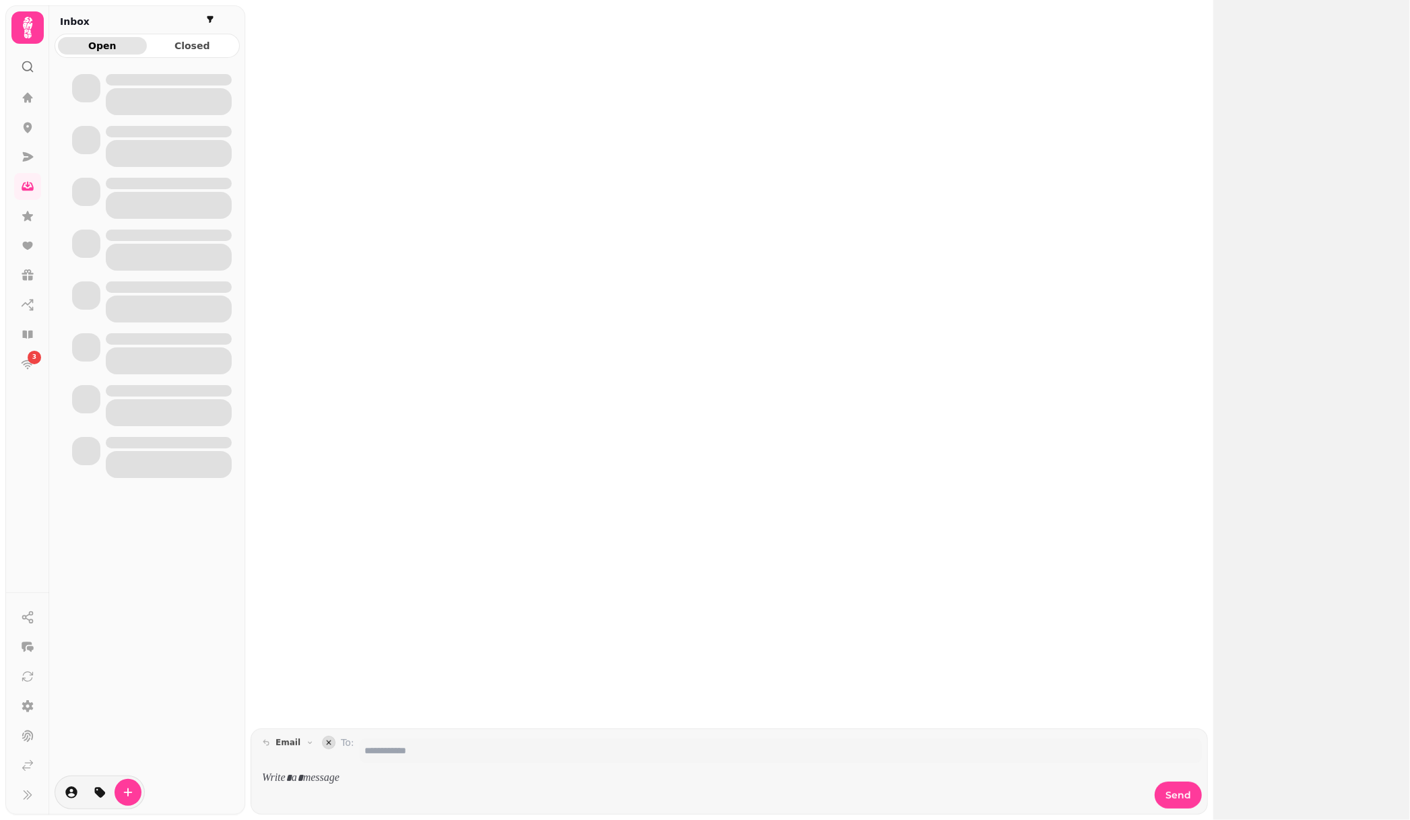
click at [33, 165] on link at bounding box center [27, 156] width 27 height 27
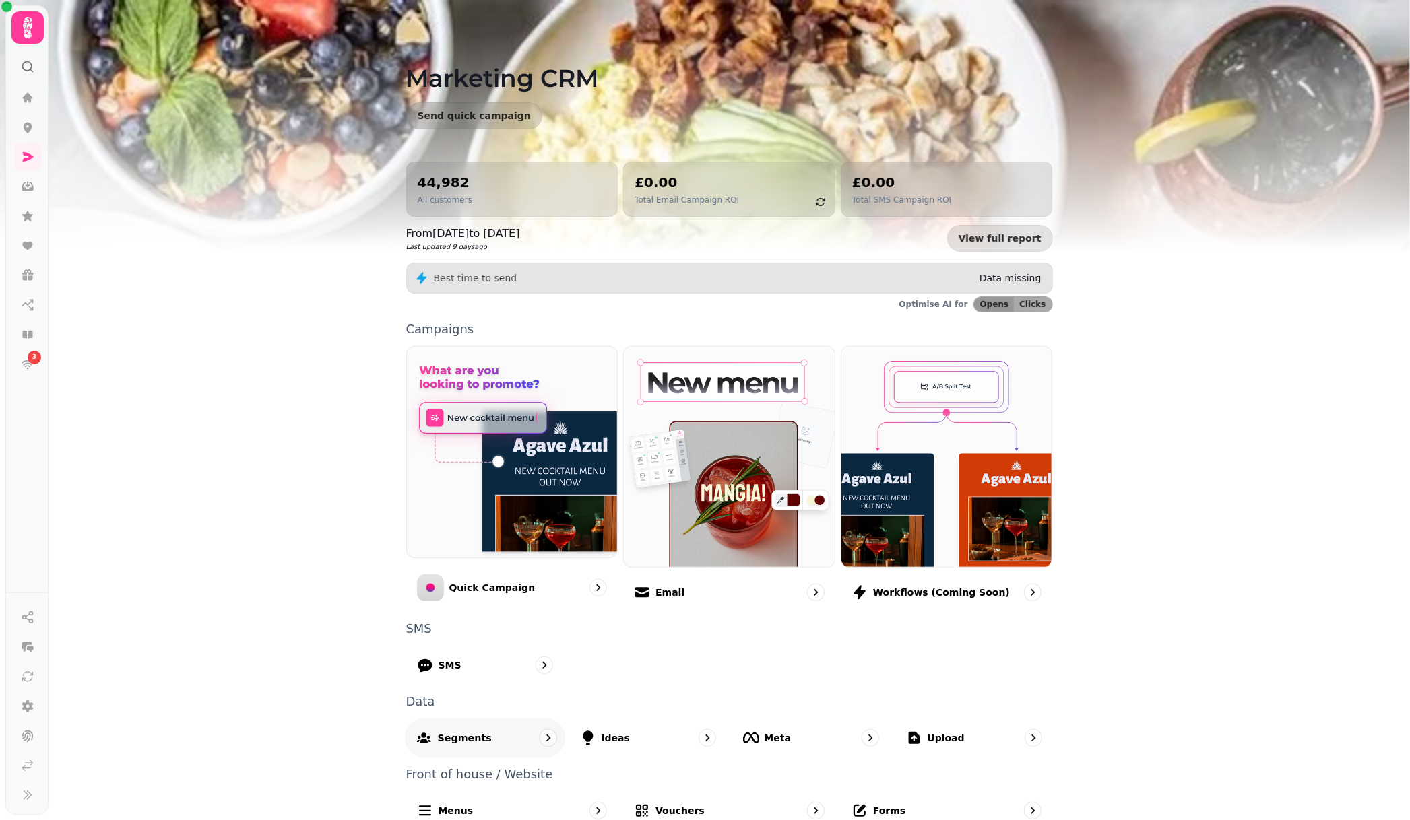
click at [496, 734] on div "Segments" at bounding box center [484, 738] width 161 height 40
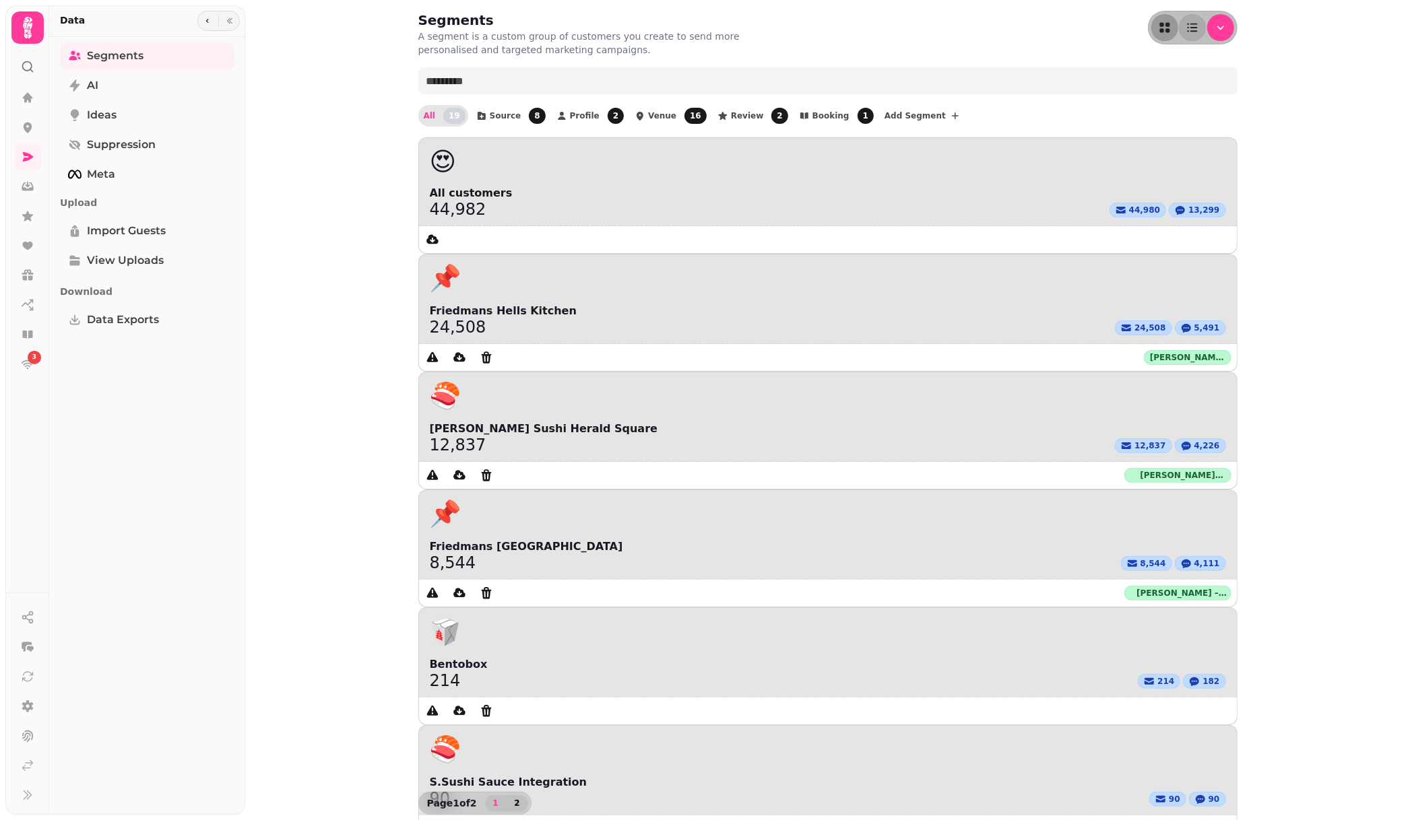
click at [513, 799] on span "2" at bounding box center [517, 803] width 11 height 8
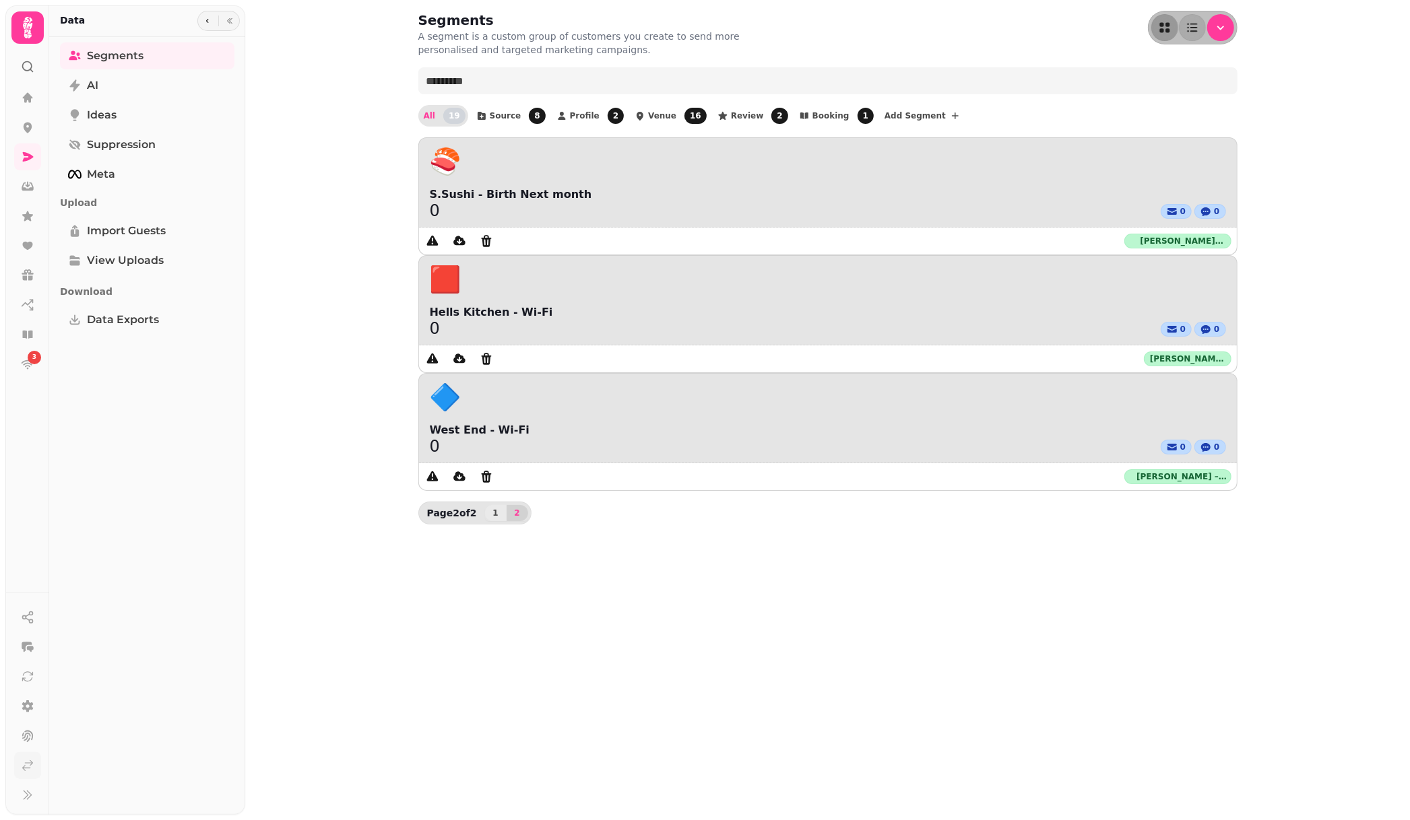
click at [32, 768] on icon at bounding box center [27, 765] width 13 height 13
click at [494, 509] on span "1" at bounding box center [495, 513] width 11 height 8
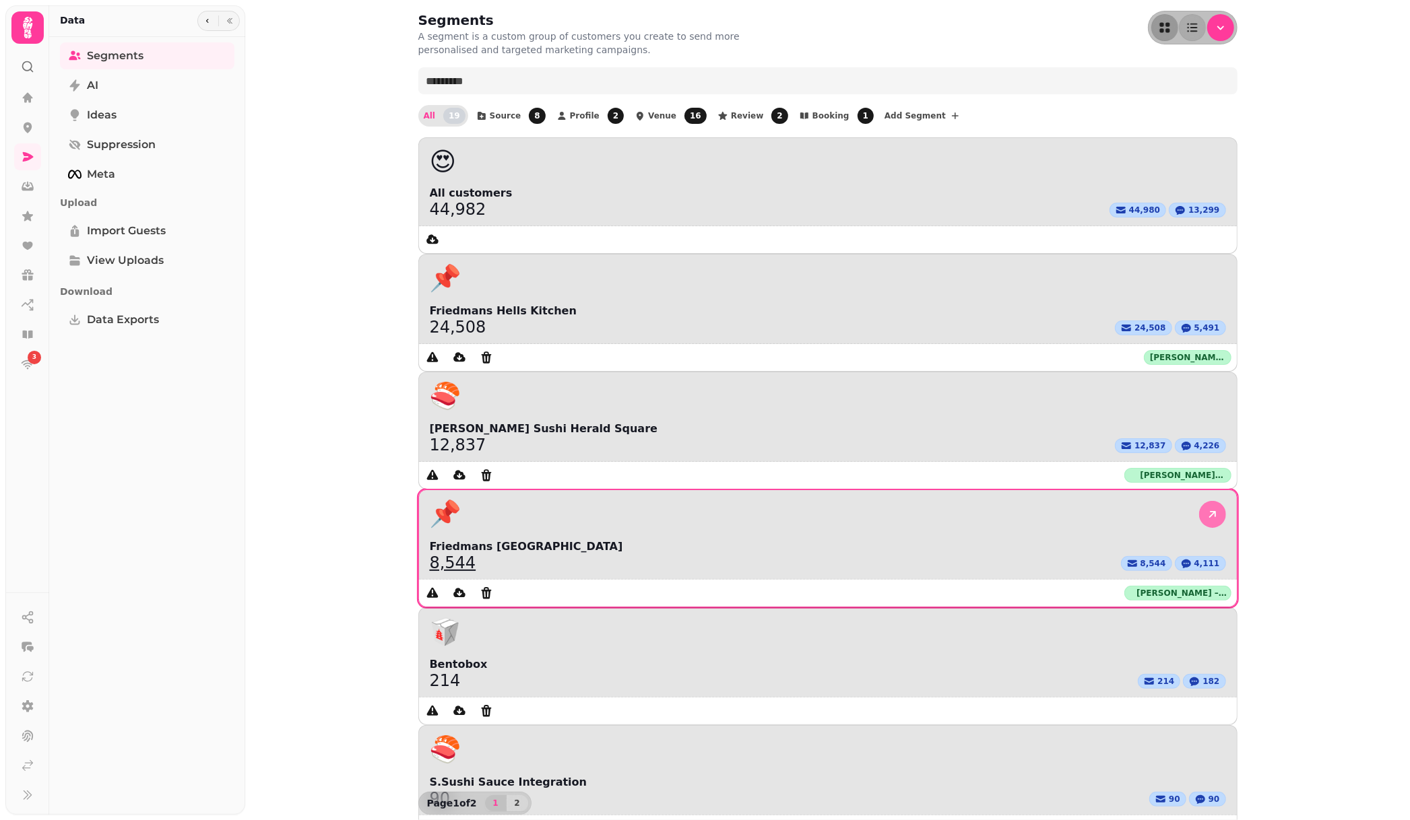
click at [1212, 511] on icon at bounding box center [1212, 514] width 7 height 7
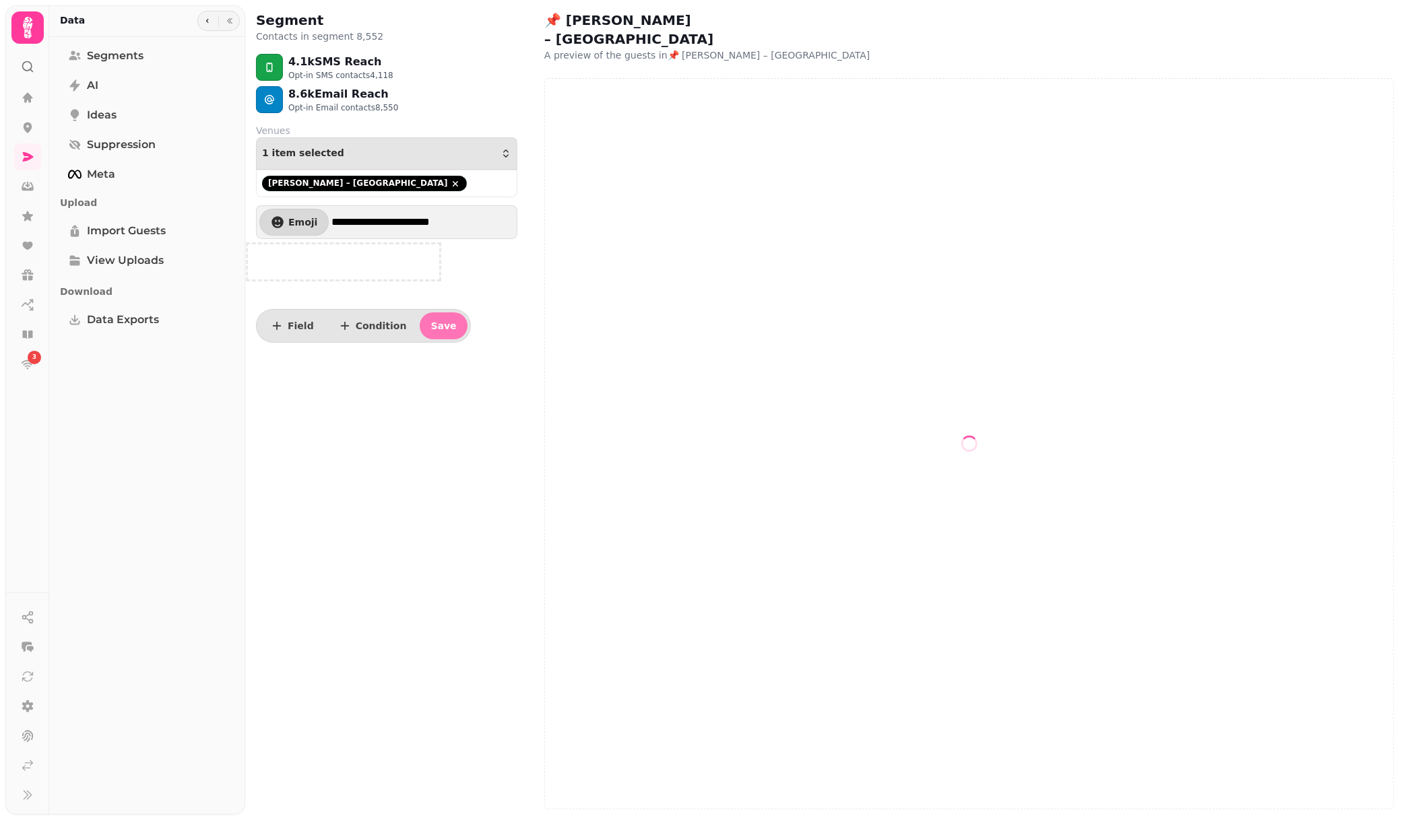
click at [438, 325] on span "Save" at bounding box center [443, 325] width 26 height 9
click at [143, 57] on link "Segments" at bounding box center [147, 55] width 174 height 27
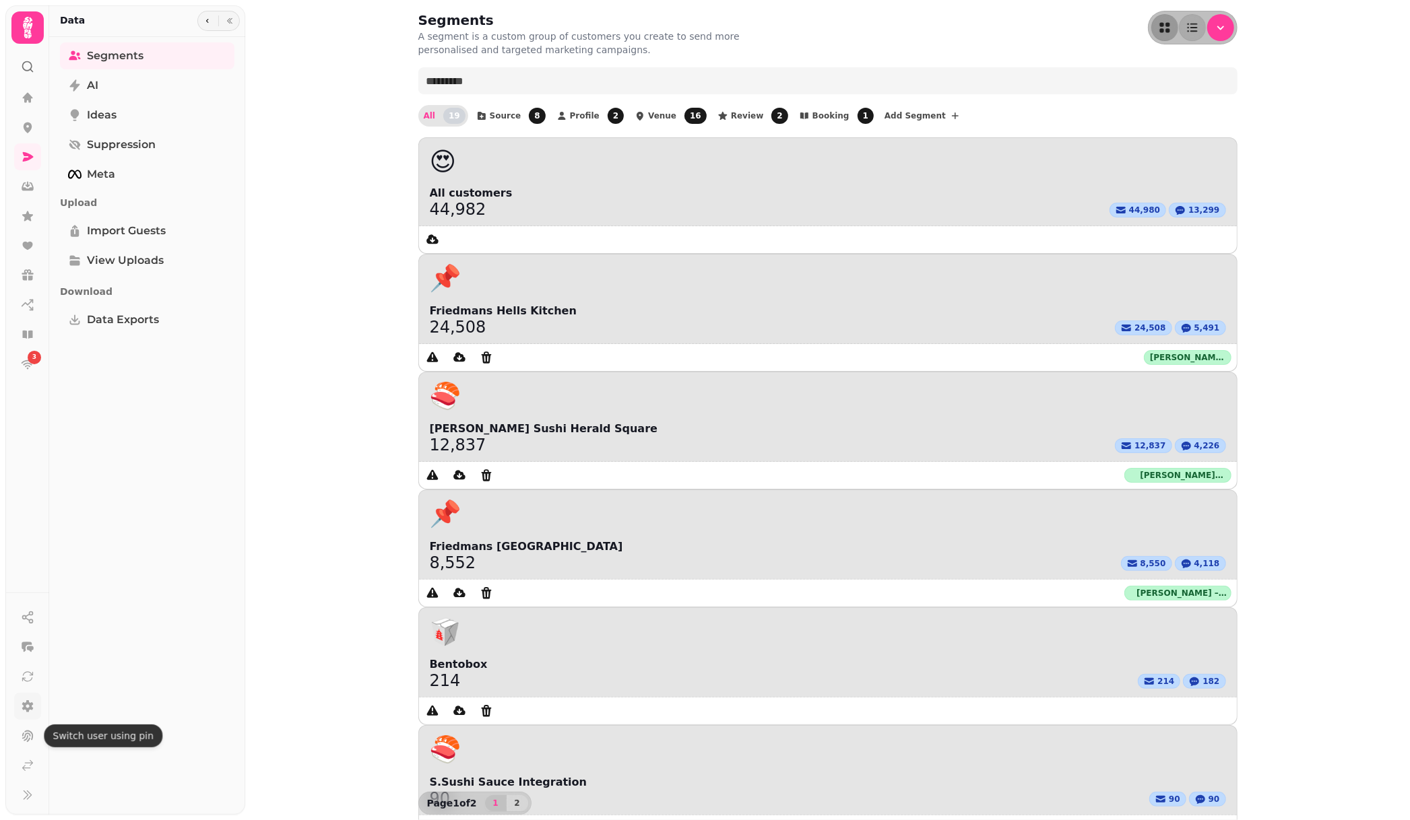
click at [26, 701] on icon at bounding box center [27, 706] width 13 height 13
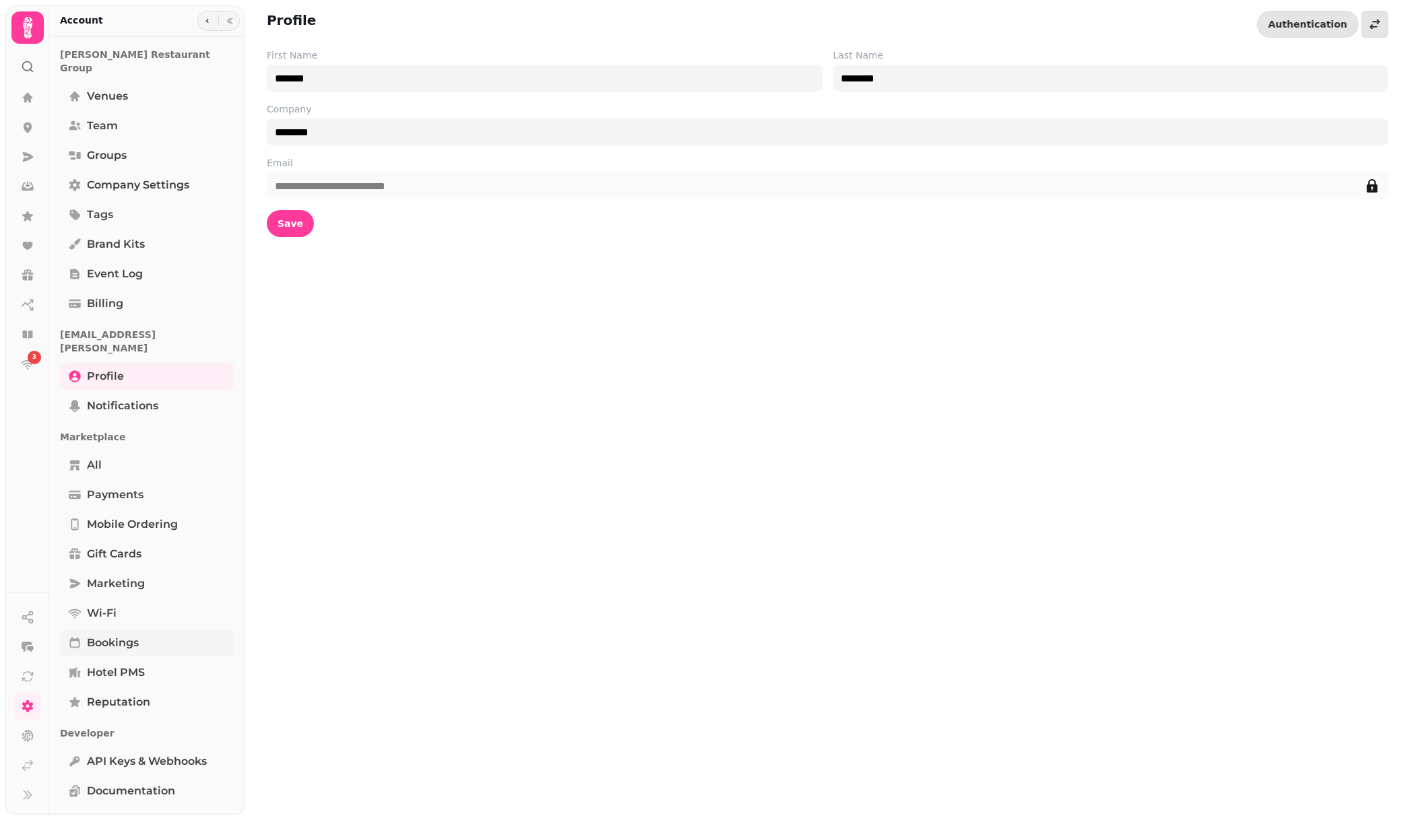
click at [127, 635] on span "Bookings" at bounding box center [113, 643] width 52 height 16
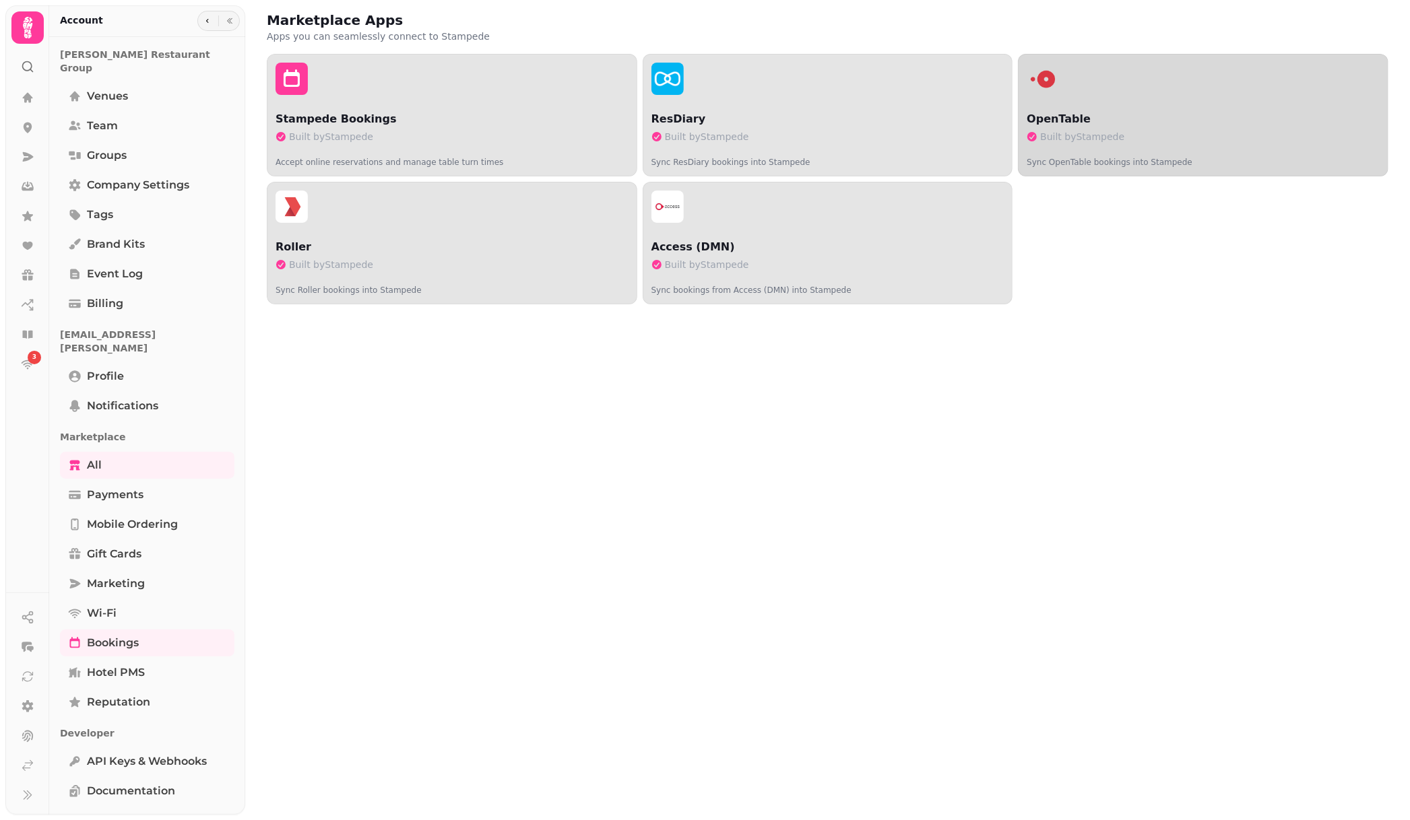
click at [1114, 119] on p "OpenTable" at bounding box center [1202, 119] width 353 height 16
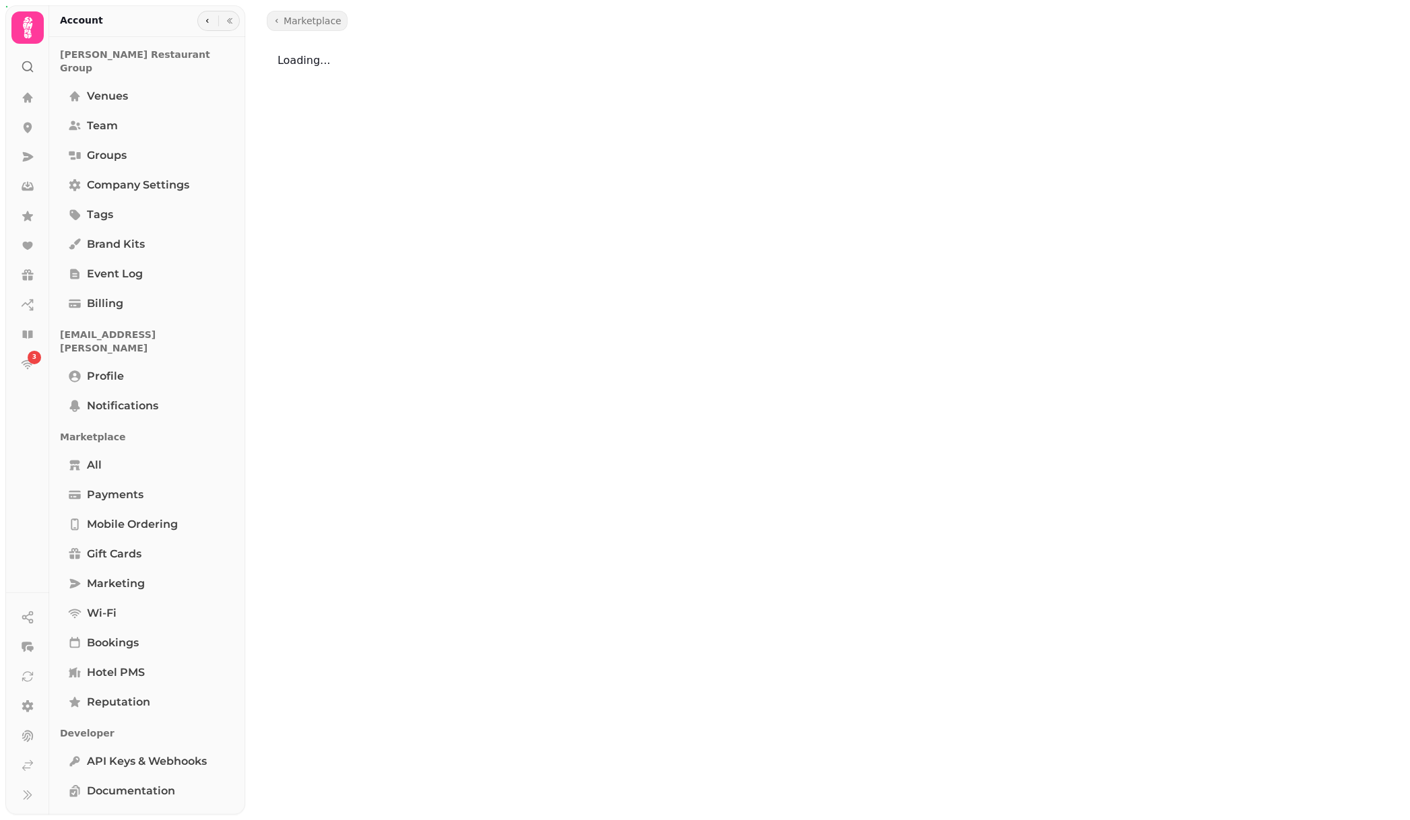
select select "**********"
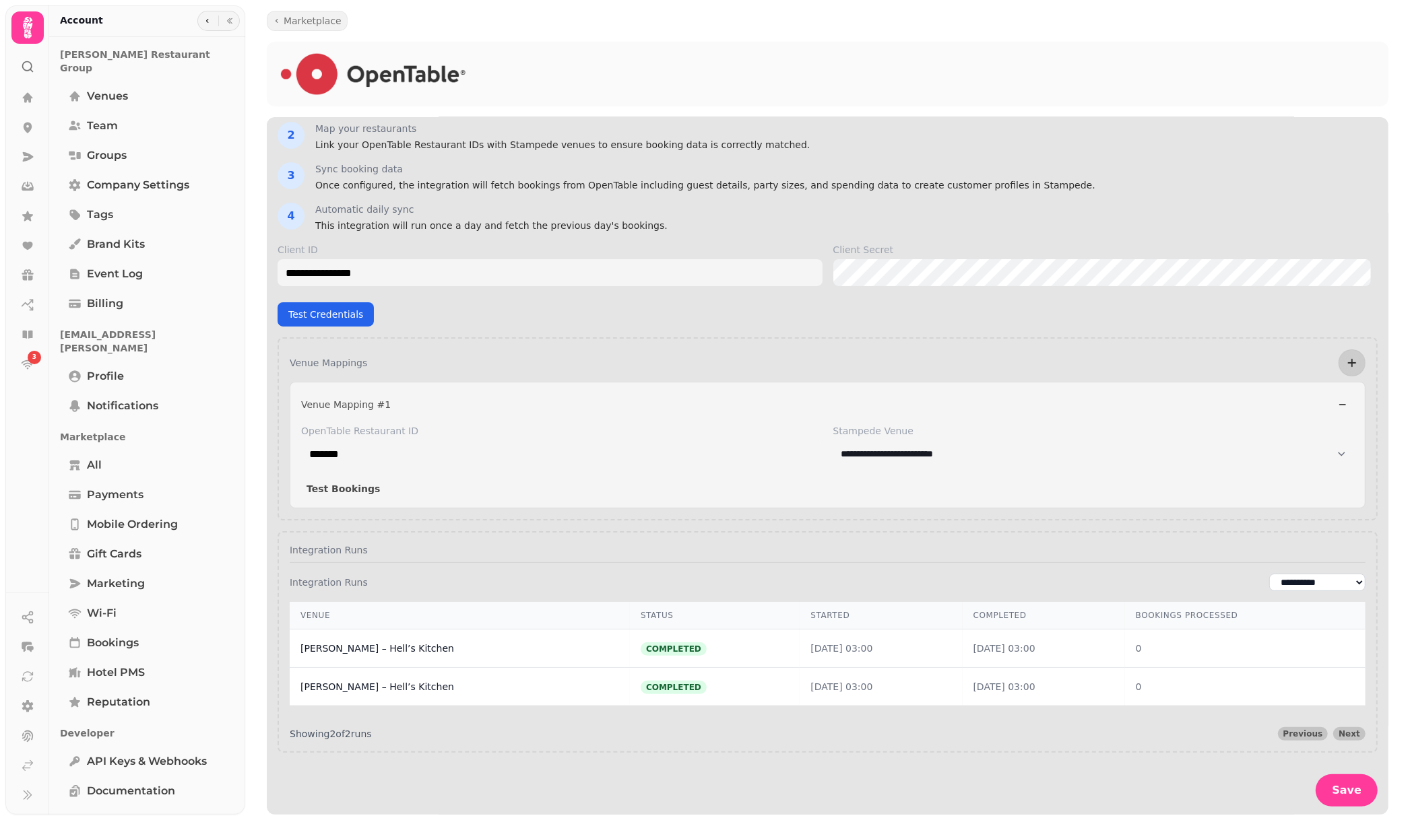
scroll to position [79, 0]
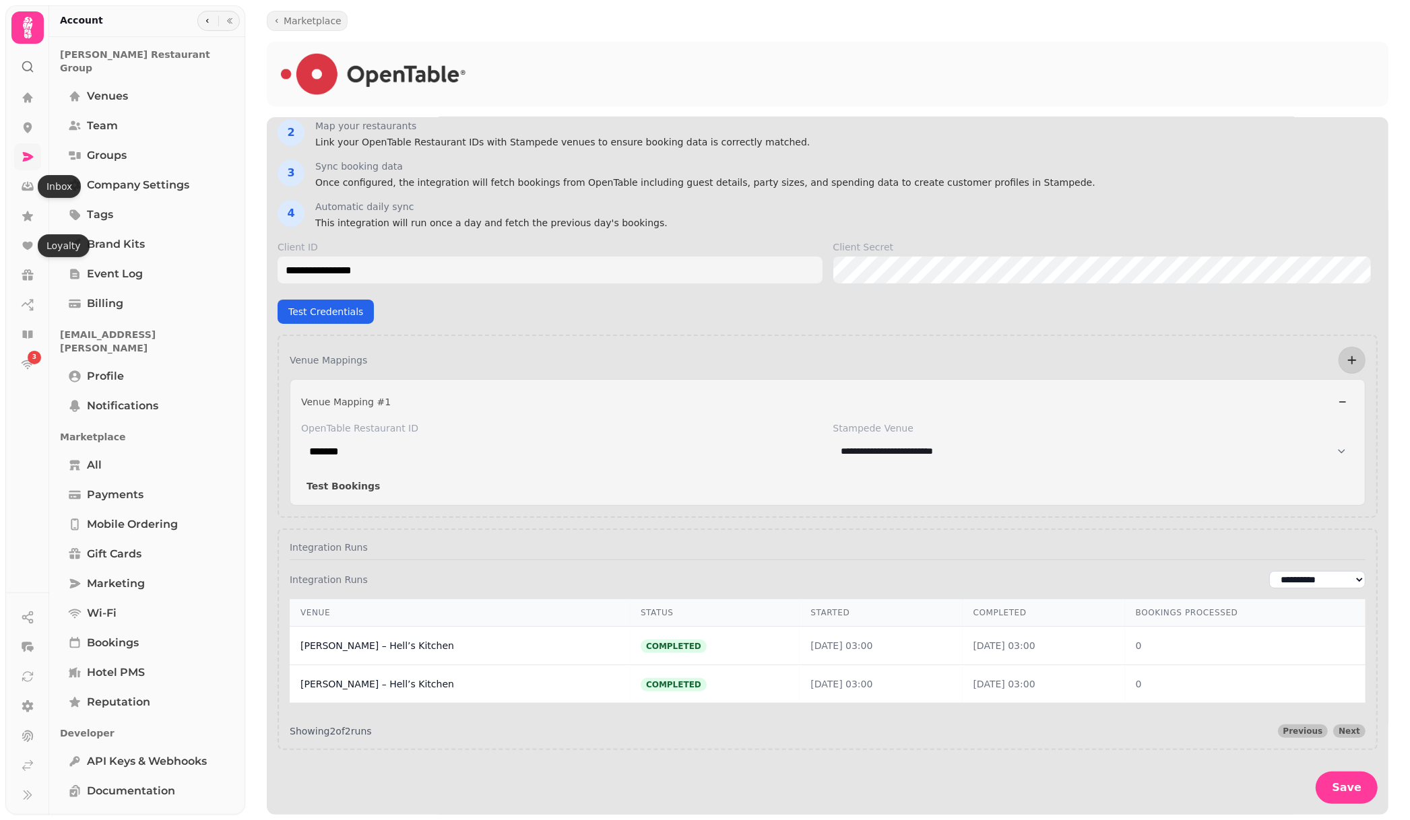
click at [38, 159] on link at bounding box center [27, 156] width 27 height 27
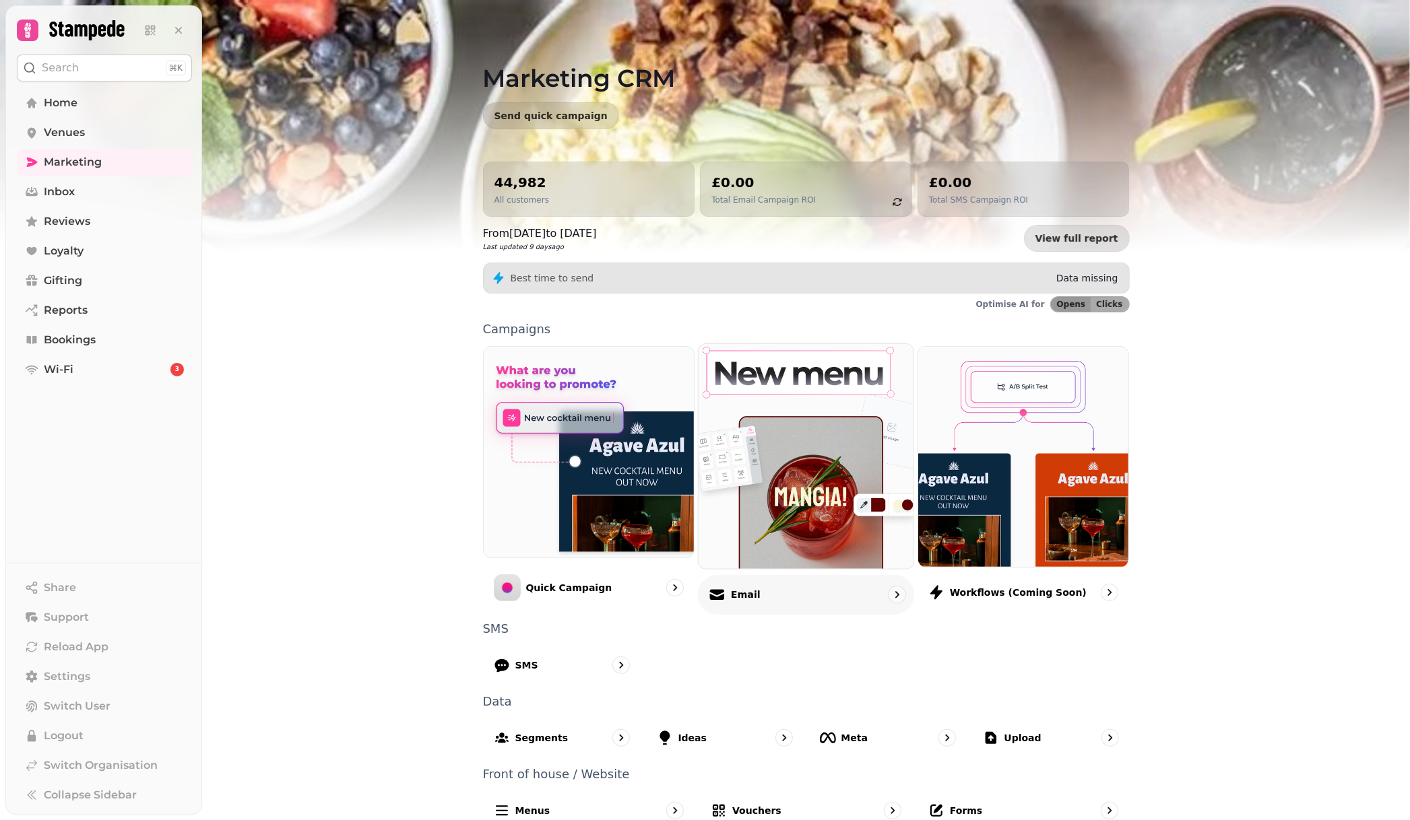
click at [800, 481] on img at bounding box center [806, 456] width 236 height 247
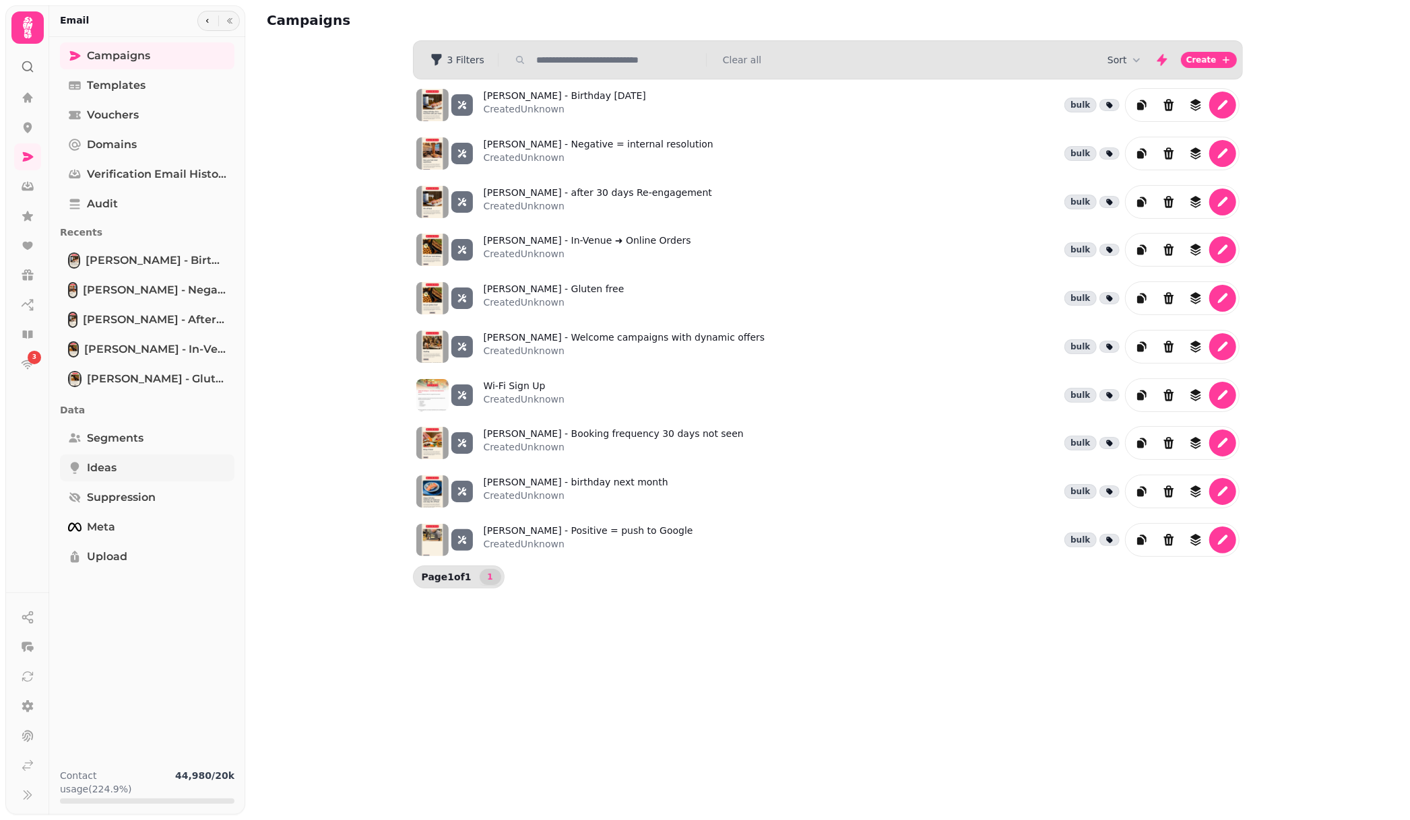
click at [133, 470] on link "Ideas" at bounding box center [147, 468] width 174 height 27
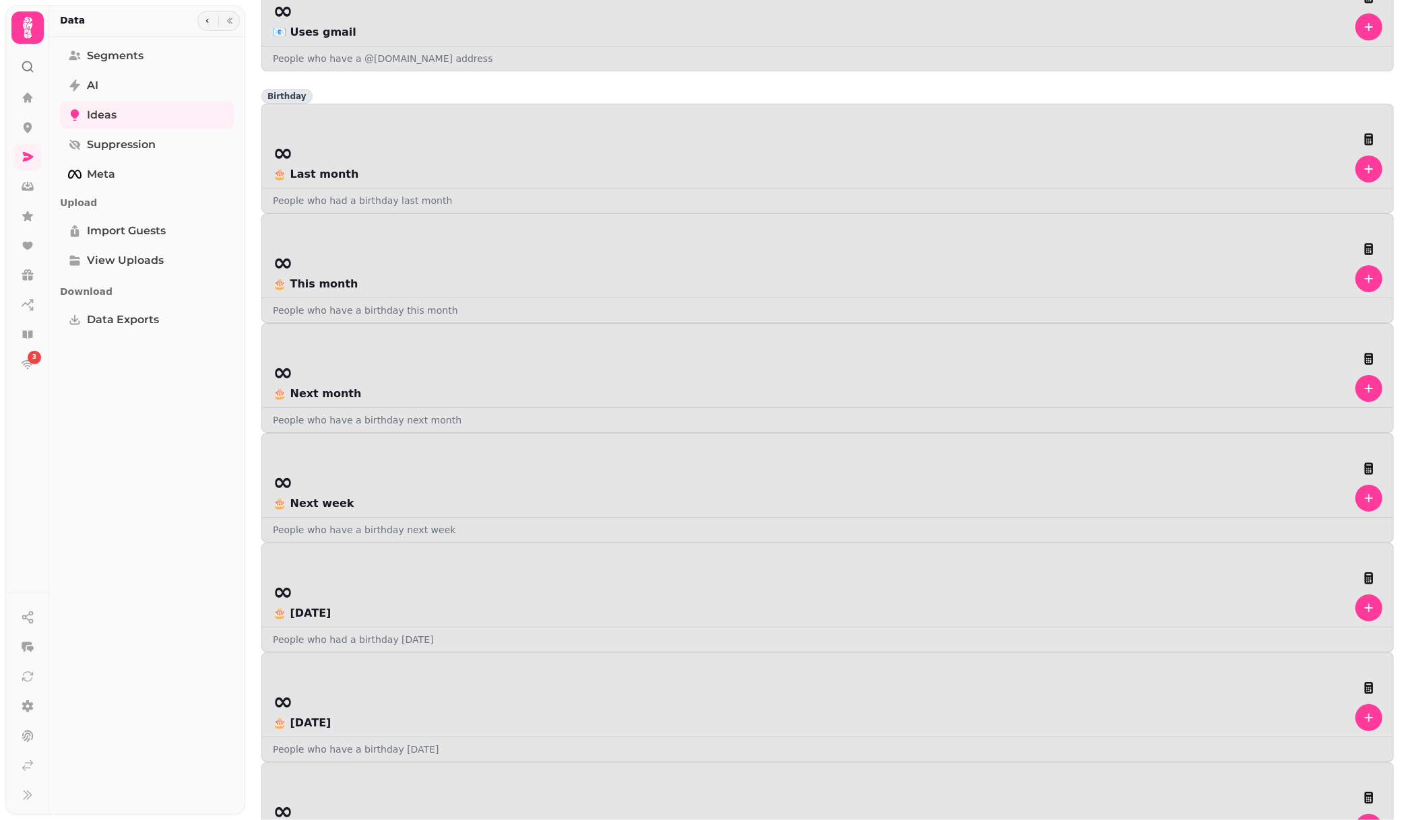
scroll to position [1488, 0]
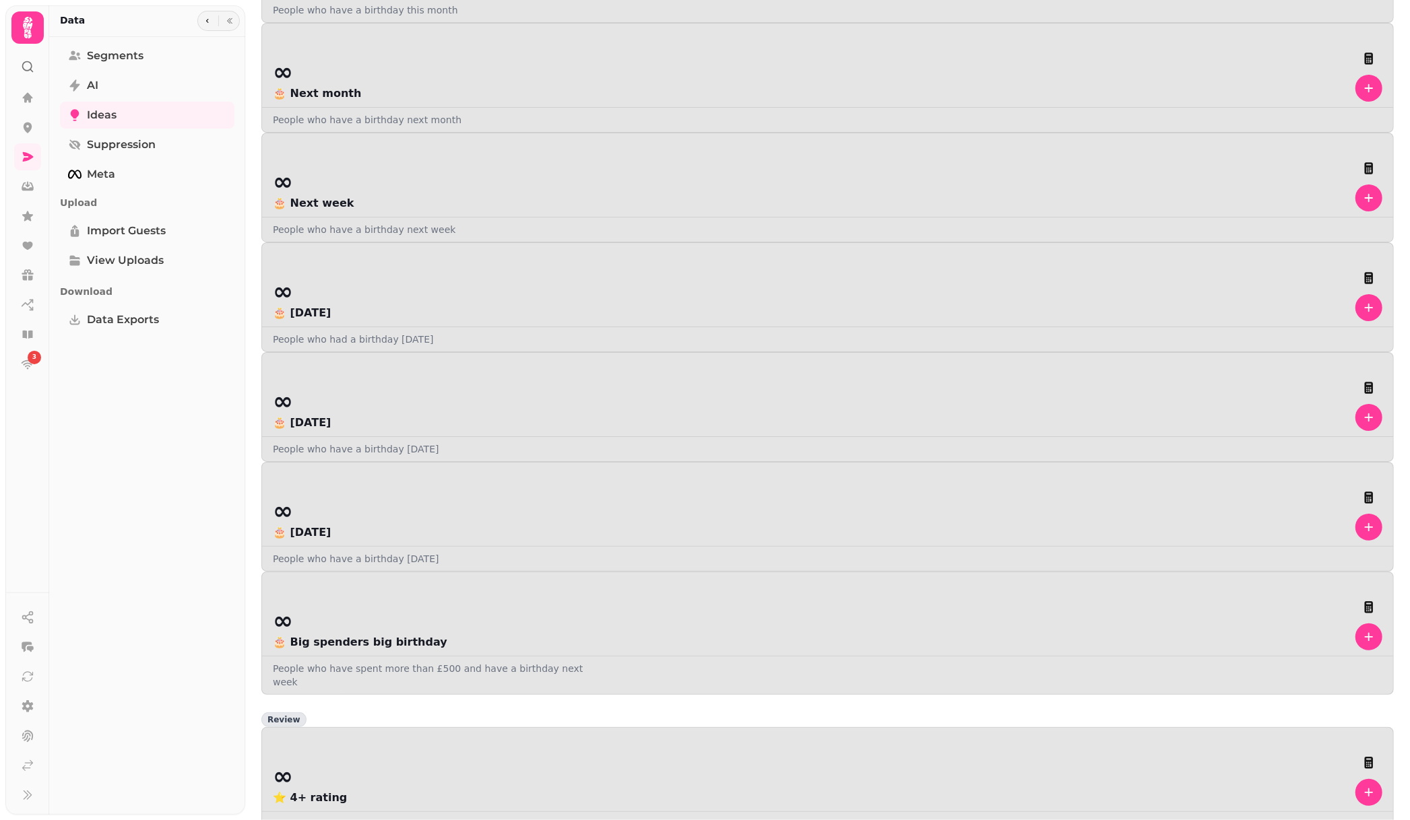
click at [134, 65] on link "Segments" at bounding box center [147, 55] width 174 height 27
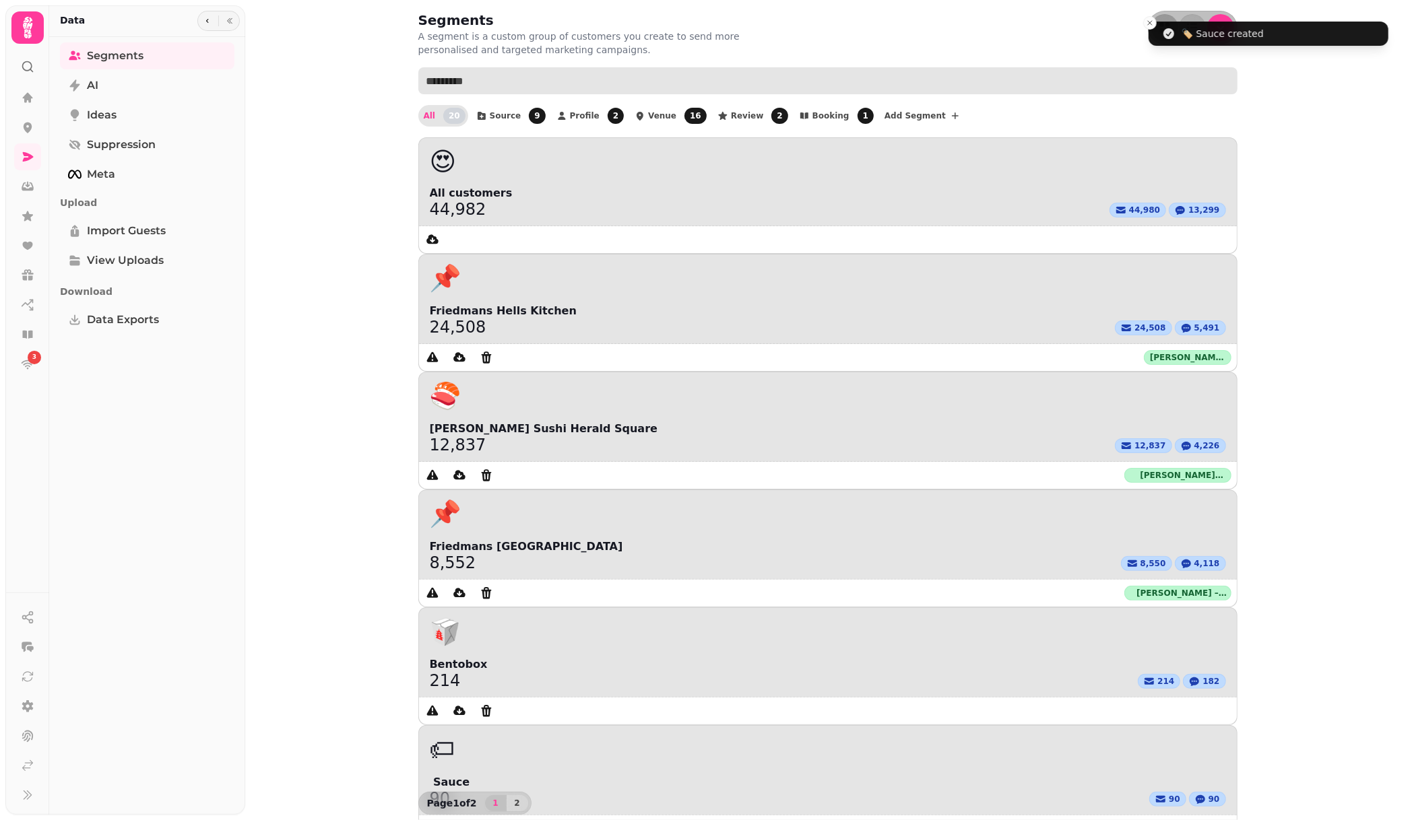
click at [603, 92] on input "text" at bounding box center [827, 80] width 819 height 27
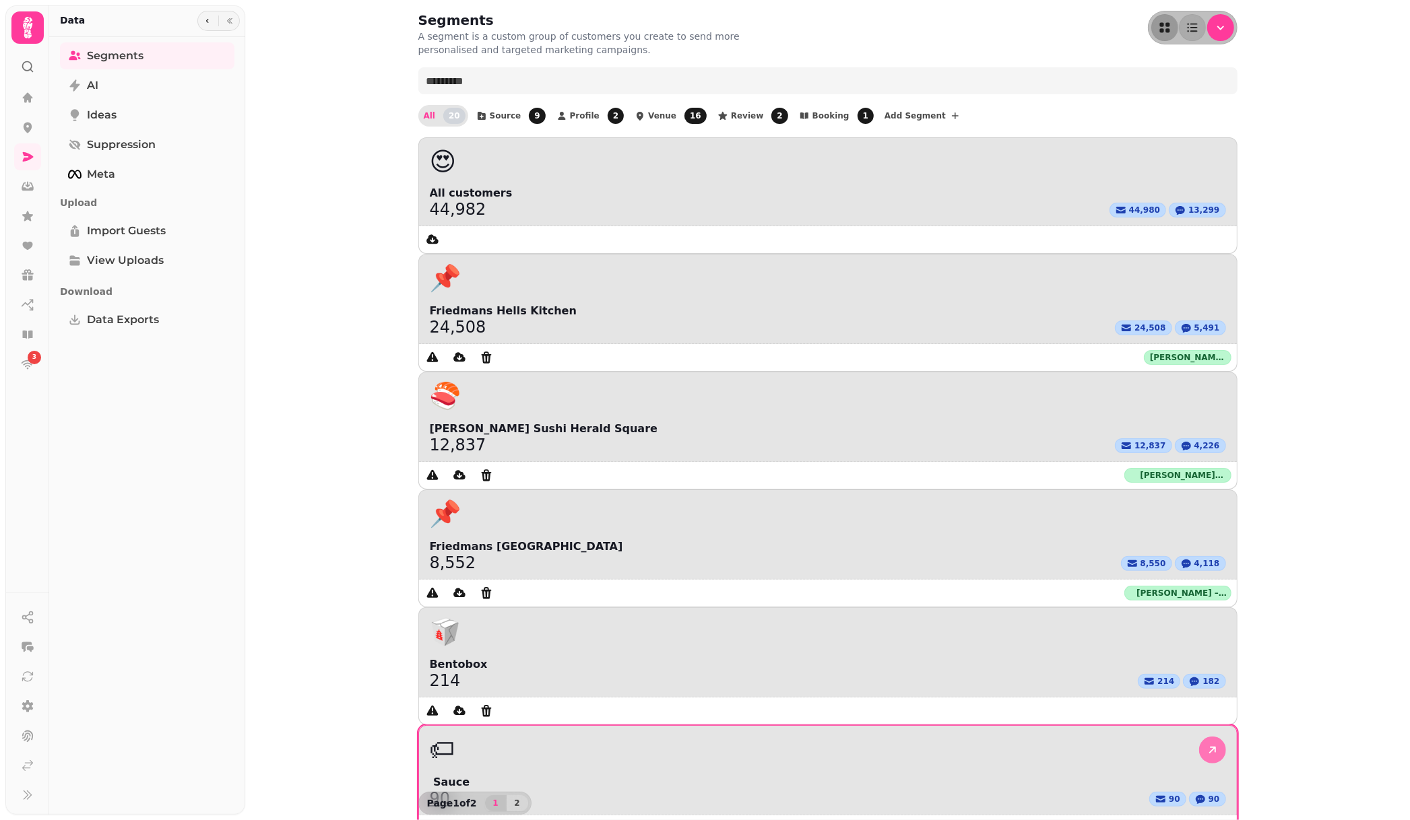
click at [1199, 737] on link at bounding box center [1212, 750] width 27 height 27
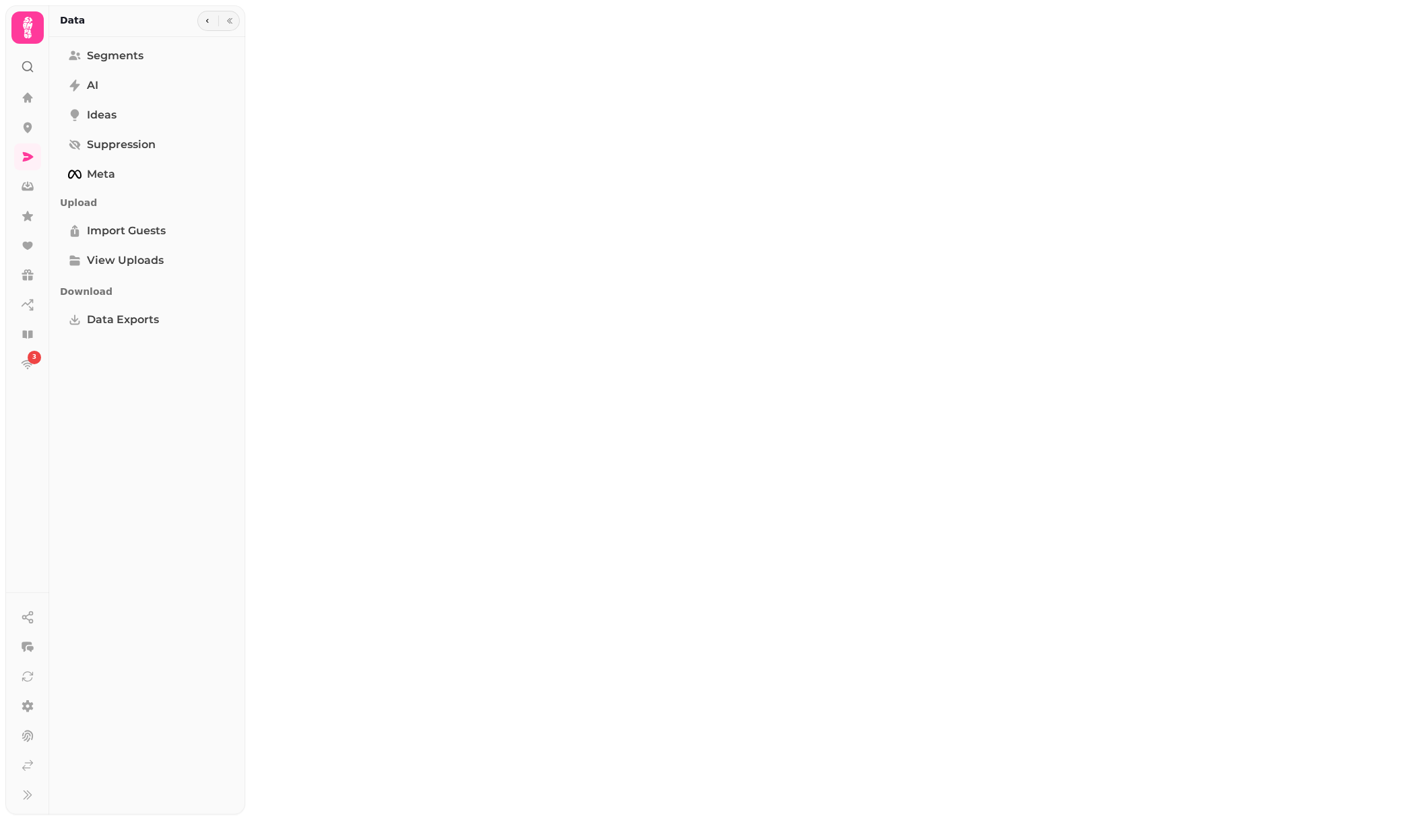
select select "**"
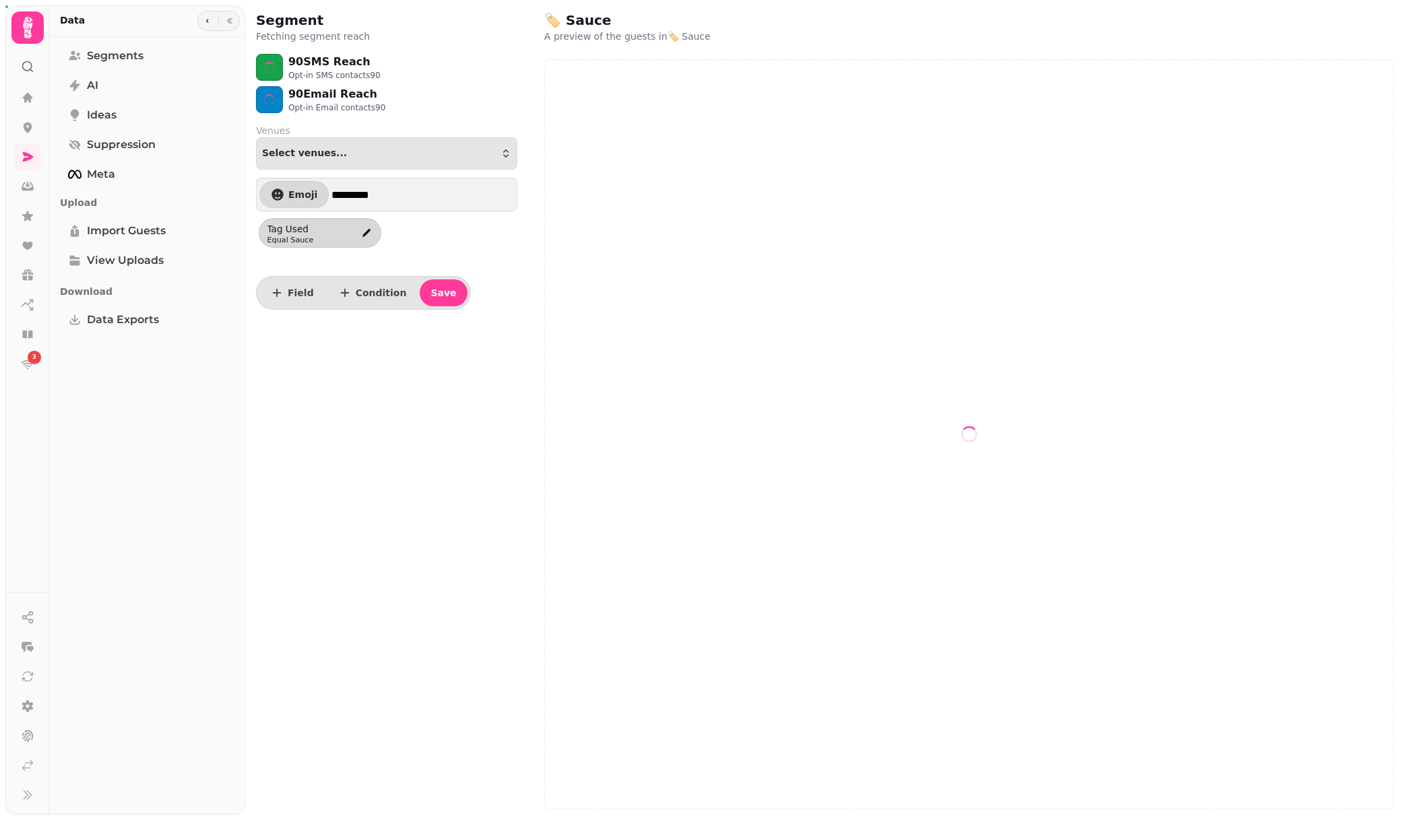
select select "**"
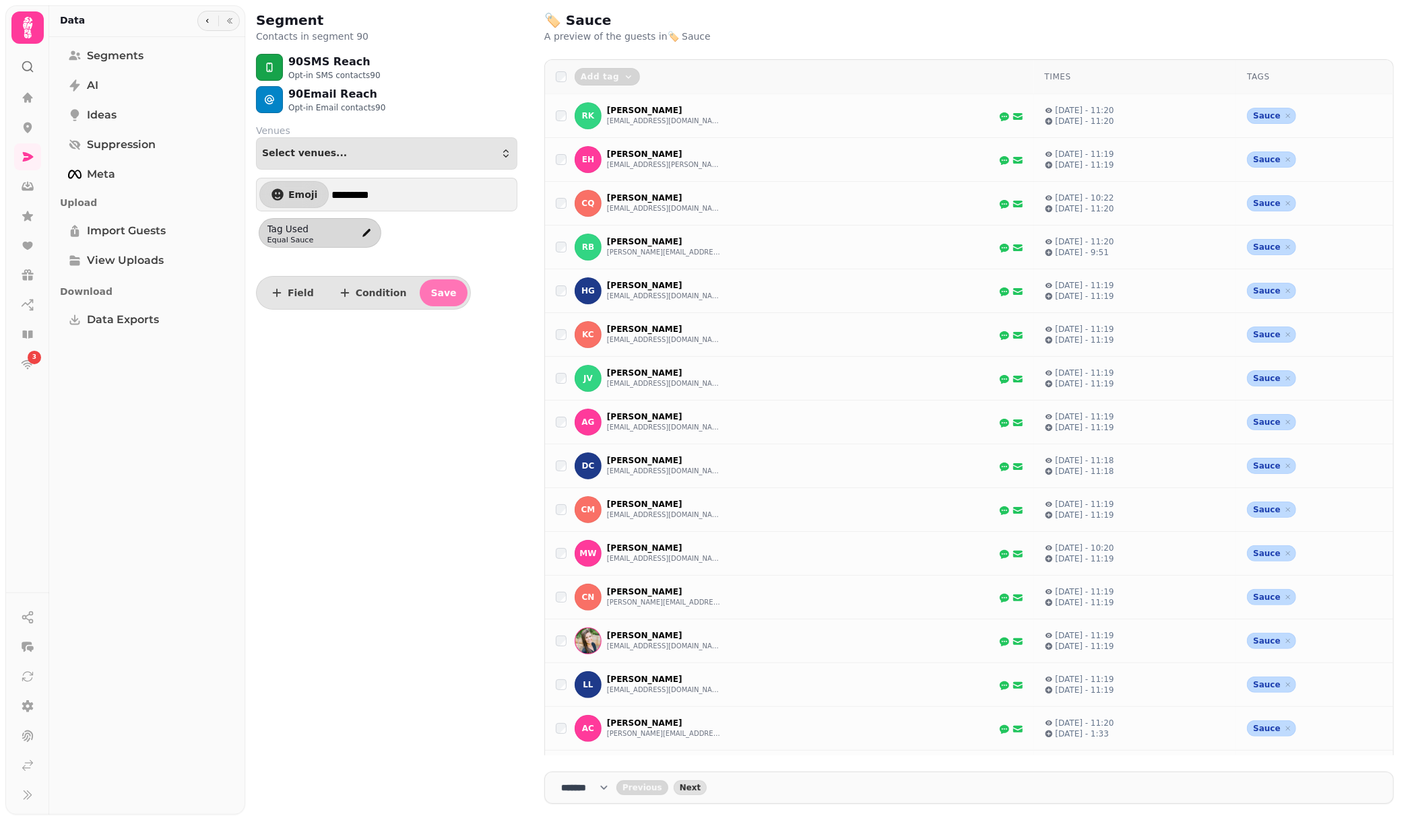
click at [431, 294] on span "Save" at bounding box center [443, 292] width 26 height 9
click at [106, 52] on span "Segments" at bounding box center [115, 56] width 57 height 16
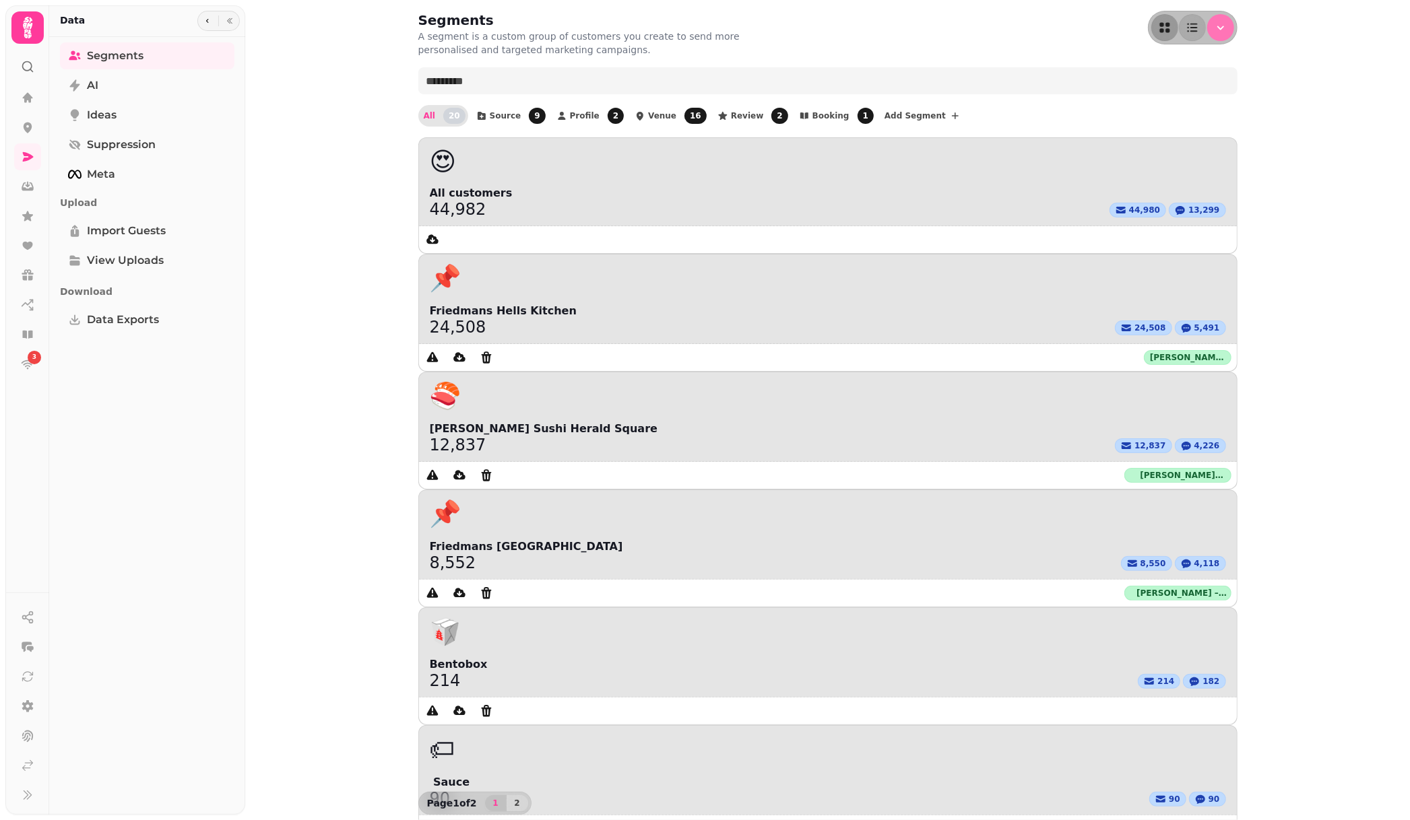
click at [1218, 27] on icon "Menu" at bounding box center [1220, 27] width 13 height 13
click at [1150, 82] on span "From scratch" at bounding box center [1140, 81] width 61 height 16
select select "**"
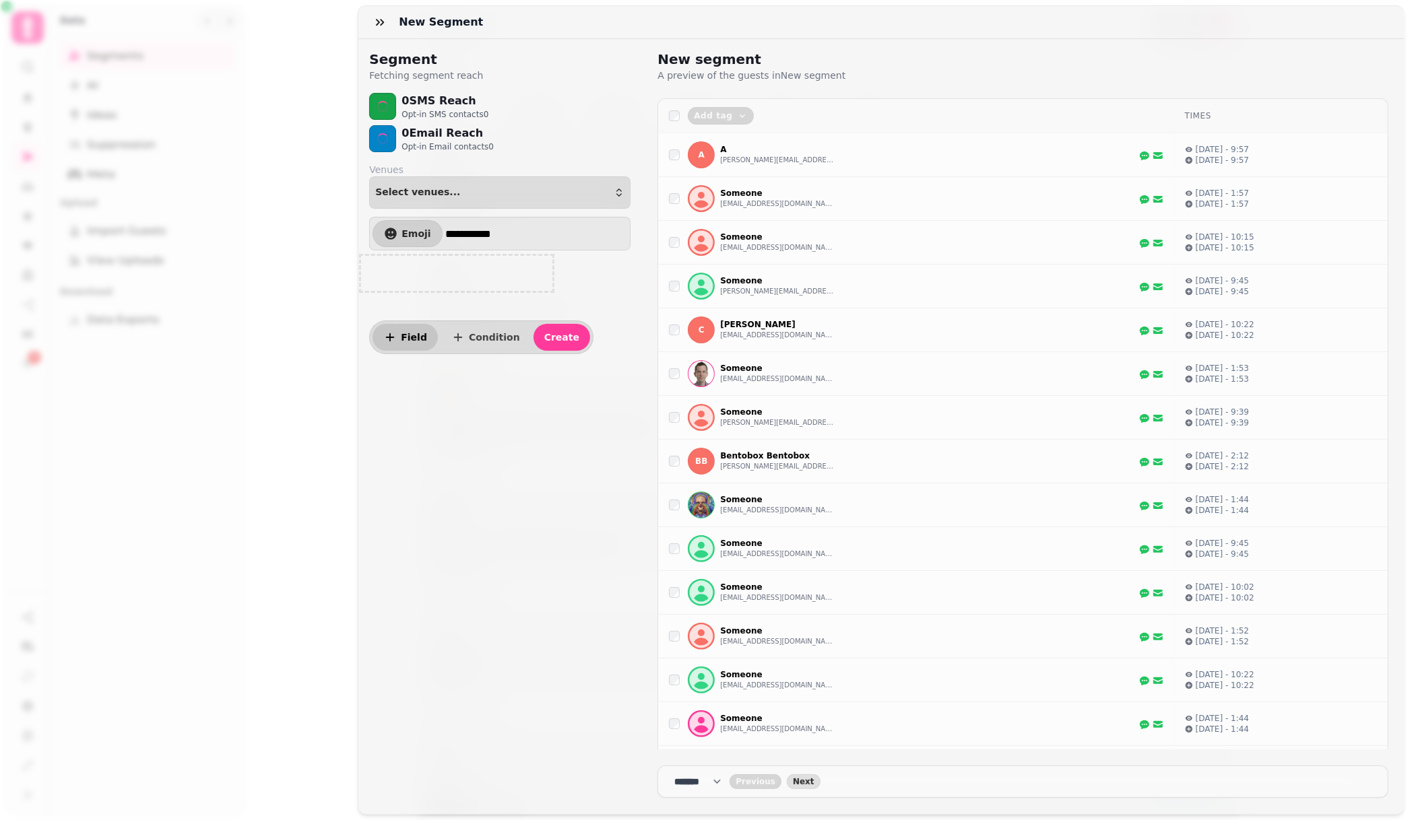
click at [414, 329] on button "Field" at bounding box center [404, 337] width 65 height 27
click at [480, 267] on icon "edit" at bounding box center [479, 272] width 11 height 11
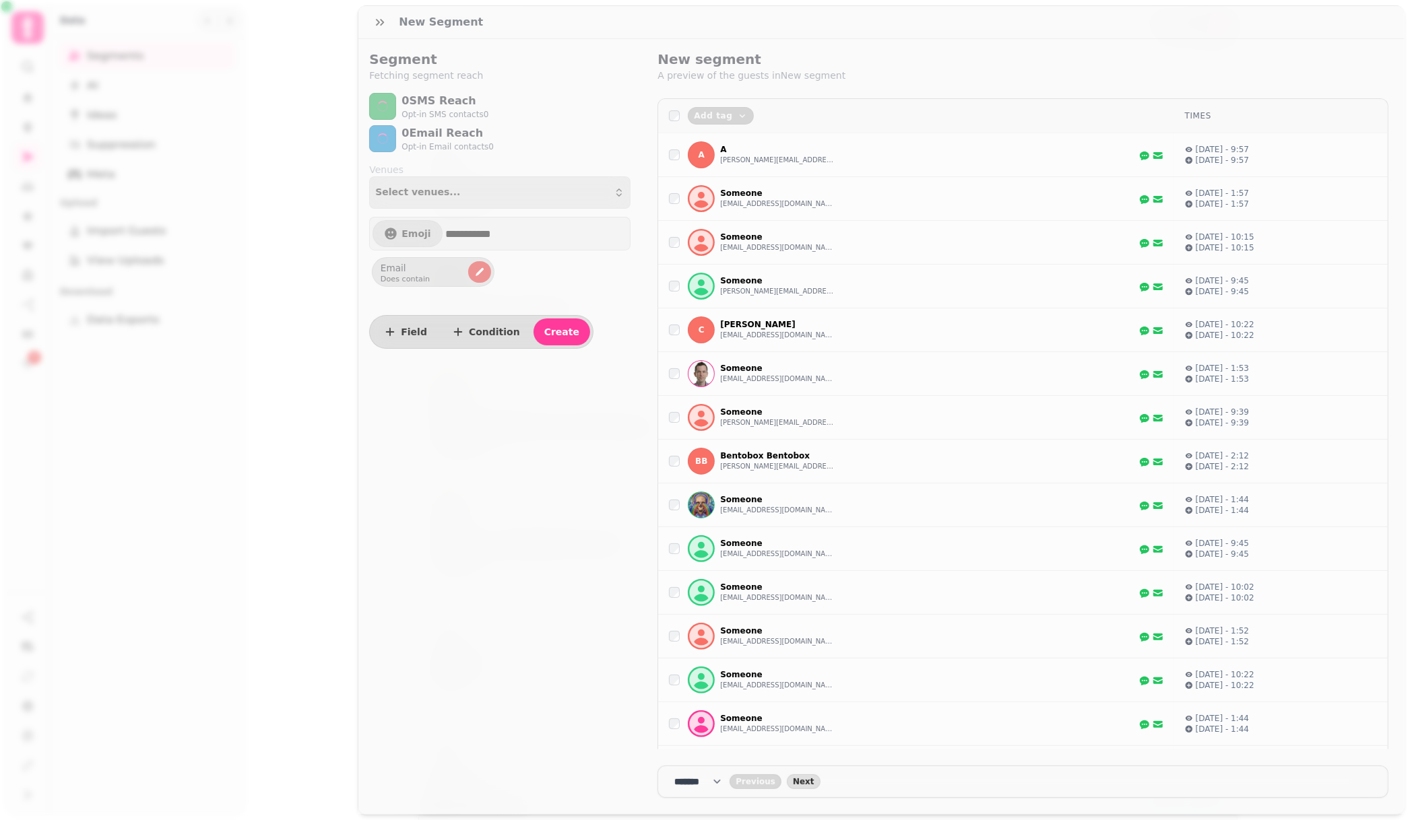
select select "*****"
select select "****"
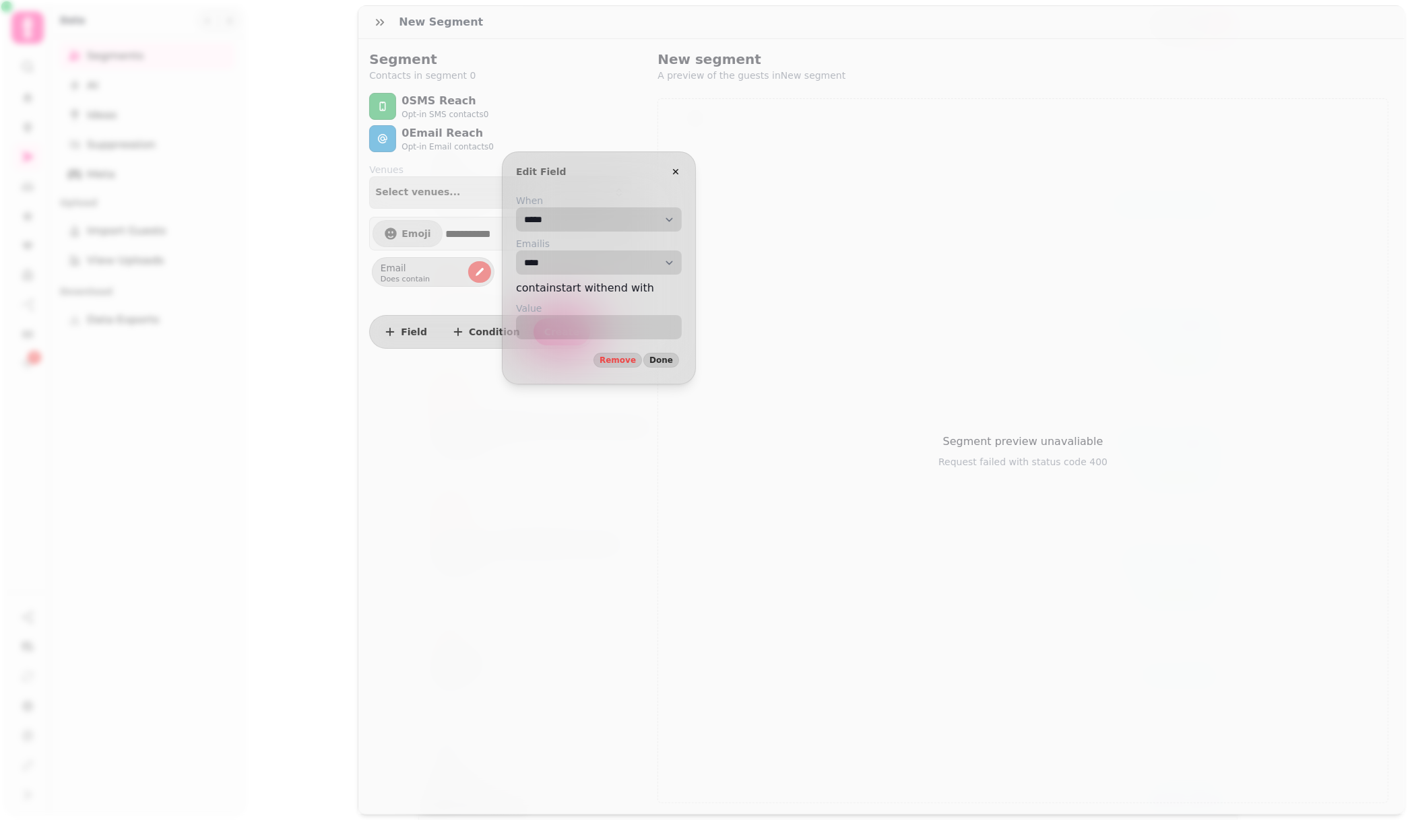
click at [574, 220] on select "**********" at bounding box center [599, 219] width 166 height 24
select select "*****"
select select "**********"
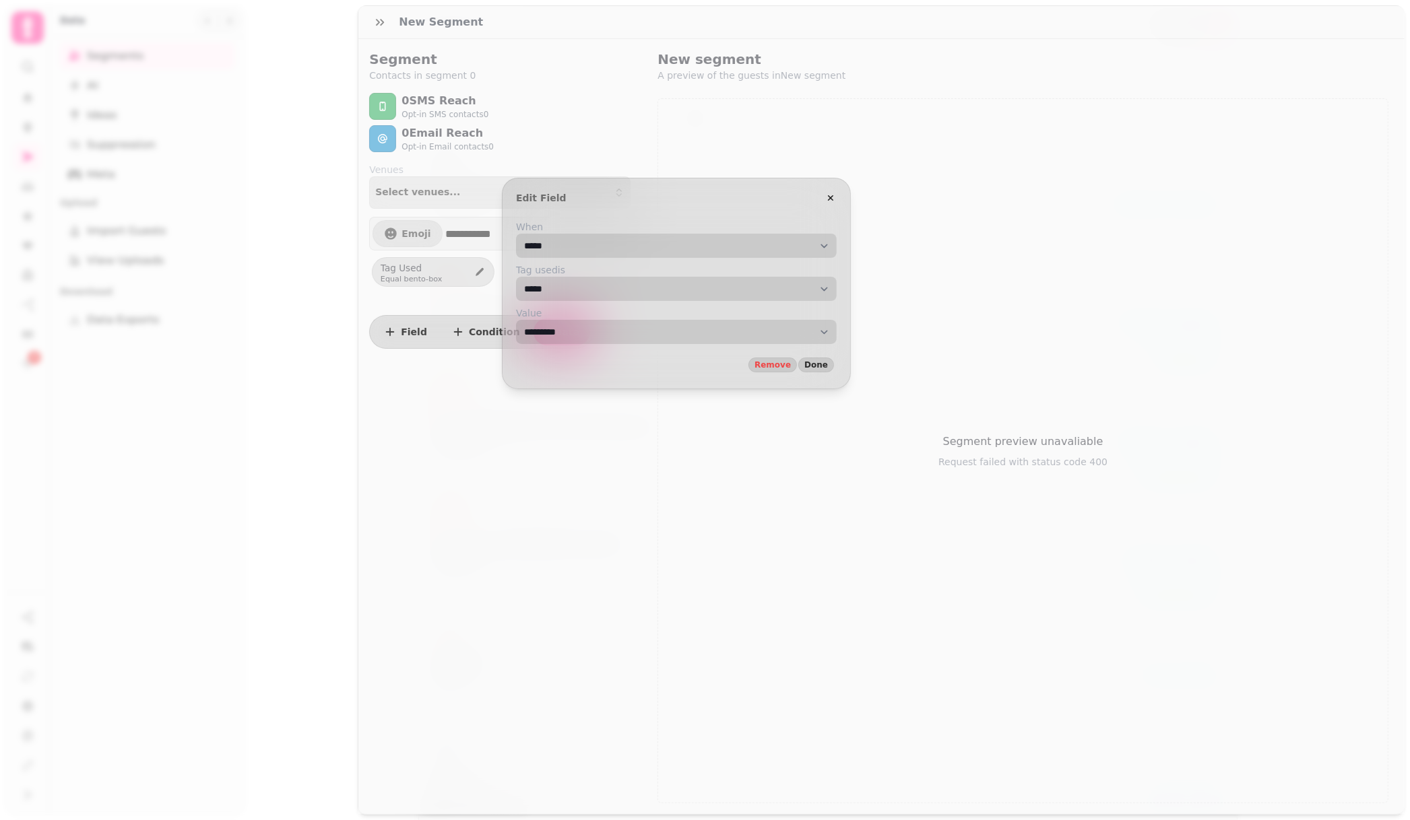
click at [583, 337] on select "**********" at bounding box center [676, 332] width 321 height 24
select select "**"
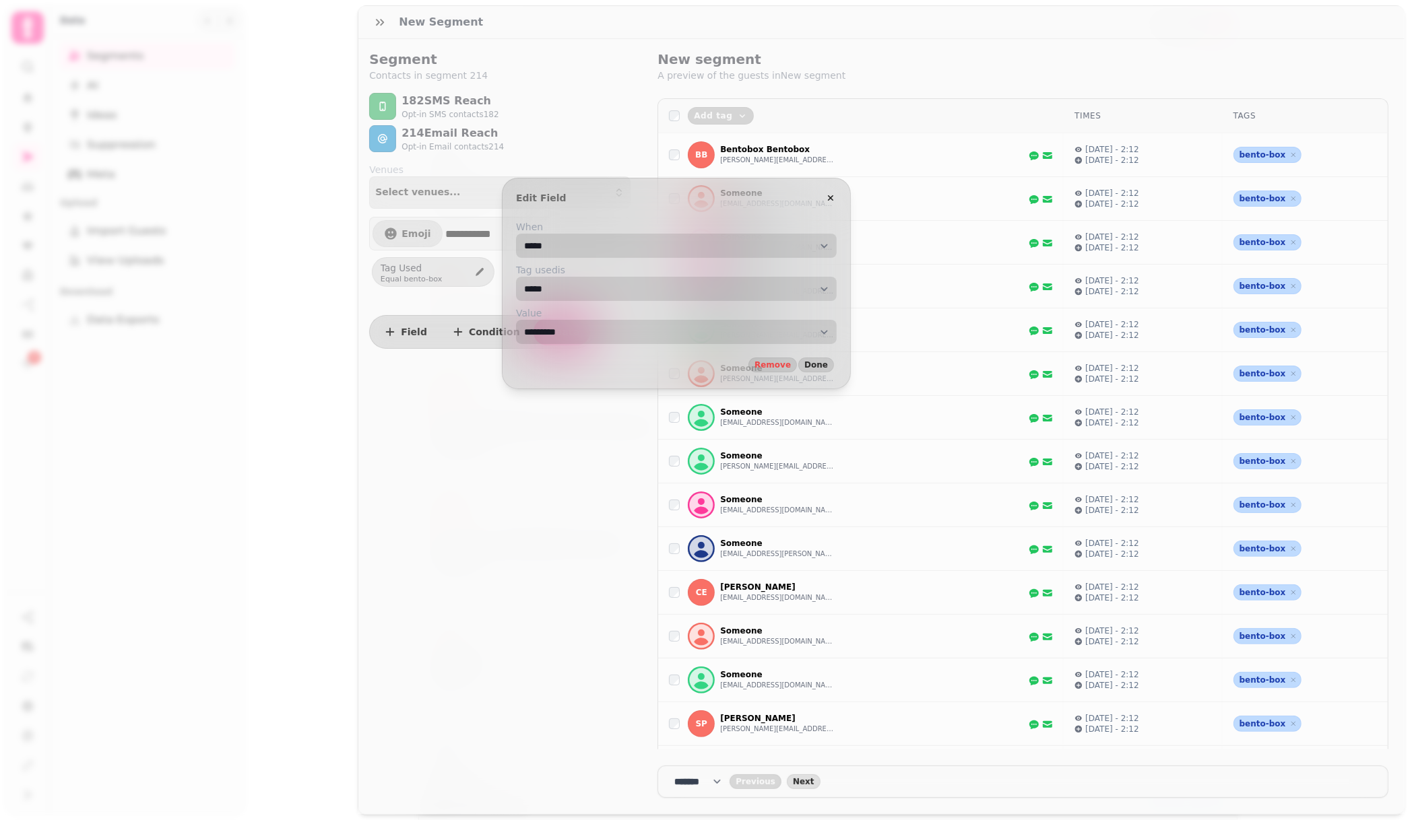
click at [581, 239] on select "**********" at bounding box center [676, 246] width 321 height 24
click at [185, 350] on div "**********" at bounding box center [705, 421] width 1410 height 799
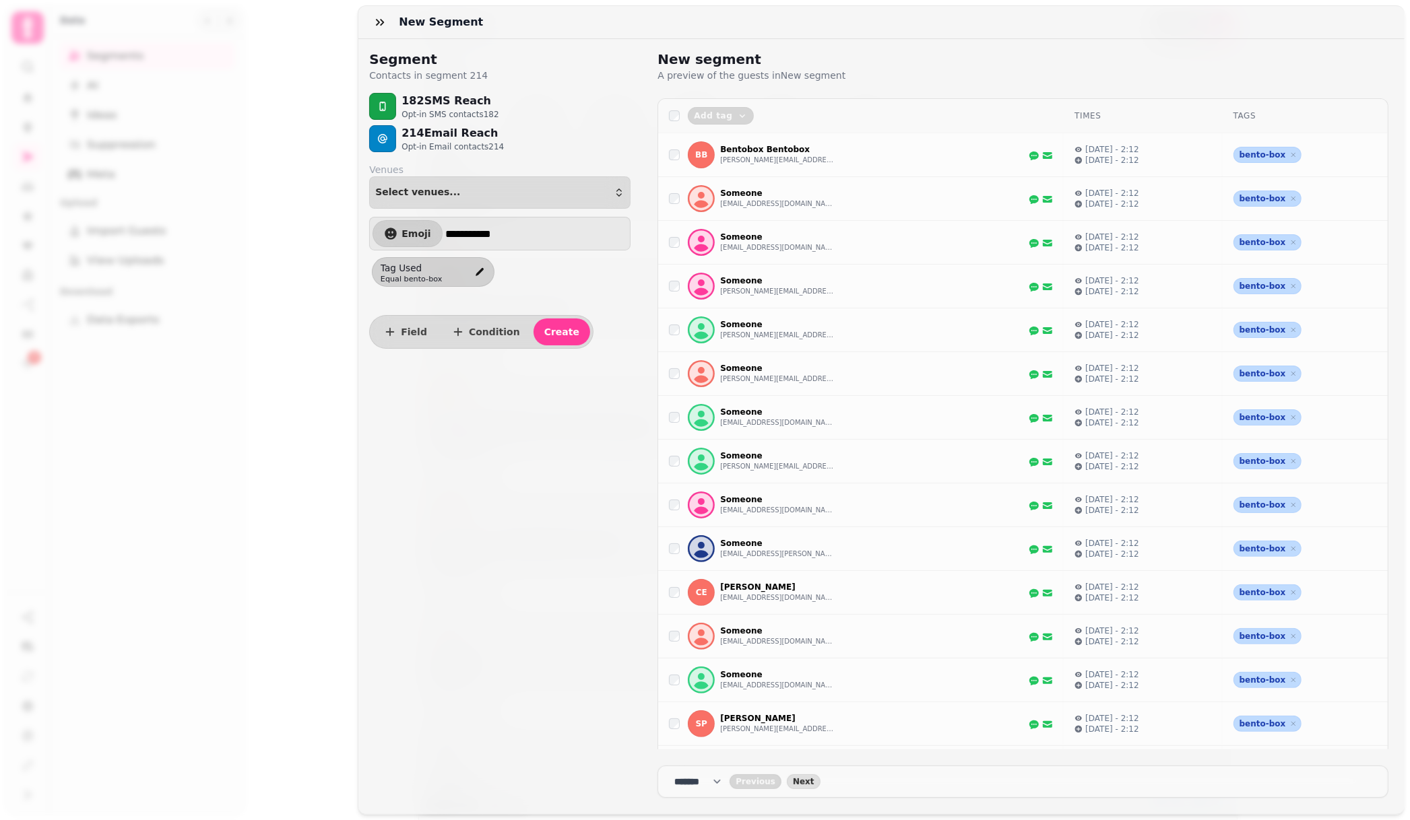
click at [62, 358] on div "**********" at bounding box center [705, 421] width 1410 height 799
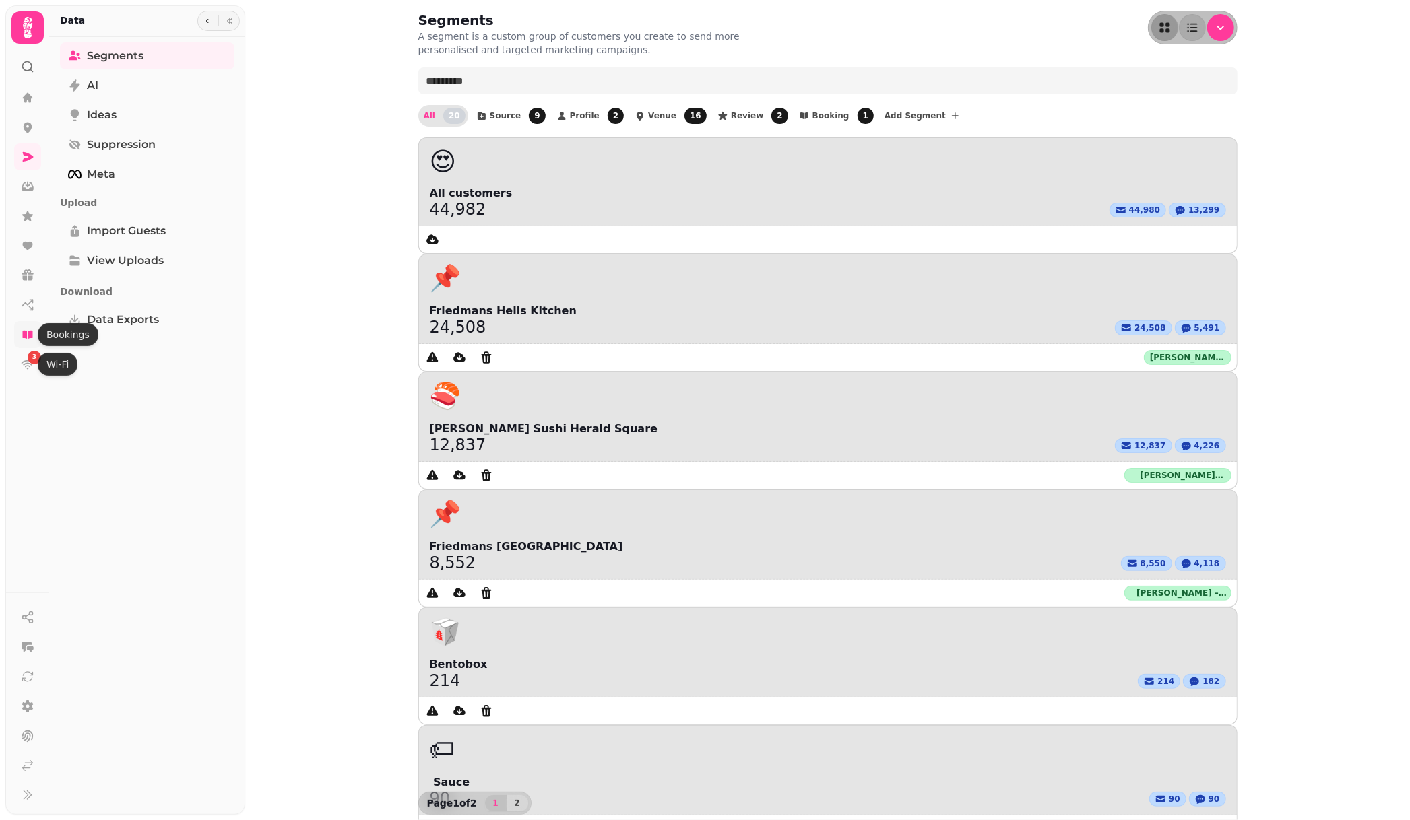
click at [29, 331] on icon at bounding box center [27, 335] width 10 height 8
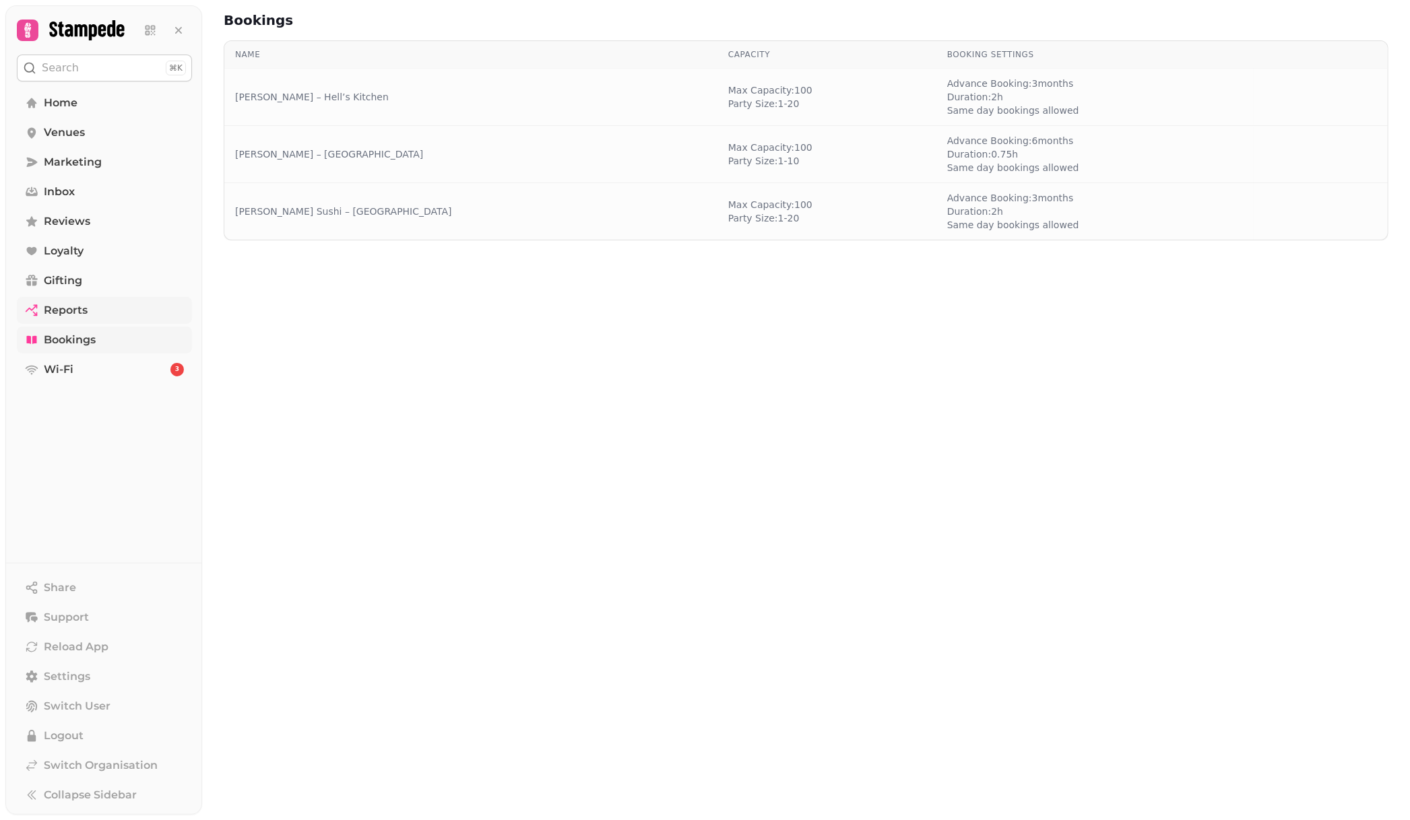
click at [82, 304] on span "Reports" at bounding box center [66, 310] width 44 height 16
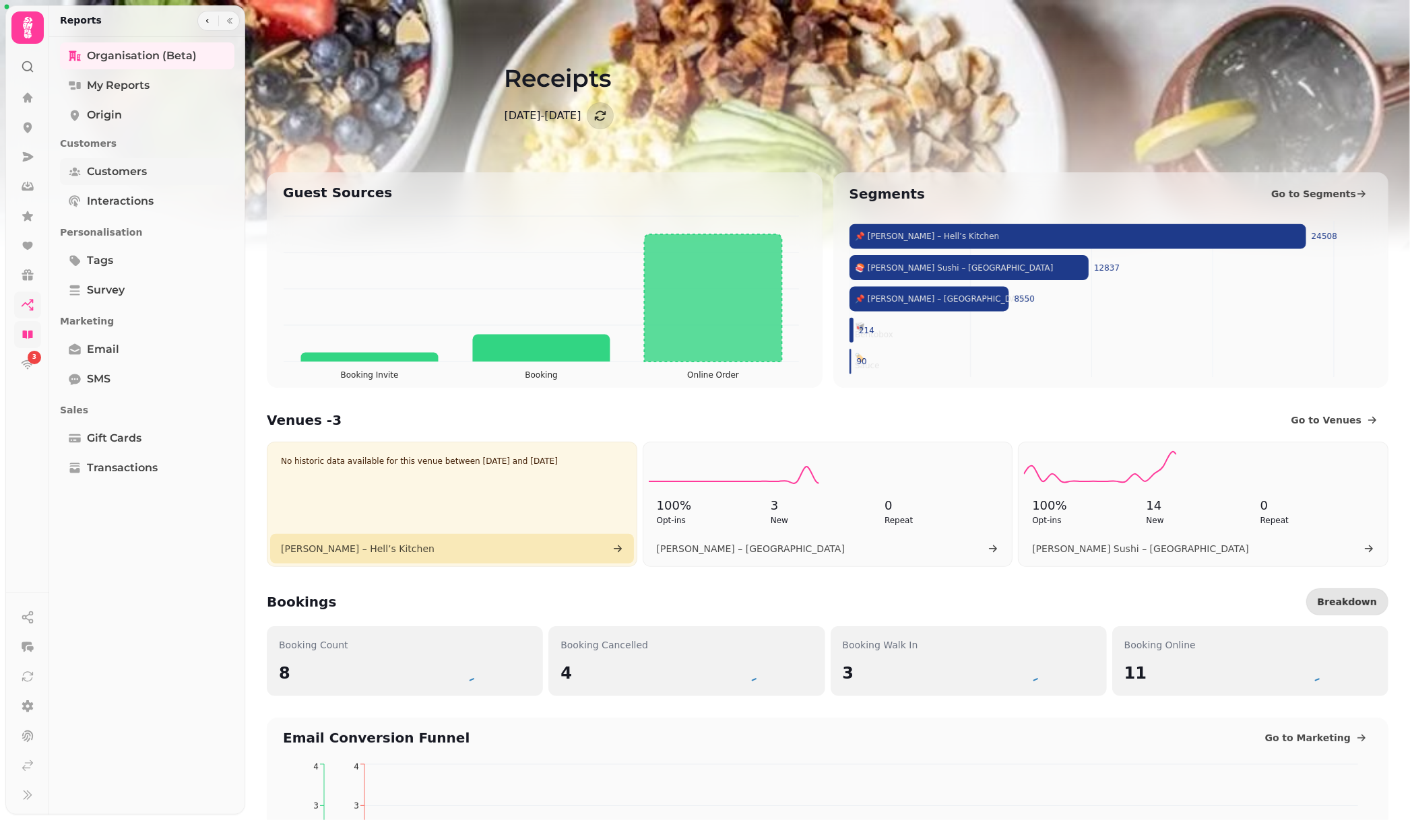
click at [104, 182] on link "Customers" at bounding box center [147, 171] width 174 height 27
select select "**"
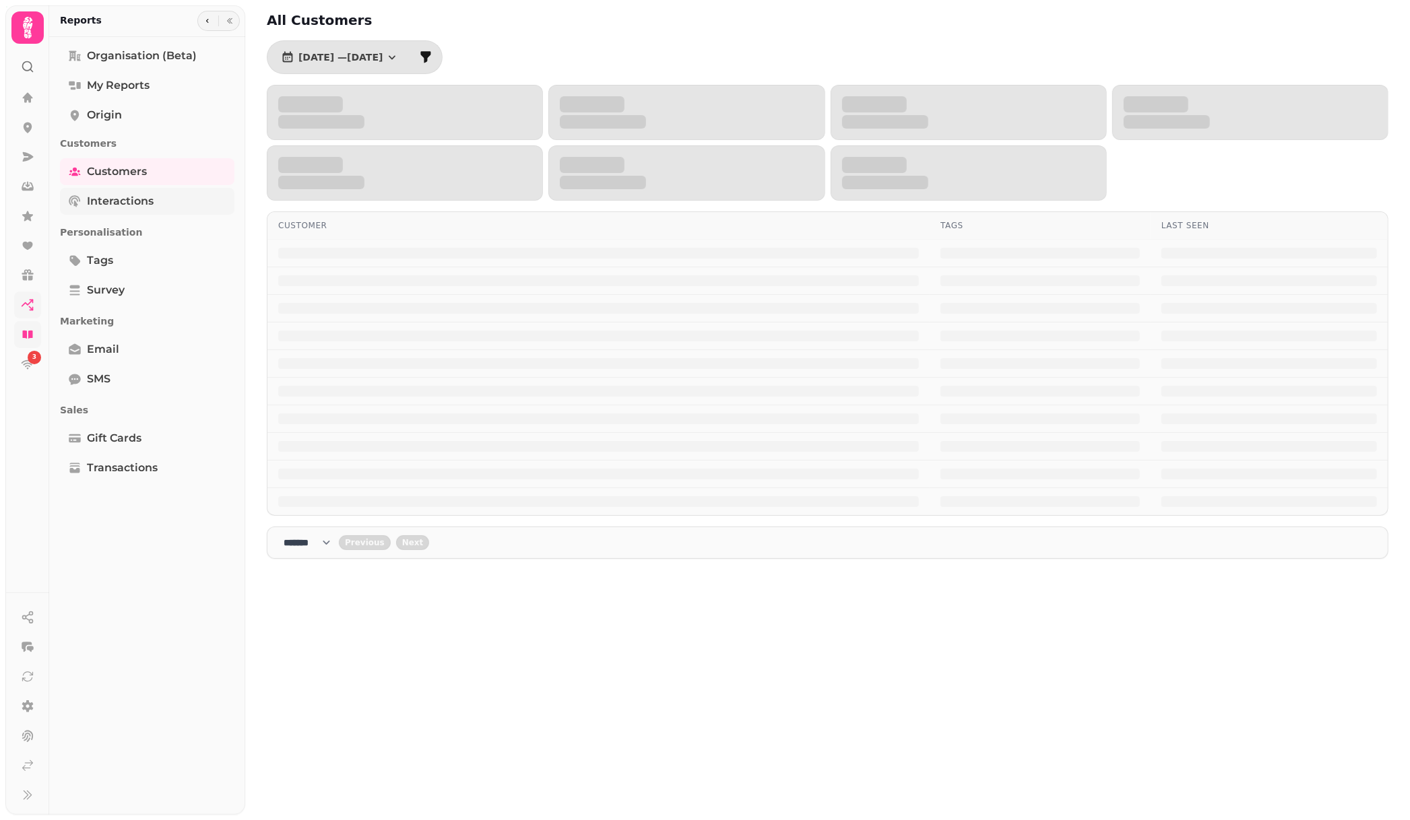
click at [104, 207] on span "Interactions" at bounding box center [120, 201] width 67 height 16
select select "**"
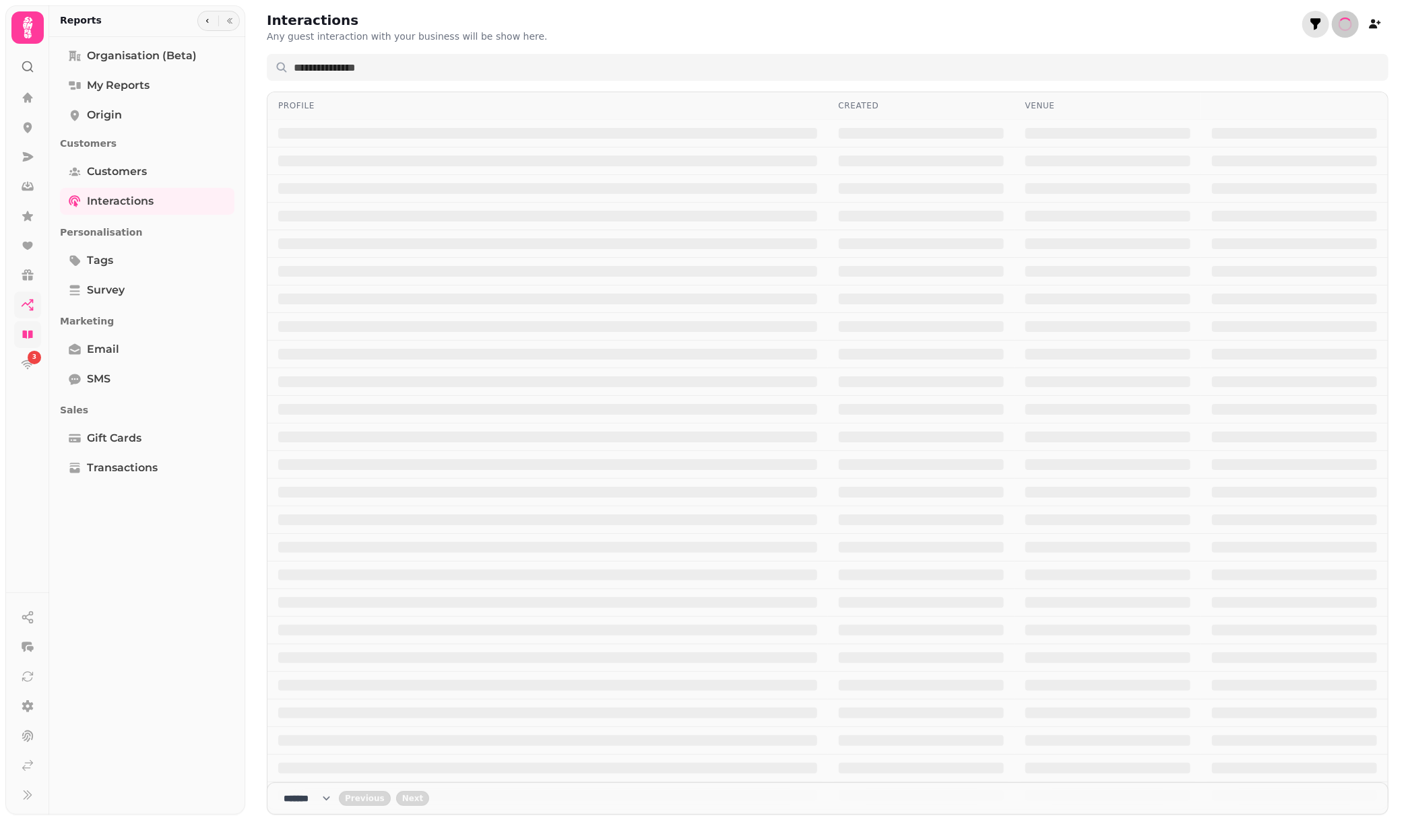
click at [1309, 19] on icon "filter" at bounding box center [1315, 24] width 13 height 13
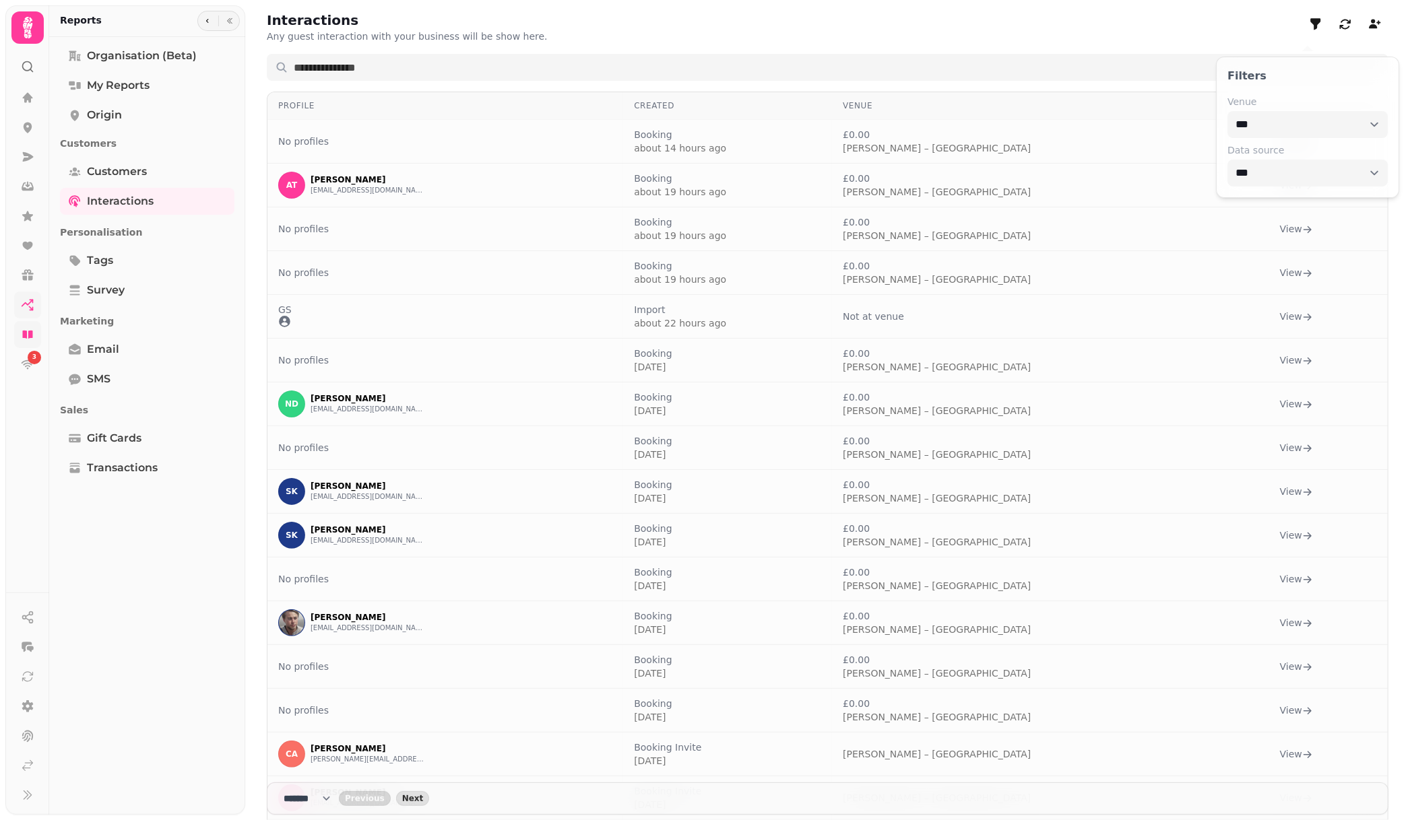
click at [1066, 45] on div "Interactions Any guest interaction with your business will be show here. Profil…" at bounding box center [827, 639] width 1164 height 1279
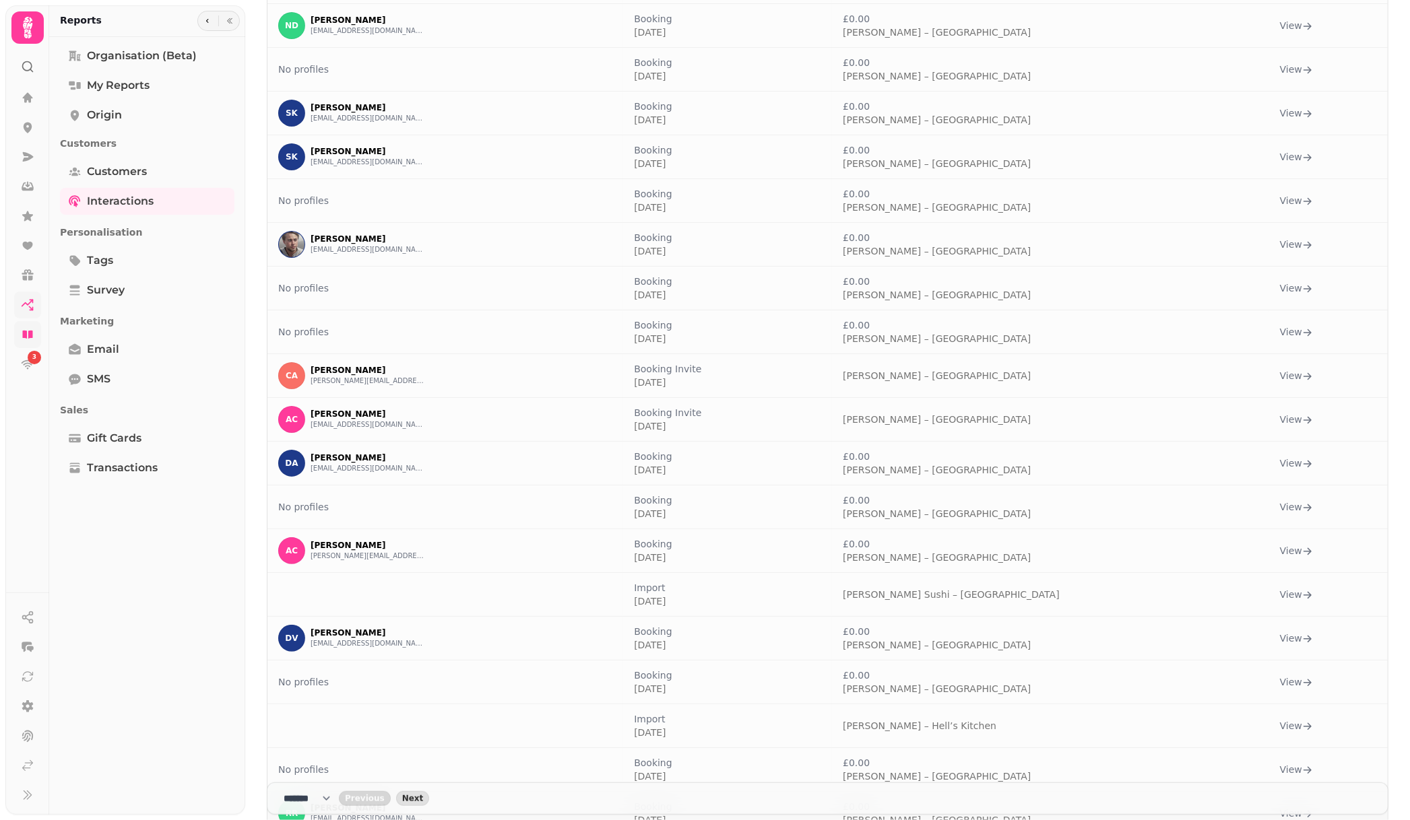
scroll to position [454, 0]
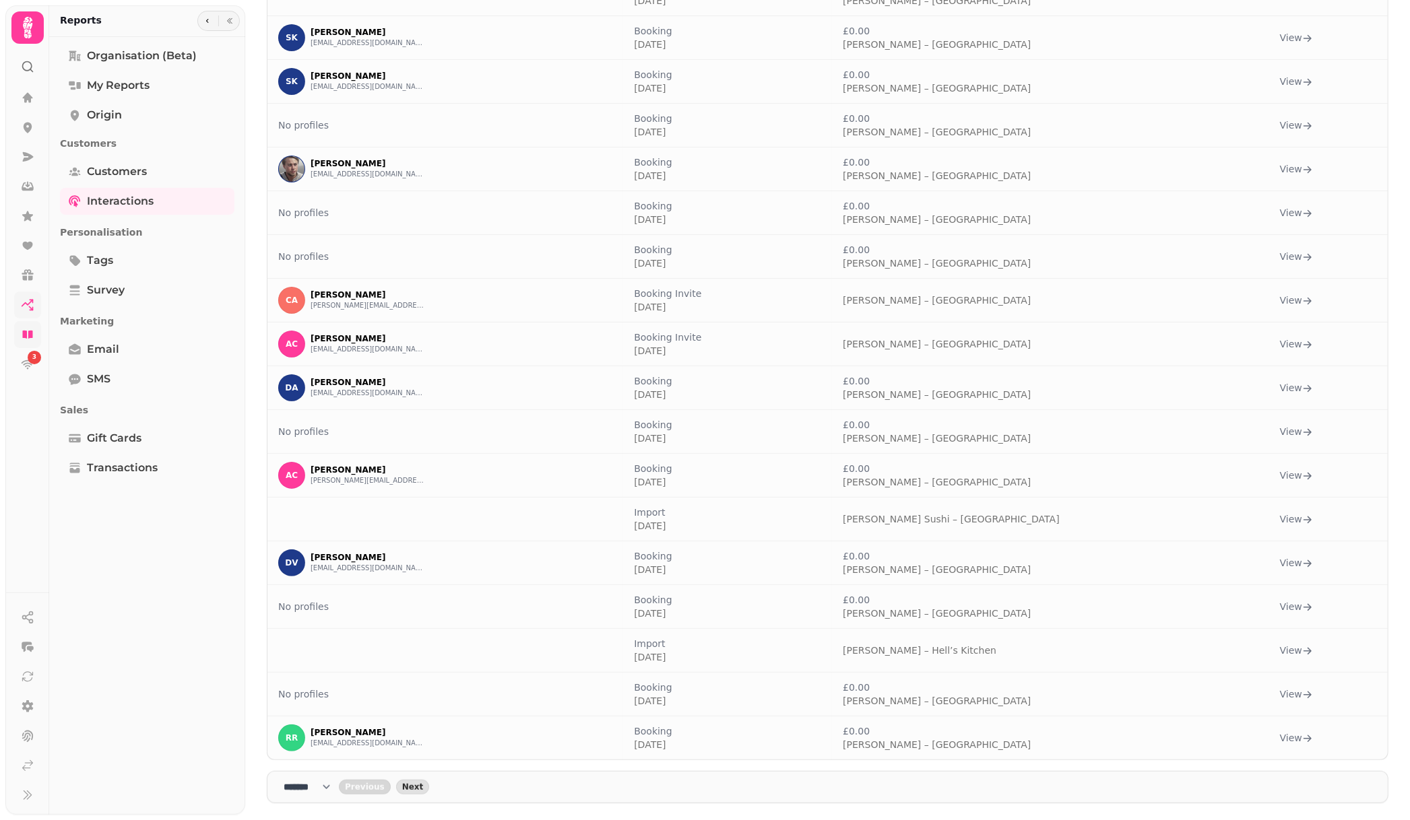
click at [428, 803] on nav "**** * **** ** **** ** **** ** **** *** **** *** **** *** Previous Next" at bounding box center [827, 787] width 1121 height 32
click at [423, 791] on span "Next" at bounding box center [413, 787] width 22 height 8
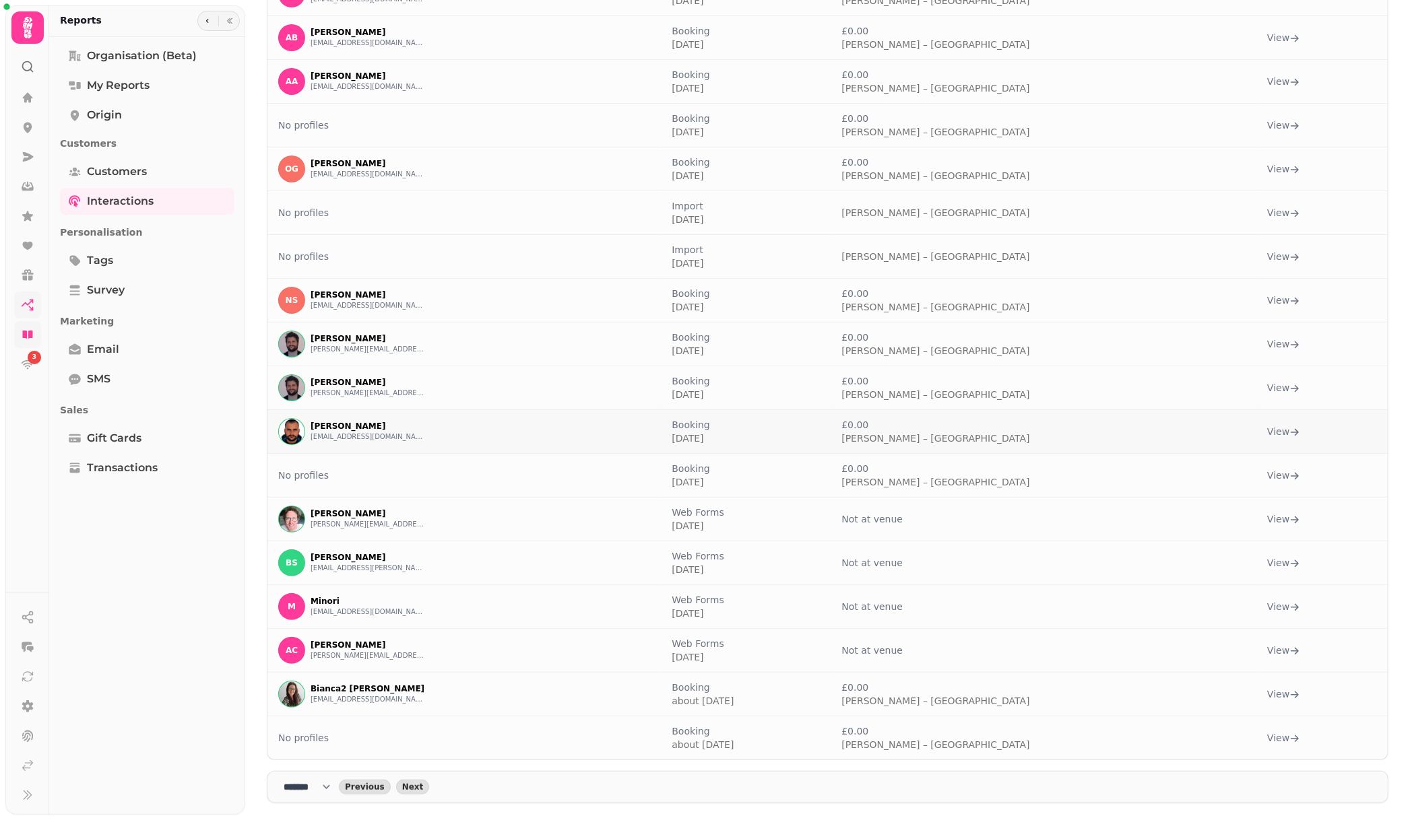
scroll to position [0, 0]
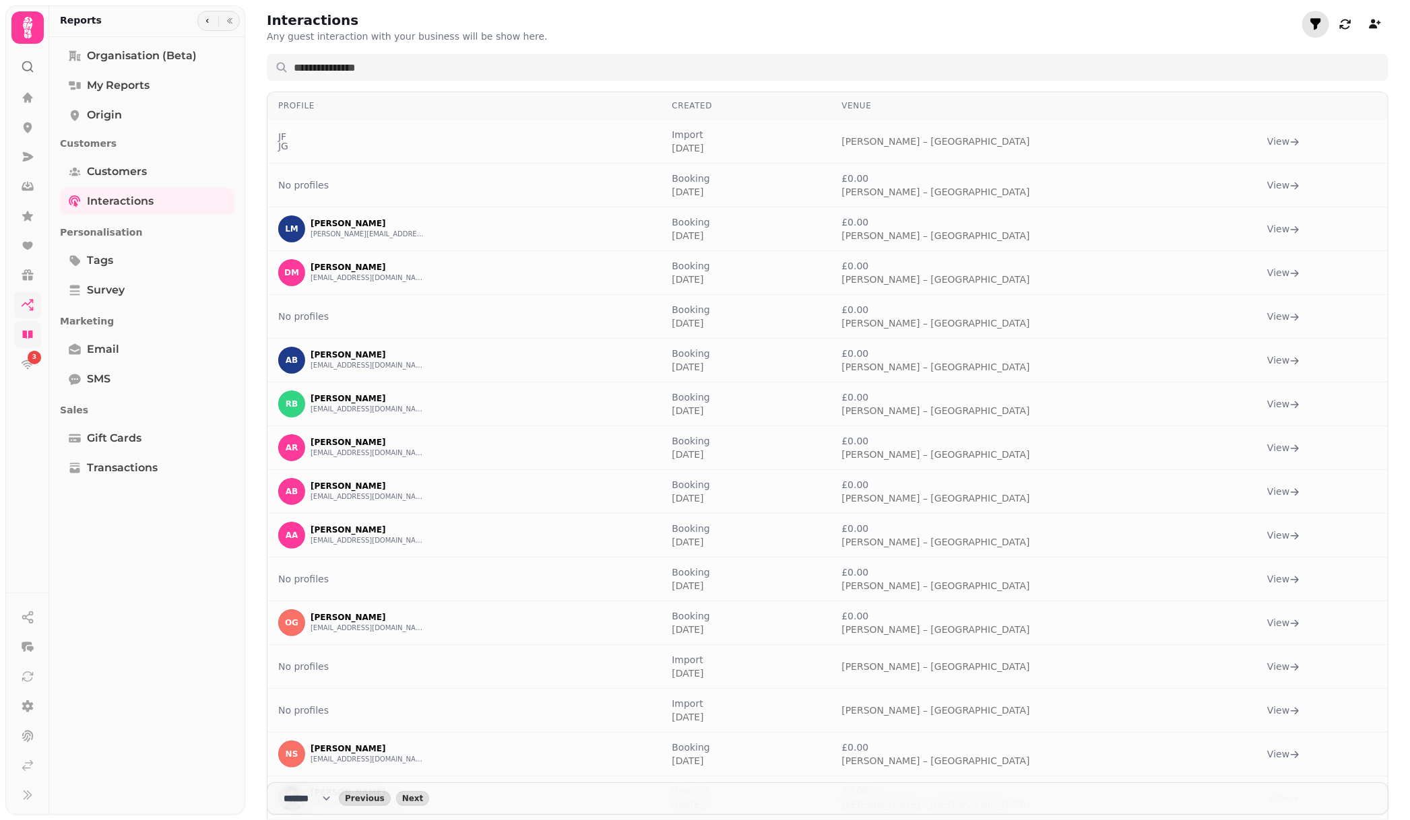
click at [1302, 32] on button "filter" at bounding box center [1315, 24] width 27 height 27
click at [1285, 119] on select "**********" at bounding box center [1307, 124] width 160 height 27
select select "**********"
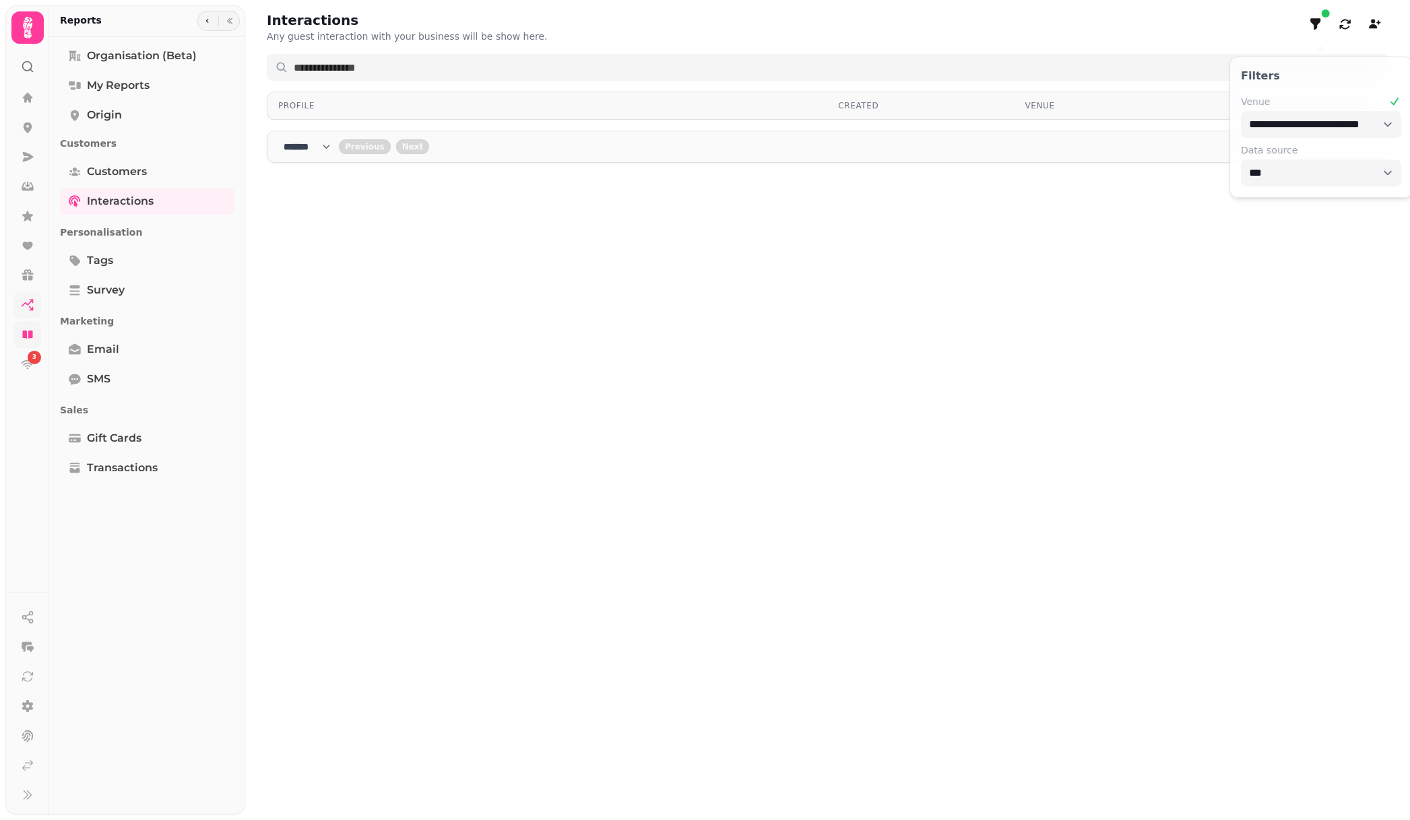
click at [968, 20] on div "Interactions Any guest interaction with your business will be show here." at bounding box center [827, 27] width 1121 height 32
drag, startPoint x: 1310, startPoint y: 246, endPoint x: 1312, endPoint y: 185, distance: 60.6
click at [1311, 246] on div "Interactions Any guest interaction with your business will be show here. Profil…" at bounding box center [827, 410] width 1164 height 820
click at [1338, 26] on icon "button" at bounding box center [1344, 24] width 13 height 13
click at [1312, 24] on icon "filter" at bounding box center [1315, 24] width 13 height 13
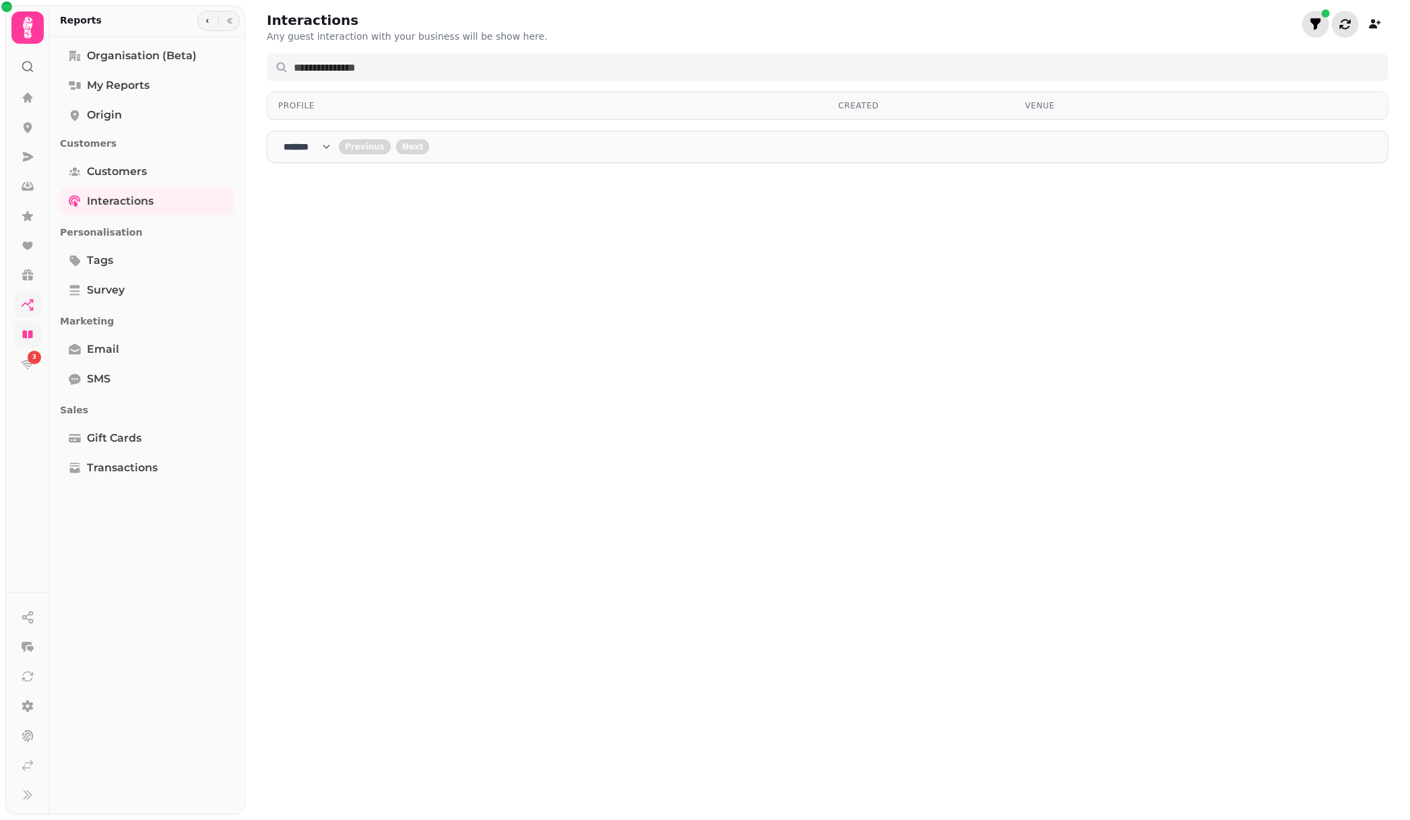
select select "**********"
click at [1312, 131] on select "**********" at bounding box center [1321, 124] width 160 height 27
select select
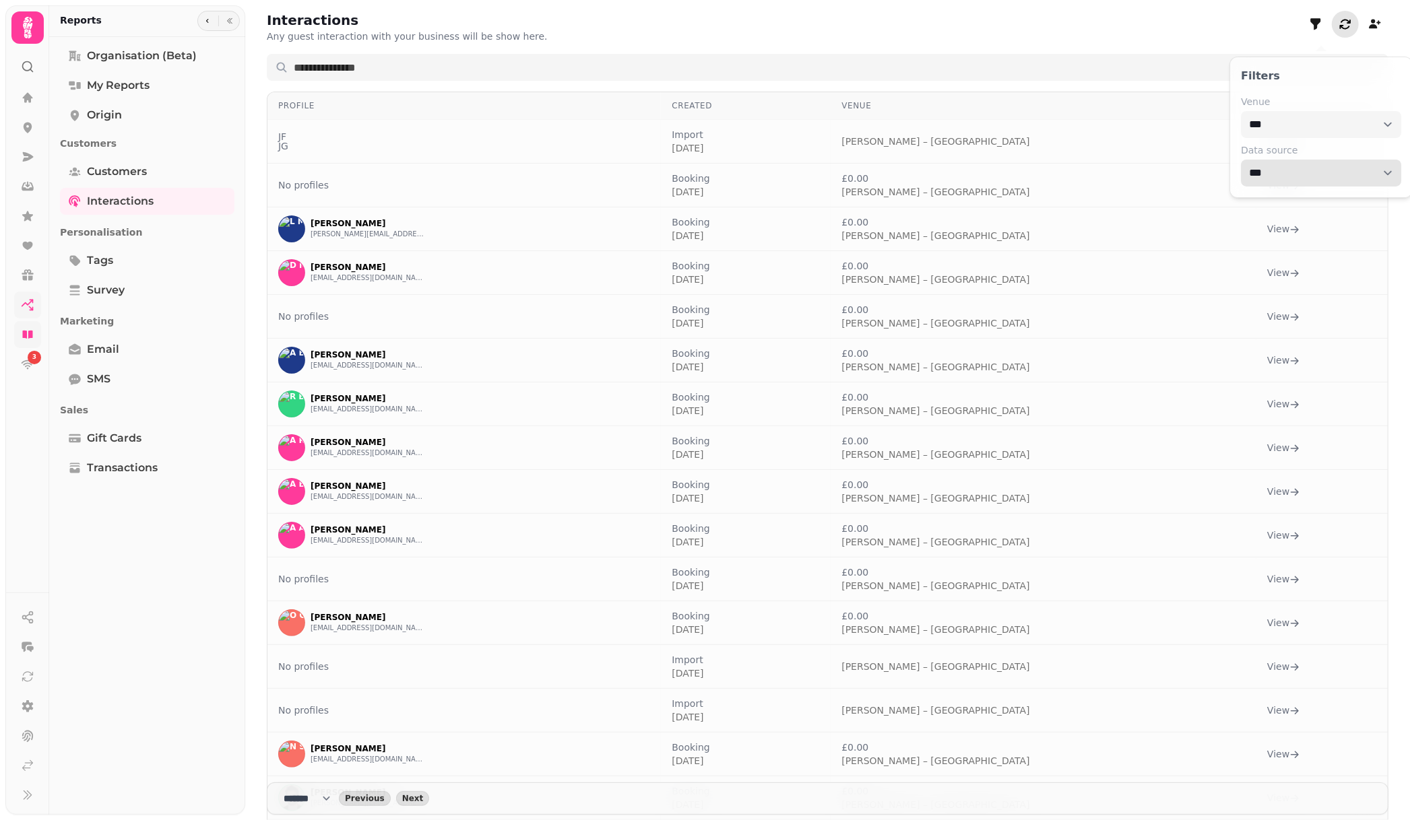
click at [1290, 180] on select "**********" at bounding box center [1321, 173] width 160 height 27
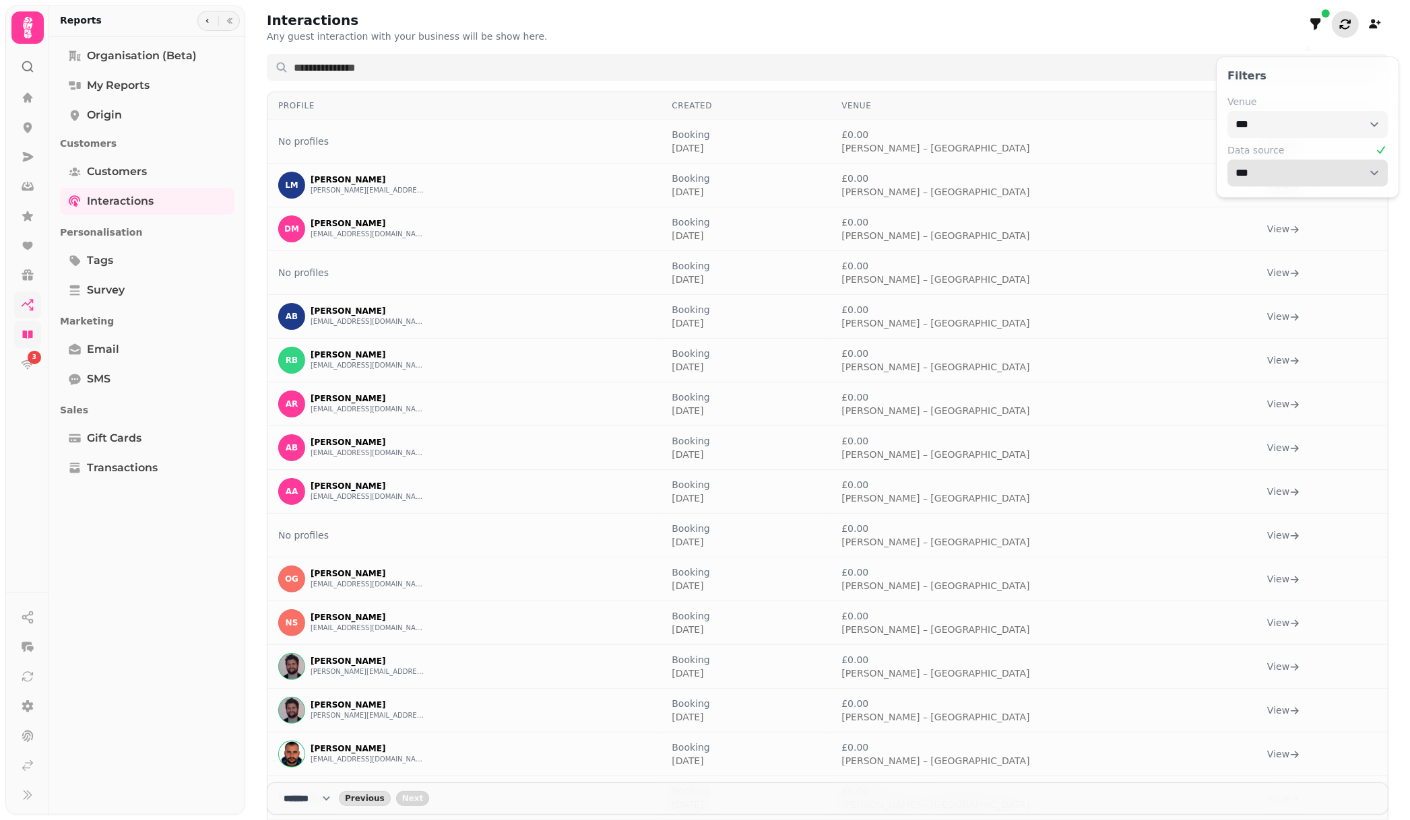
click at [1292, 180] on select "**********" at bounding box center [1307, 173] width 160 height 27
select select "**********"
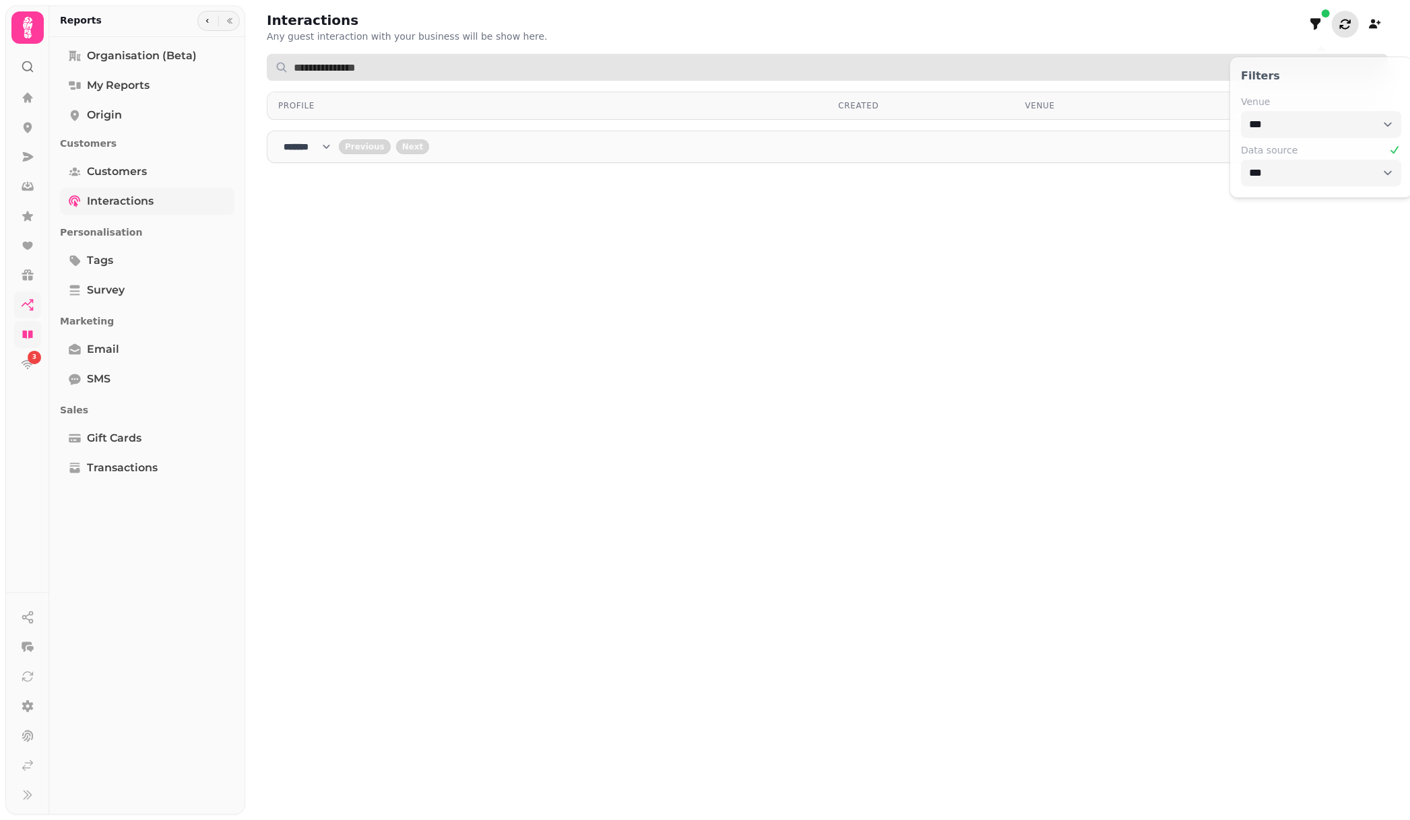
drag, startPoint x: 888, startPoint y: 67, endPoint x: 230, endPoint y: 190, distance: 668.6
click at [888, 68] on input "text" at bounding box center [827, 67] width 1121 height 27
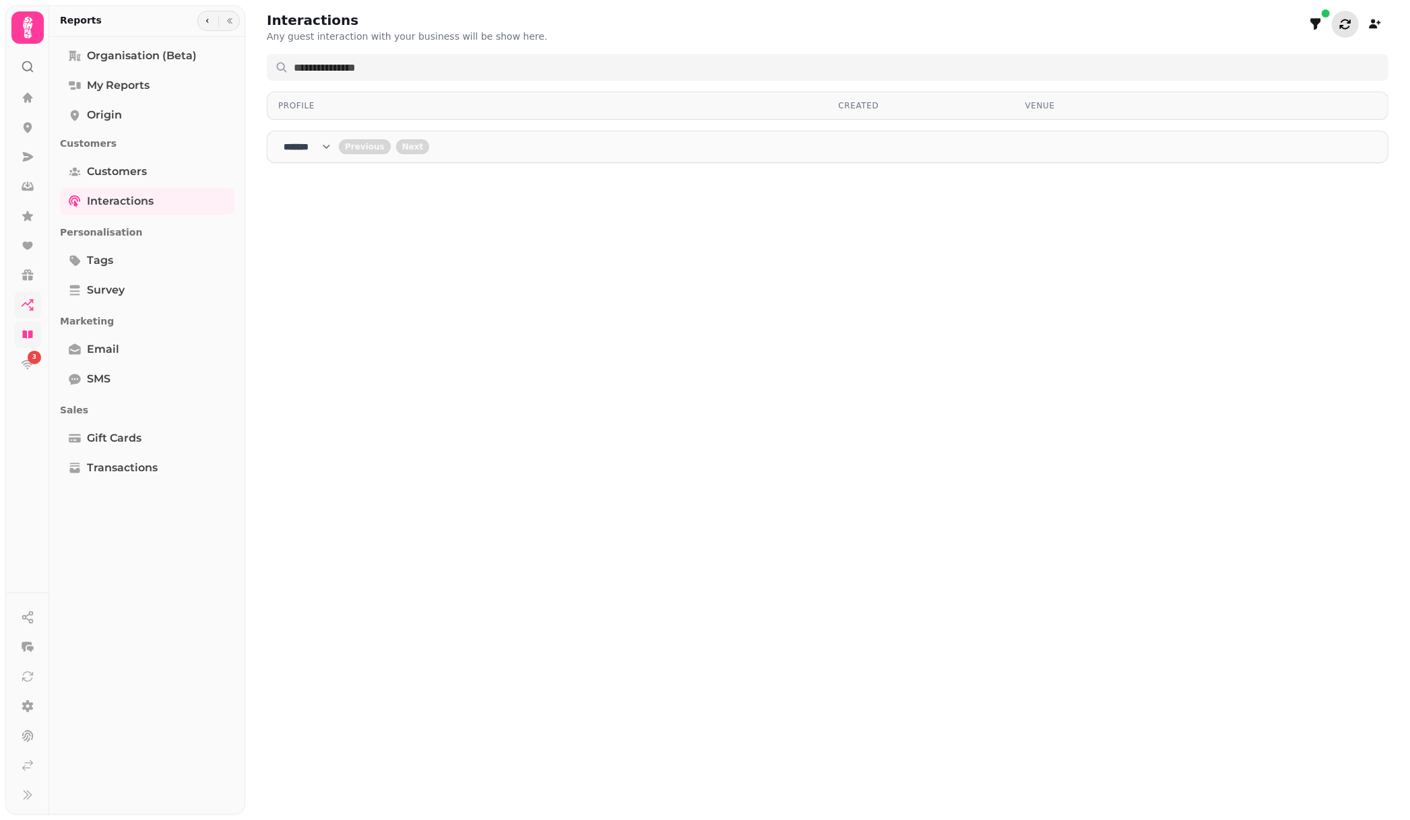
click at [630, 385] on div "Interactions Any guest interaction with your business will be show here. Profil…" at bounding box center [827, 410] width 1164 height 820
click at [639, 356] on div "Interactions Any guest interaction with your business will be show here. Profil…" at bounding box center [827, 410] width 1164 height 820
click at [31, 393] on div "3" at bounding box center [27, 336] width 35 height 514
click at [30, 705] on icon at bounding box center [27, 706] width 11 height 12
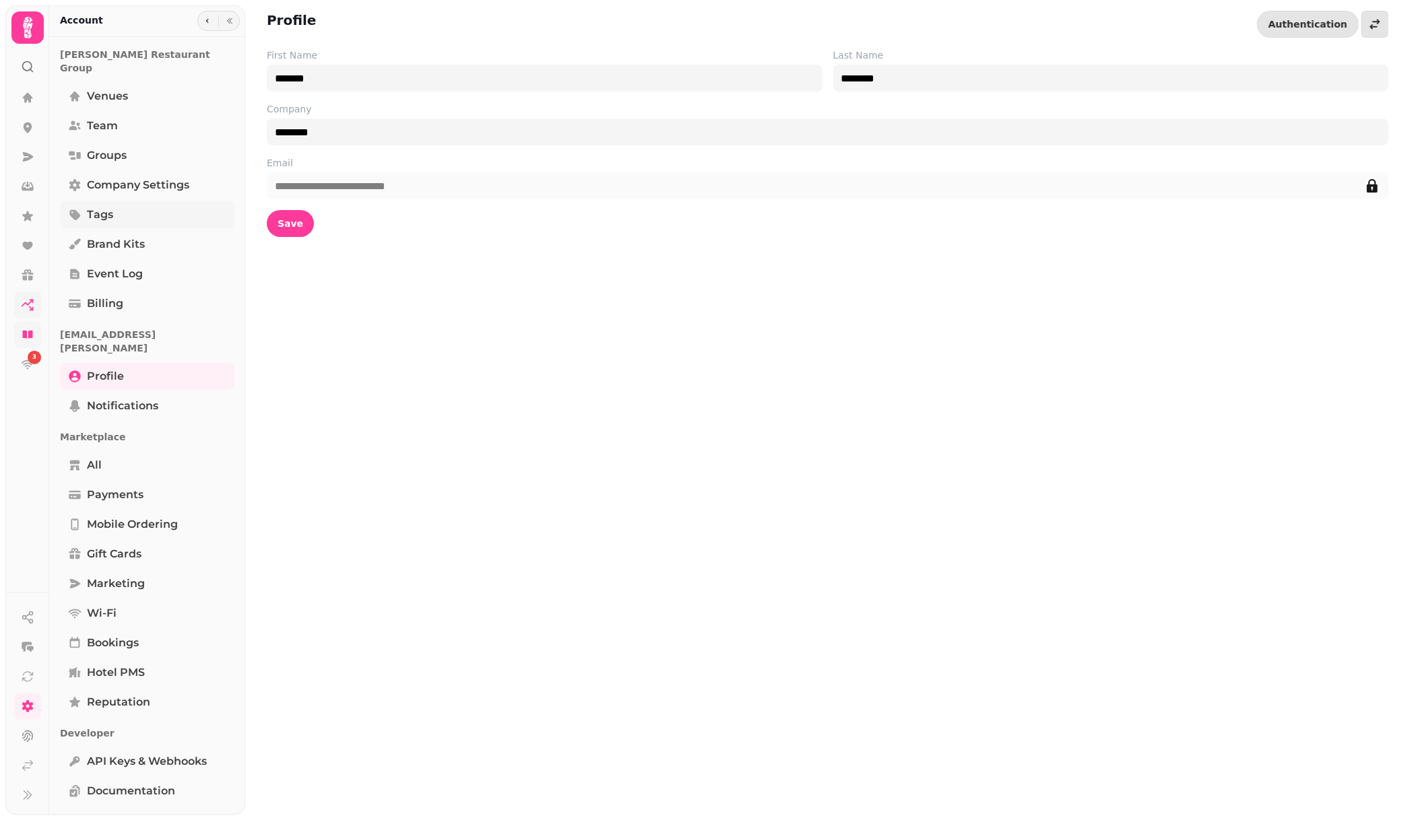
click at [127, 201] on link "Tags" at bounding box center [147, 214] width 174 height 27
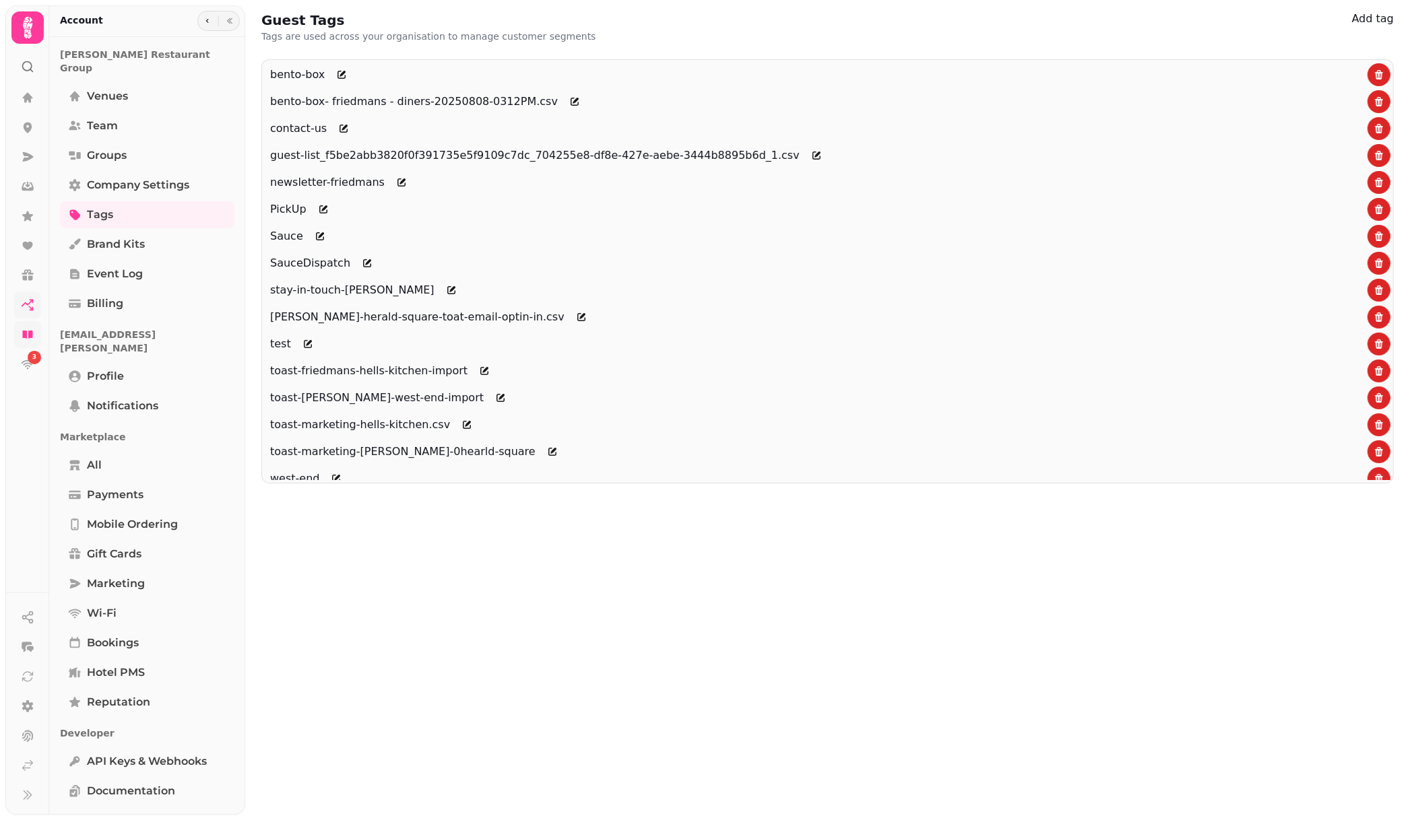
click at [1352, 21] on button "Add tag" at bounding box center [1373, 19] width 42 height 16
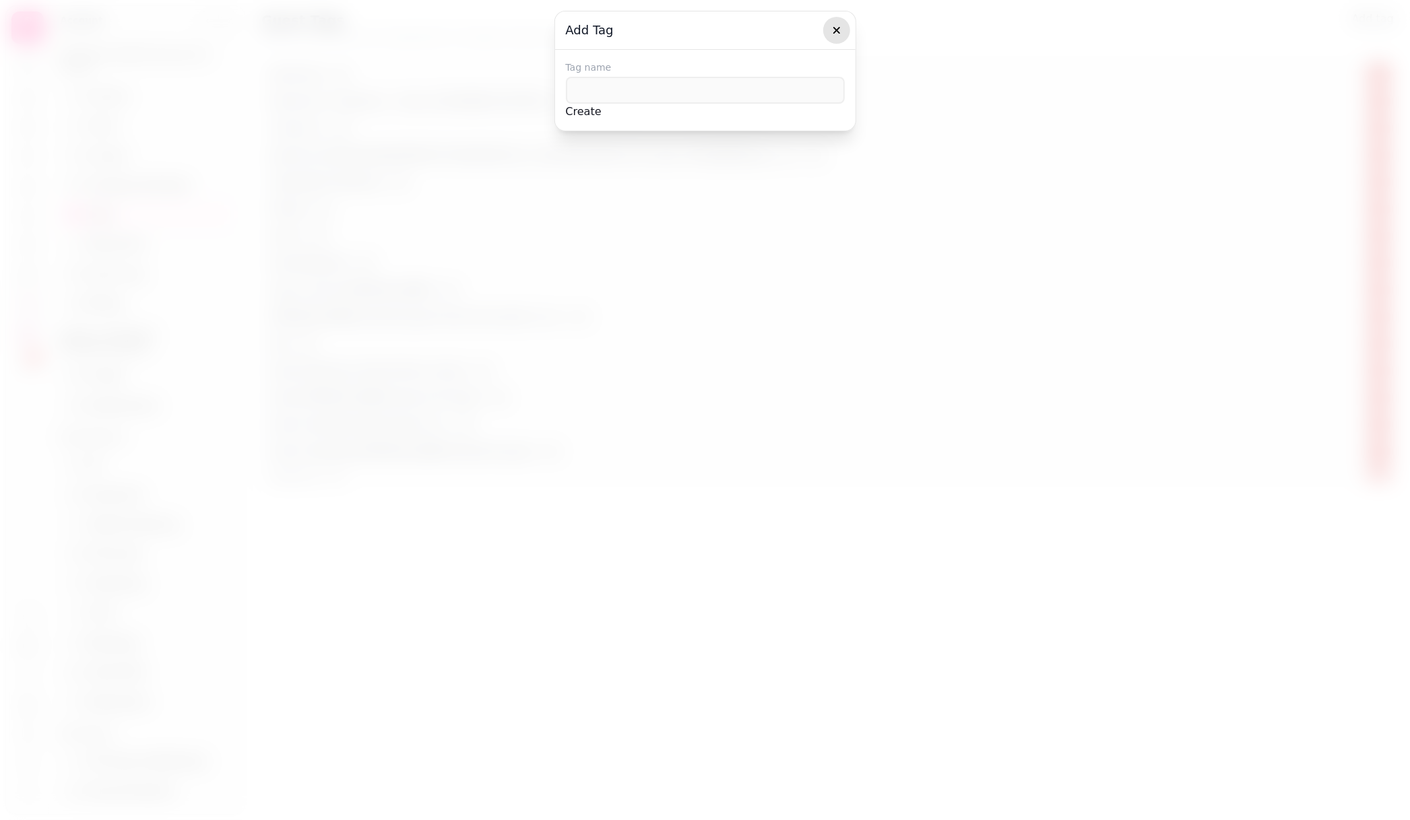
click at [834, 25] on icon "button" at bounding box center [836, 30] width 13 height 13
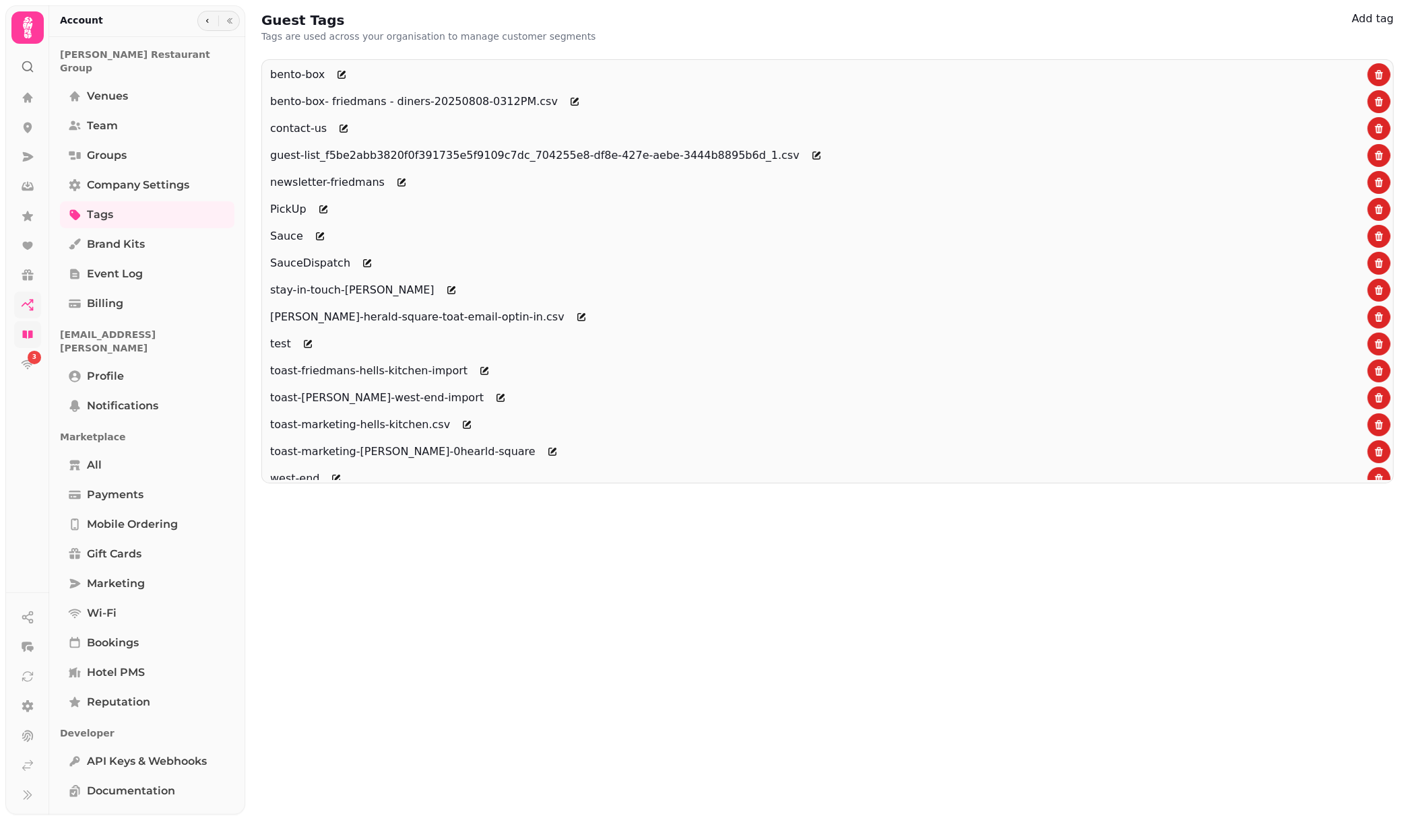
click at [1365, 24] on button "Add tag" at bounding box center [1373, 19] width 42 height 16
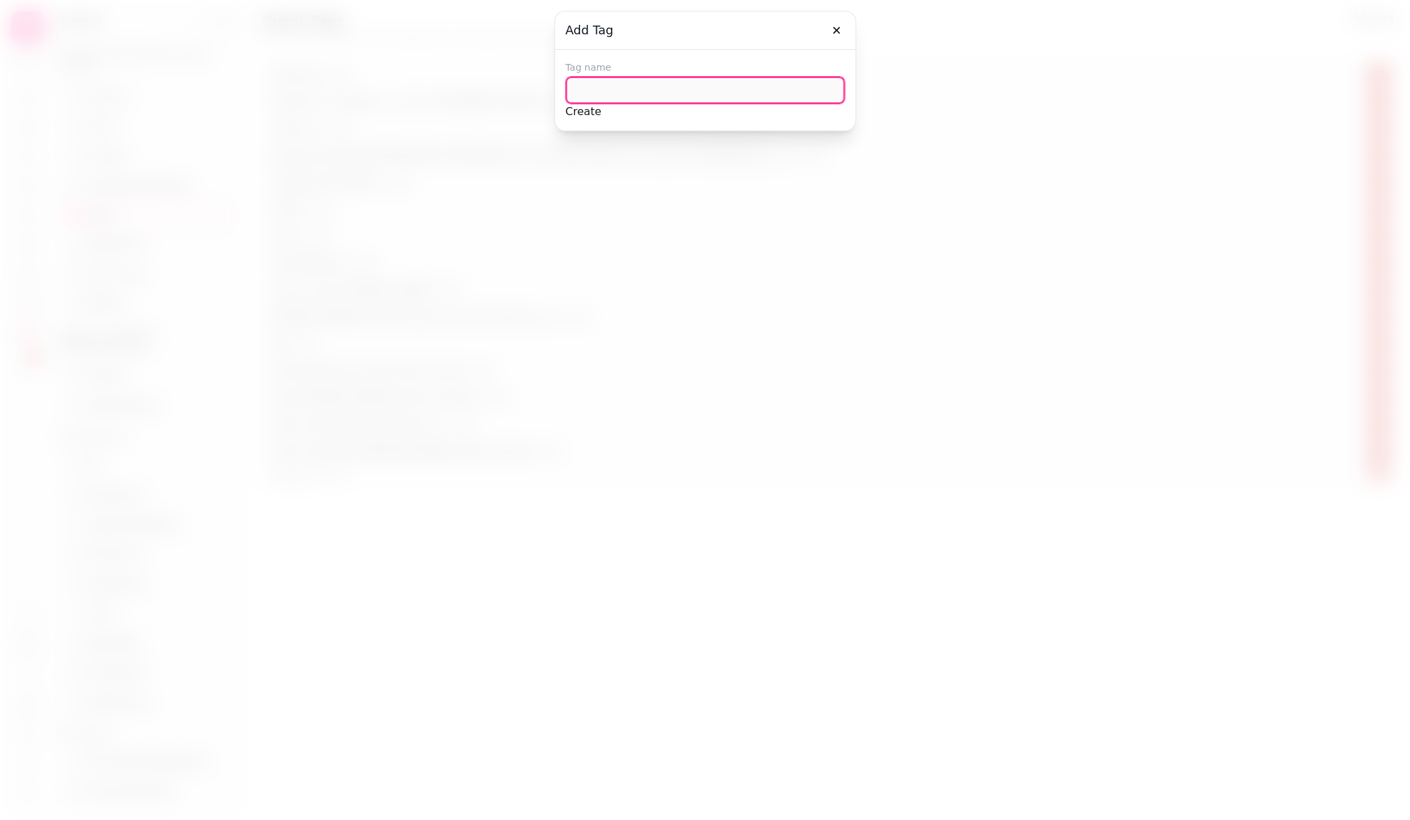
click at [647, 94] on input "text" at bounding box center [705, 90] width 279 height 27
type input "*********"
click at [601, 120] on button "Create" at bounding box center [584, 112] width 36 height 16
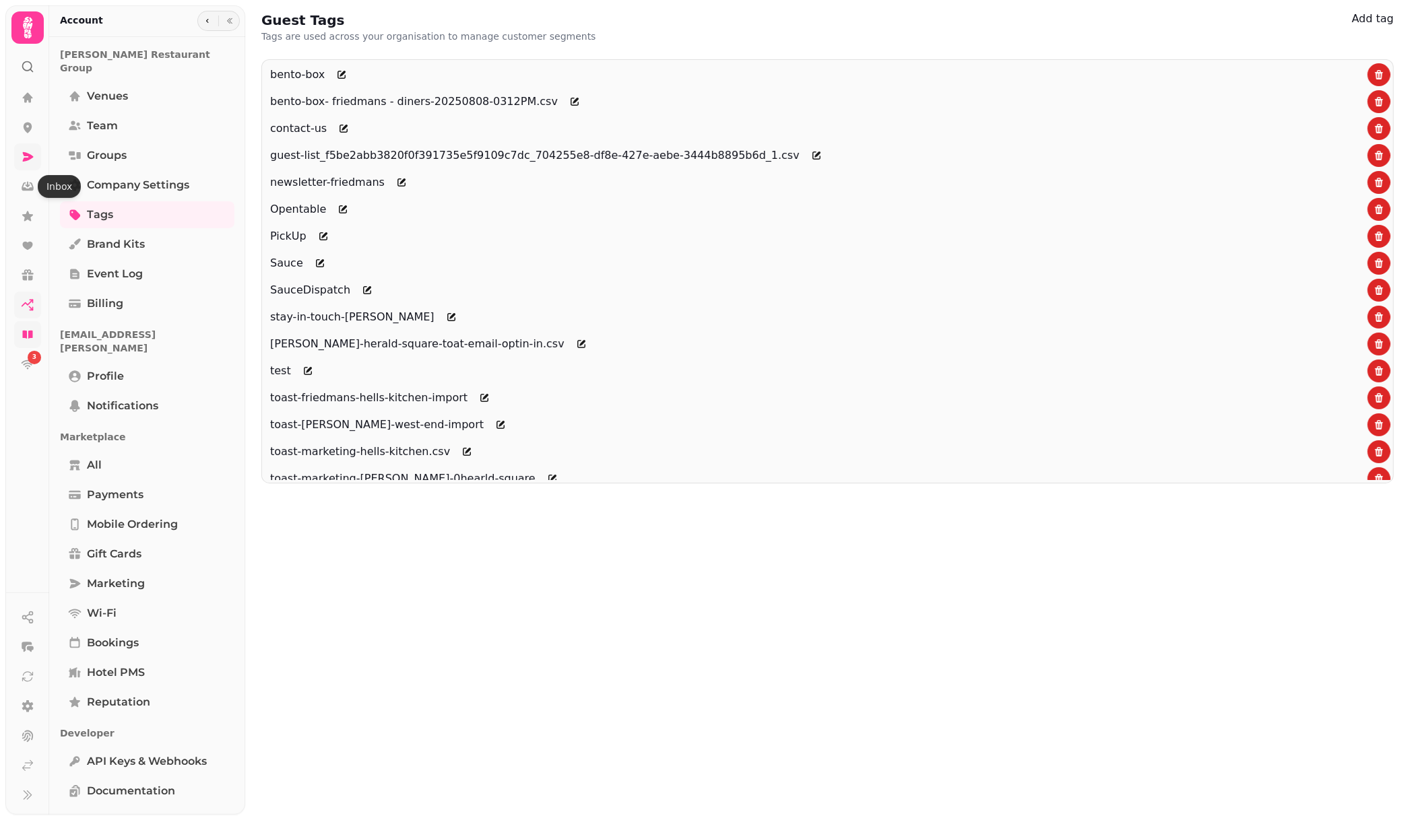
click at [28, 154] on icon at bounding box center [28, 156] width 11 height 9
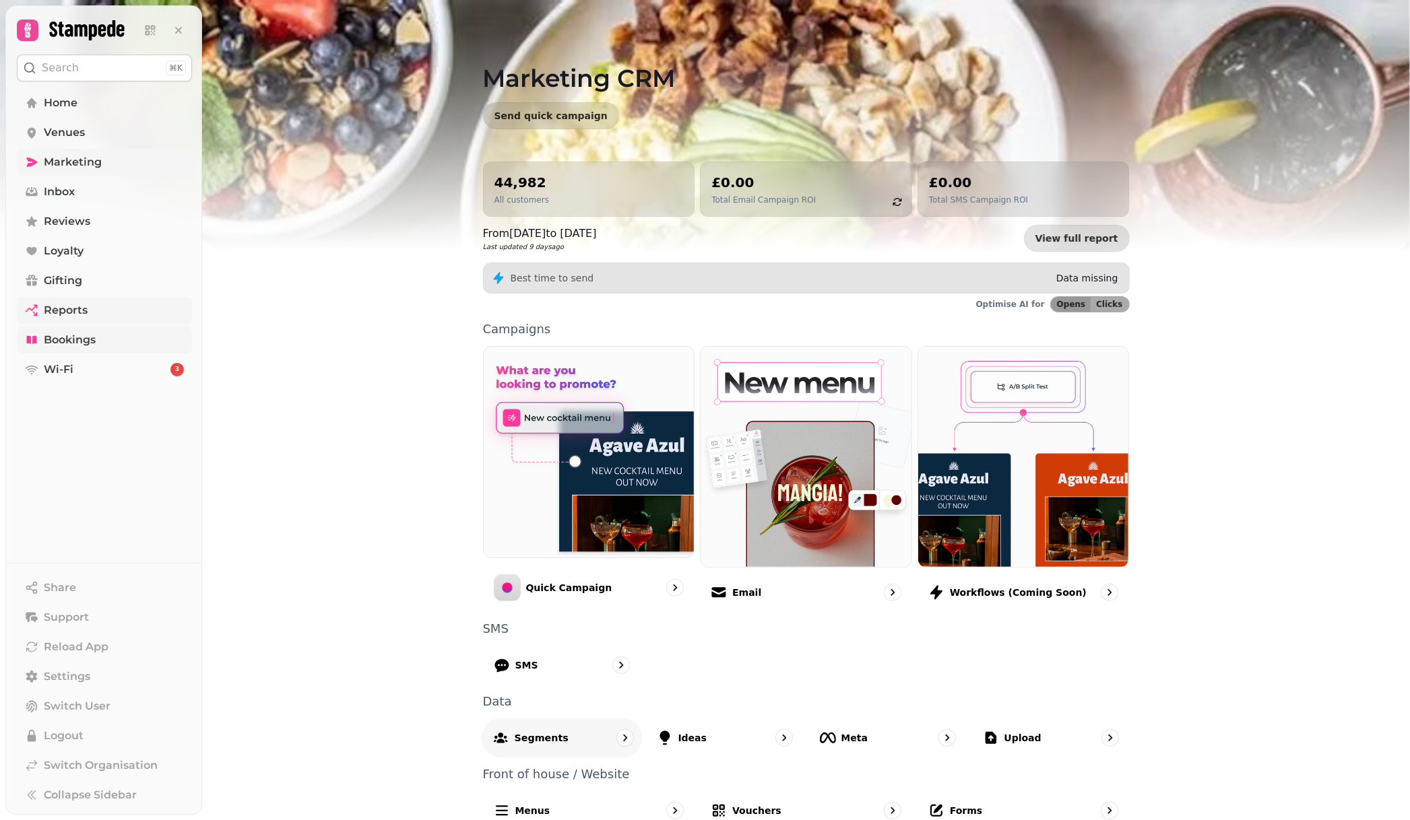
click at [537, 737] on p "Segments" at bounding box center [541, 737] width 54 height 13
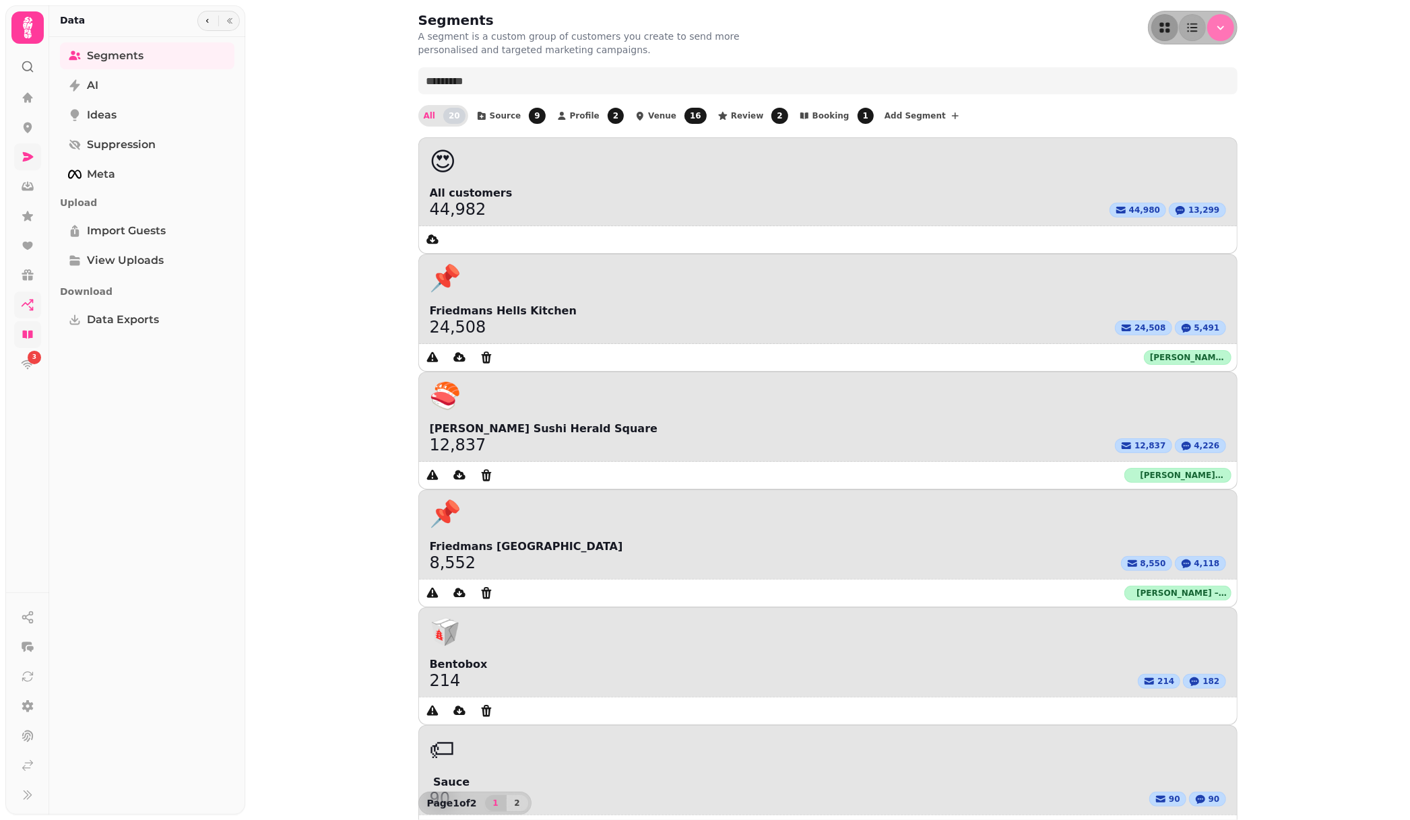
click at [1216, 21] on icon "Menu" at bounding box center [1220, 27] width 13 height 13
click at [1148, 75] on span "From scratch" at bounding box center [1140, 81] width 61 height 16
select select "**"
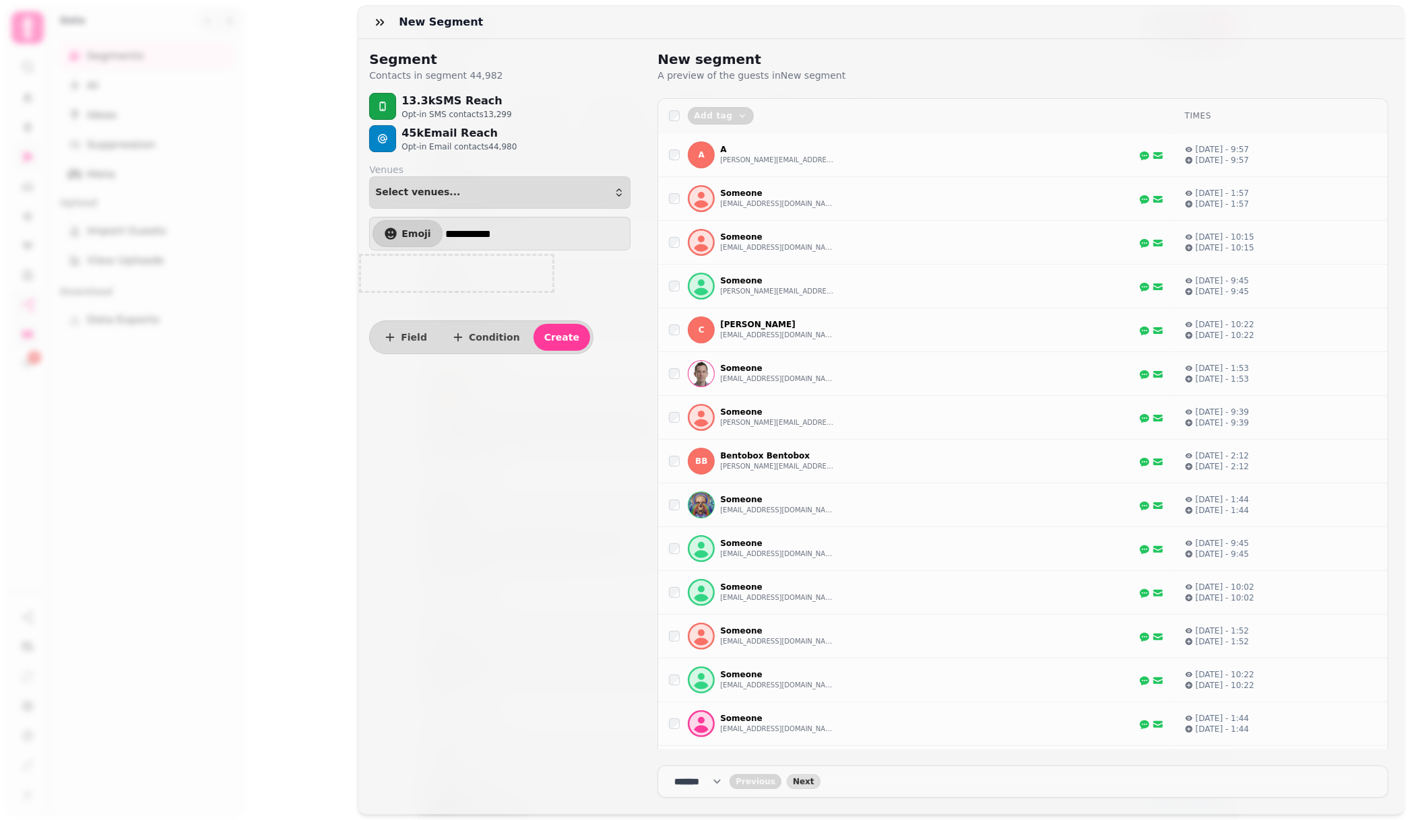
drag, startPoint x: 533, startPoint y: 229, endPoint x: 451, endPoint y: 224, distance: 82.3
click at [451, 224] on input "**********" at bounding box center [536, 233] width 183 height 27
paste input "text"
type input "**********"
click at [418, 336] on span "Field" at bounding box center [414, 337] width 26 height 9
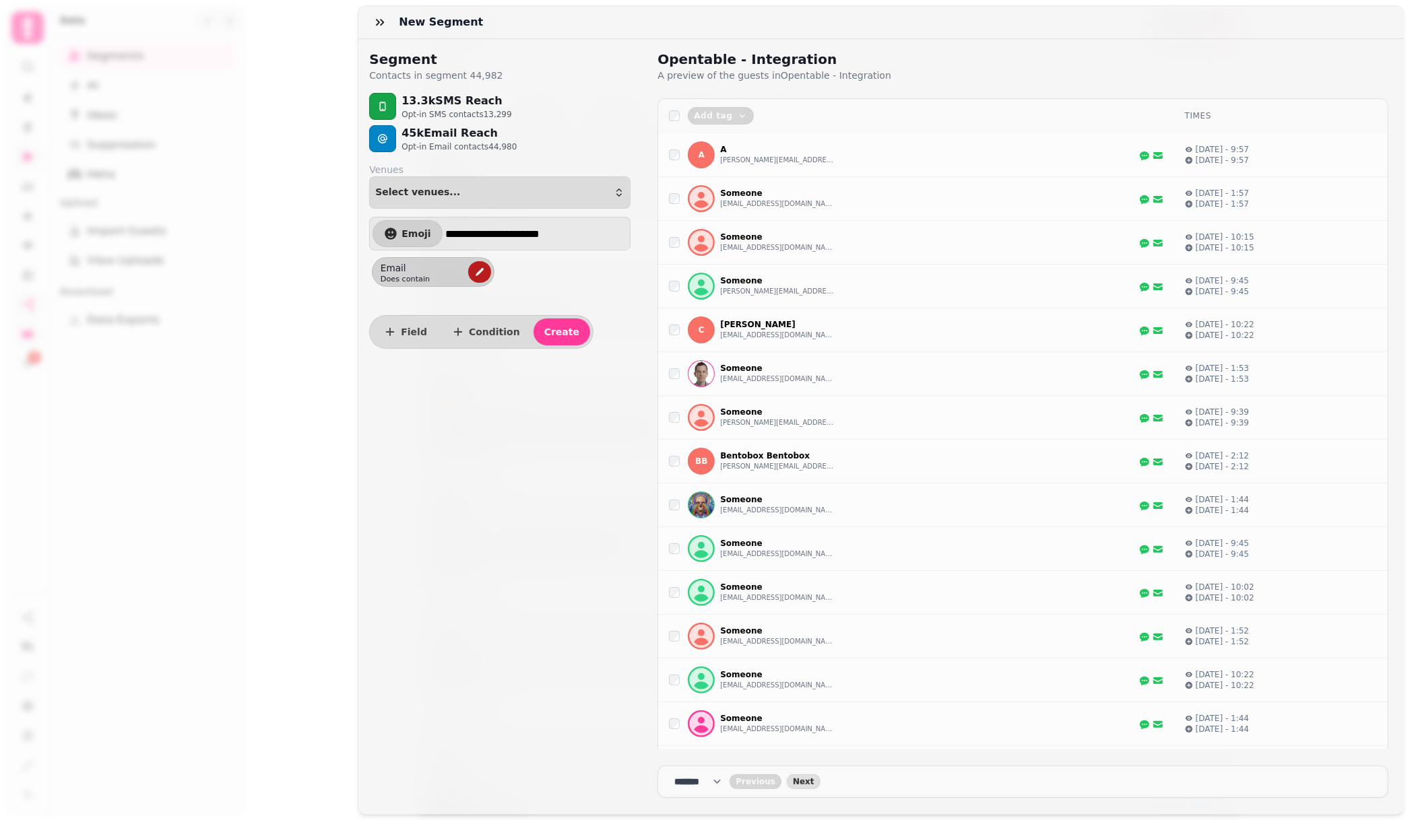
click at [480, 269] on icon "edit" at bounding box center [479, 272] width 11 height 11
select select "*****"
select select "****"
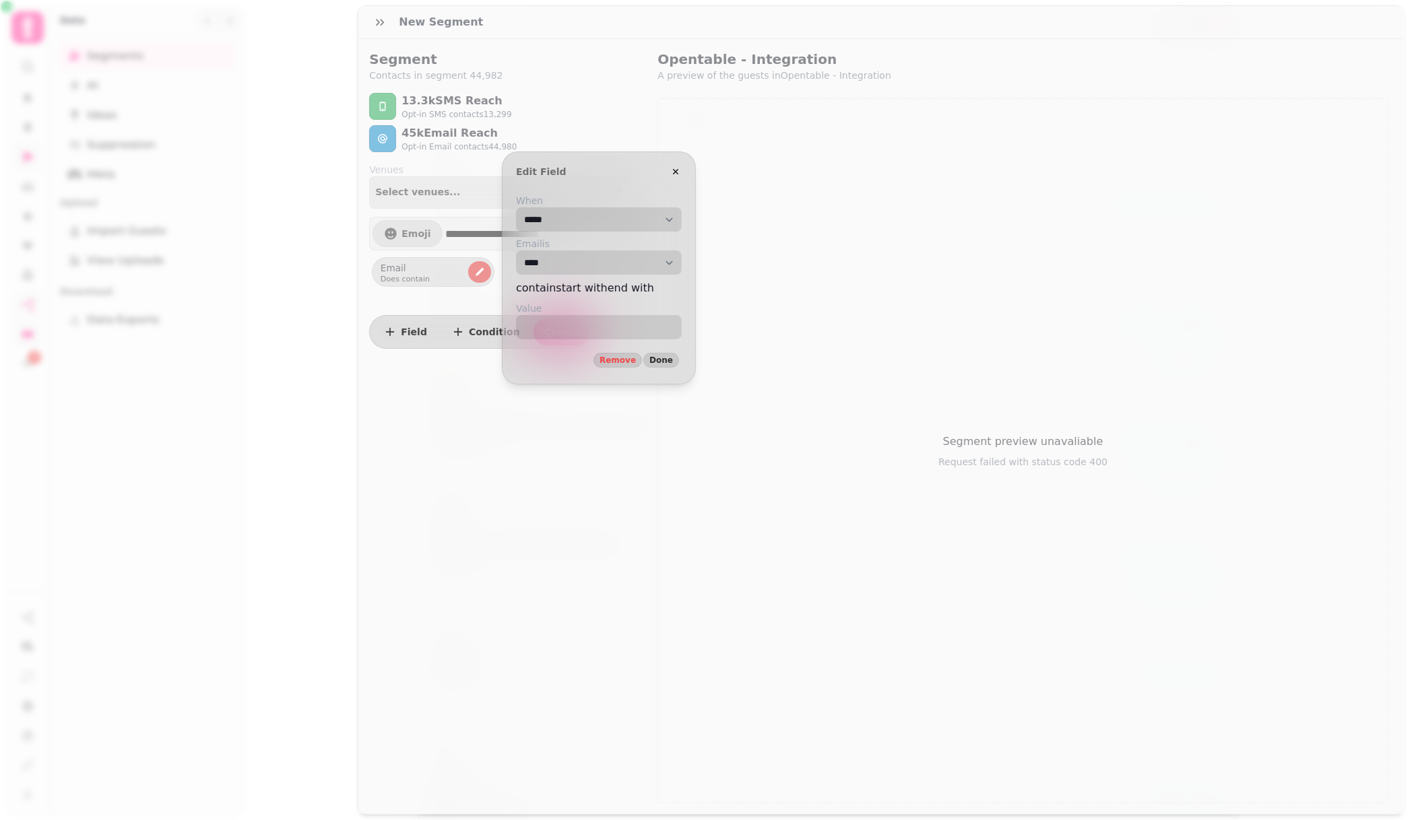
click at [558, 222] on select "**********" at bounding box center [599, 219] width 166 height 24
select select "*****"
select select "**********"
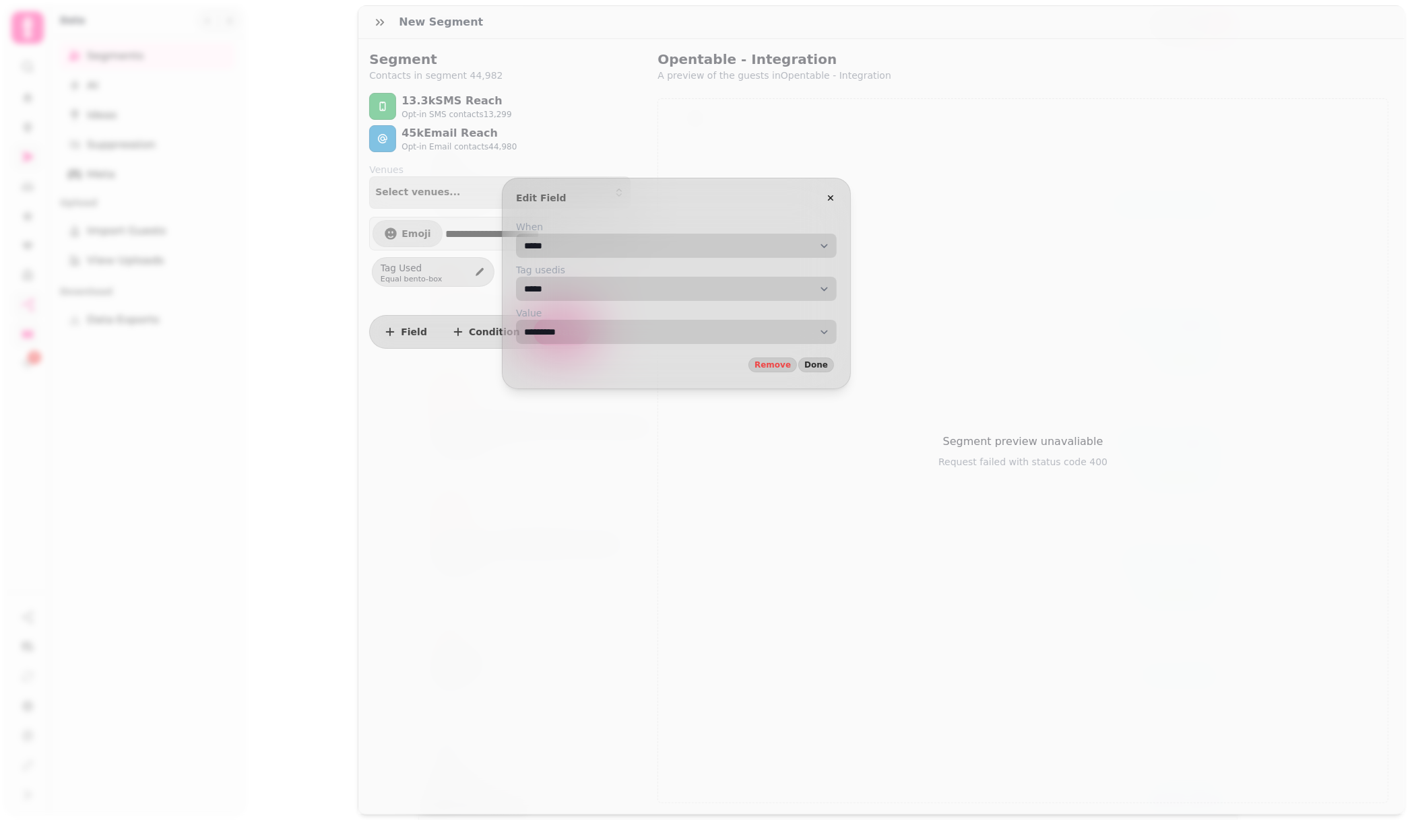
click at [568, 331] on select "**********" at bounding box center [676, 332] width 321 height 24
select select "**"
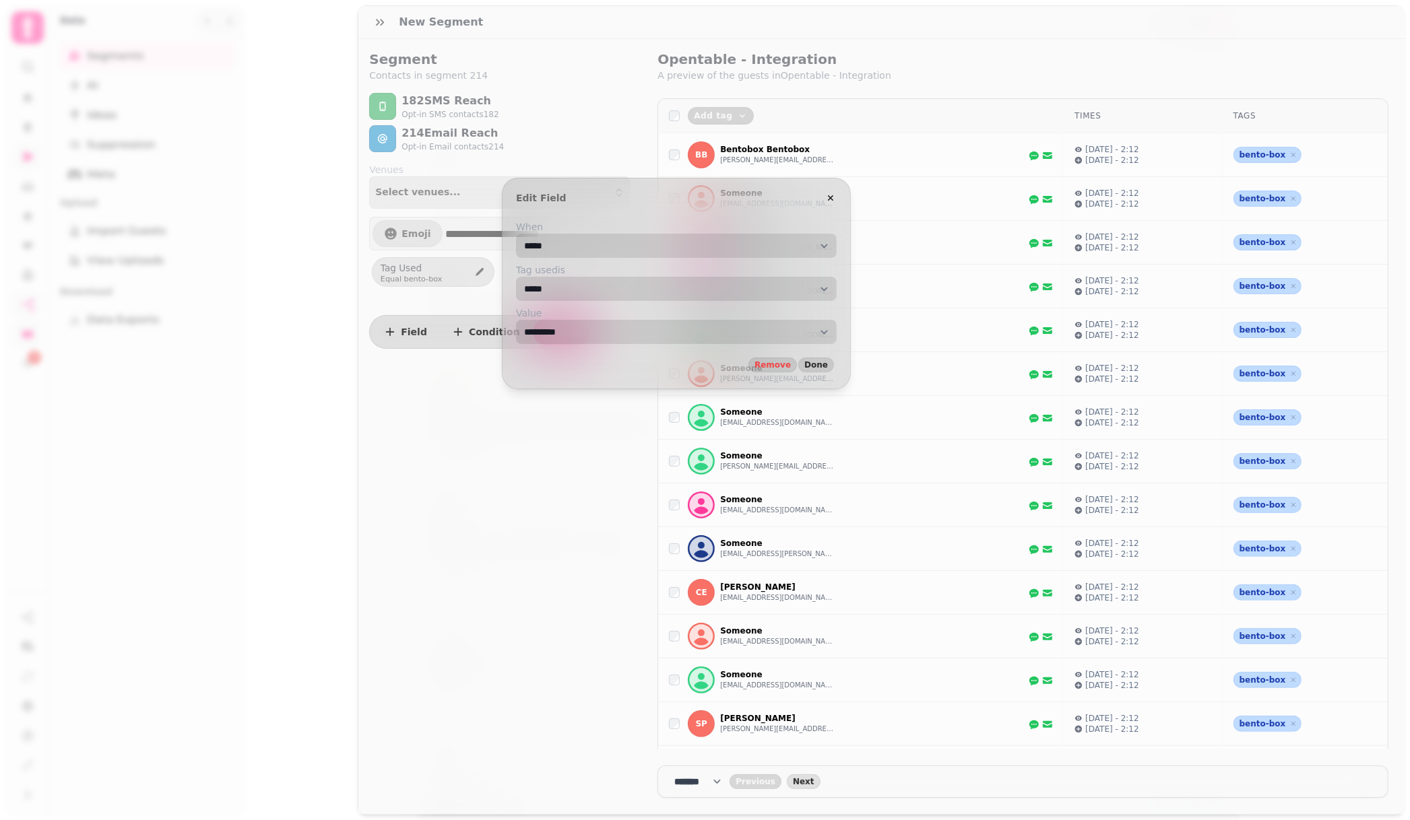
select select "**********"
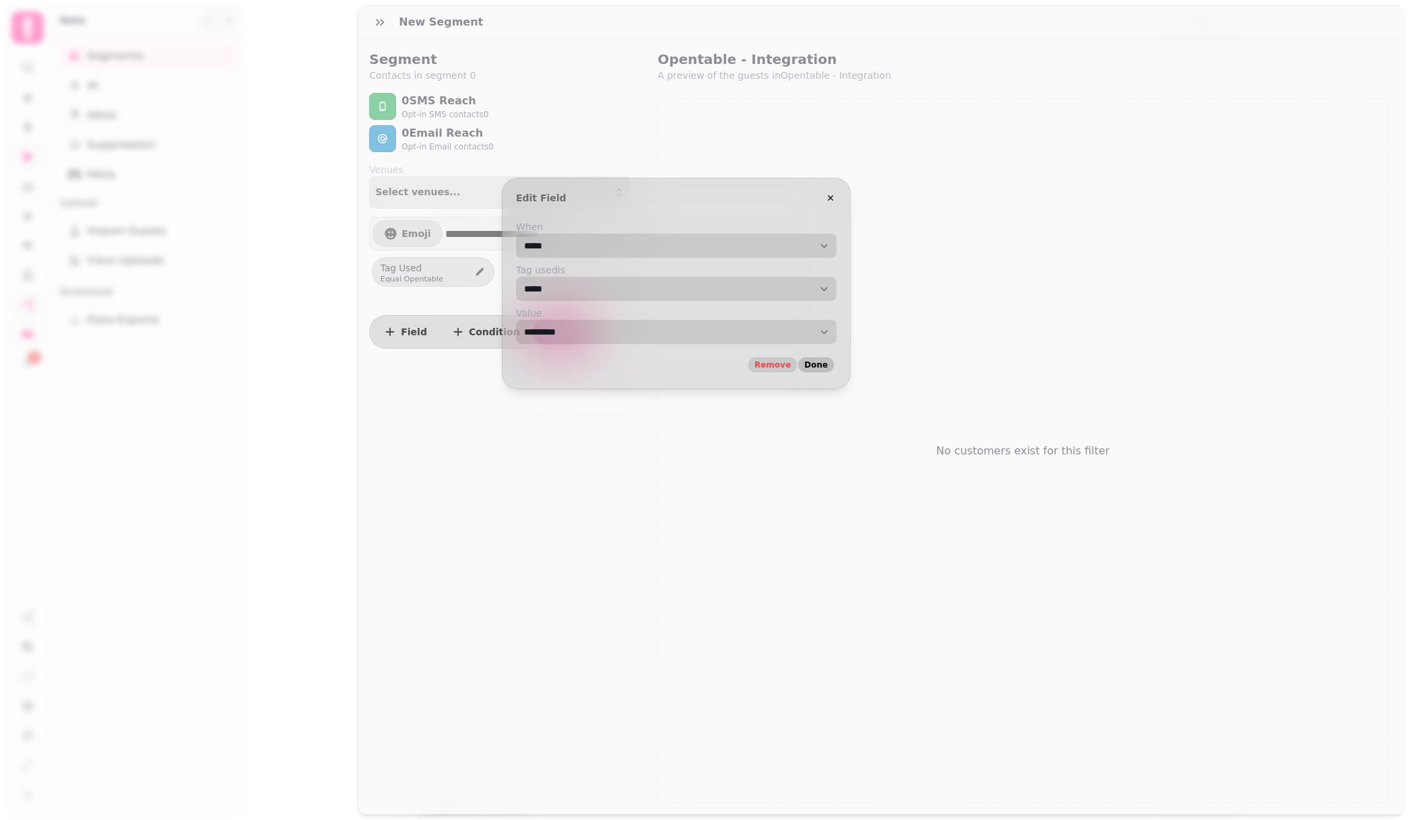
click at [828, 365] on span "Done" at bounding box center [816, 365] width 24 height 8
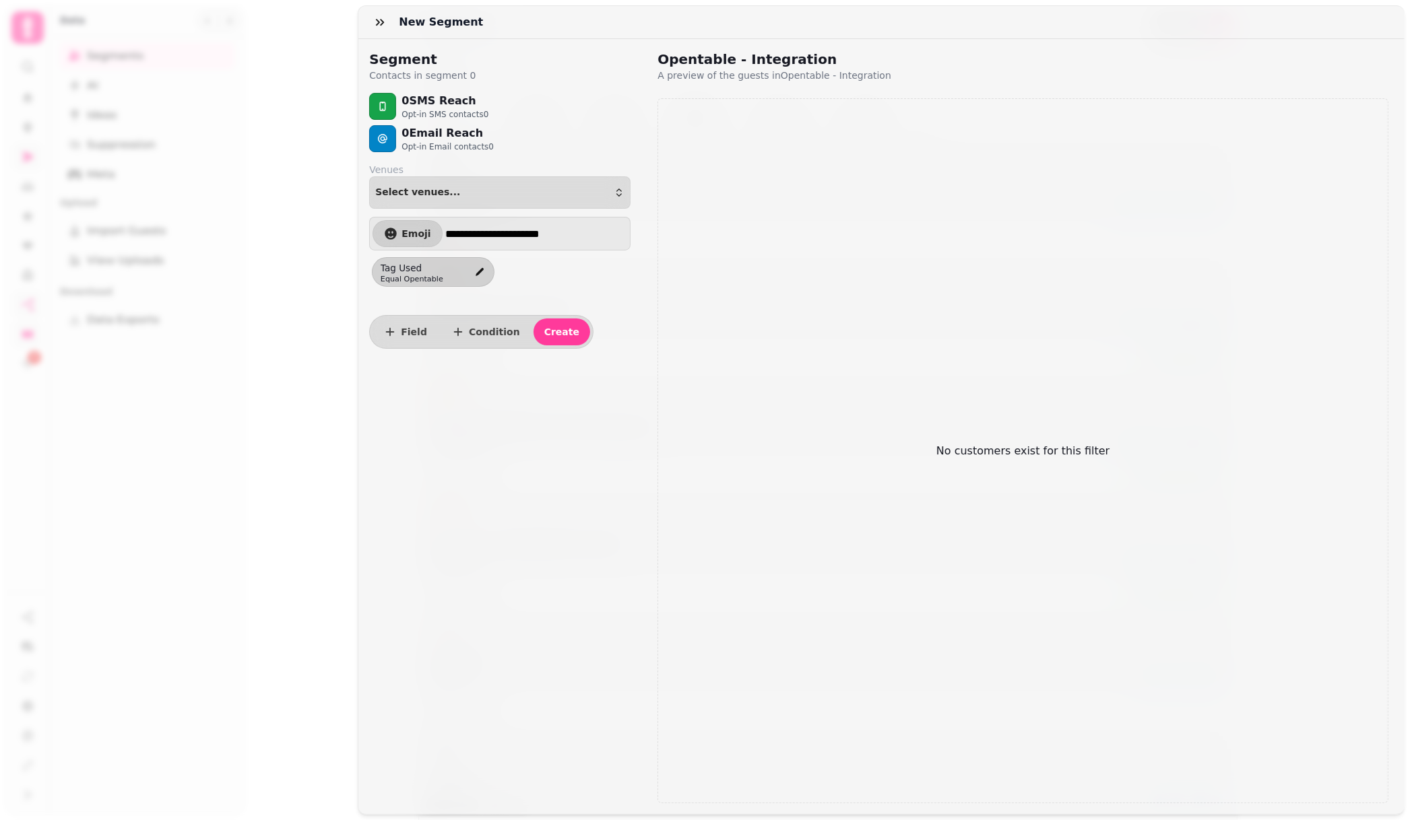
click at [494, 420] on div "**********" at bounding box center [499, 426] width 283 height 775
click at [545, 318] on div "Field Condition Create" at bounding box center [481, 332] width 224 height 34
click at [420, 237] on span "Emoji" at bounding box center [415, 233] width 29 height 9
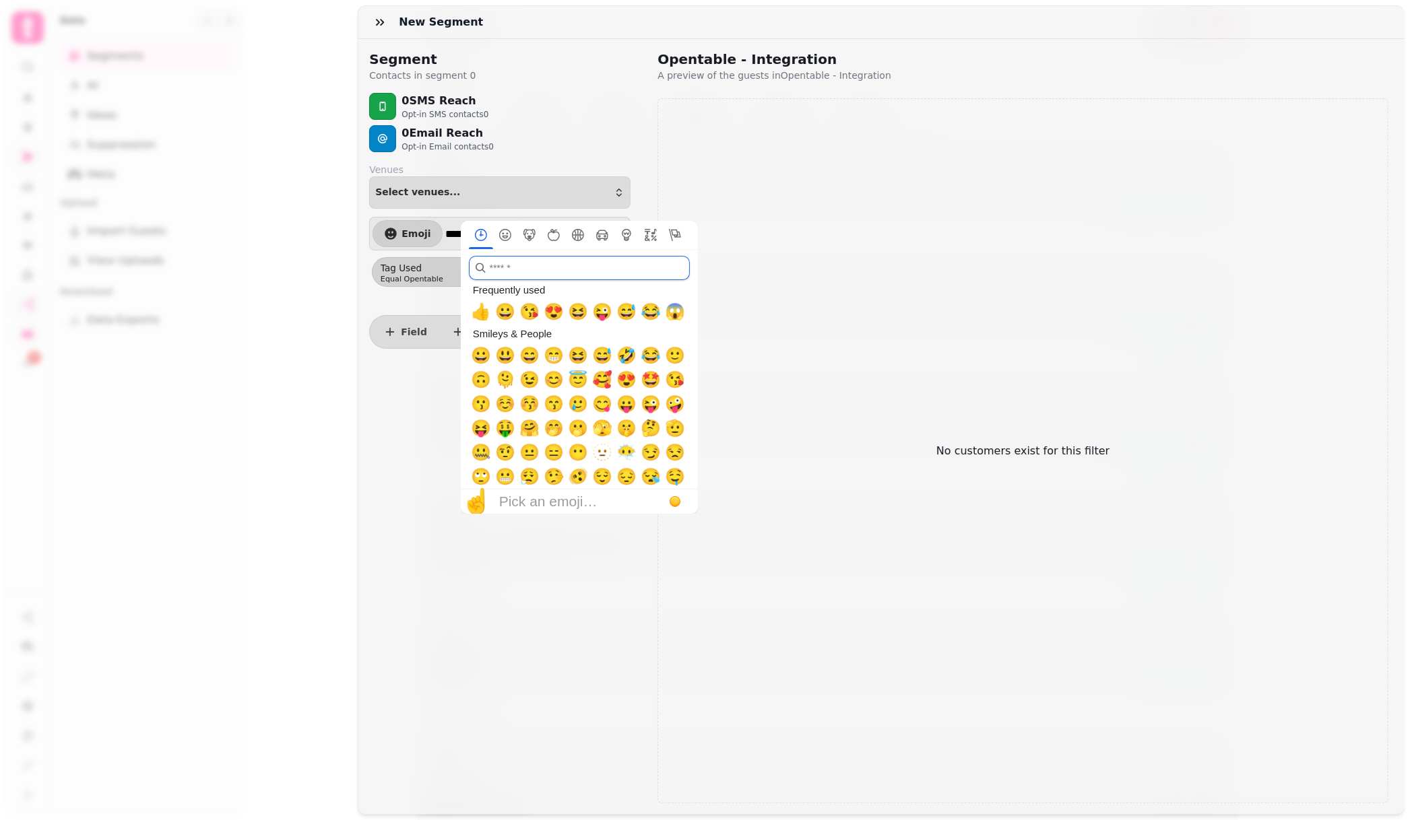
click at [509, 270] on input "search" at bounding box center [579, 268] width 221 height 24
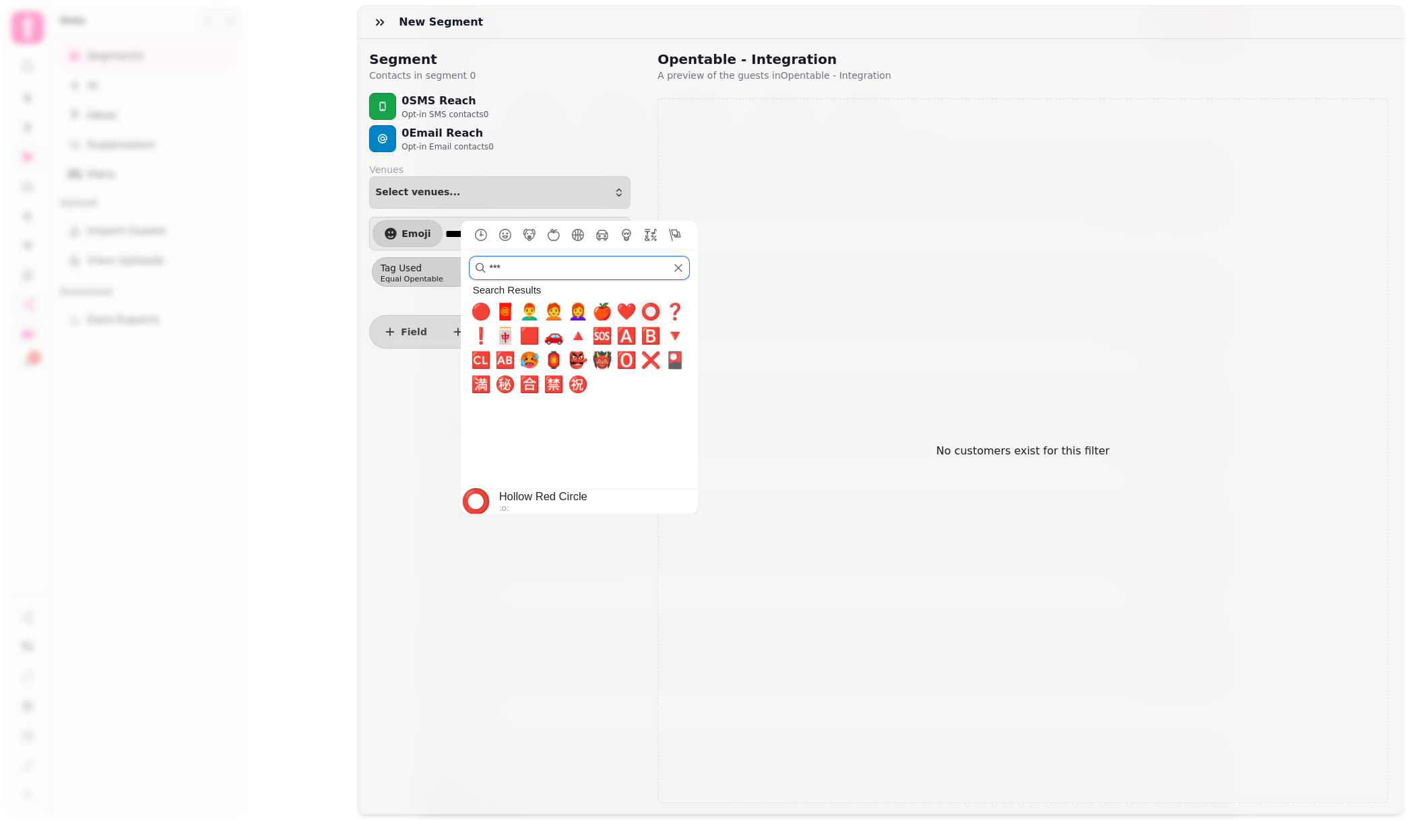
type input "***"
click at [652, 312] on span "⭕" at bounding box center [650, 311] width 20 height 19
type input "**********"
click at [413, 393] on div "**********" at bounding box center [499, 426] width 283 height 775
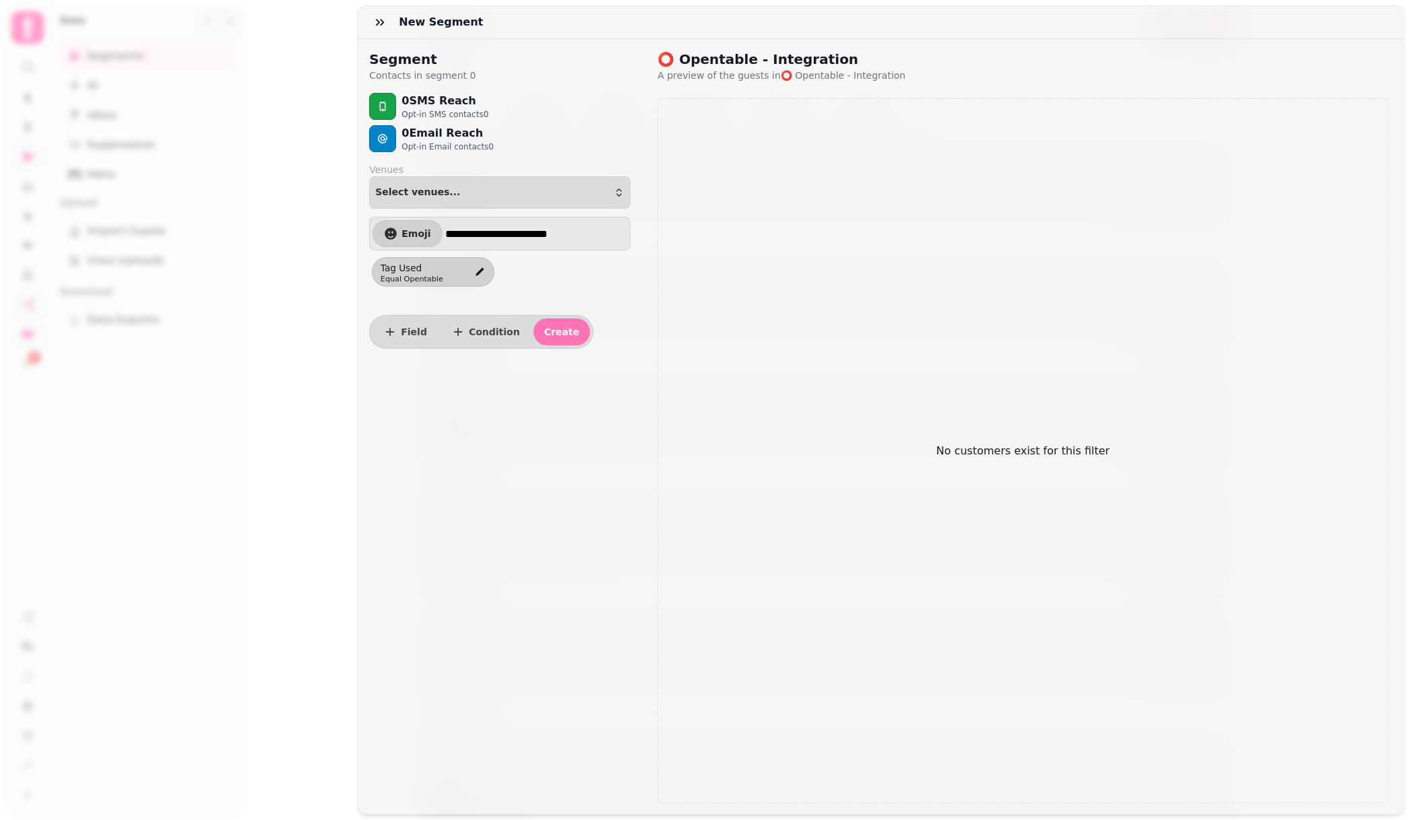
click at [553, 320] on div "Field Condition Create" at bounding box center [481, 332] width 224 height 34
click at [555, 329] on span "Create" at bounding box center [561, 331] width 35 height 9
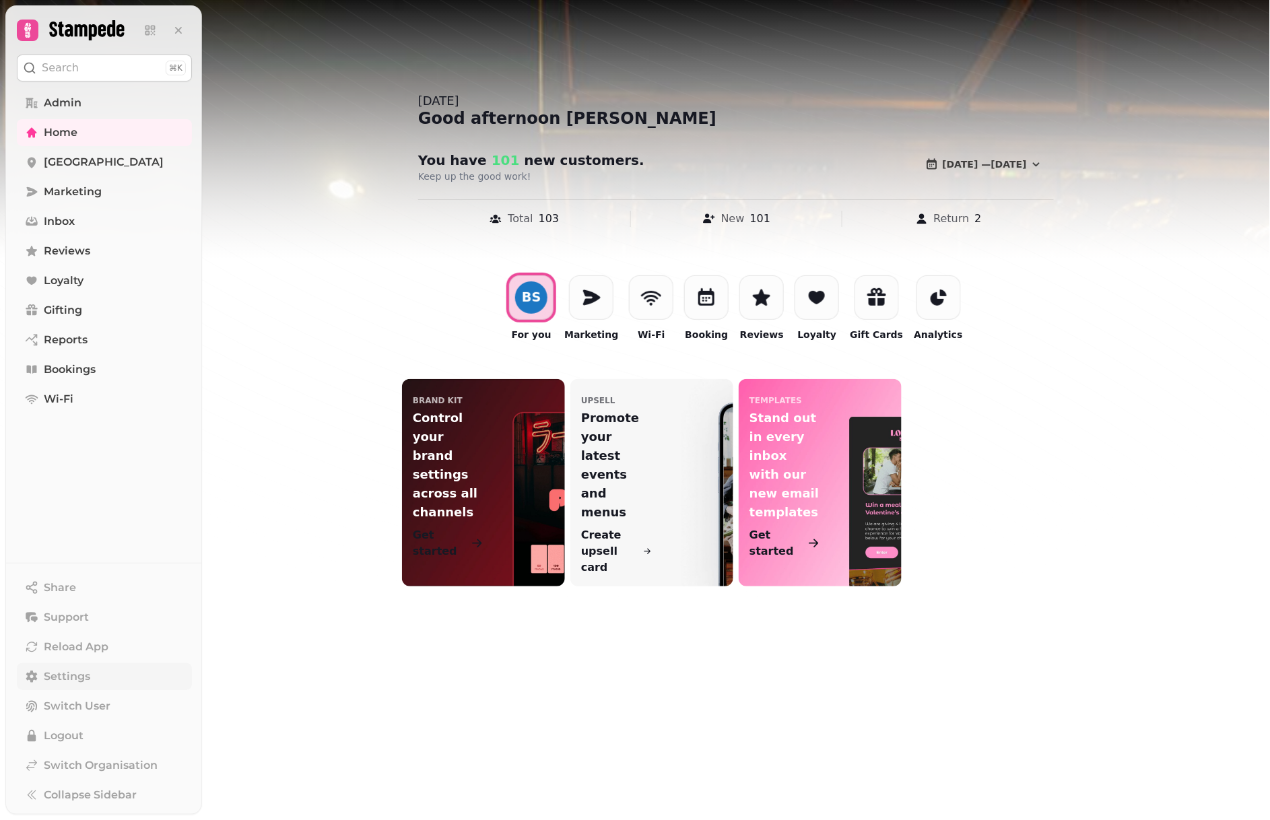
click at [97, 677] on link "Settings" at bounding box center [104, 676] width 175 height 27
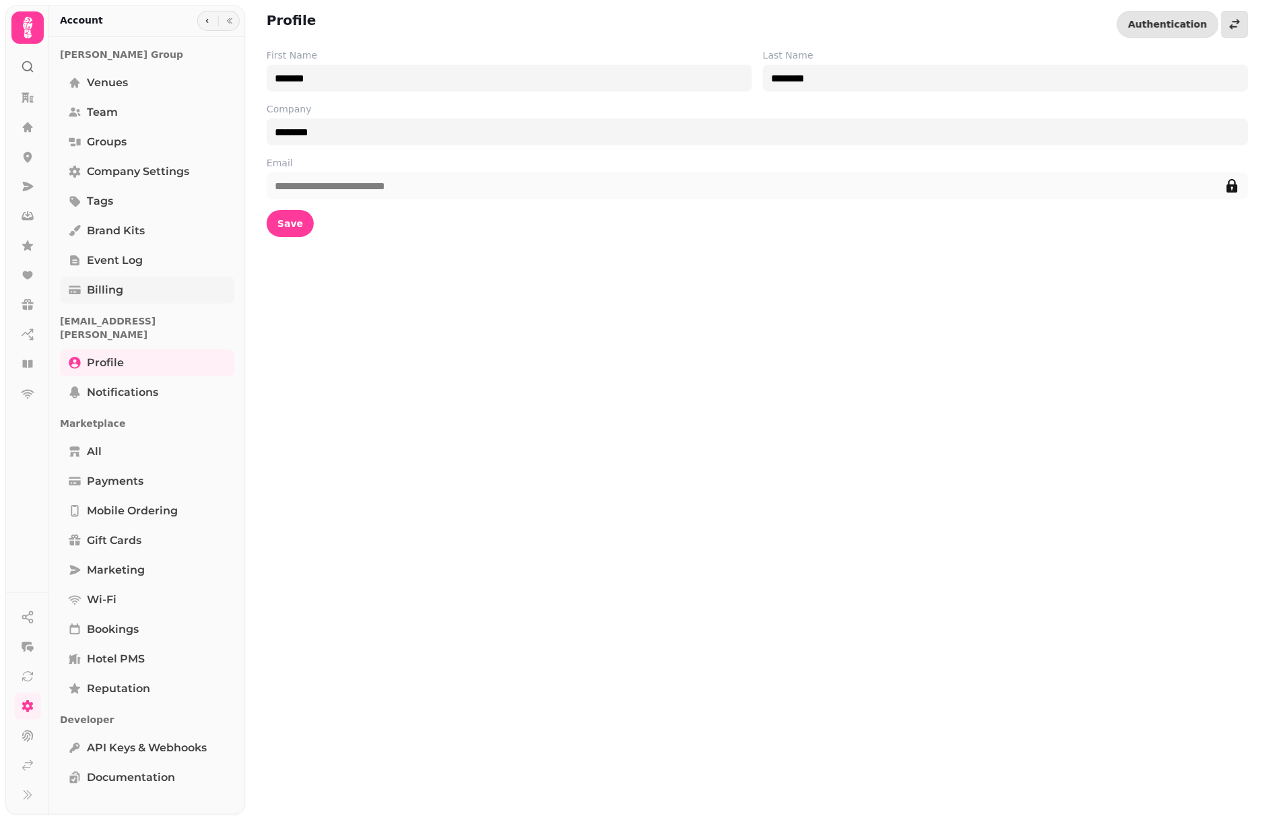
click at [154, 281] on link "Billing" at bounding box center [147, 290] width 174 height 27
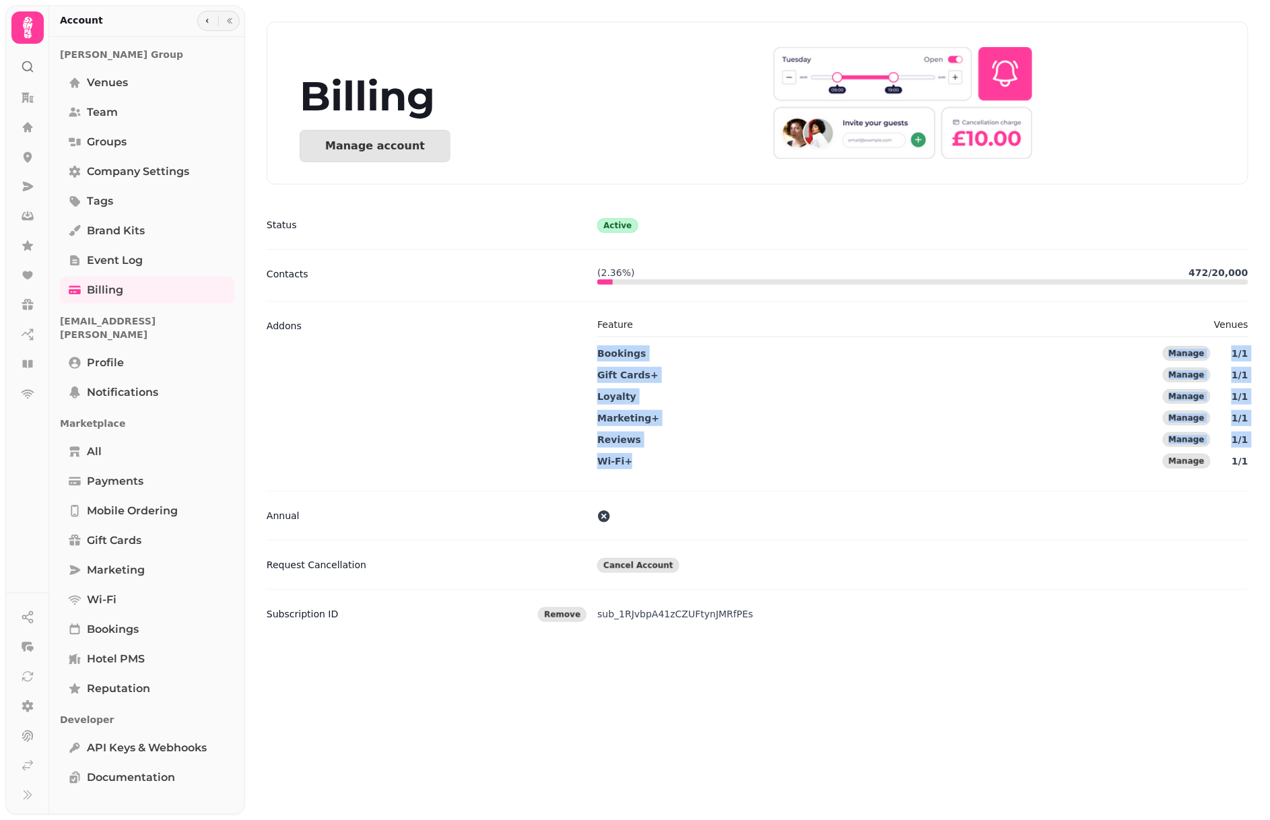
drag, startPoint x: 601, startPoint y: 362, endPoint x: 655, endPoint y: 467, distance: 118.7
click at [655, 467] on div "Bookings Manage 1 / 1 Gift Cards+ Manage 1 / 1 Loyalty Manage 1 / 1 Marketing+ …" at bounding box center [922, 407] width 651 height 135
copy div "Bookings Manage 1 / 1 Gift Cards+ Manage 1 / 1 Loyalty Manage 1 / 1 Marketing+ …"
click at [30, 389] on icon at bounding box center [27, 393] width 13 height 13
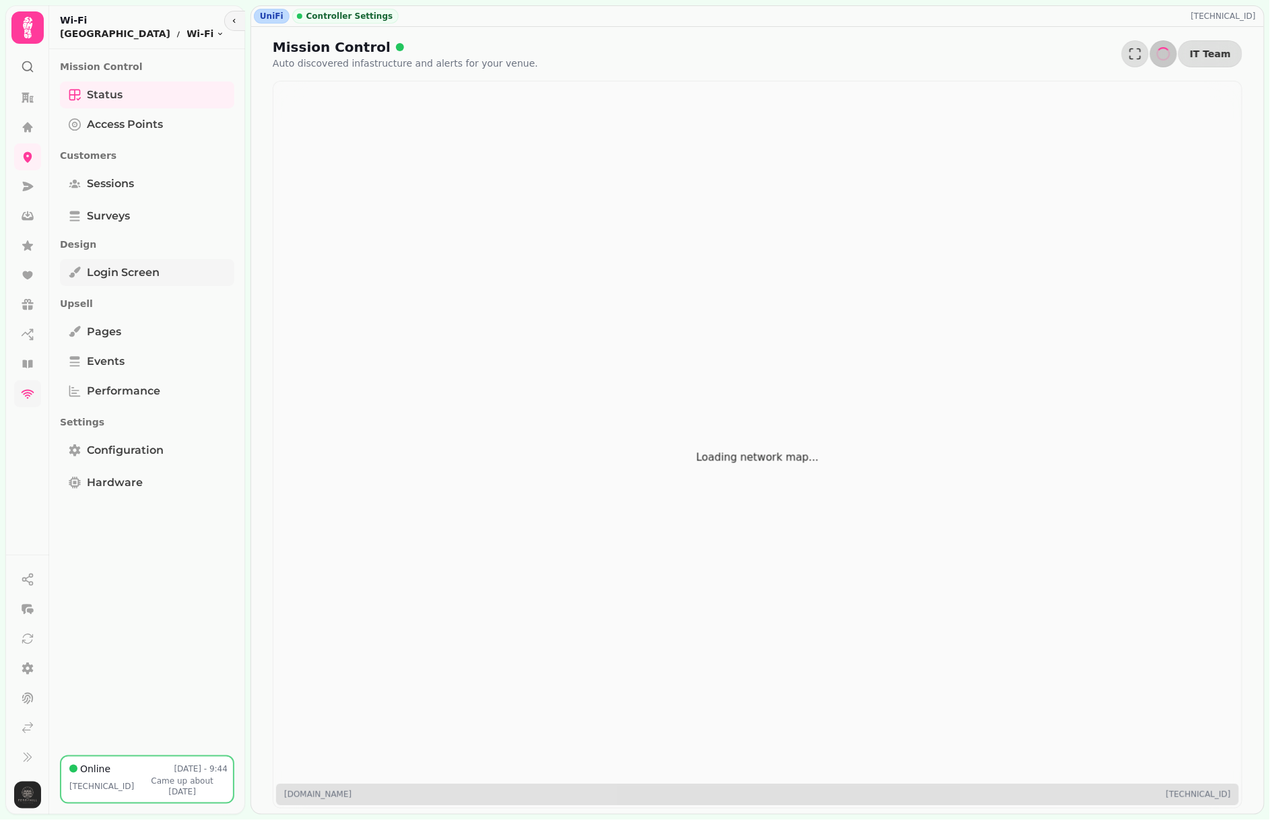
click at [145, 265] on span "Login screen" at bounding box center [123, 273] width 73 height 16
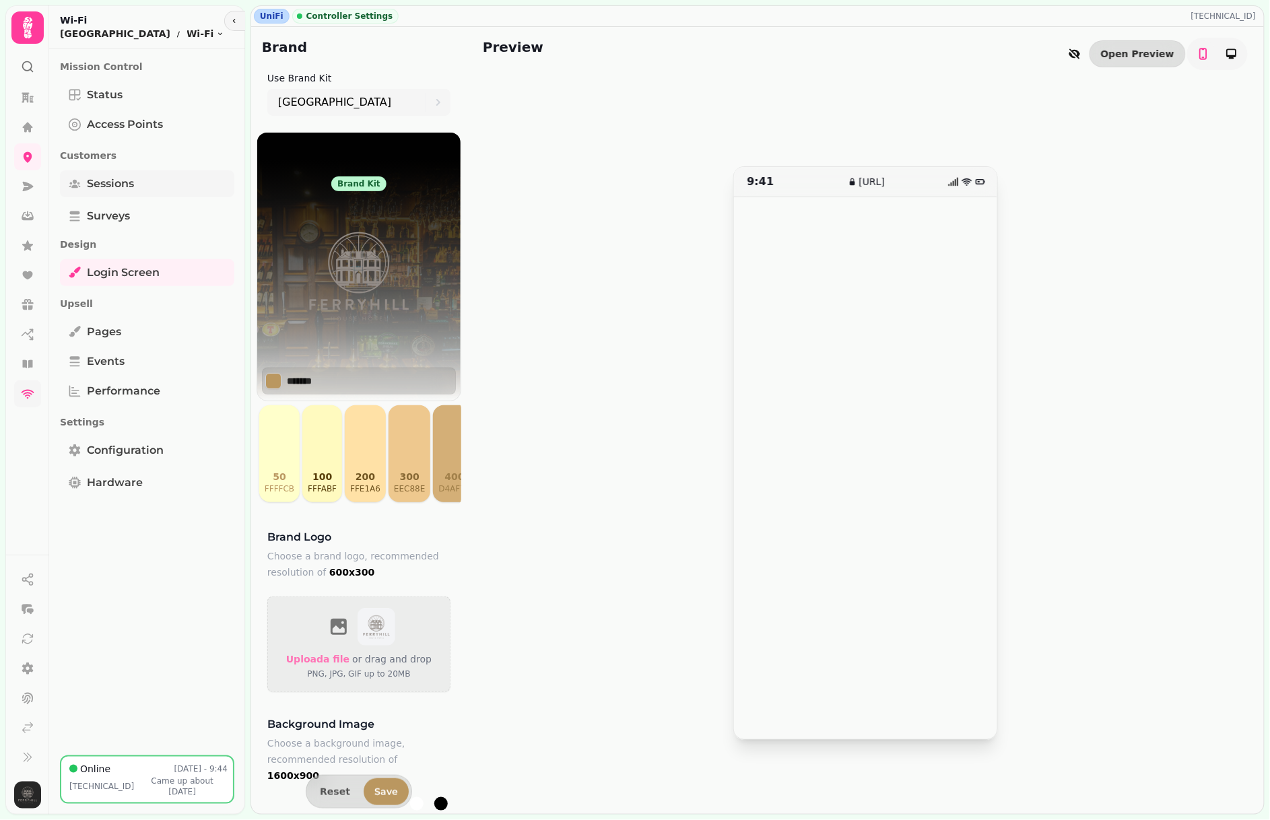
click at [153, 183] on link "Sessions" at bounding box center [147, 183] width 174 height 27
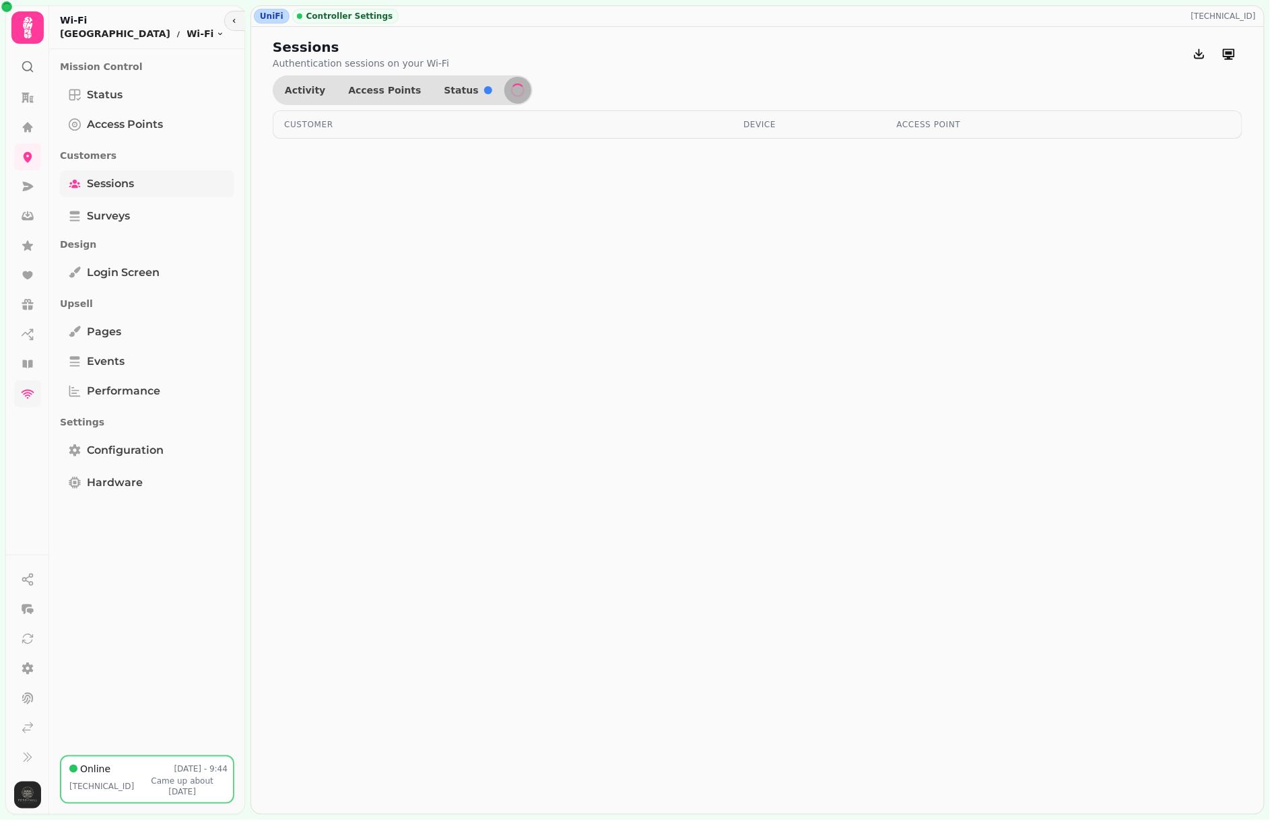
select select "**"
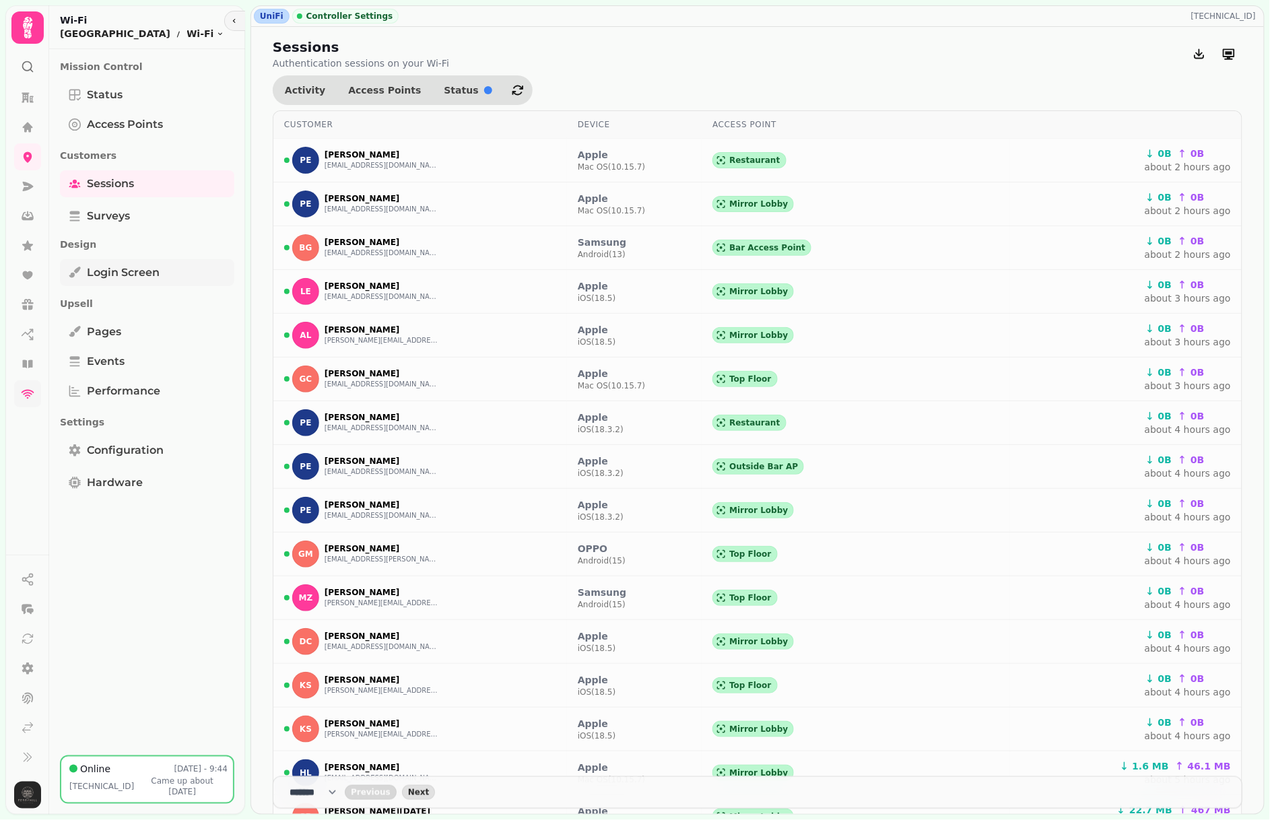
click at [139, 269] on span "Login screen" at bounding box center [123, 273] width 73 height 16
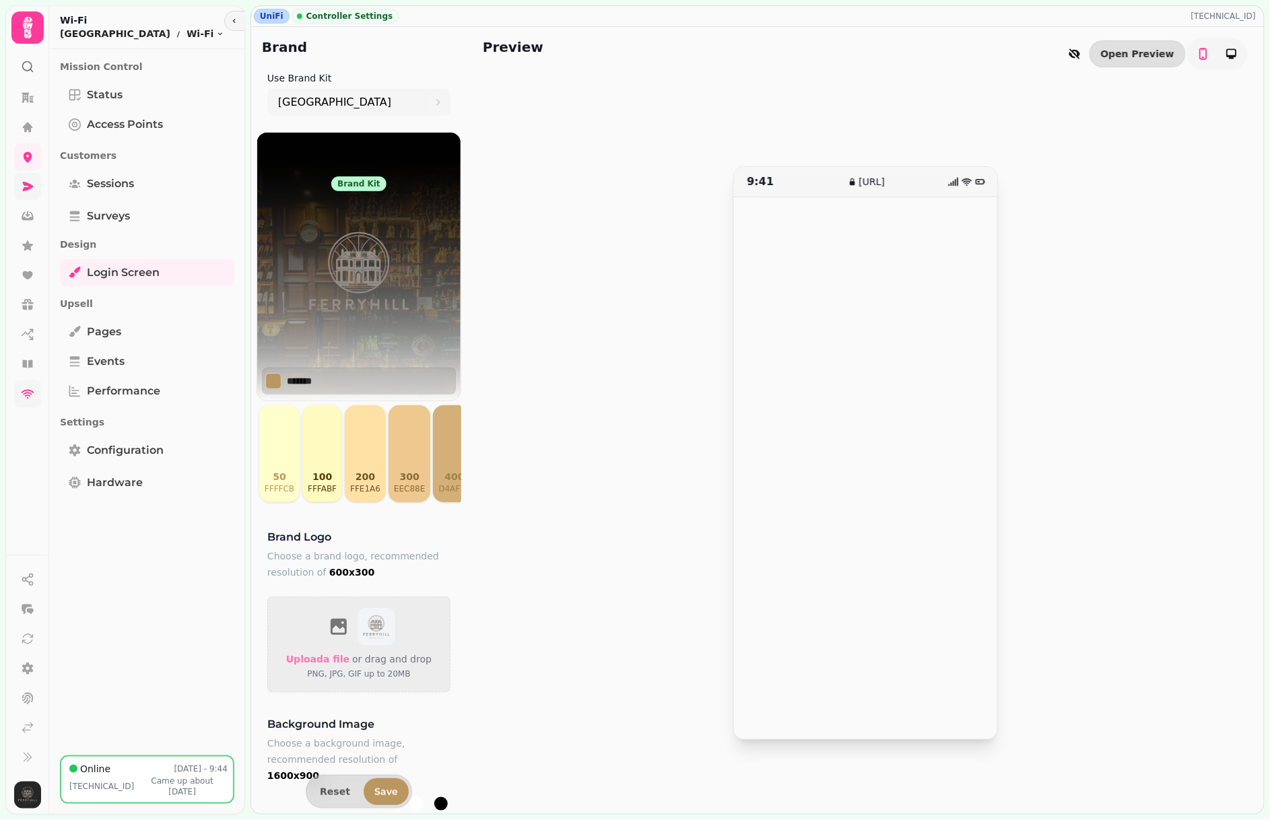
click at [36, 185] on link at bounding box center [27, 186] width 27 height 27
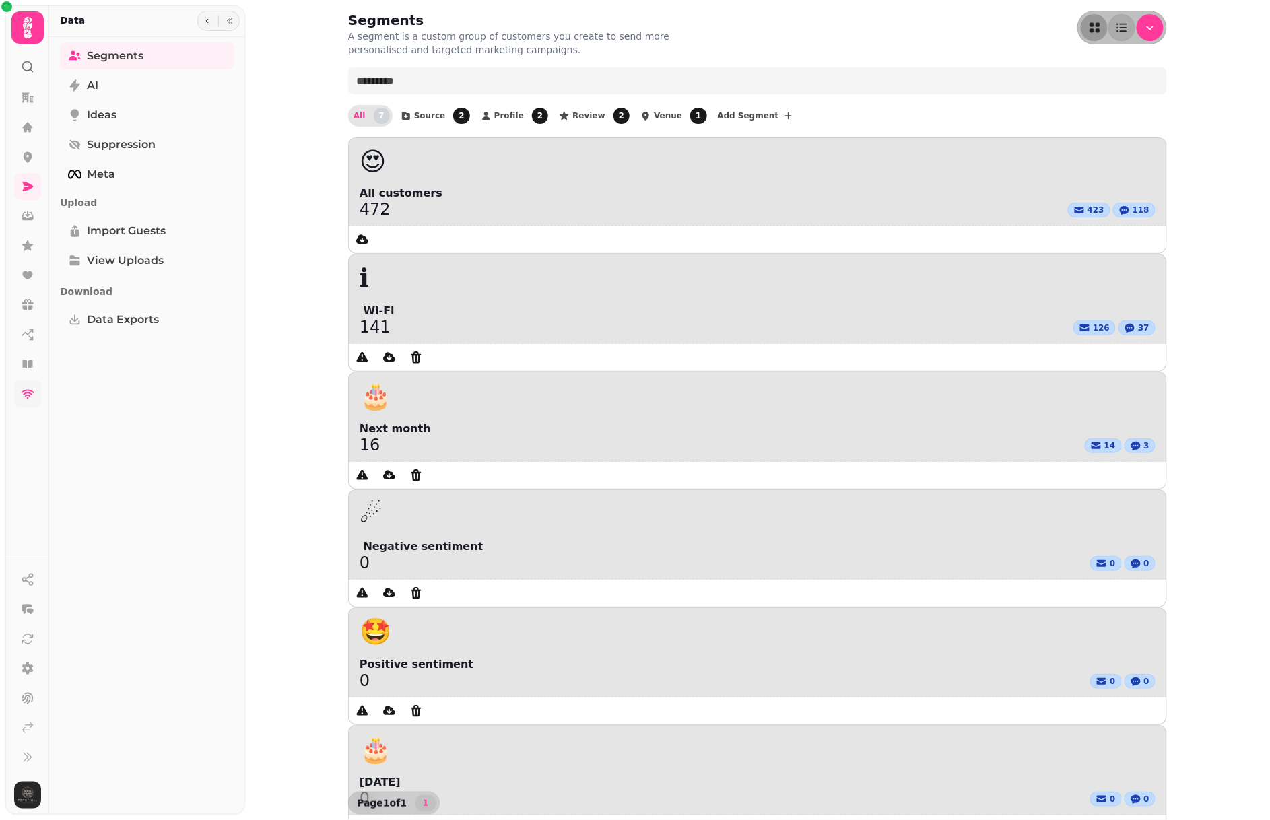
click at [1076, 408] on div "Segments A segment is a custom group of customers you create to send more perso…" at bounding box center [758, 502] width 862 height 1005
click at [31, 242] on icon at bounding box center [27, 245] width 13 height 13
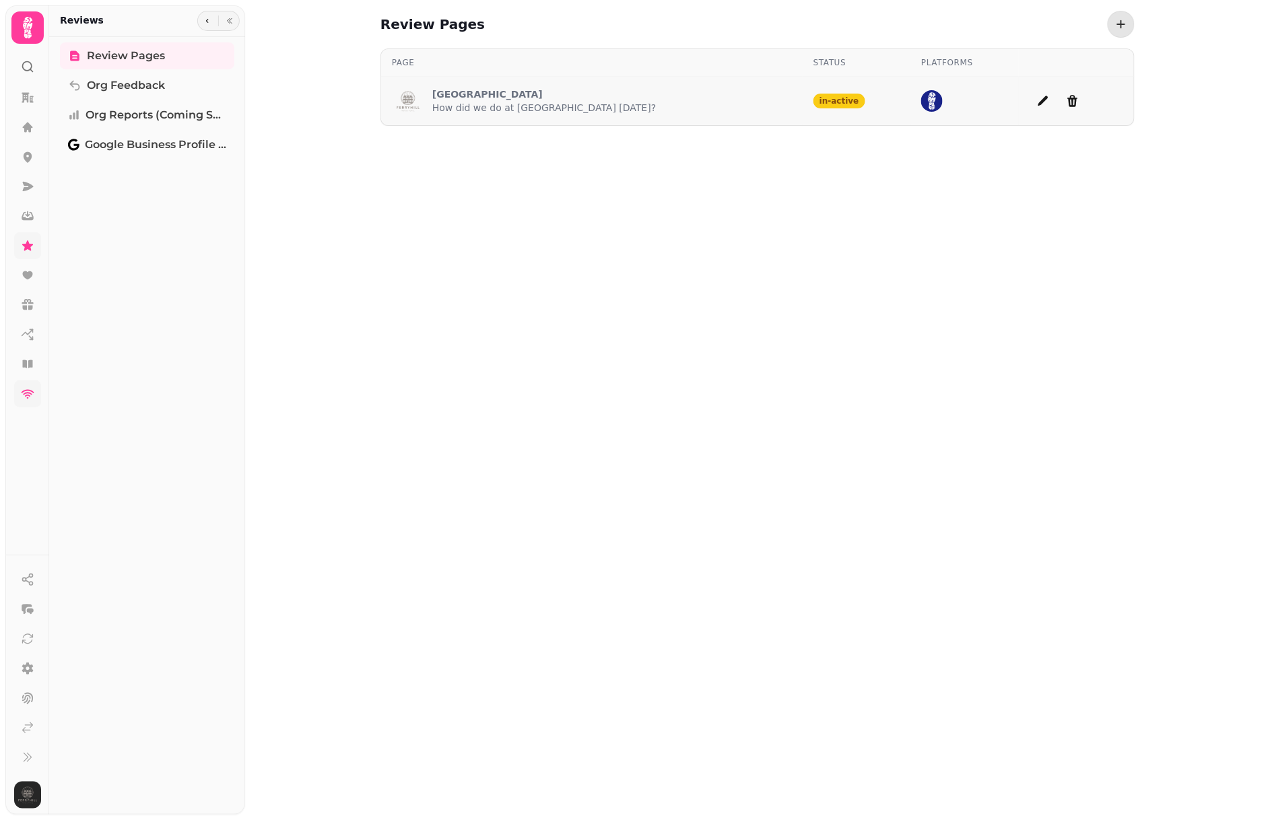
click at [498, 94] on p "Ferryhill House Hotel" at bounding box center [544, 94] width 224 height 13
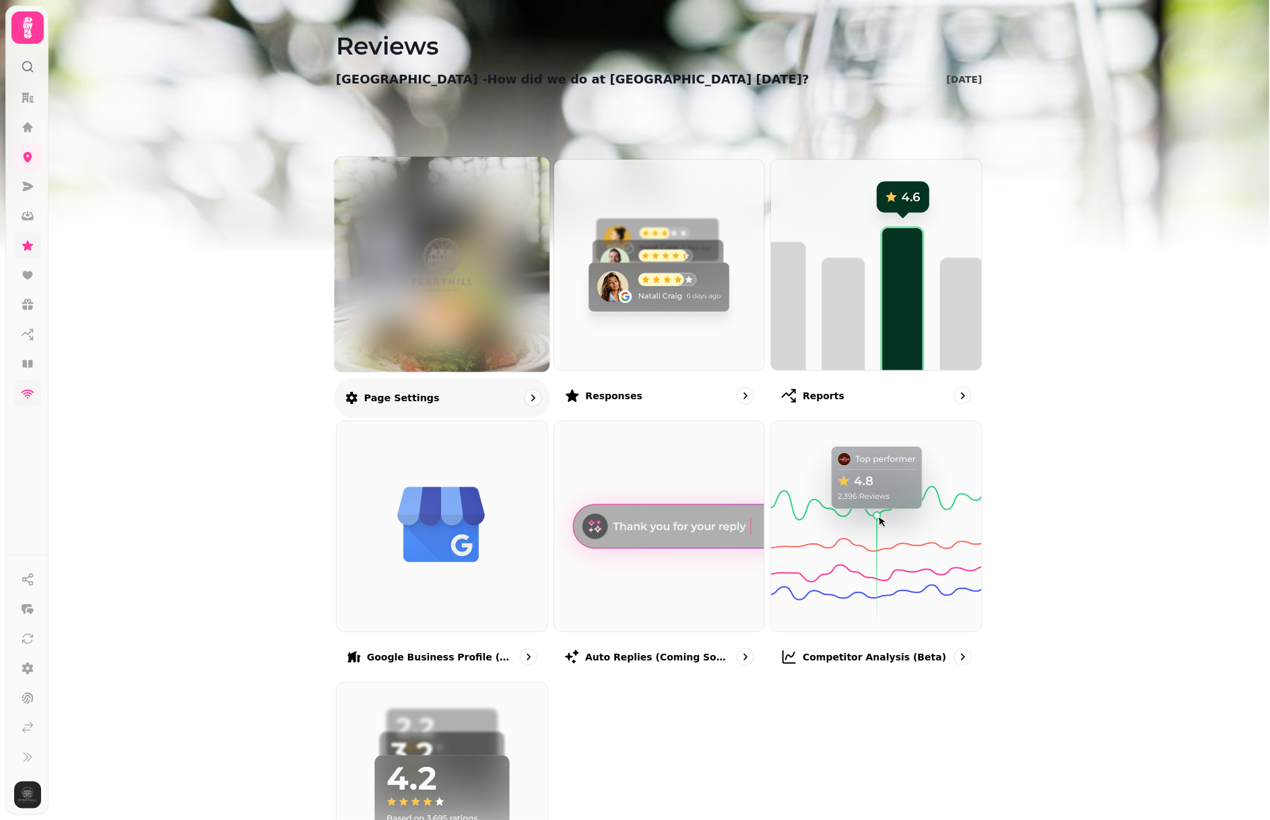
click at [478, 308] on div at bounding box center [442, 264] width 215 height 215
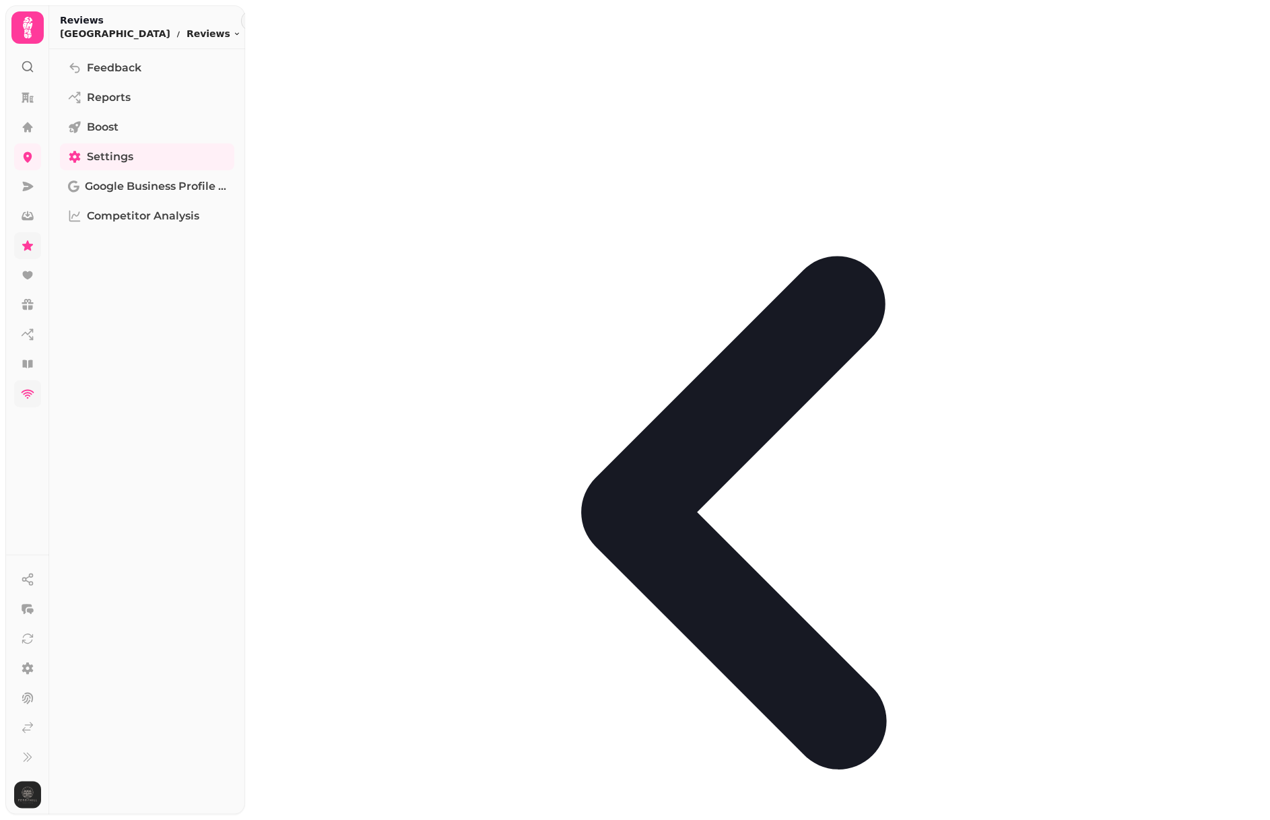
select select "**********"
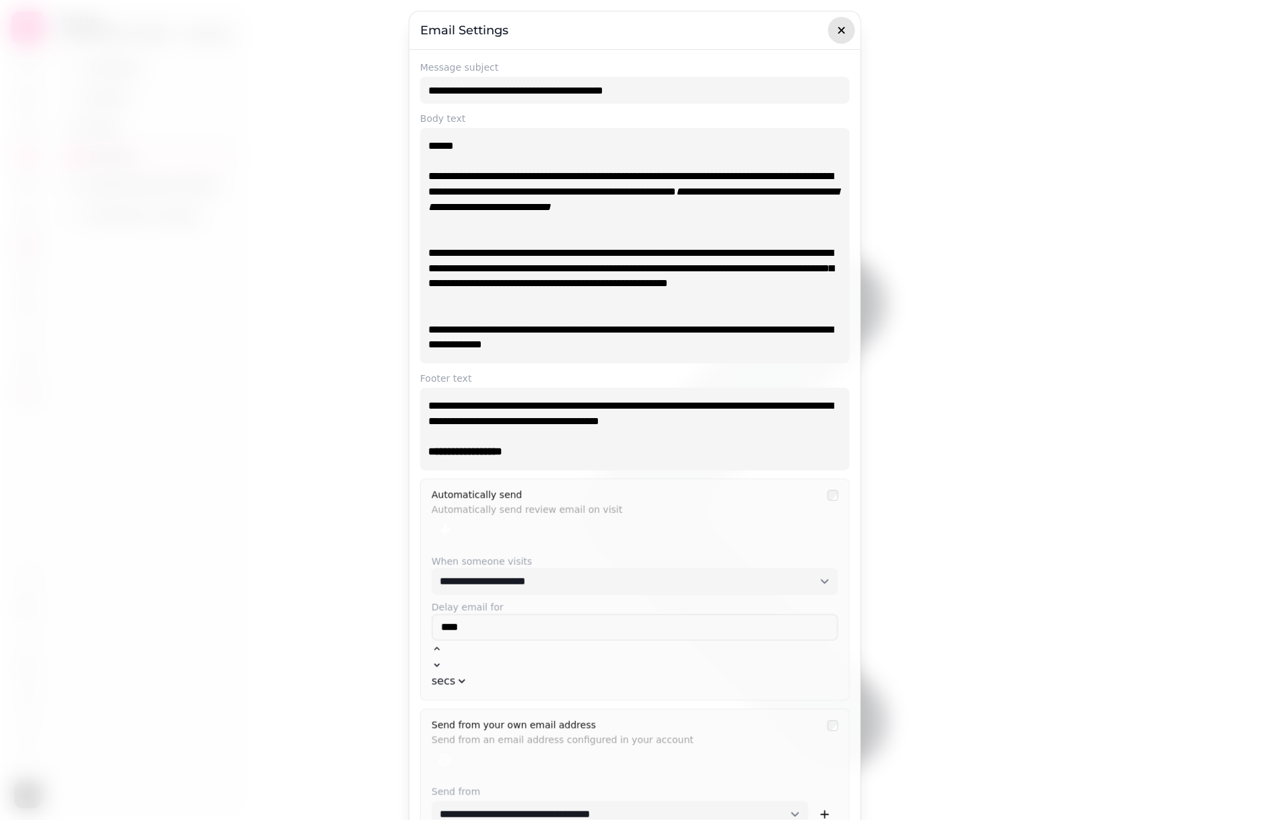
click at [838, 31] on icon "button" at bounding box center [841, 30] width 7 height 7
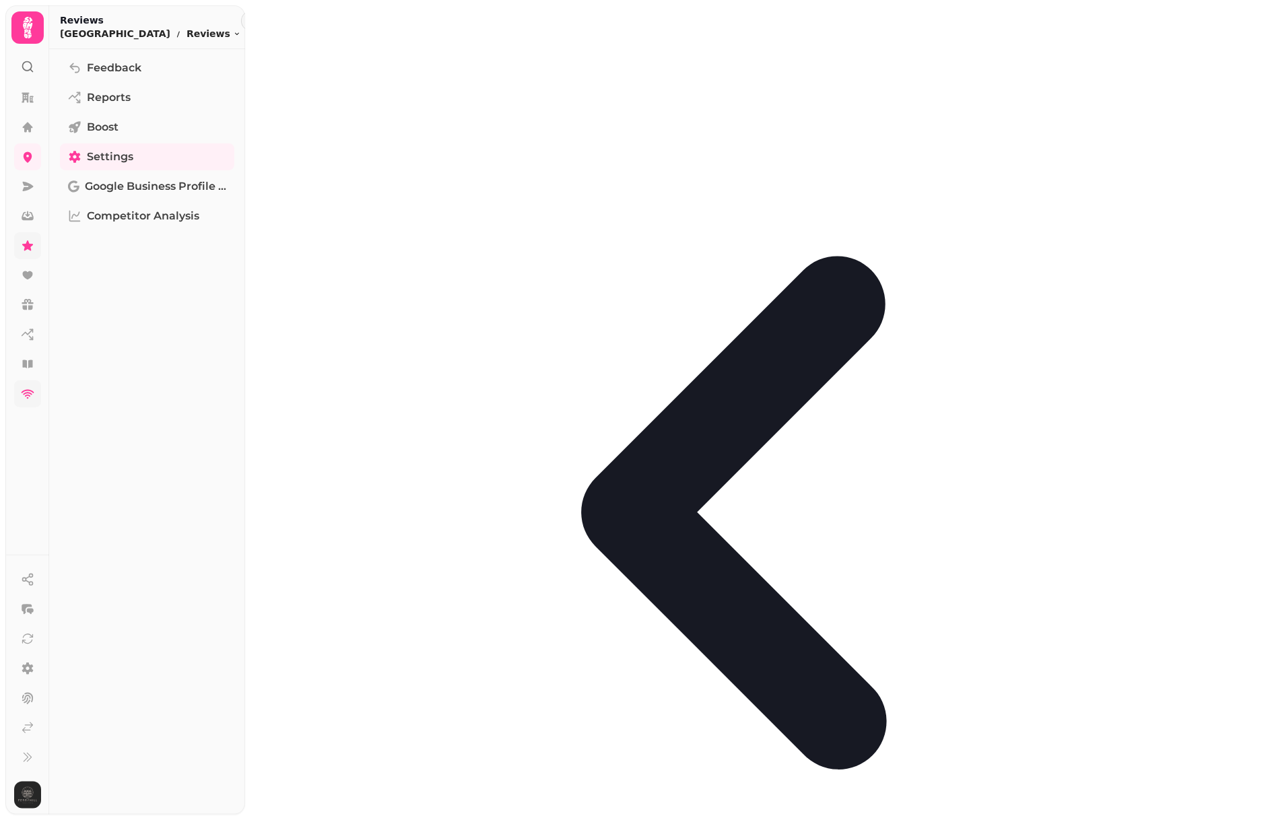
scroll to position [137, 0]
click at [166, 203] on link "Competitor Analysis" at bounding box center [147, 216] width 174 height 27
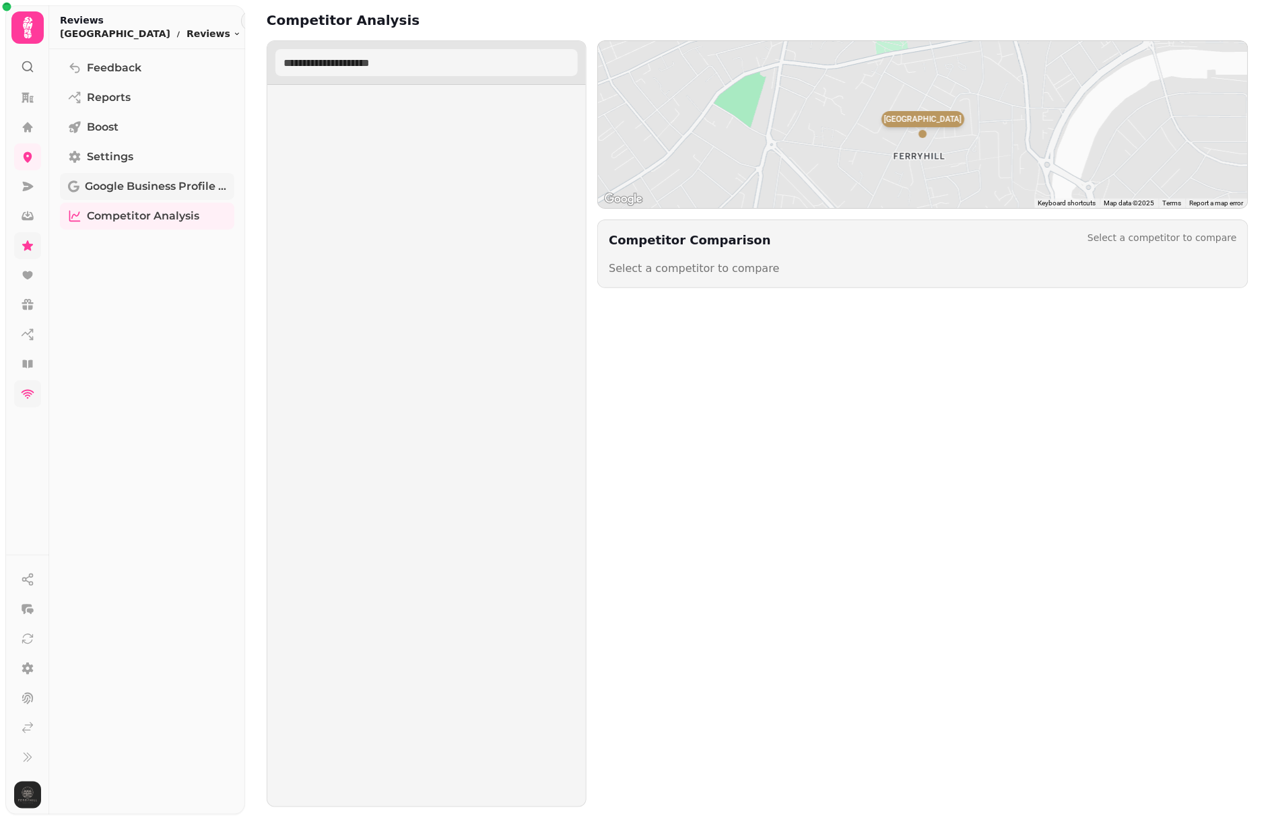
click at [156, 185] on span "Google Business Profile (Beta)" at bounding box center [155, 186] width 141 height 16
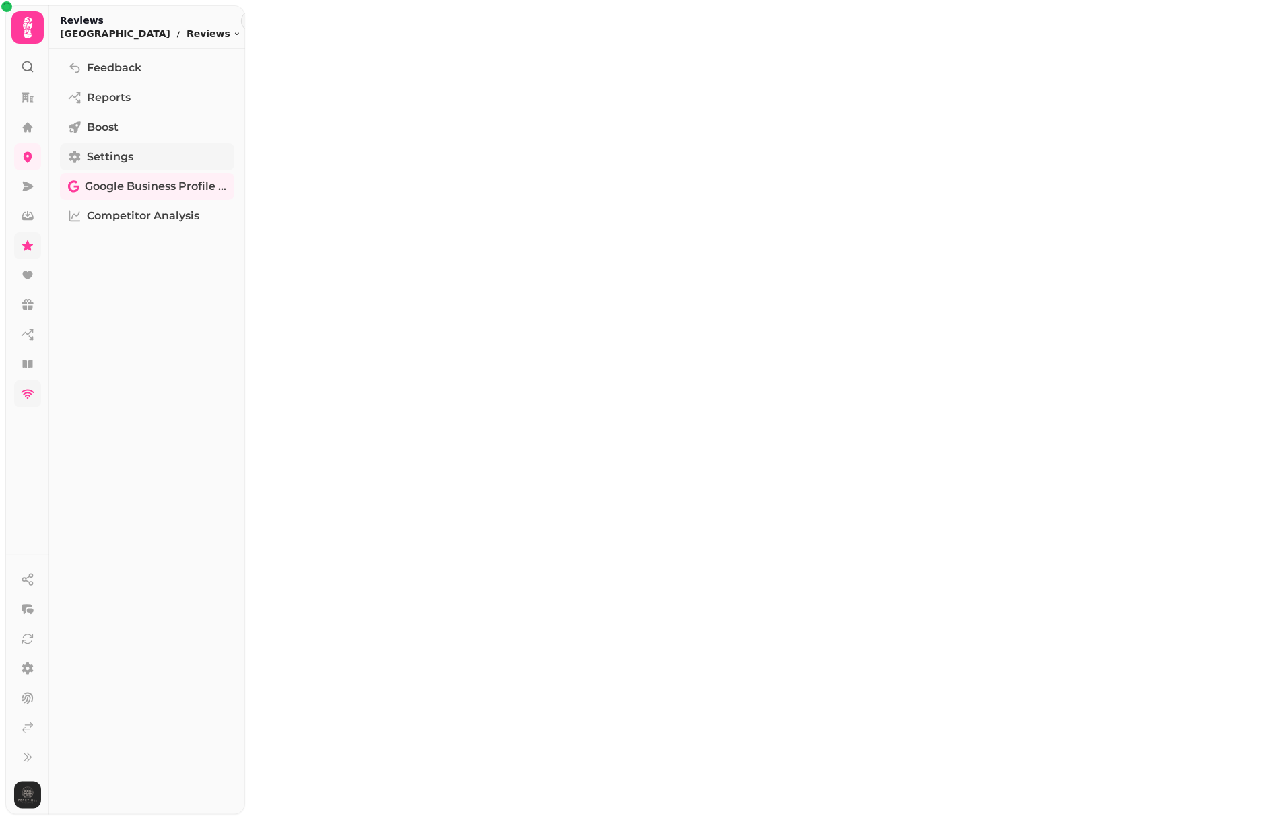
click at [117, 154] on span "Settings" at bounding box center [110, 157] width 46 height 16
select select
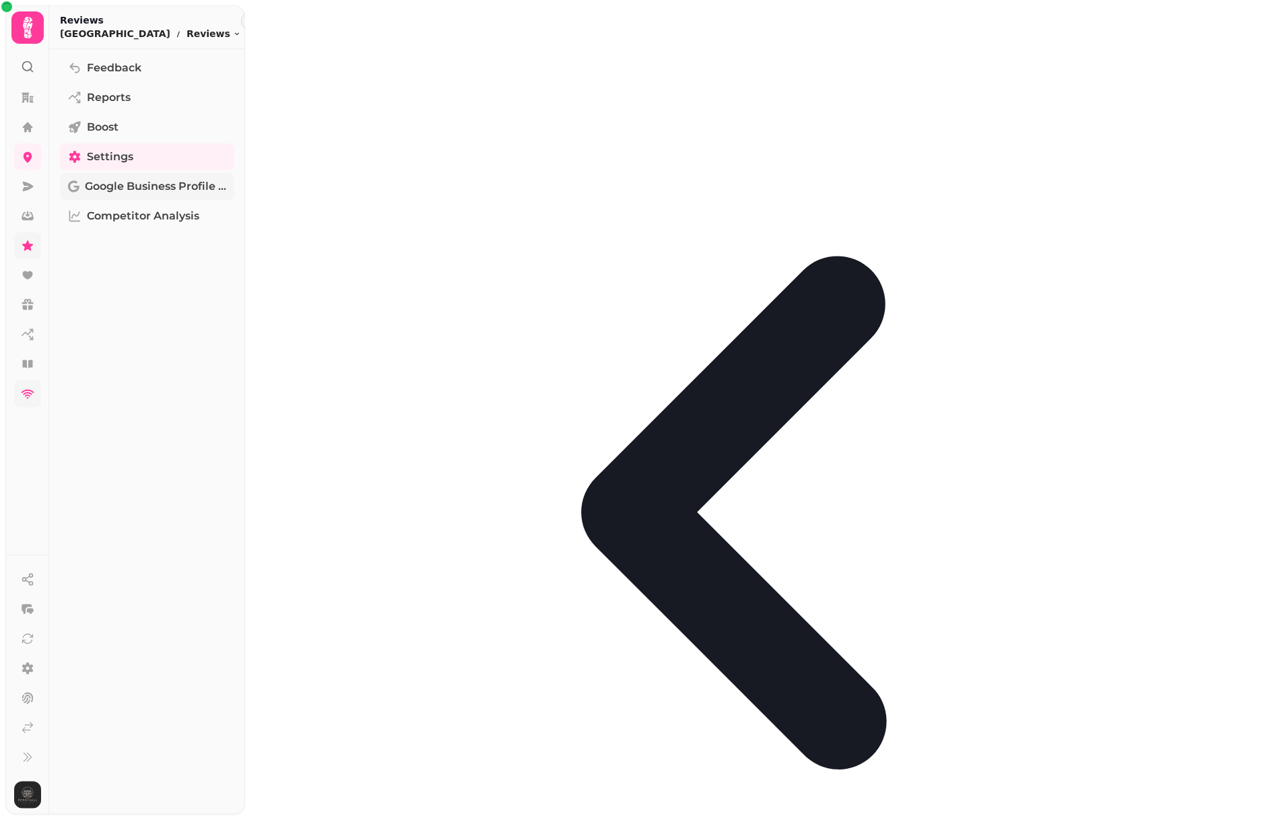
click at [124, 186] on span "Google Business Profile (Beta)" at bounding box center [155, 186] width 141 height 16
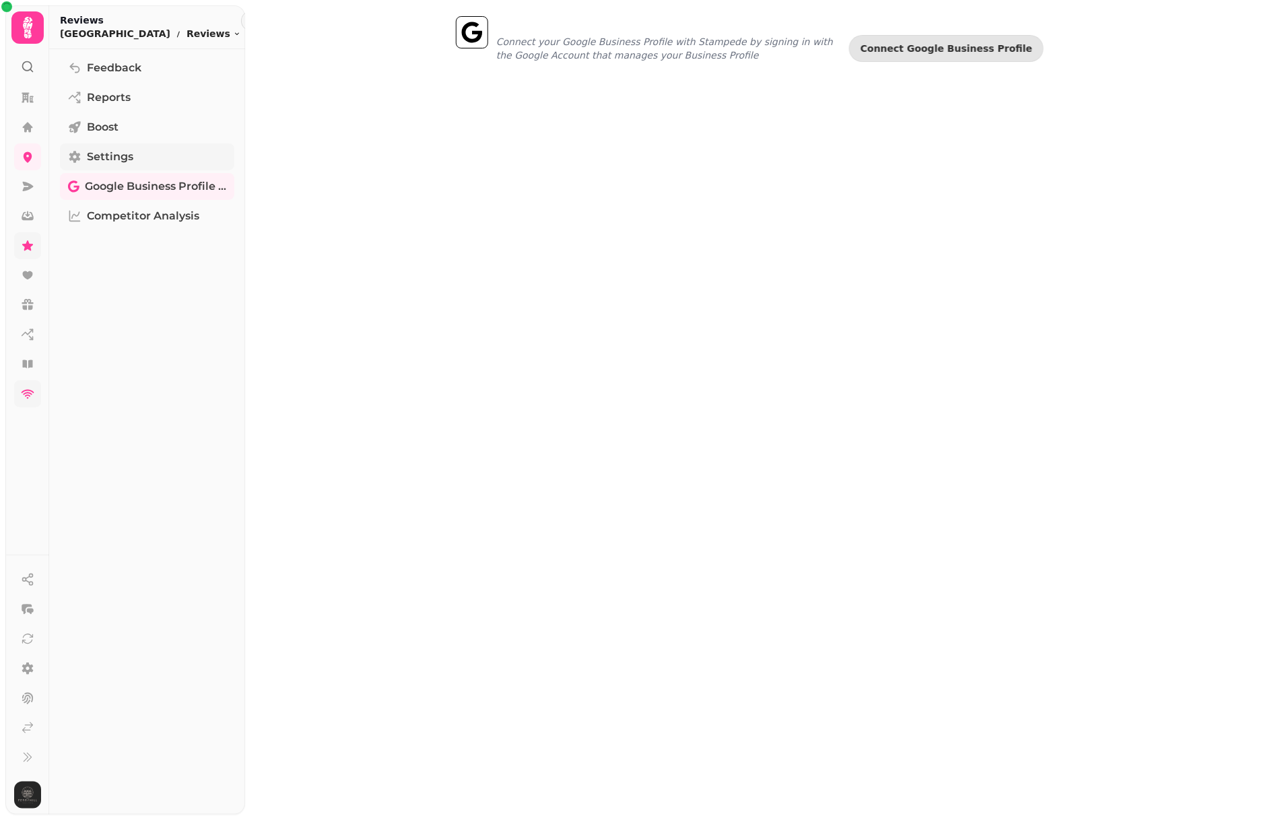
click at [117, 150] on span "Settings" at bounding box center [110, 157] width 46 height 16
select select
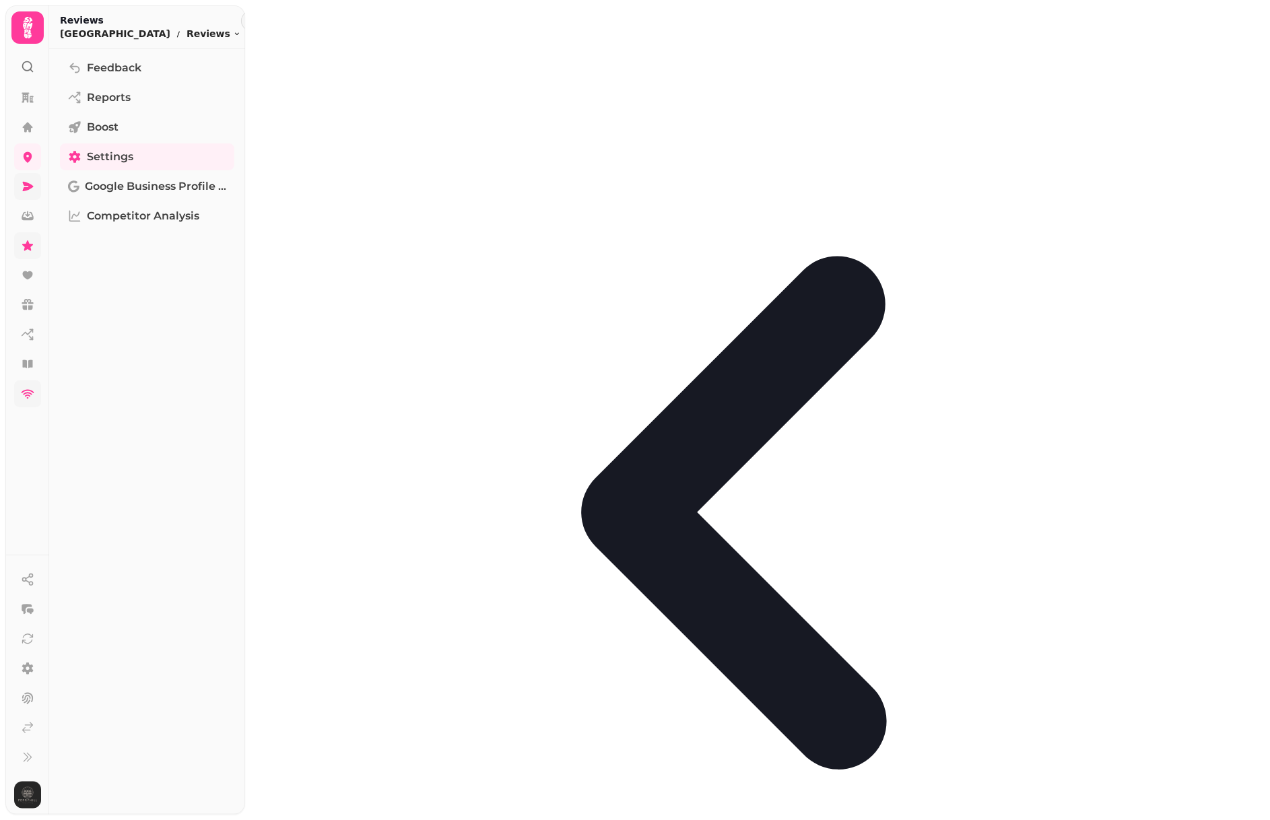
click at [24, 182] on icon at bounding box center [28, 186] width 11 height 9
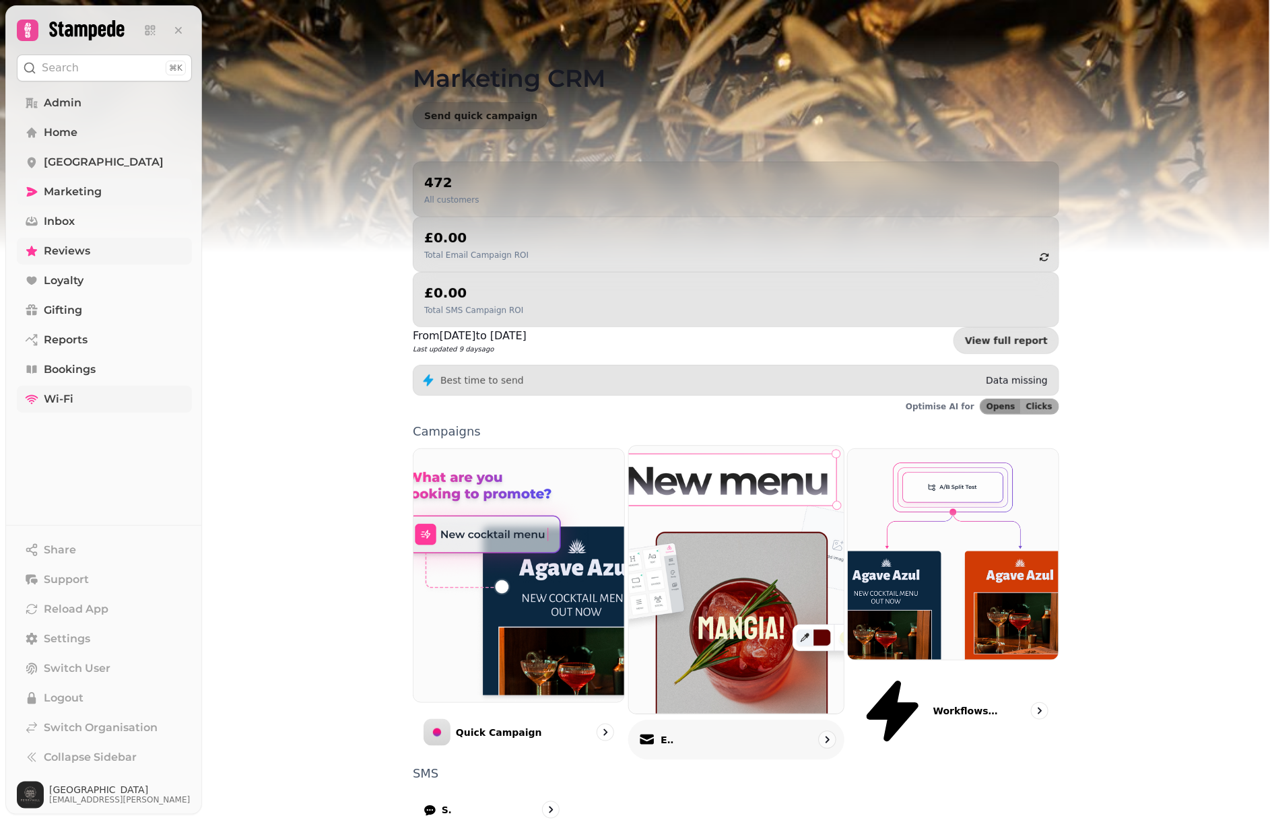
click at [678, 501] on img at bounding box center [736, 580] width 236 height 295
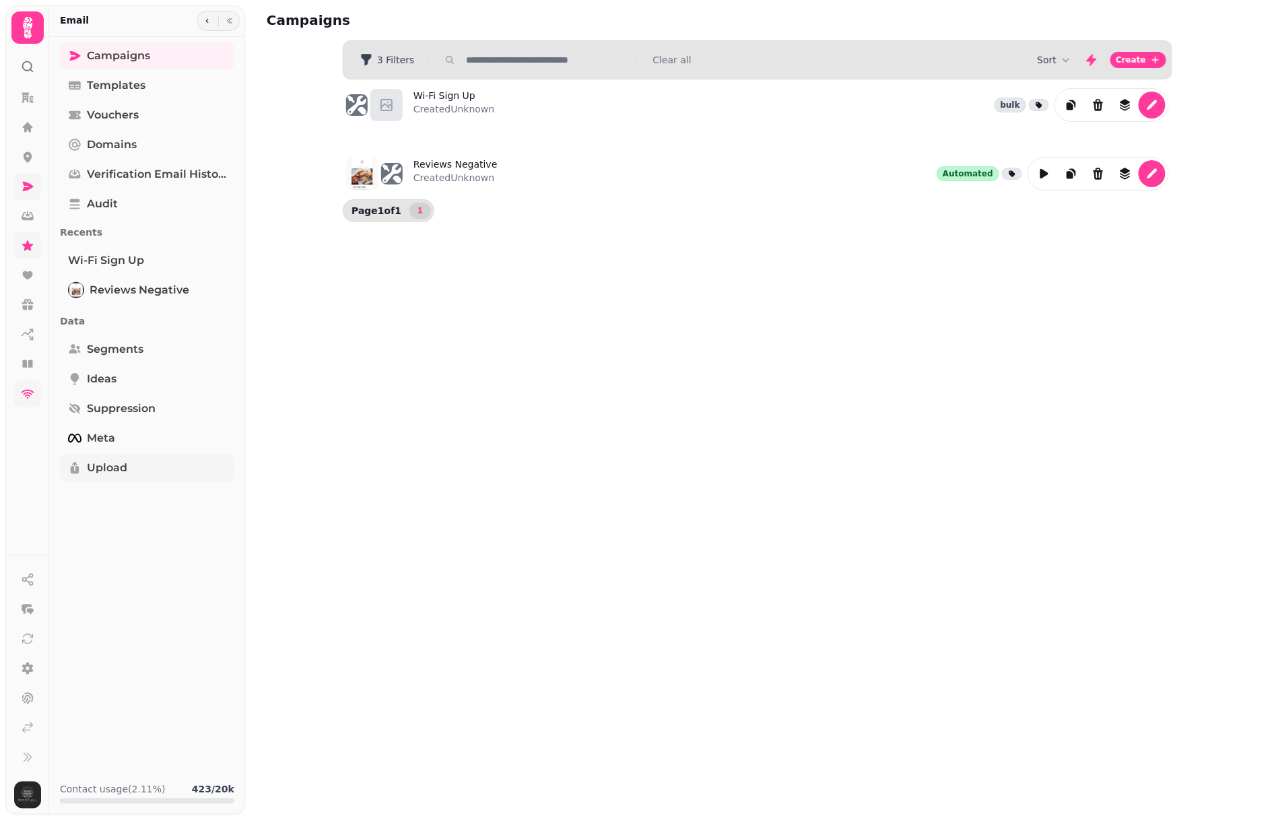
click at [111, 474] on span "Upload" at bounding box center [107, 468] width 40 height 16
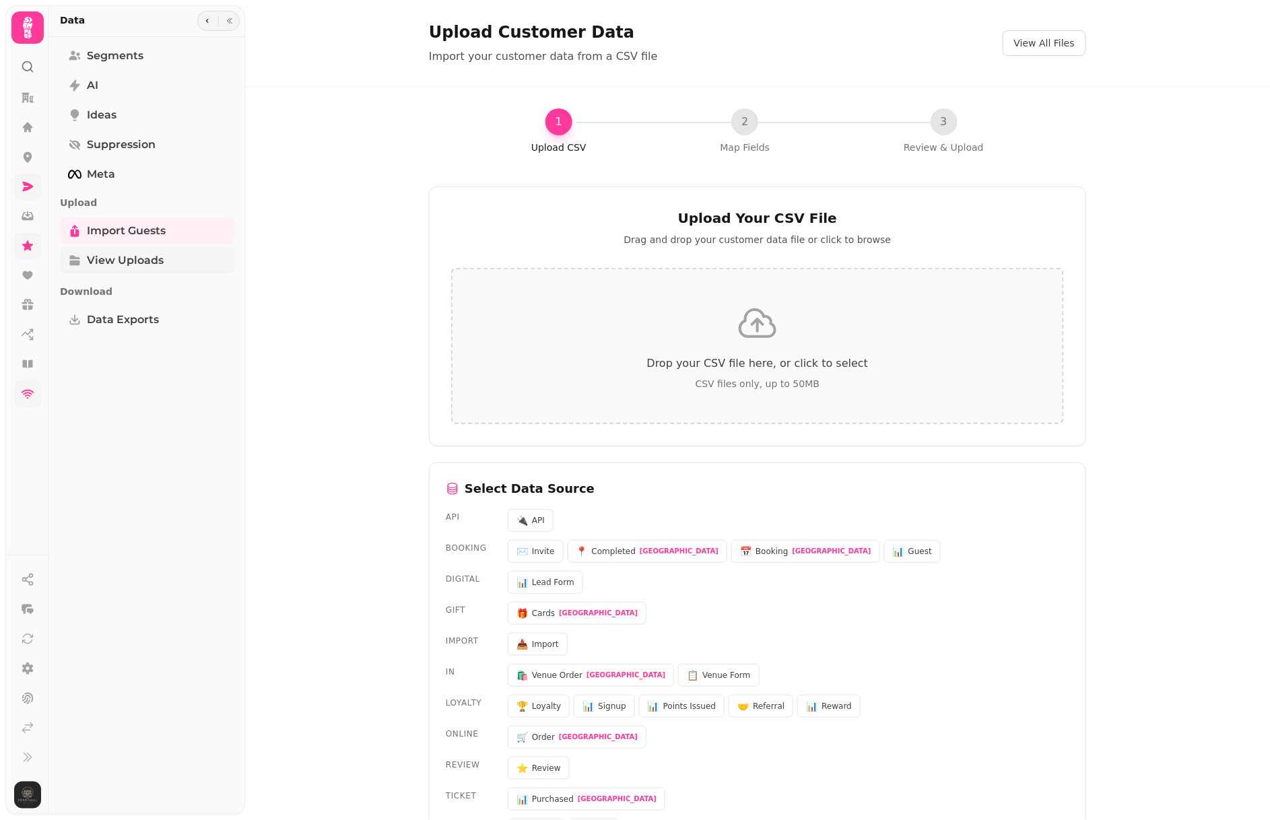
click at [123, 255] on span "View Uploads" at bounding box center [125, 261] width 77 height 16
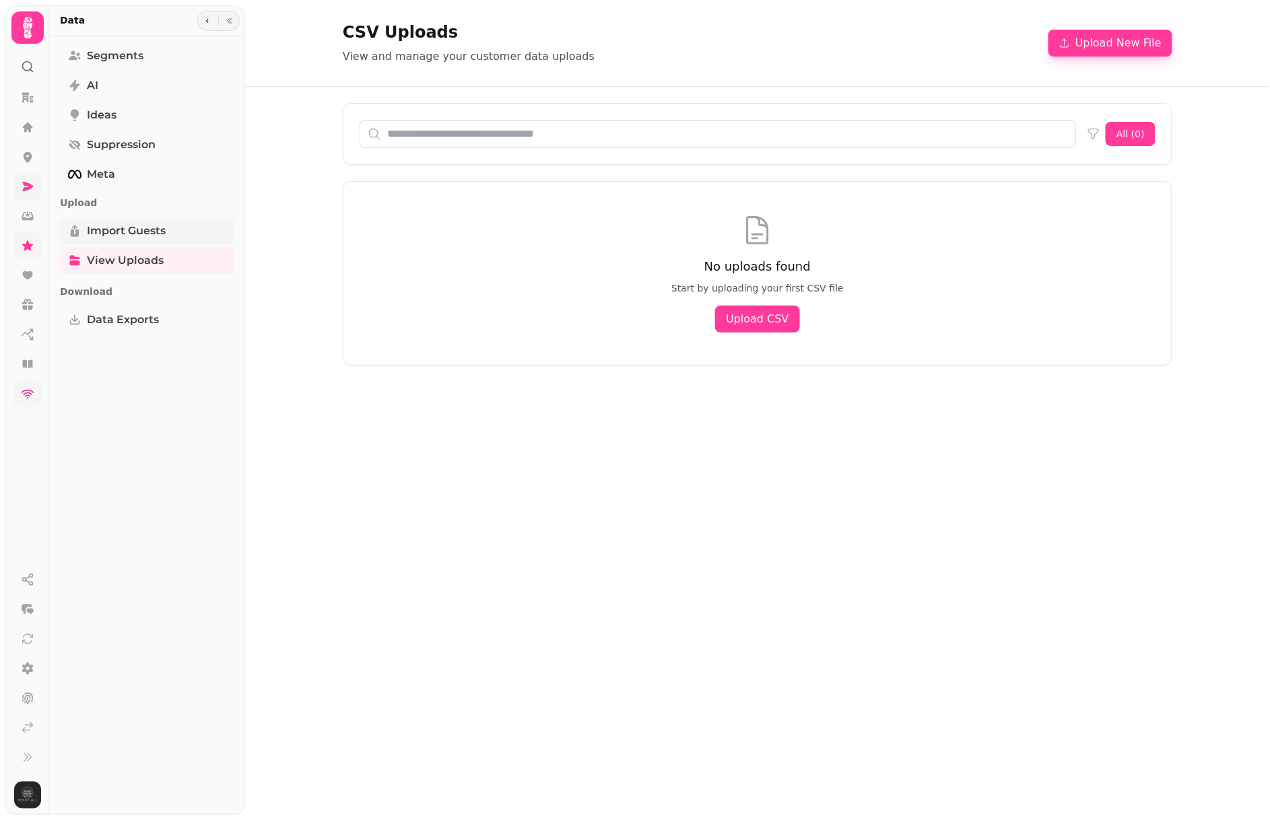
click at [123, 234] on span "Import Guests" at bounding box center [126, 231] width 79 height 16
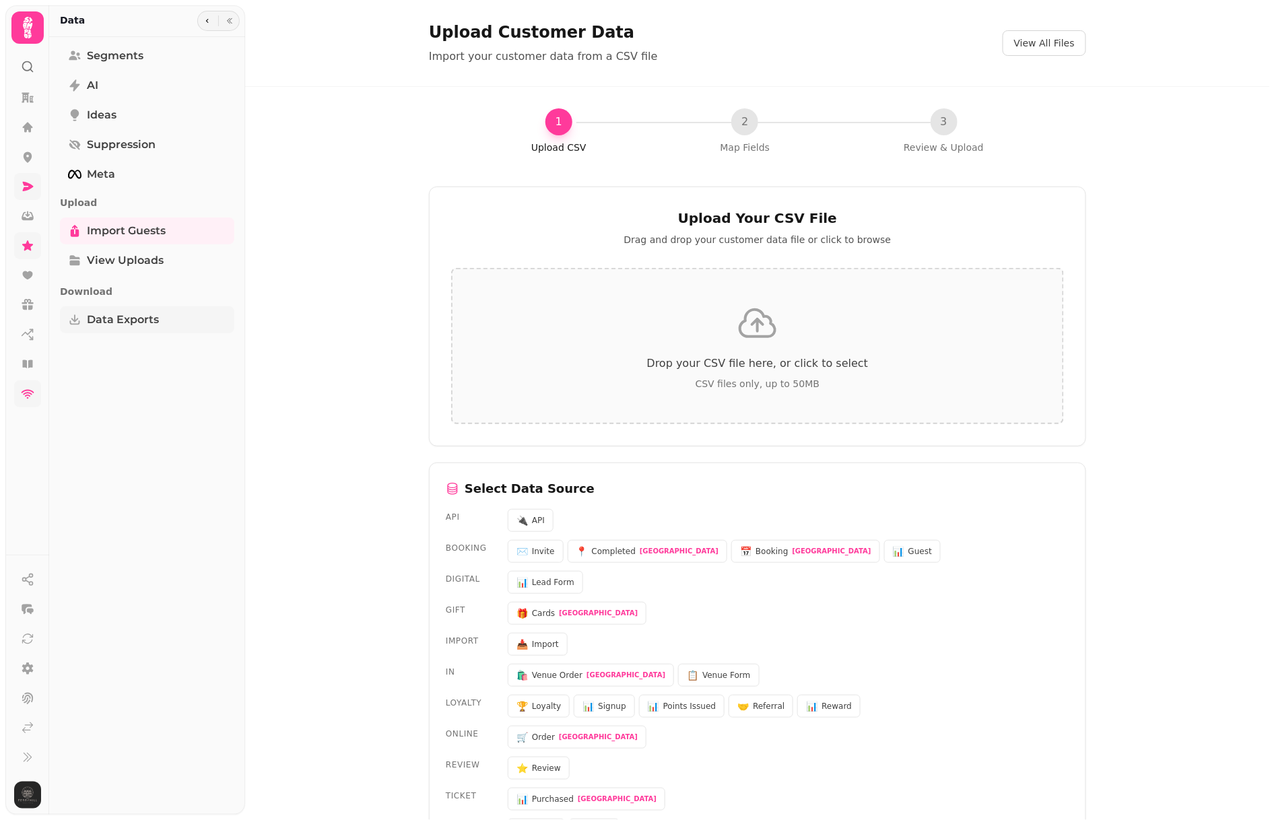
click at [130, 318] on span "Data Exports" at bounding box center [123, 320] width 72 height 16
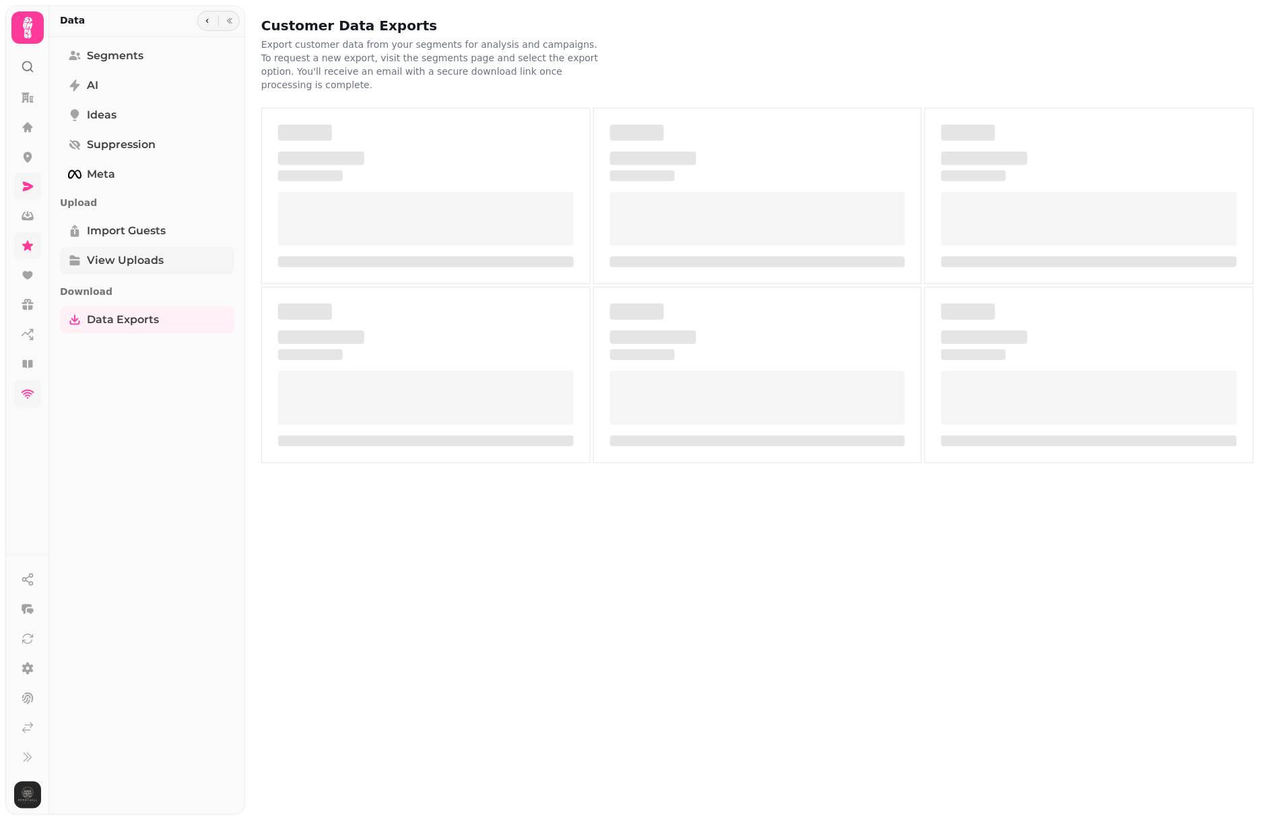
click at [125, 257] on span "View Uploads" at bounding box center [125, 261] width 77 height 16
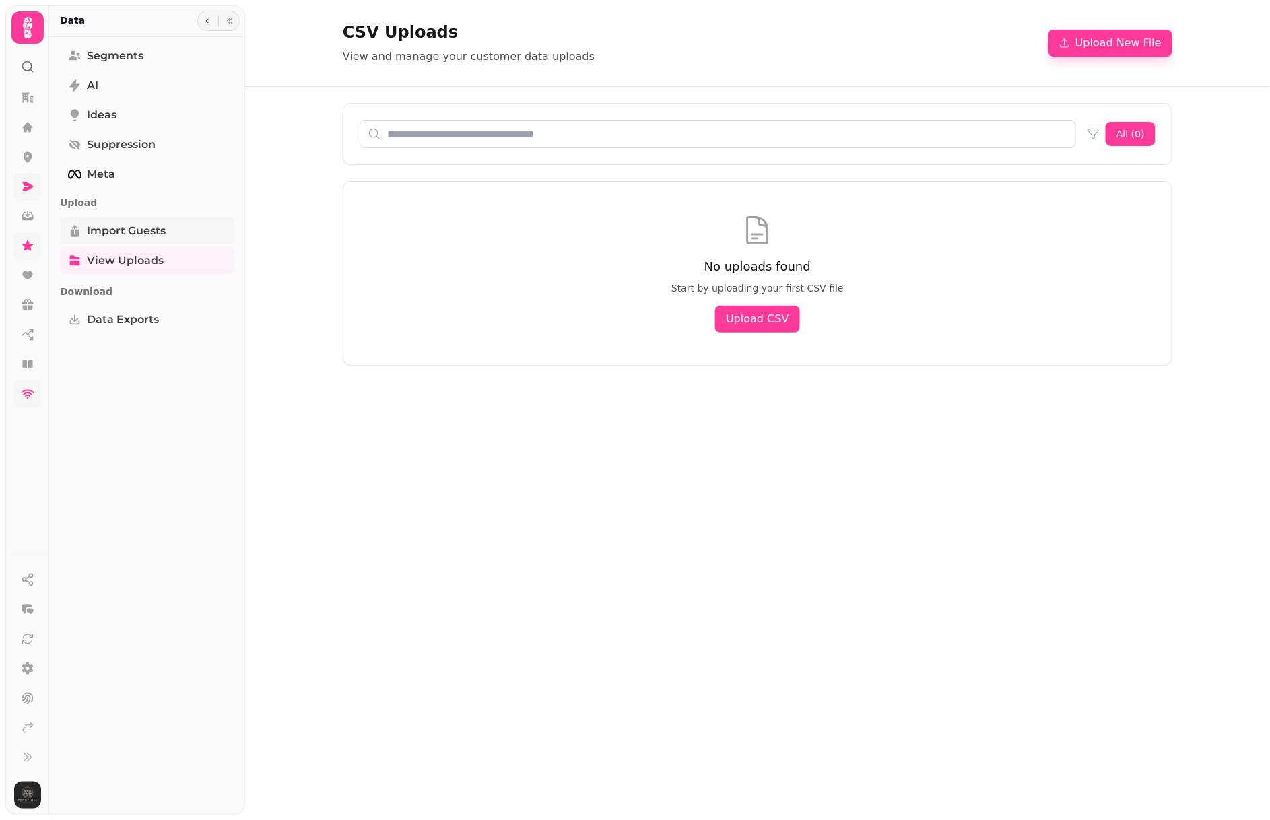
click at [120, 230] on span "Import Guests" at bounding box center [126, 231] width 79 height 16
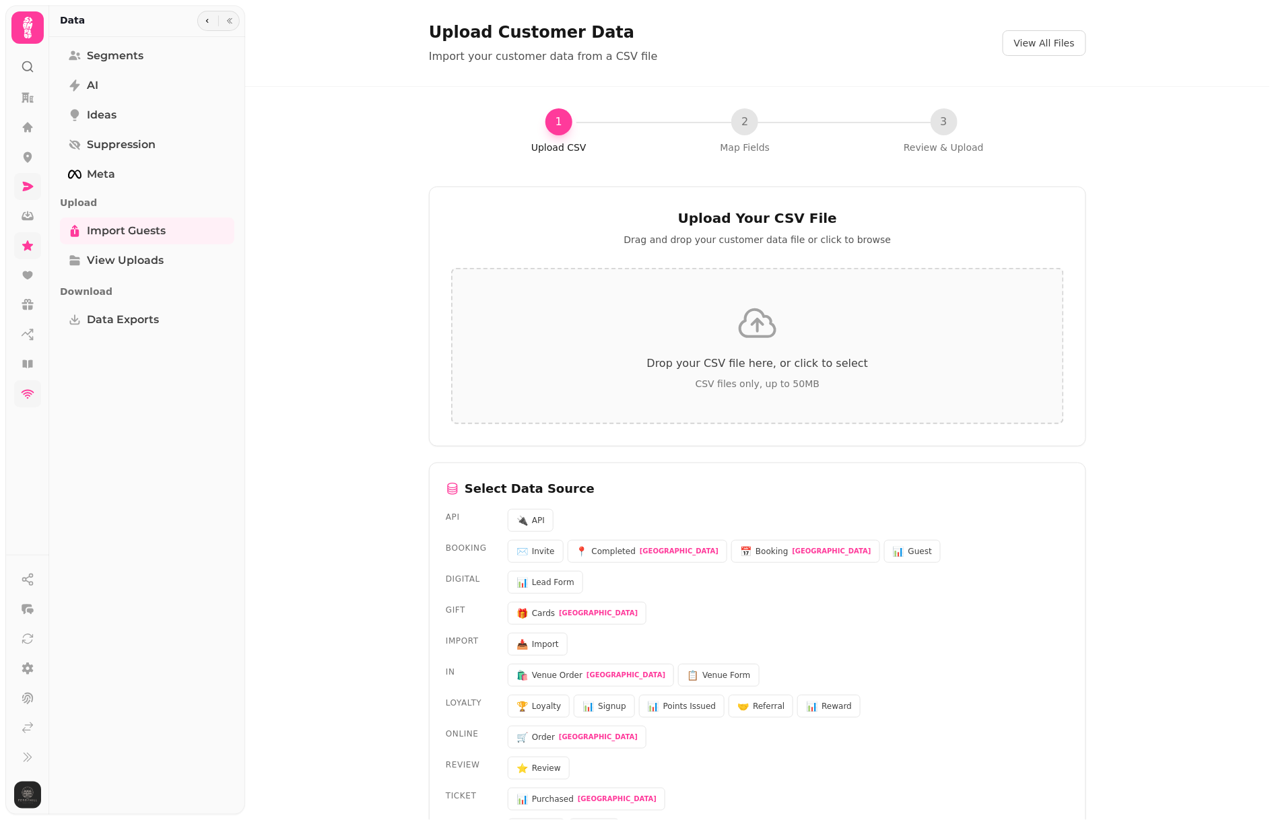
click at [31, 182] on icon at bounding box center [27, 186] width 13 height 13
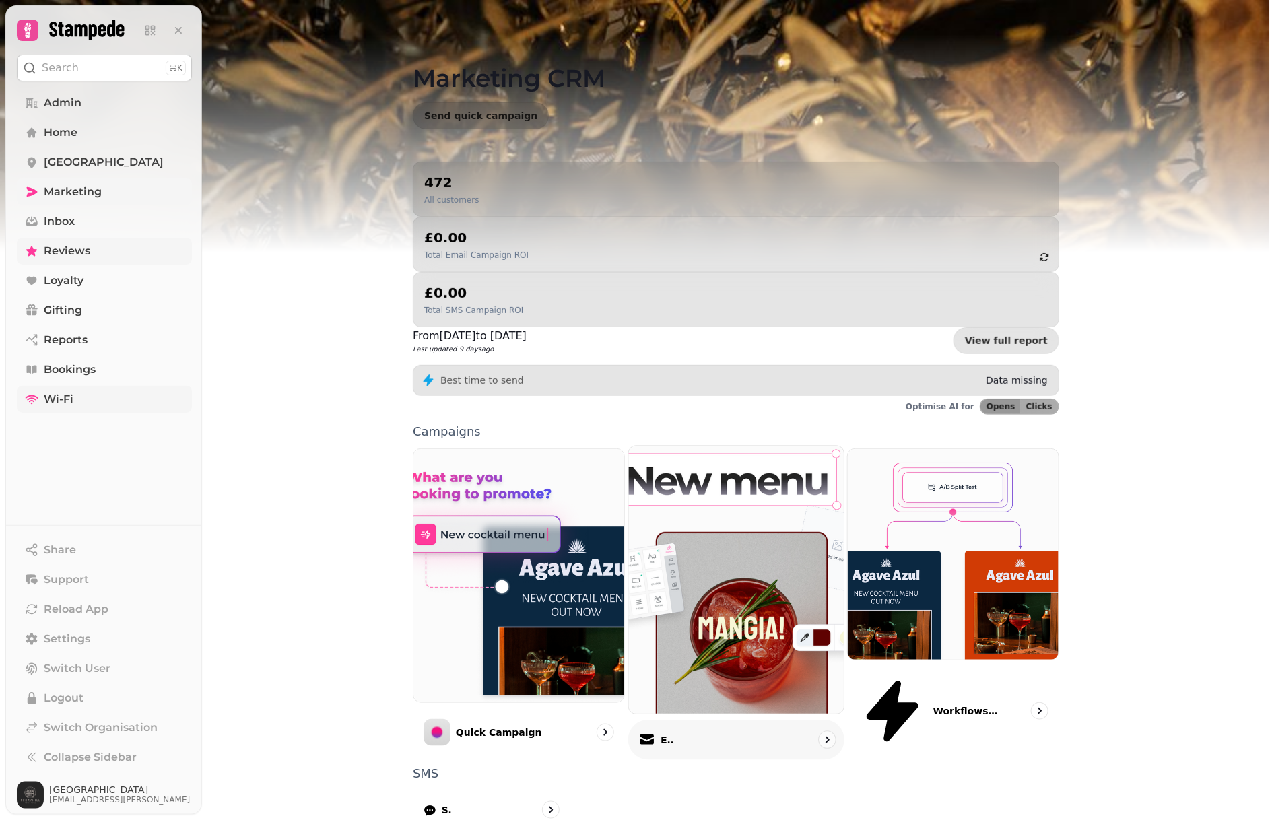
click at [801, 433] on img at bounding box center [736, 580] width 236 height 295
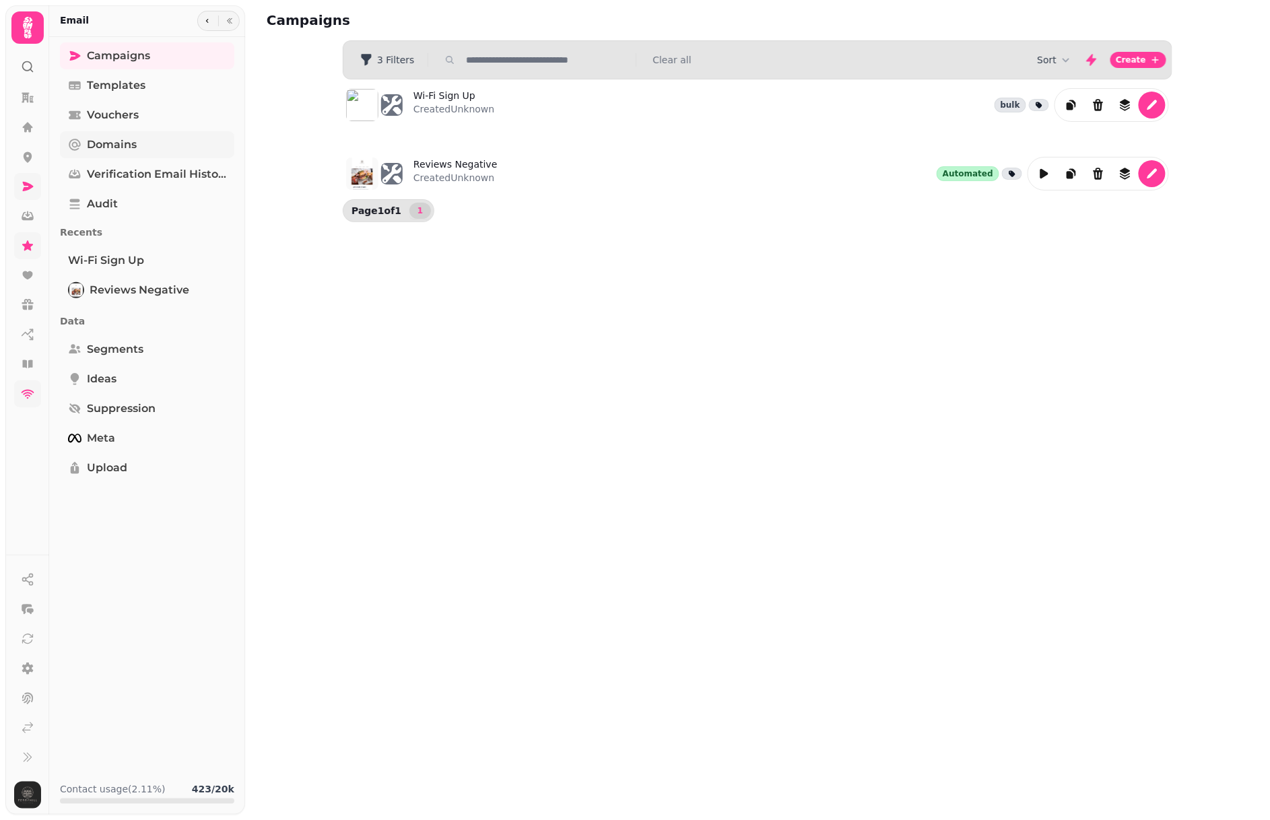
click at [162, 152] on link "Domains" at bounding box center [147, 144] width 174 height 27
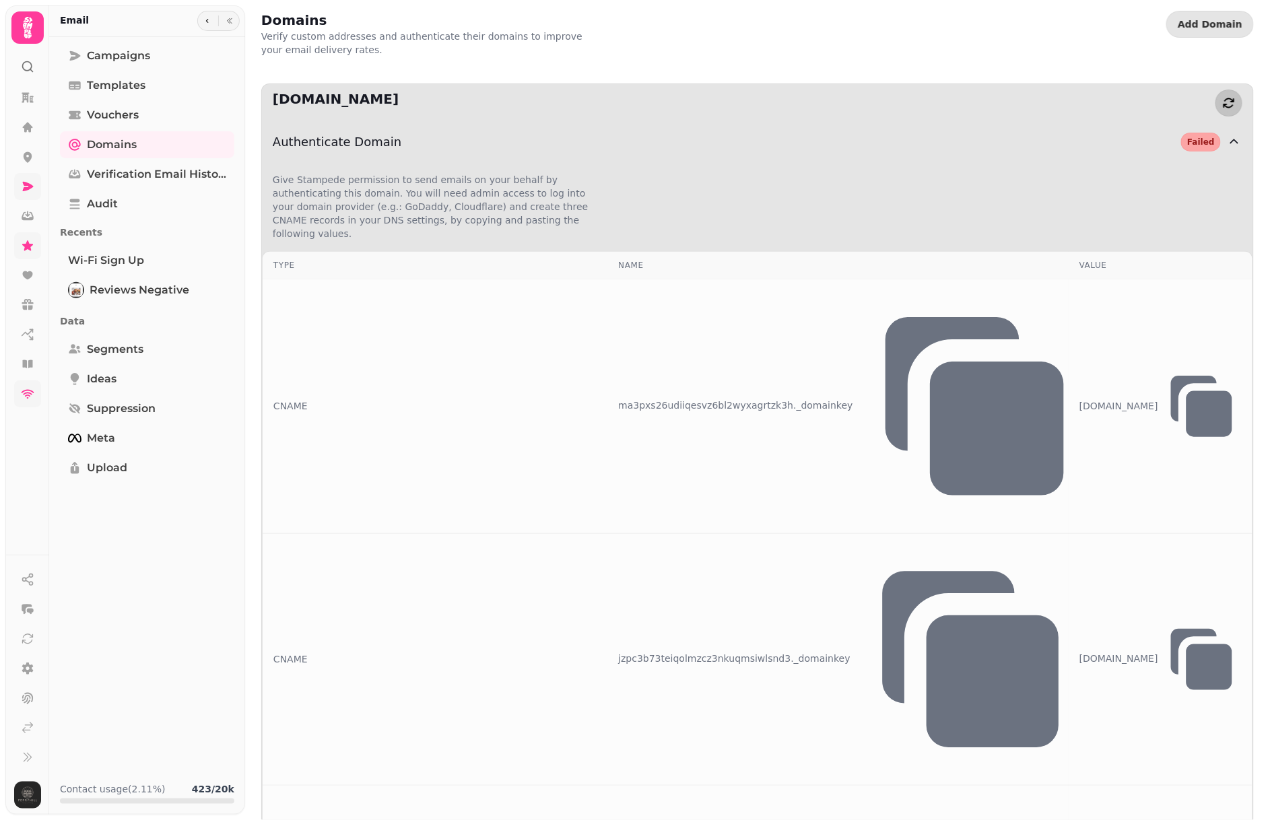
click at [1223, 103] on icon "button" at bounding box center [1228, 102] width 13 height 13
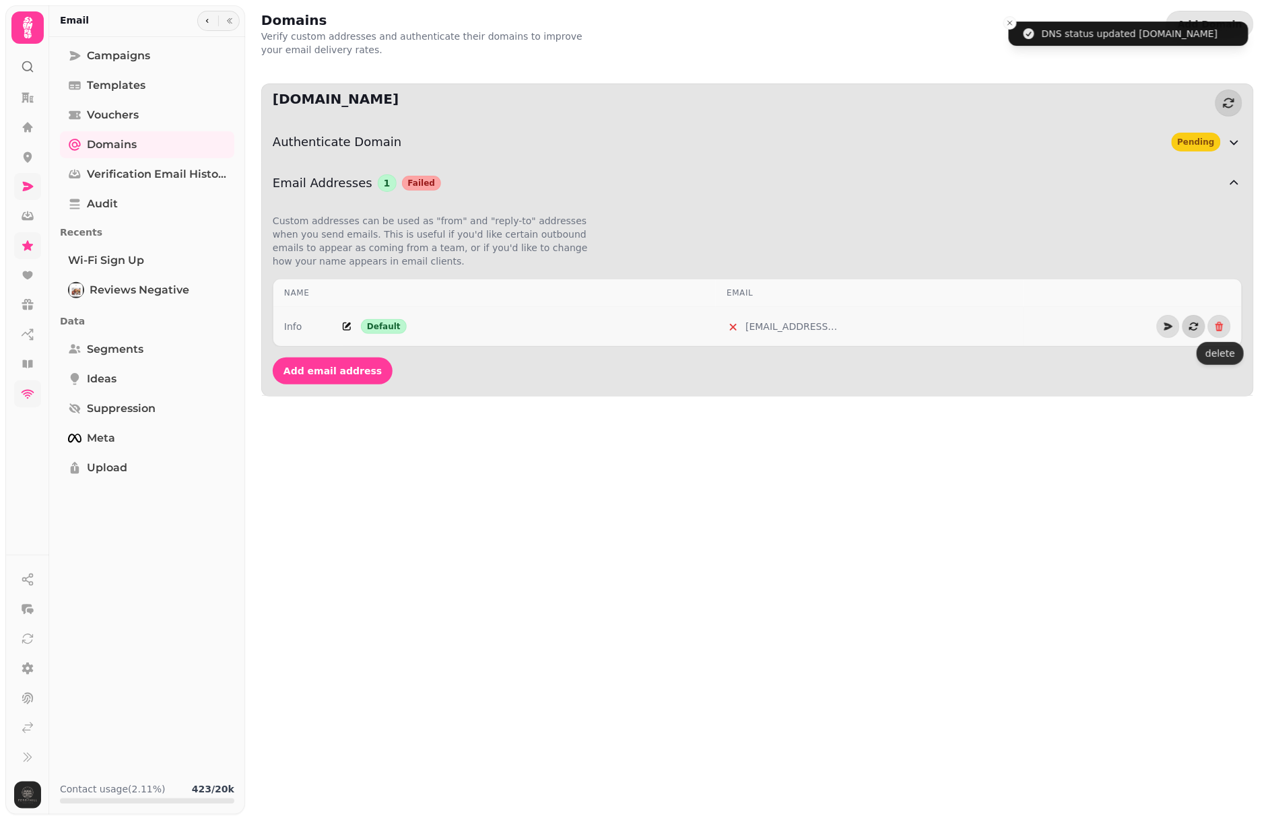
click at [1191, 327] on icon "button" at bounding box center [1194, 326] width 11 height 11
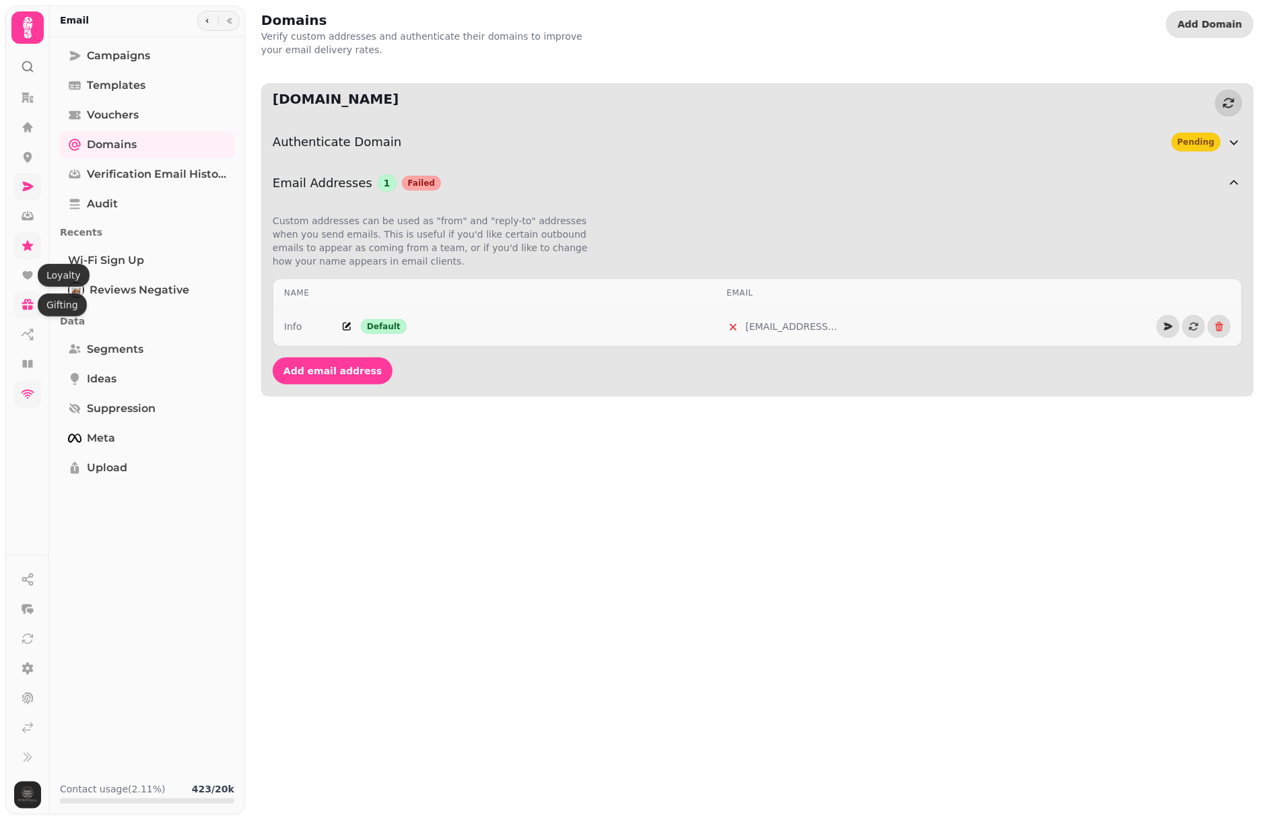
click at [32, 300] on icon at bounding box center [27, 304] width 13 height 13
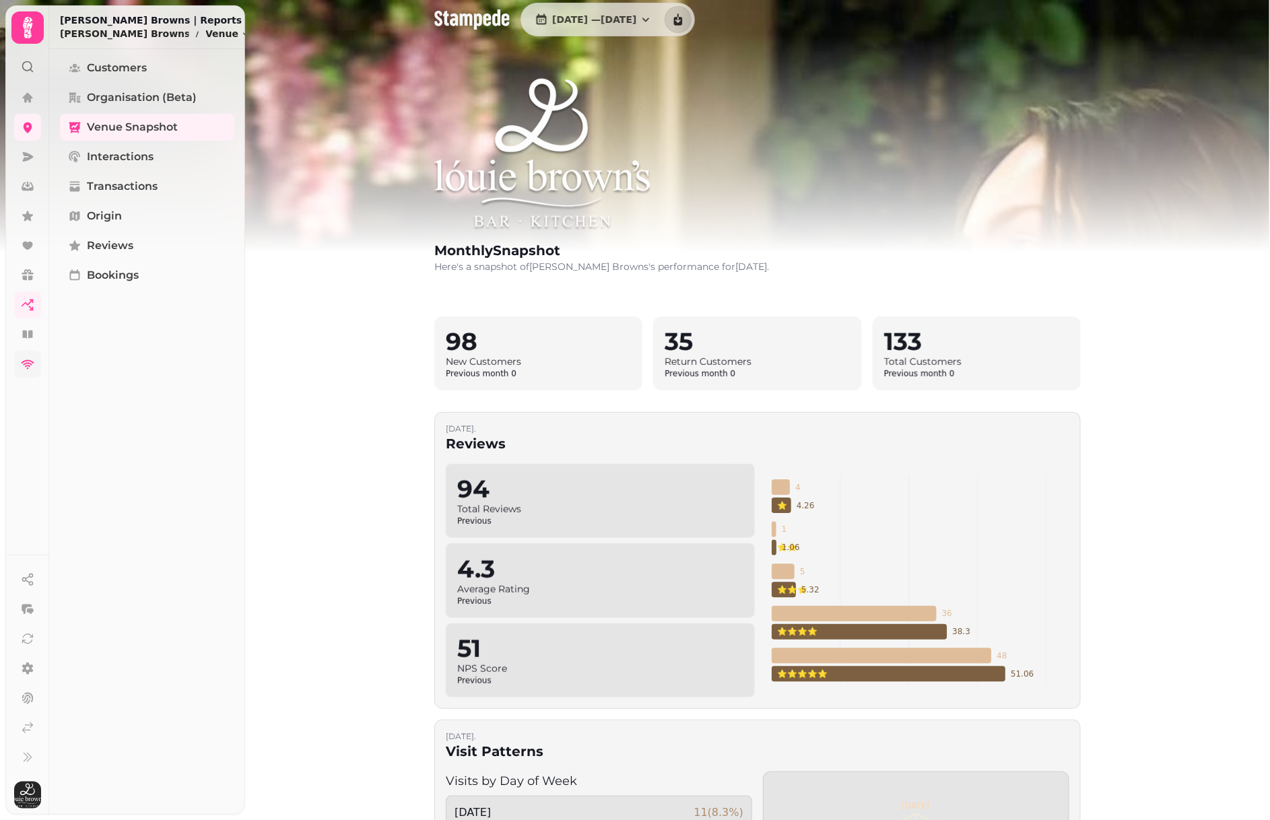
click at [36, 363] on link at bounding box center [27, 364] width 27 height 27
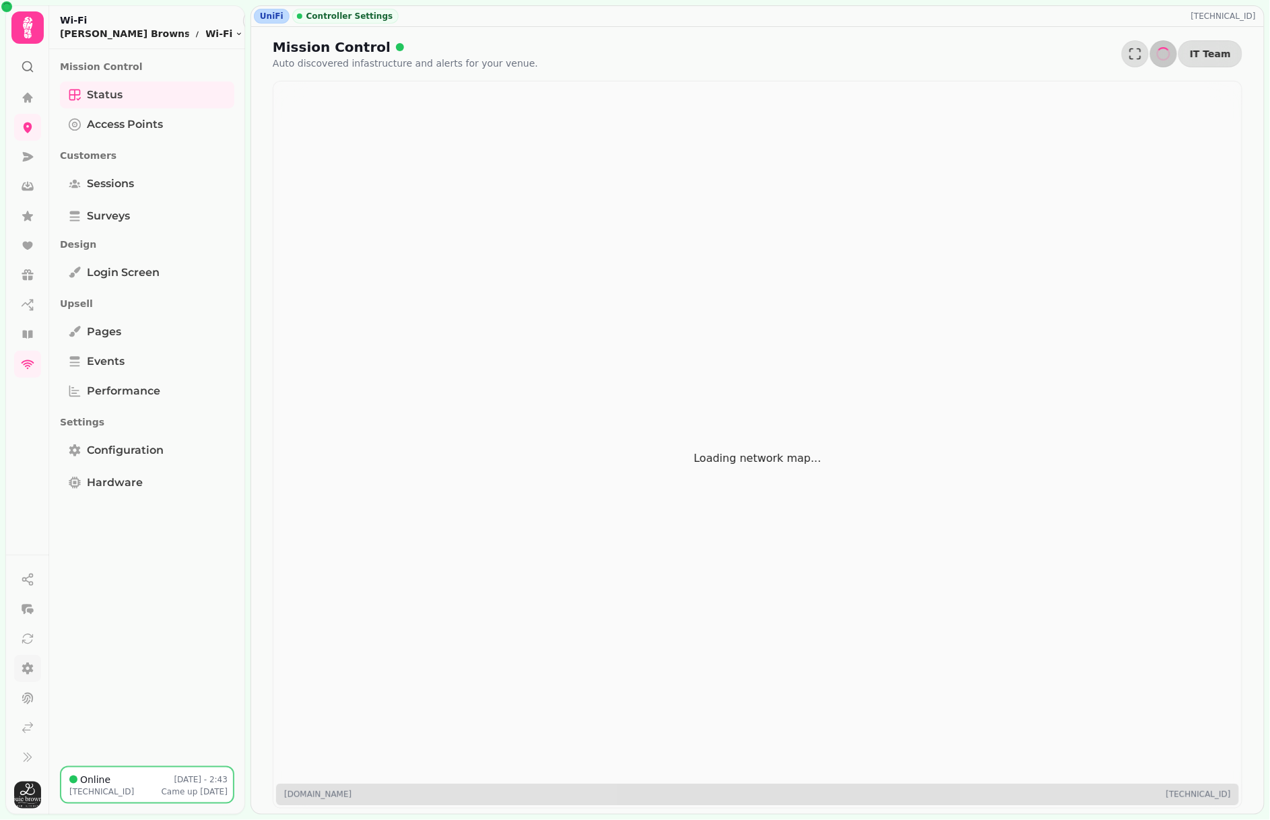
click at [32, 667] on icon at bounding box center [27, 668] width 13 height 13
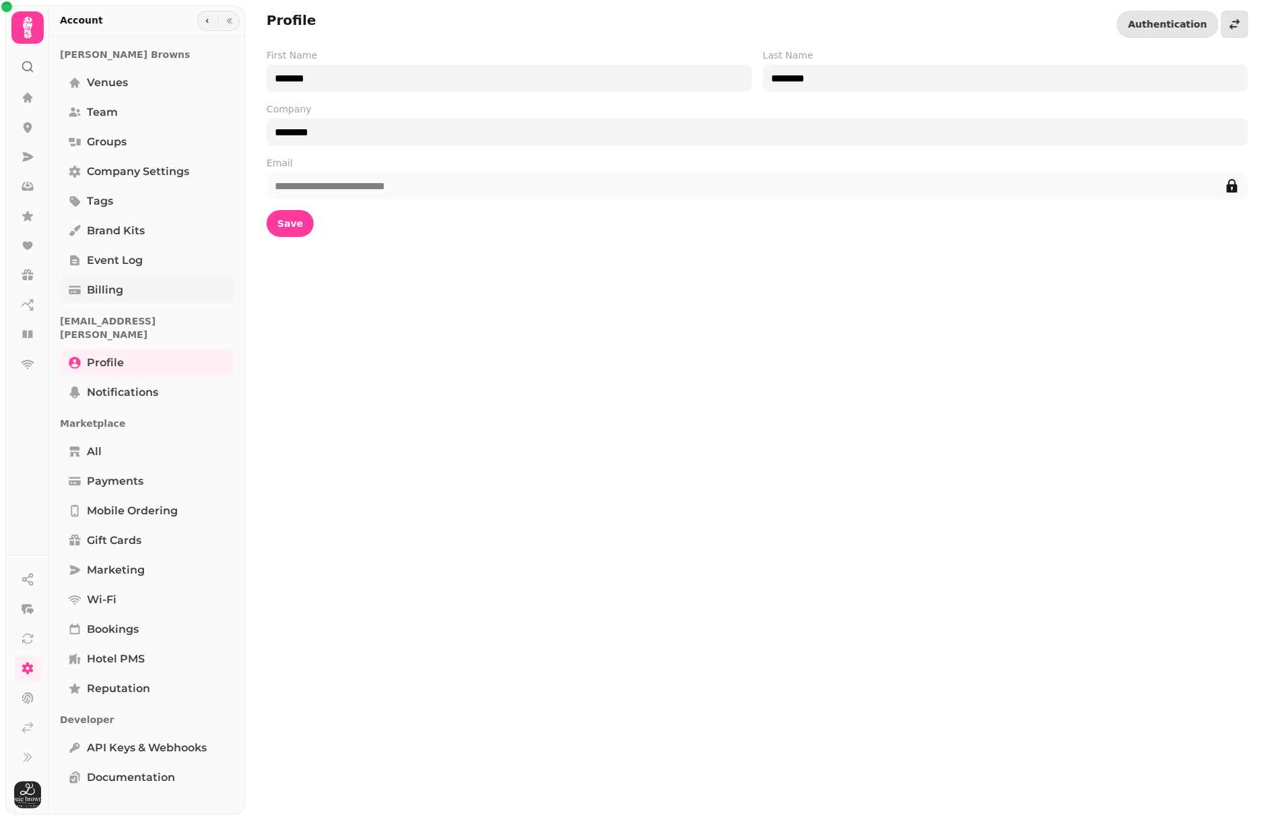
click at [117, 286] on span "Billing" at bounding box center [105, 290] width 36 height 16
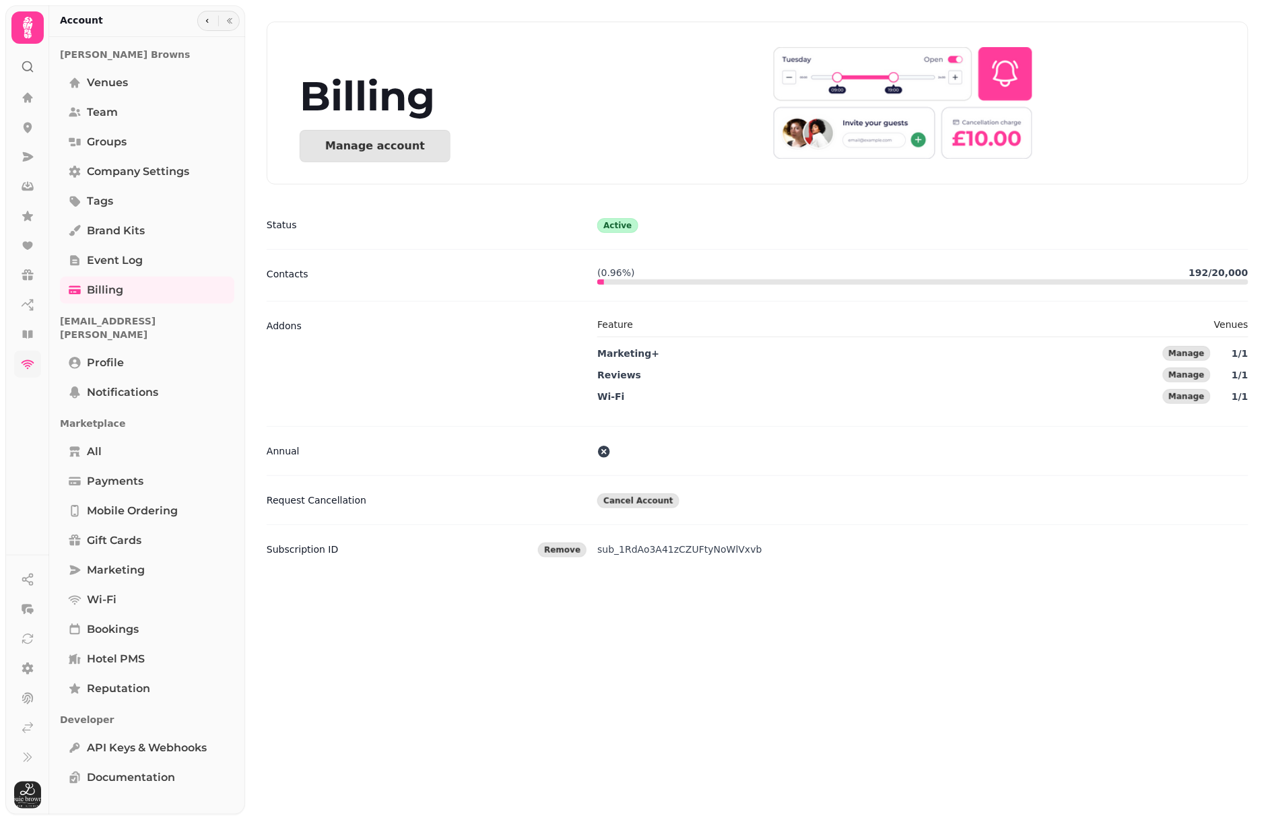
click at [38, 362] on link at bounding box center [27, 364] width 27 height 27
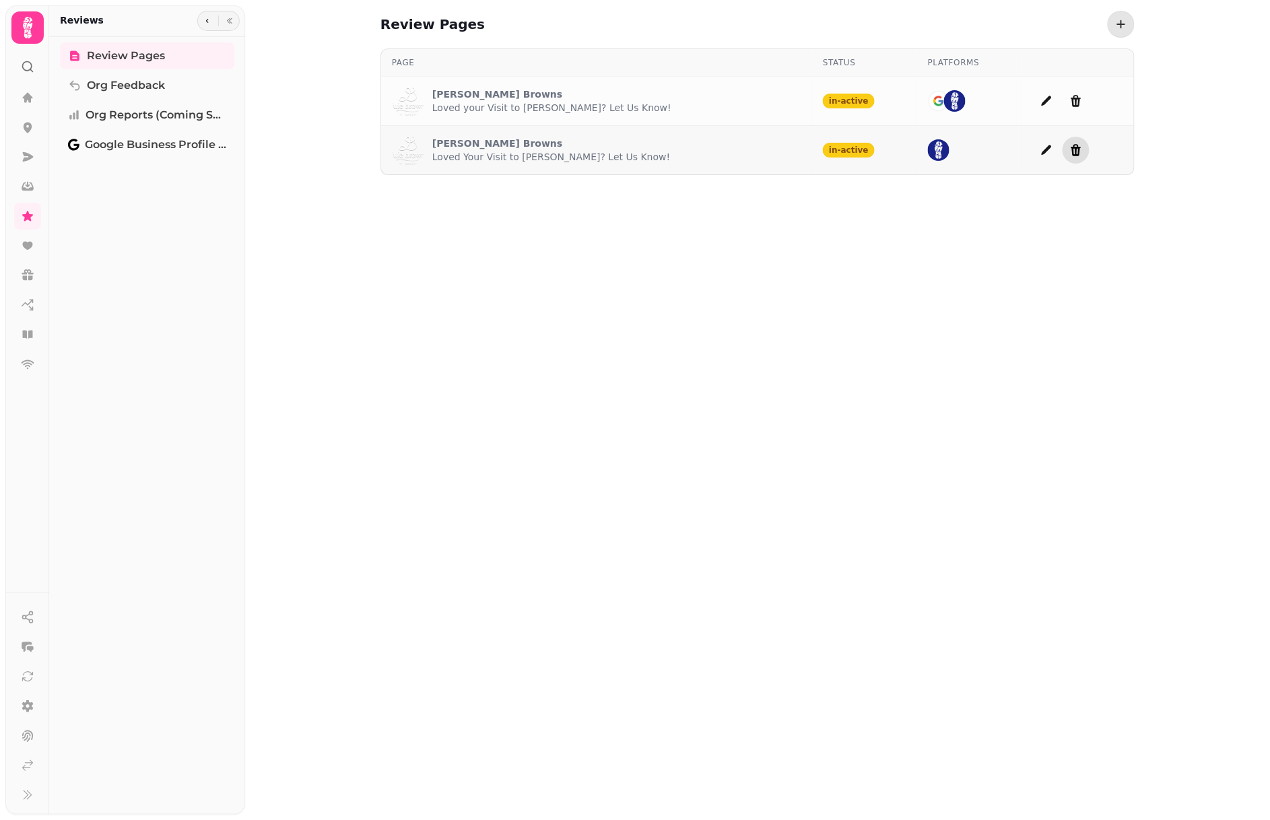
click at [1069, 150] on icon "delete" at bounding box center [1075, 149] width 13 height 13
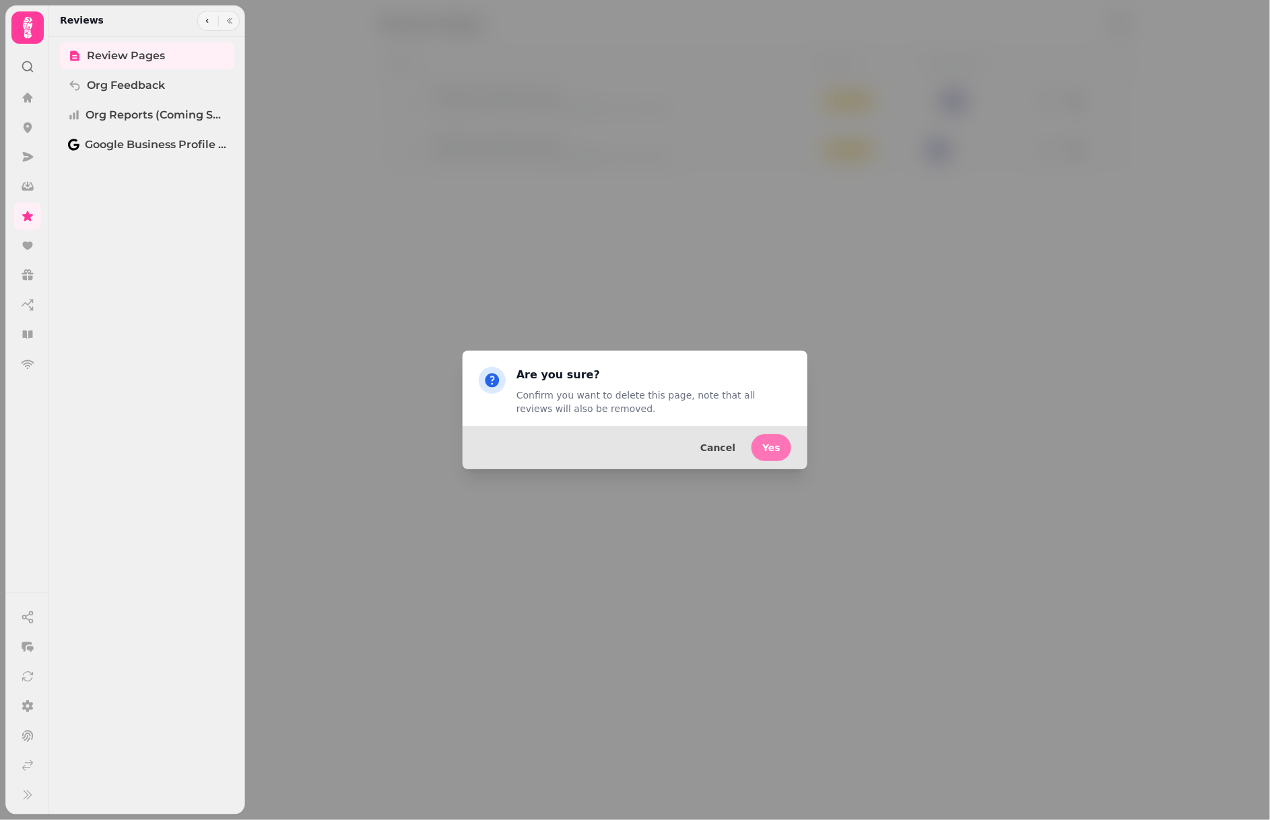
click at [778, 450] on span "Yes" at bounding box center [771, 447] width 18 height 9
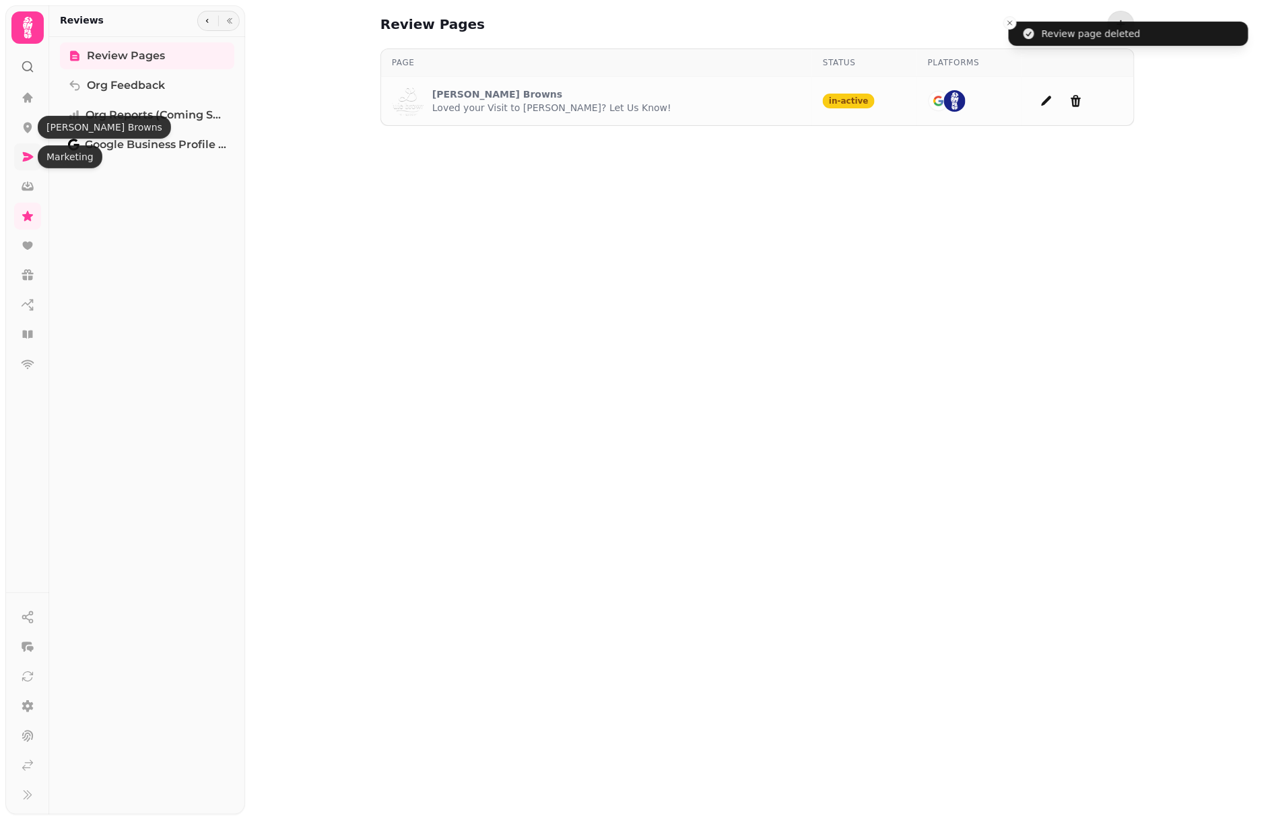
click at [25, 158] on icon at bounding box center [28, 156] width 11 height 9
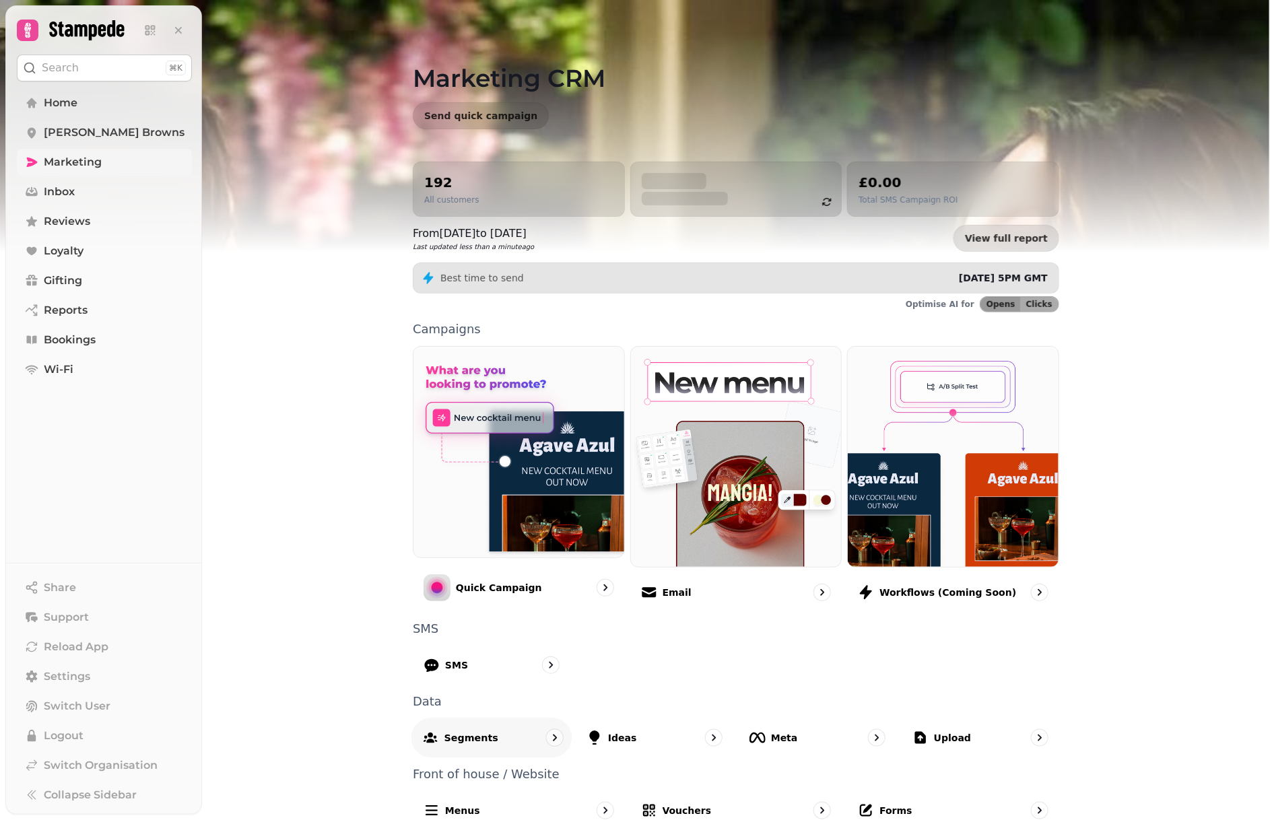
click at [490, 732] on div "Segments" at bounding box center [491, 738] width 161 height 40
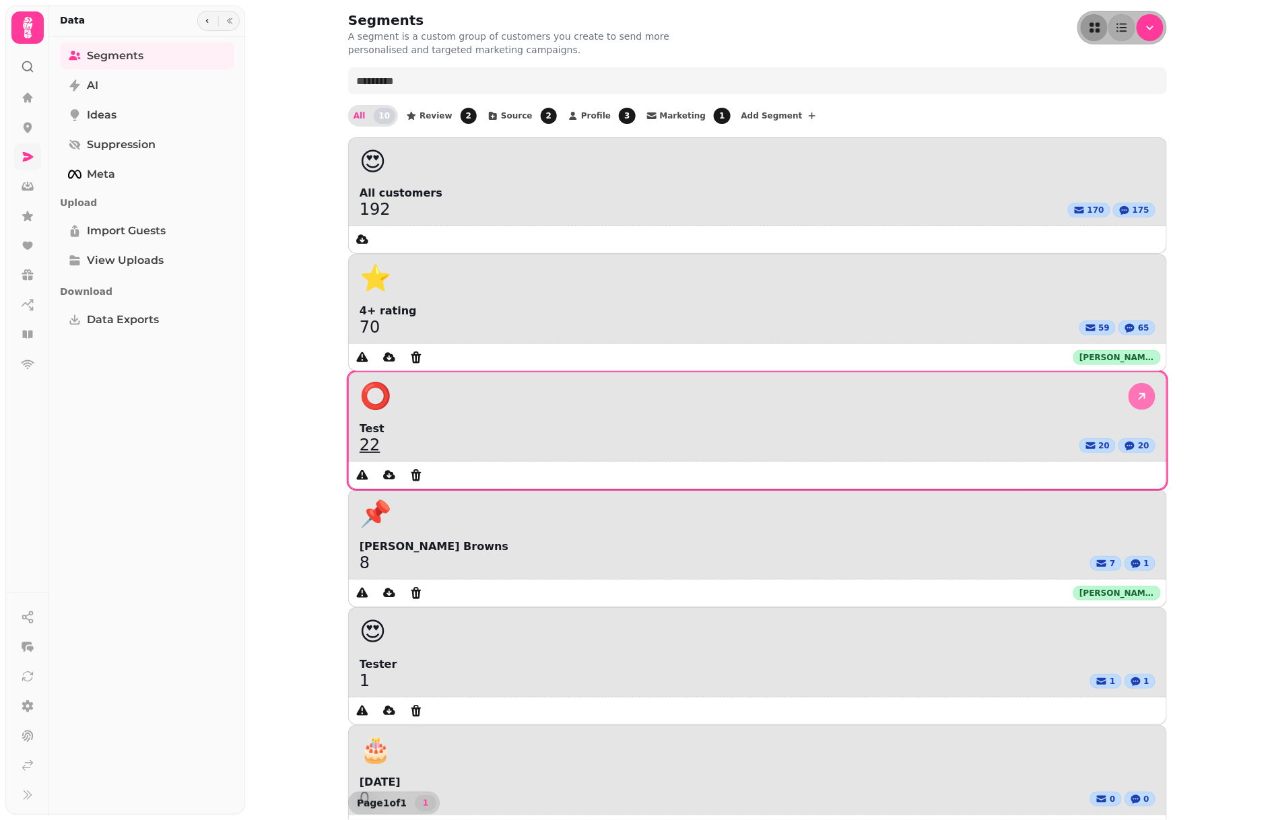
click at [1135, 390] on icon at bounding box center [1141, 396] width 13 height 13
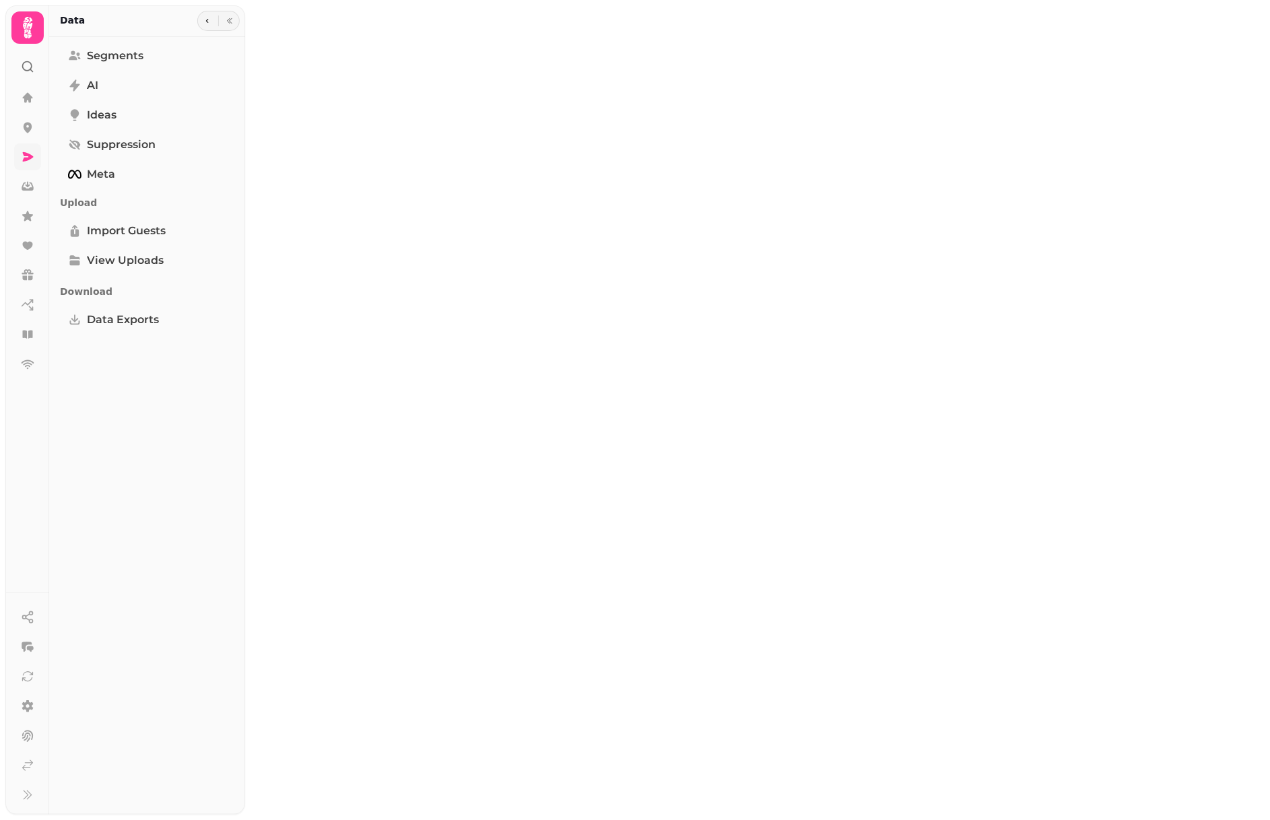
select select "**"
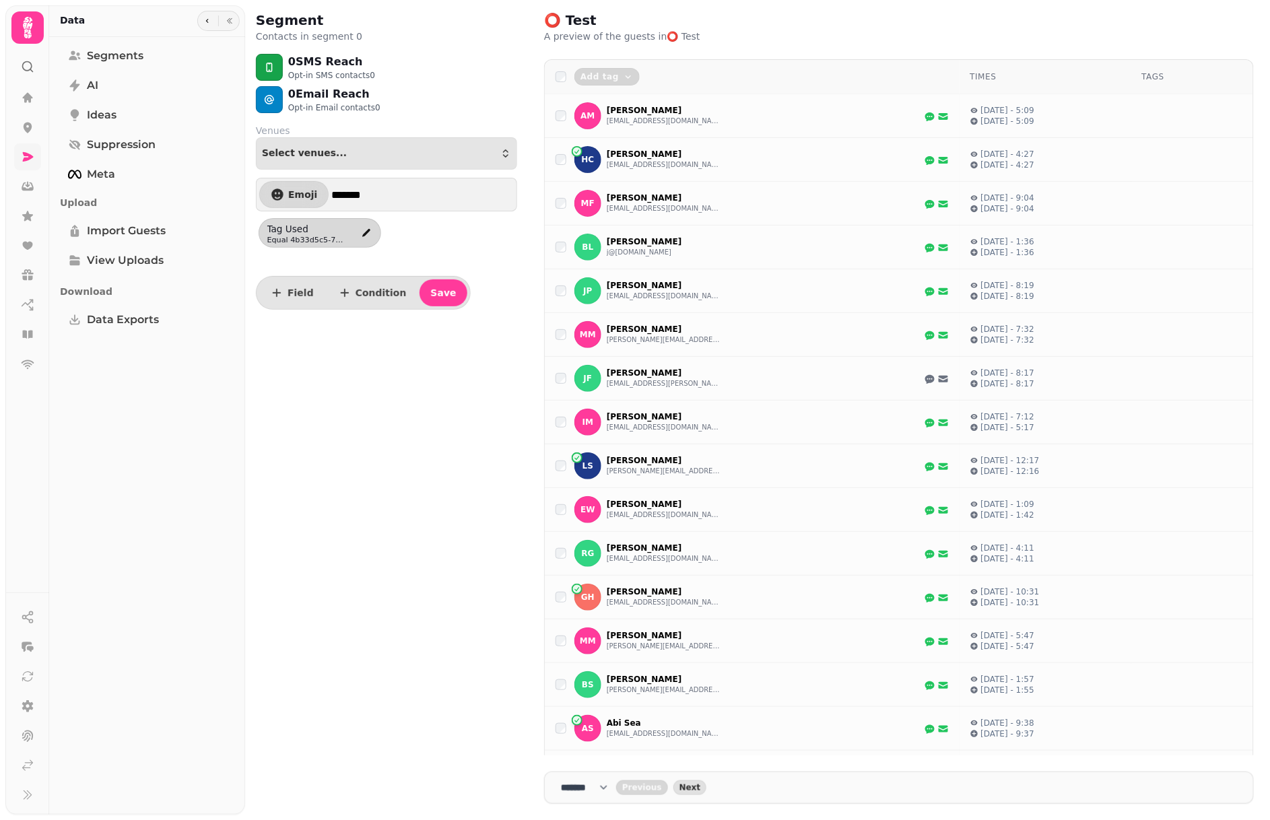
select select "**"
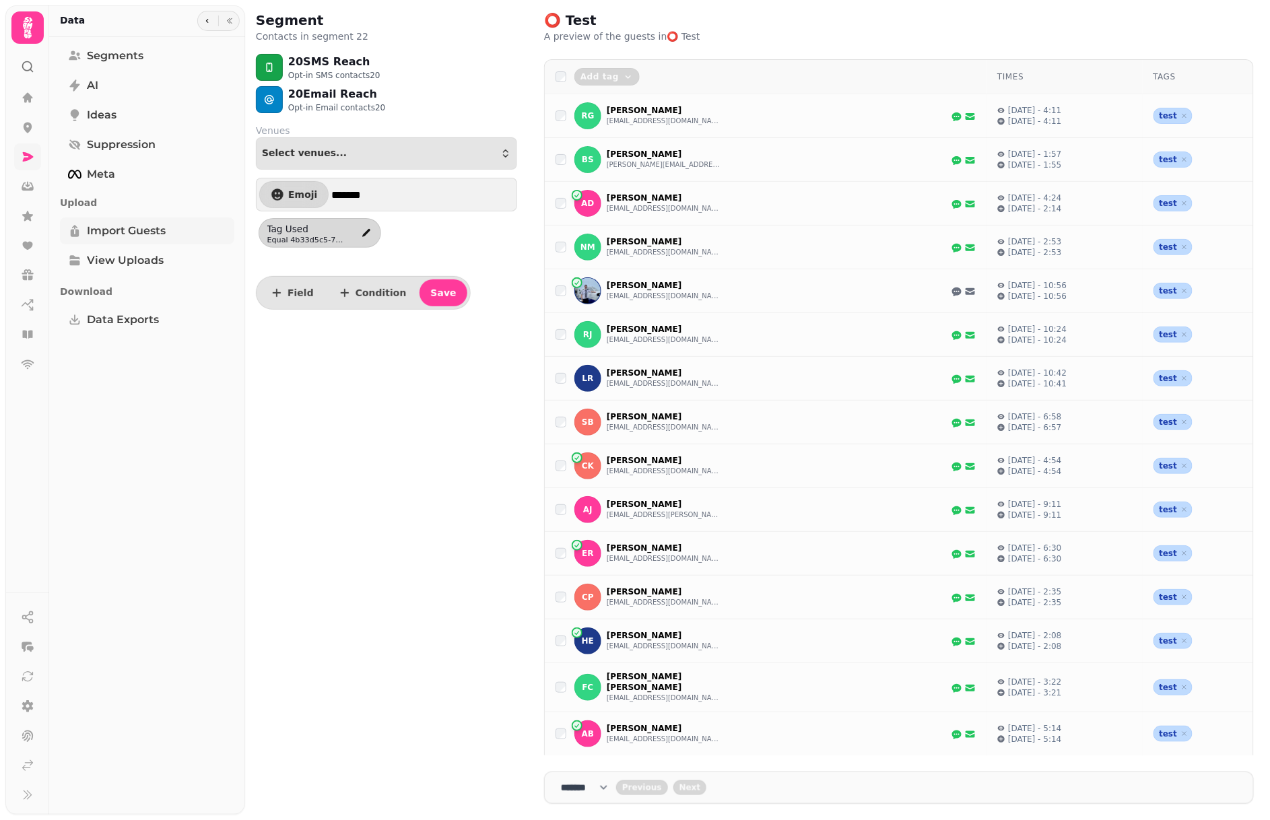
click at [127, 227] on span "Import Guests" at bounding box center [126, 231] width 79 height 16
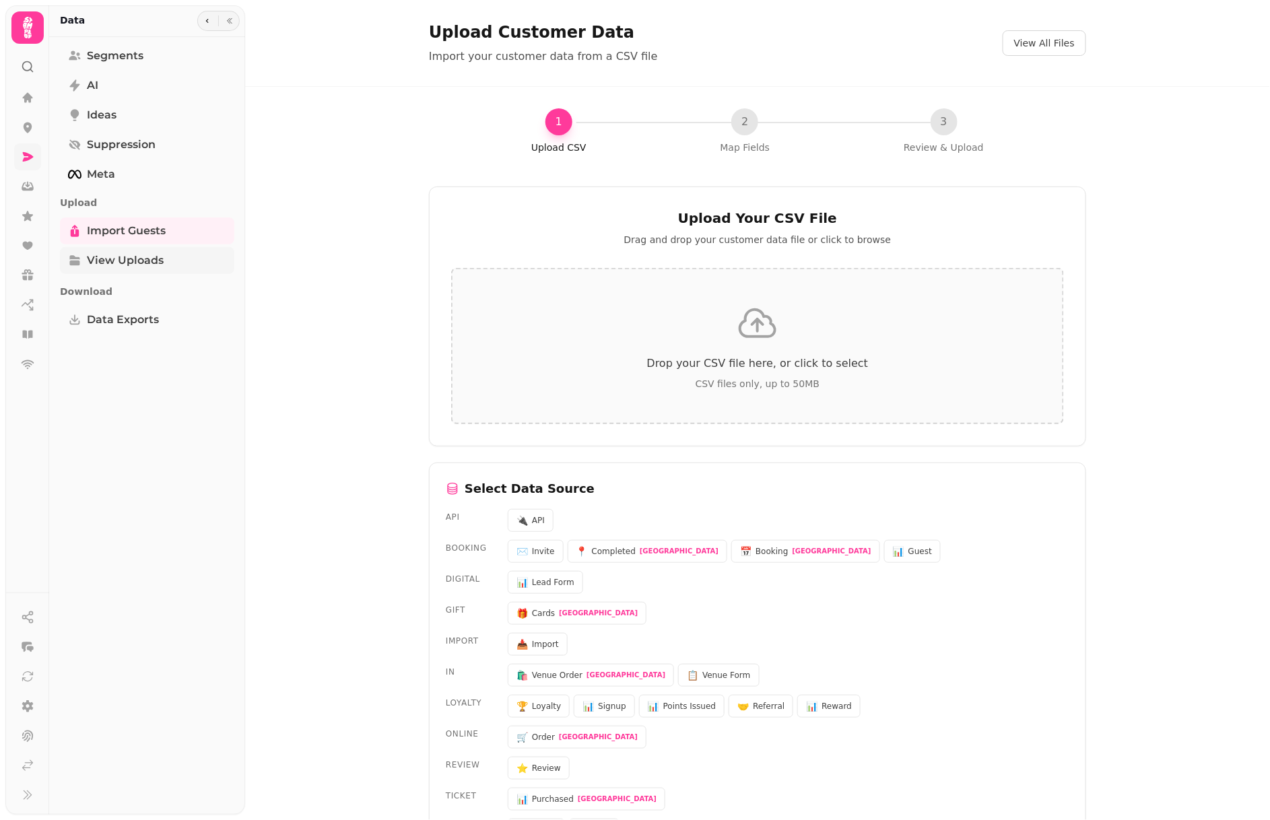
click at [130, 255] on span "View Uploads" at bounding box center [125, 261] width 77 height 16
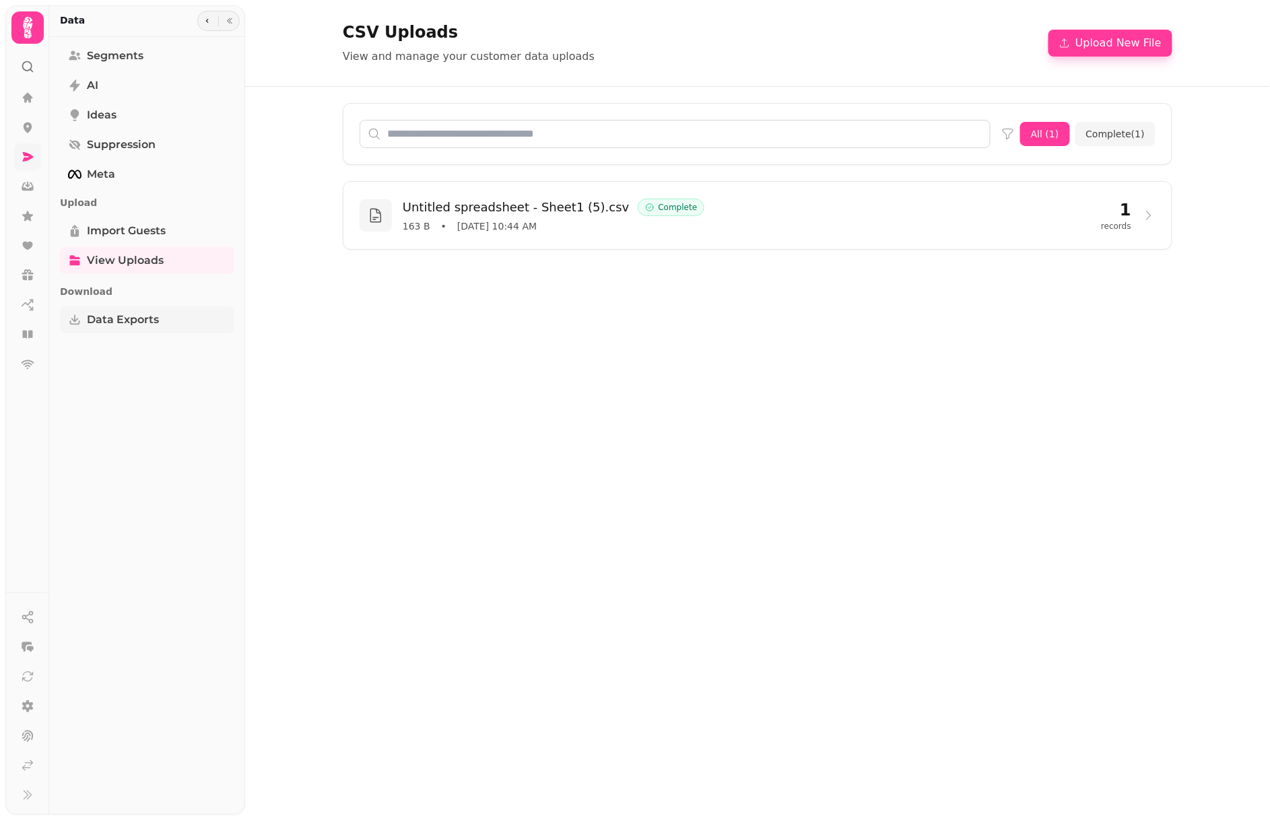
click at [104, 324] on span "Data Exports" at bounding box center [123, 320] width 72 height 16
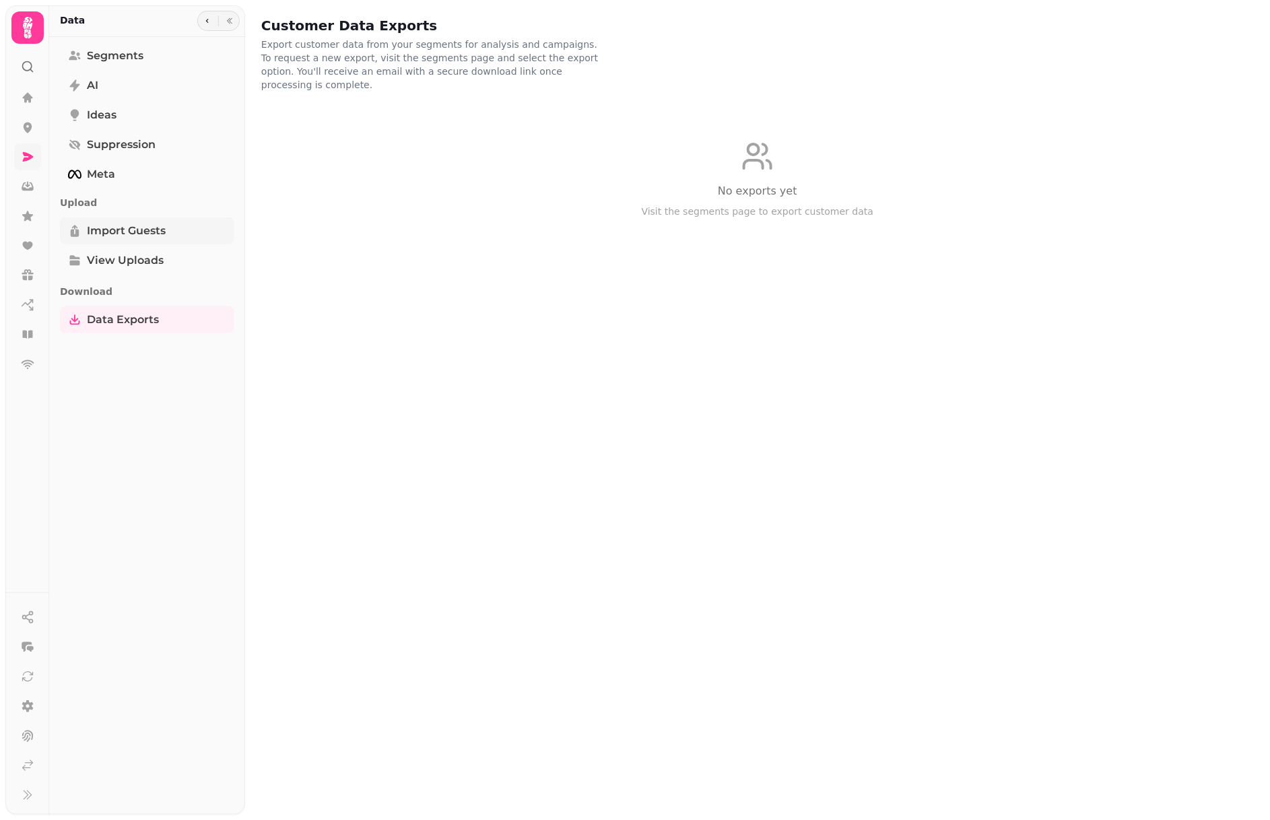
click at [111, 222] on link "Import Guests" at bounding box center [147, 231] width 174 height 27
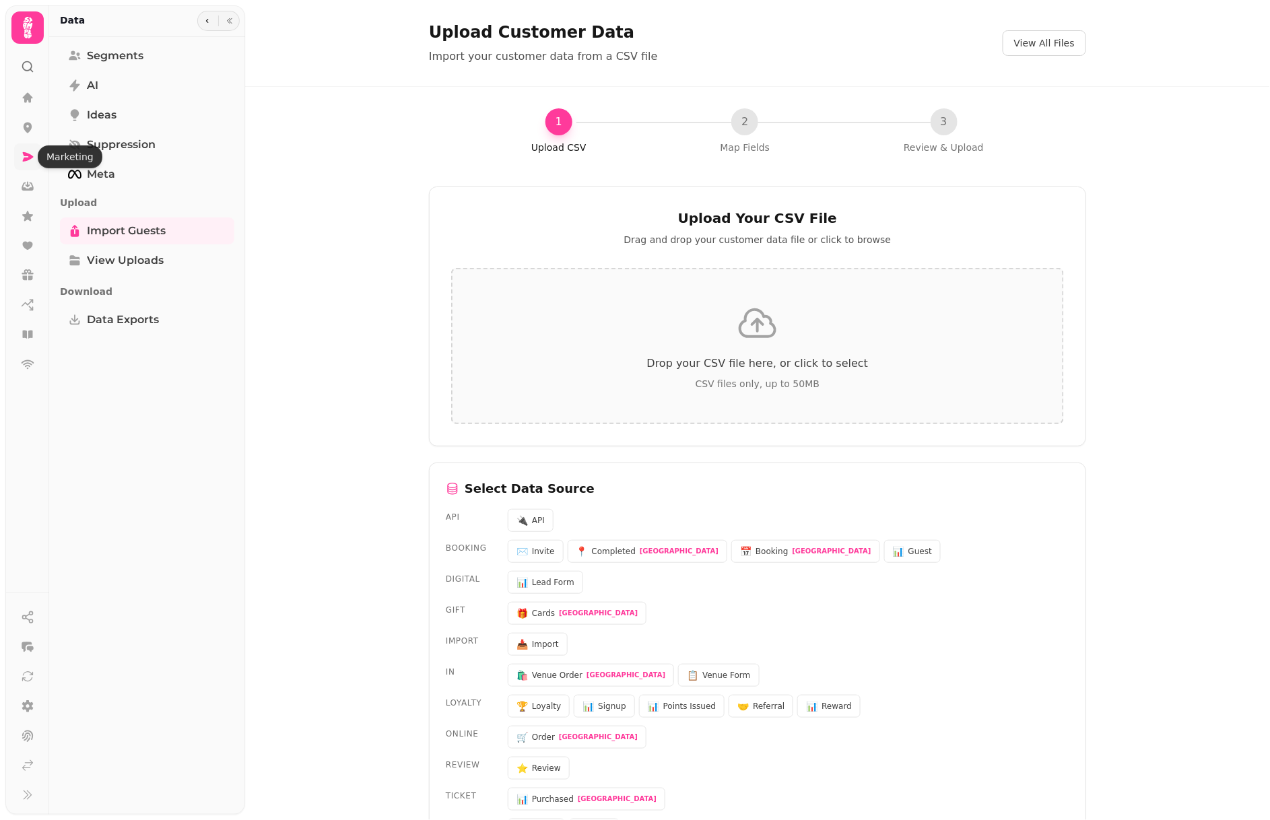
click at [26, 154] on icon at bounding box center [28, 156] width 11 height 9
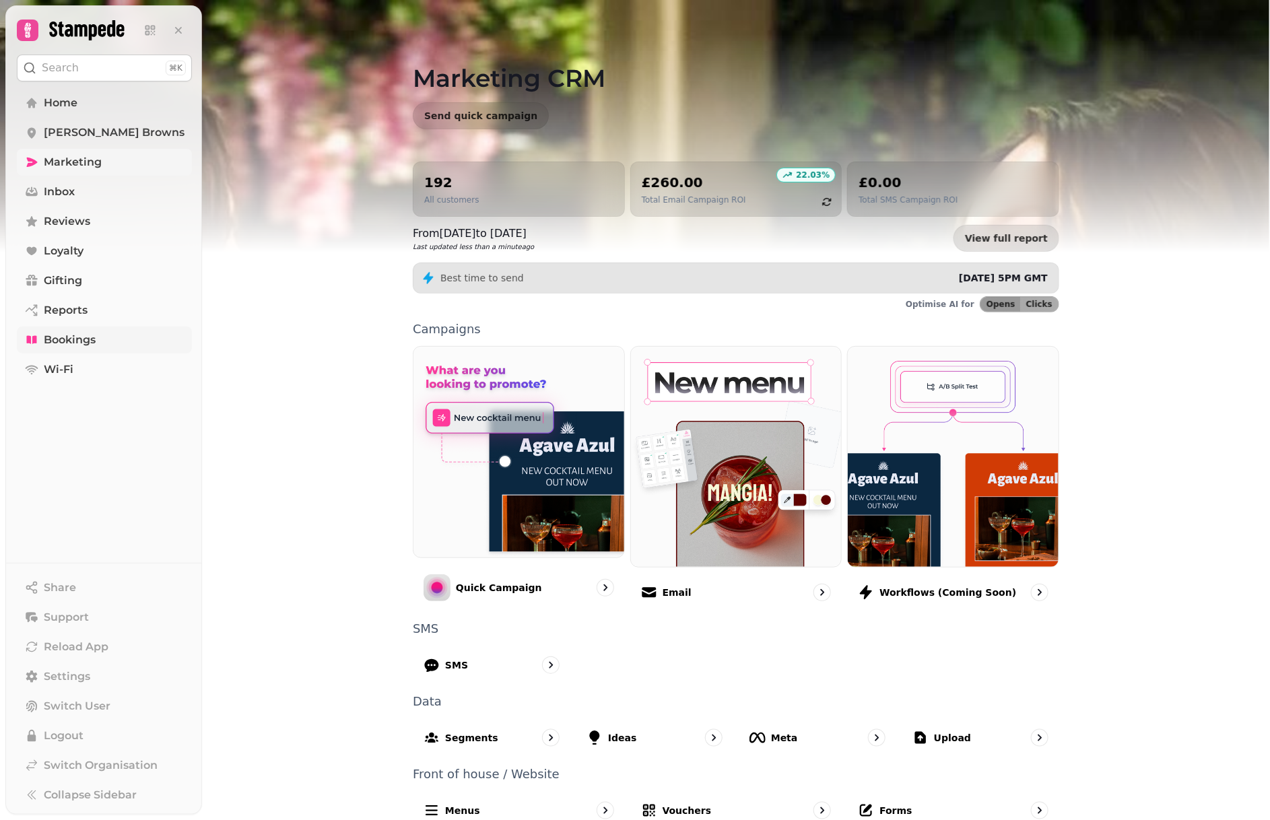
click at [79, 351] on link "Bookings" at bounding box center [104, 340] width 175 height 27
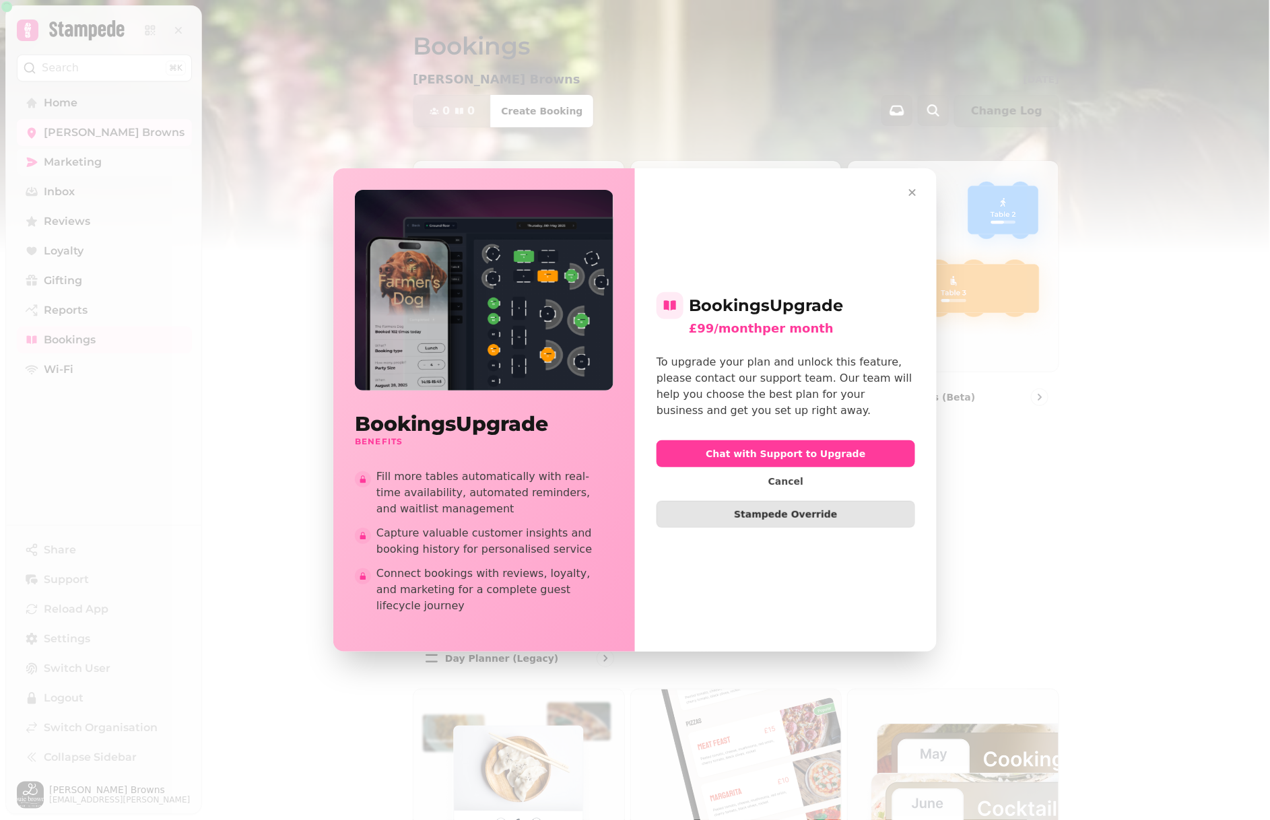
click at [906, 187] on icon "button" at bounding box center [912, 192] width 13 height 13
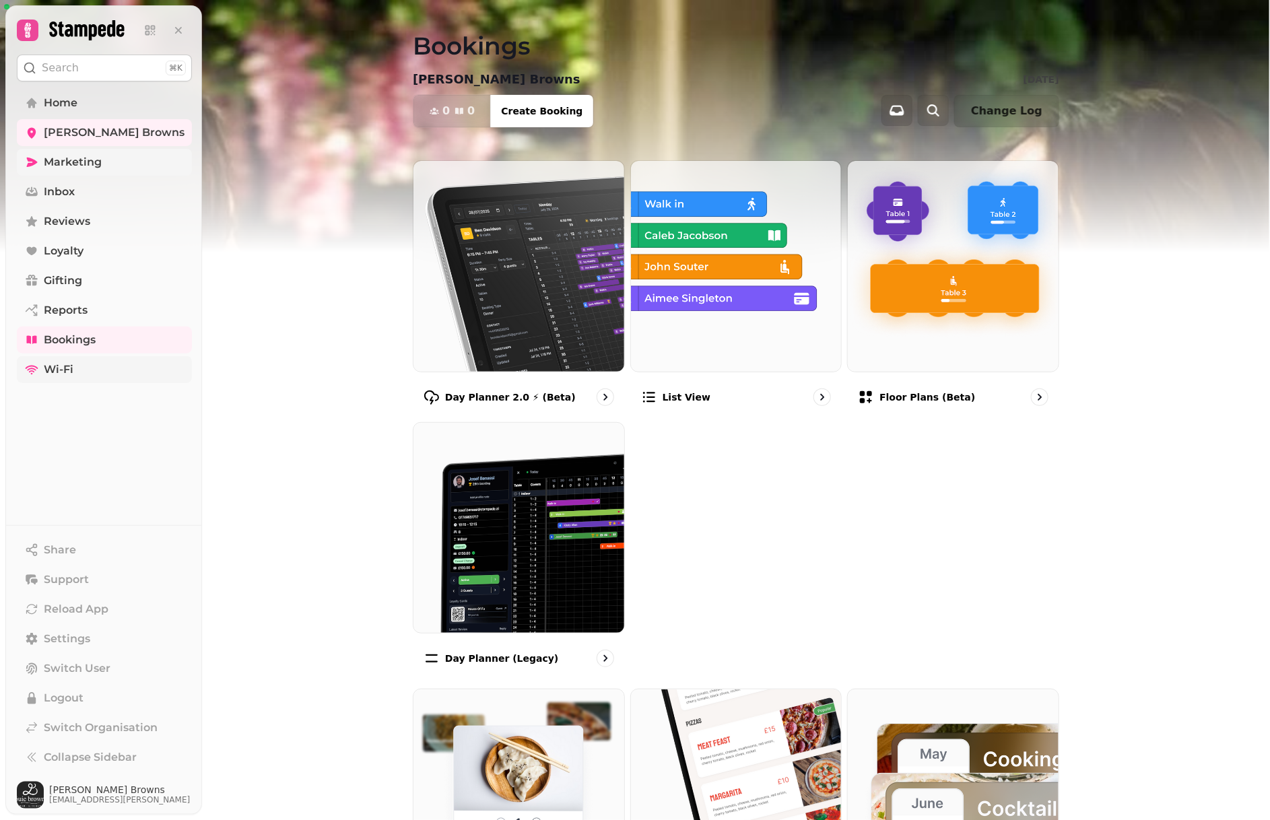
click at [96, 368] on link "Wi-Fi" at bounding box center [104, 369] width 175 height 27
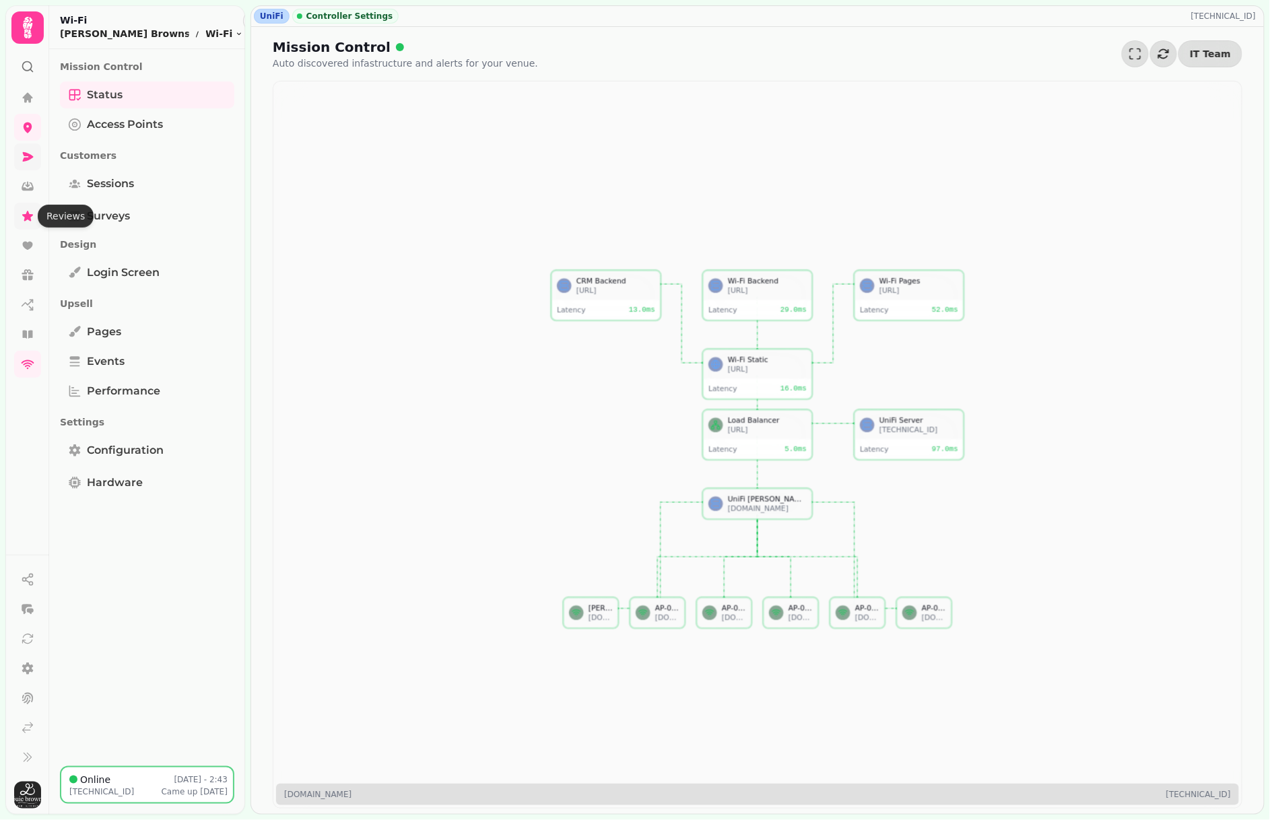
click at [26, 218] on icon at bounding box center [27, 216] width 11 height 10
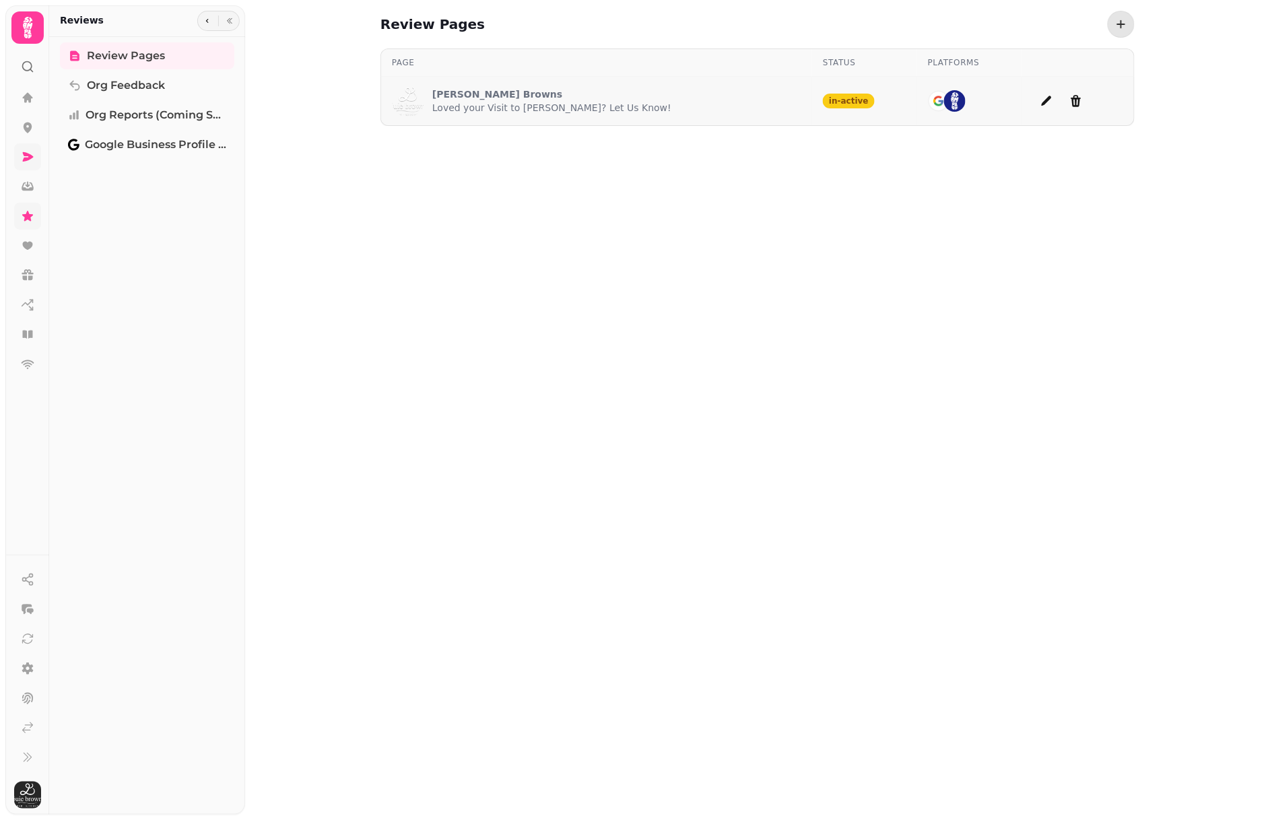
click at [472, 104] on p "Loved your Visit to [PERSON_NAME]? Let Us Know!" at bounding box center [551, 107] width 239 height 13
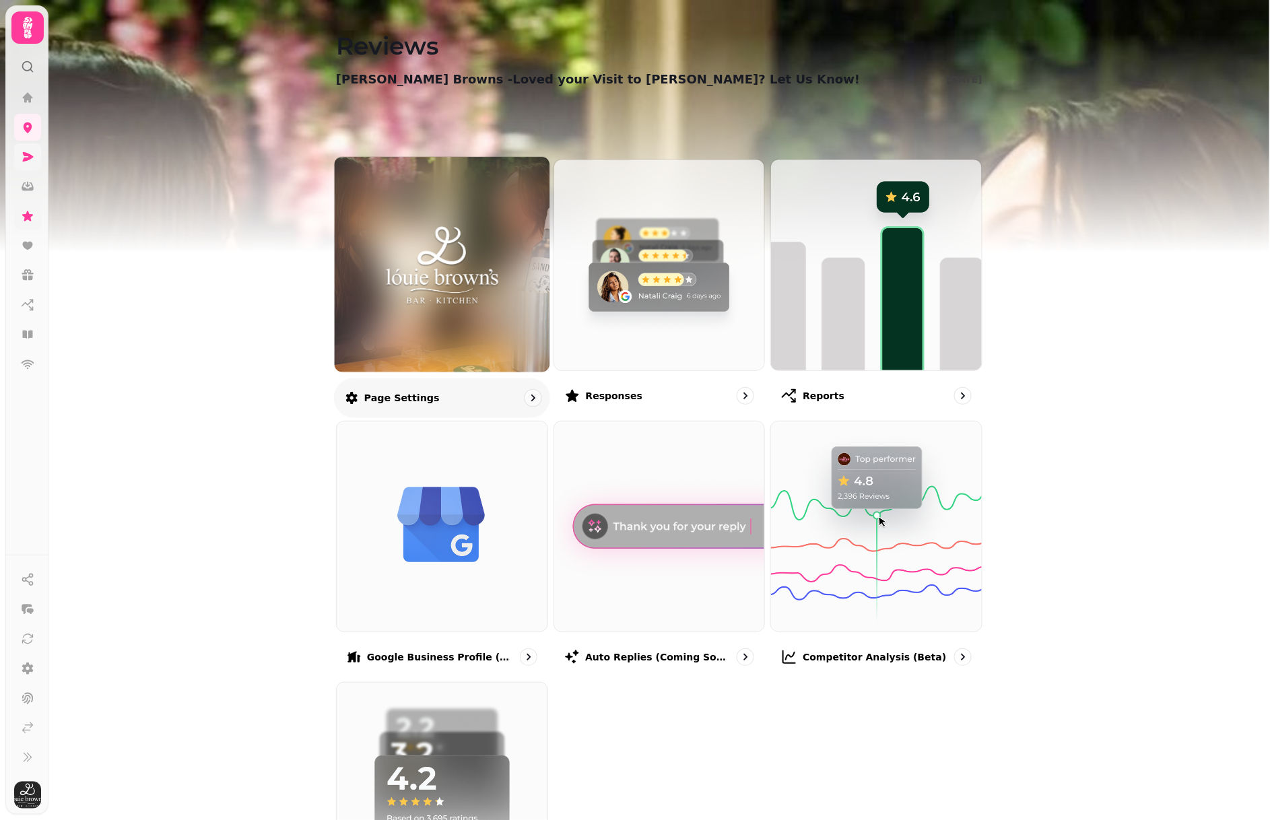
click at [440, 281] on img at bounding box center [442, 264] width 161 height 88
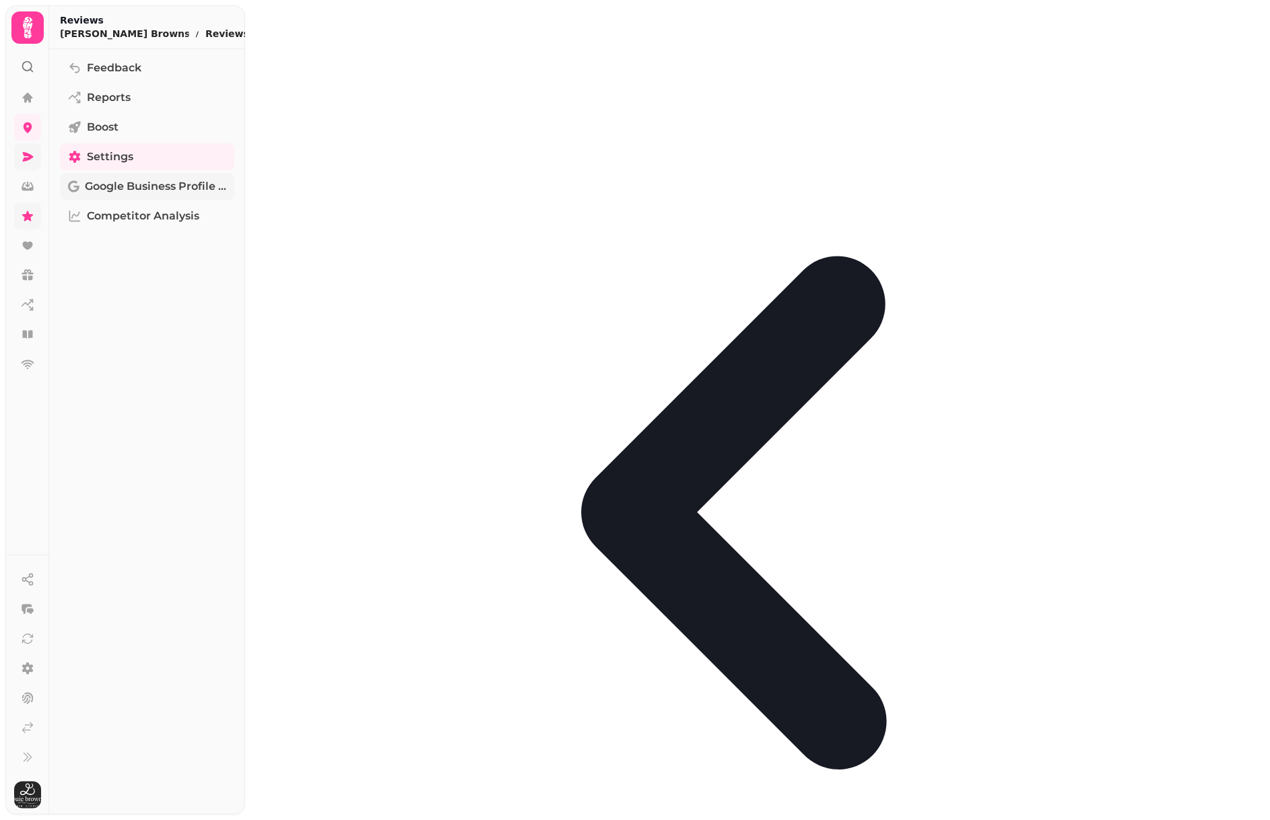
click at [137, 191] on span "Google Business Profile (Beta)" at bounding box center [155, 186] width 141 height 16
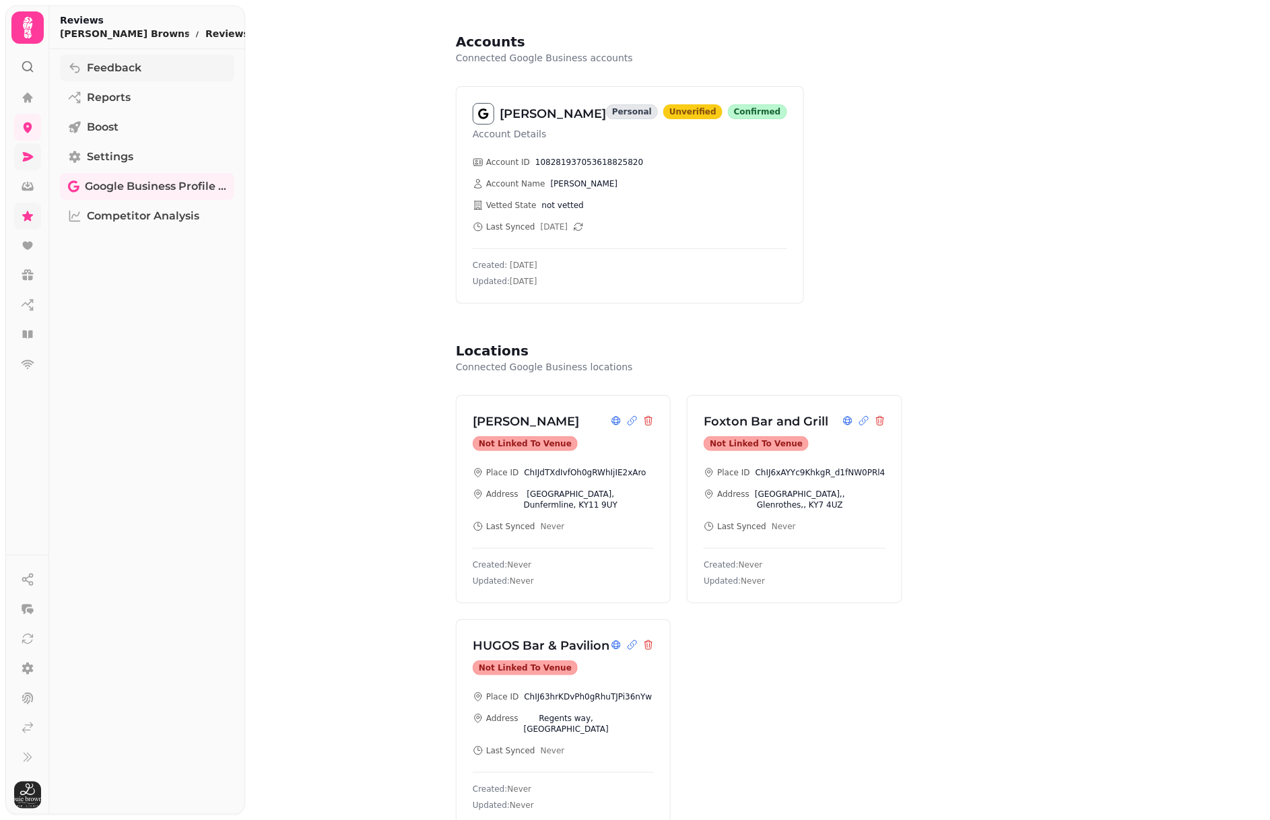
click at [121, 71] on span "Feedback" at bounding box center [114, 68] width 55 height 16
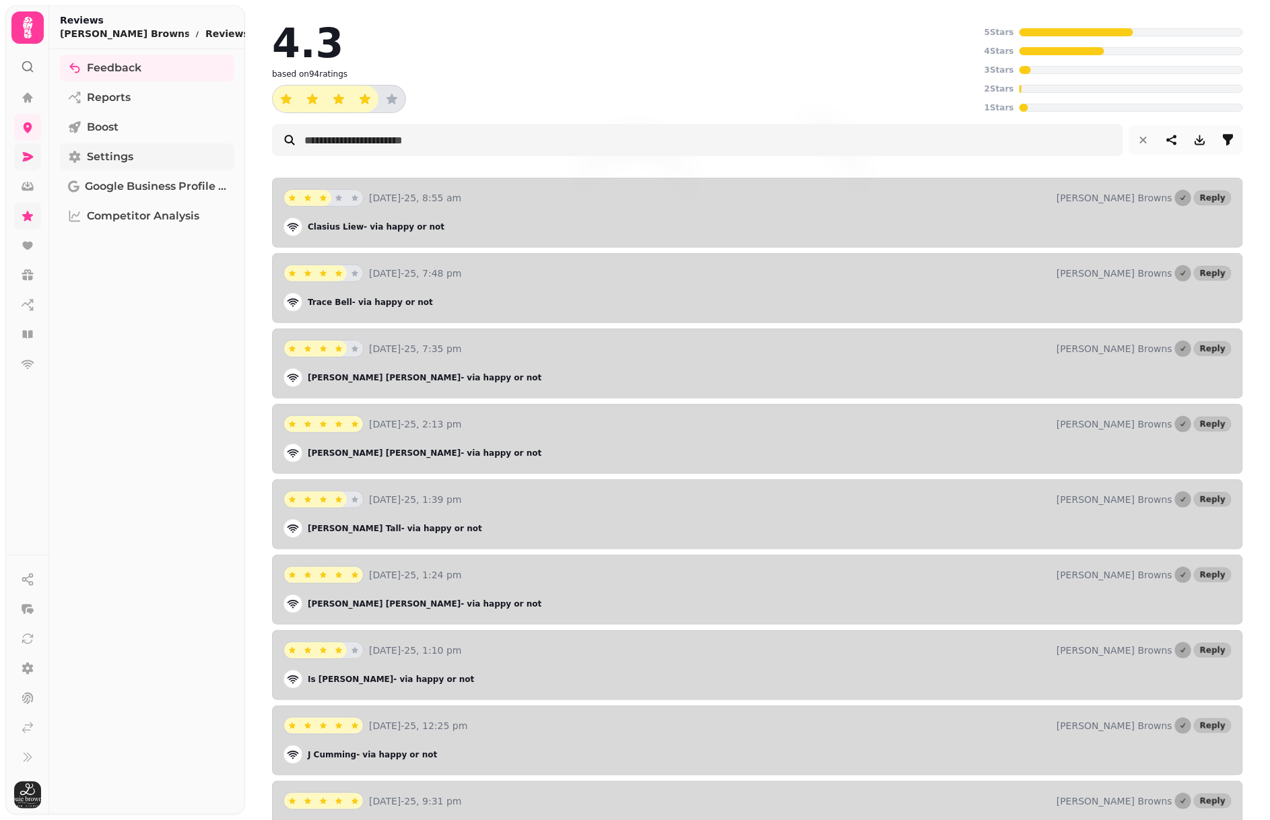
click at [110, 164] on span "Settings" at bounding box center [110, 157] width 46 height 16
